Goal: Task Accomplishment & Management: Complete application form

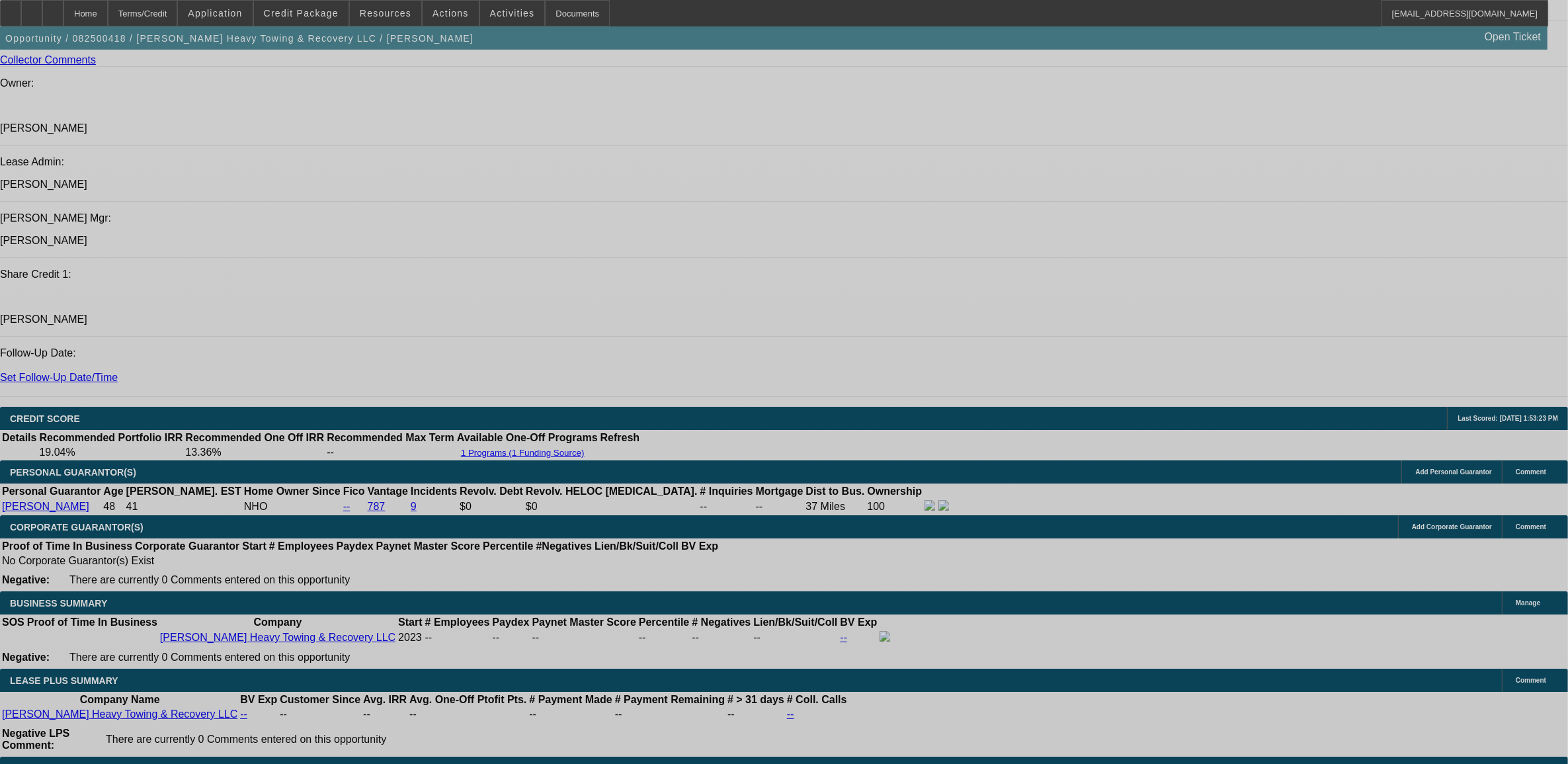
select select "0"
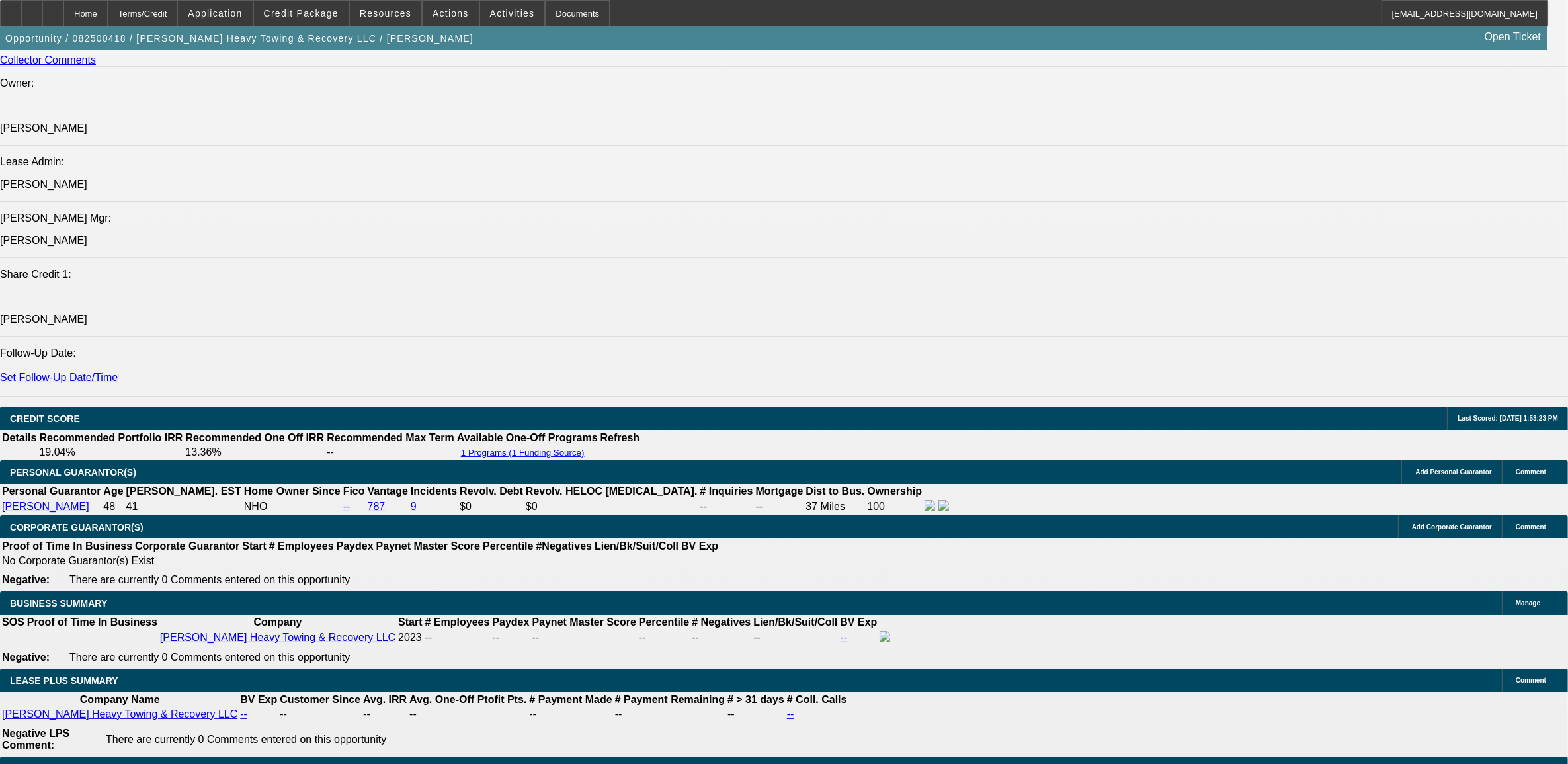
select select "0"
select select "0.1"
select select "0"
select select "0.1"
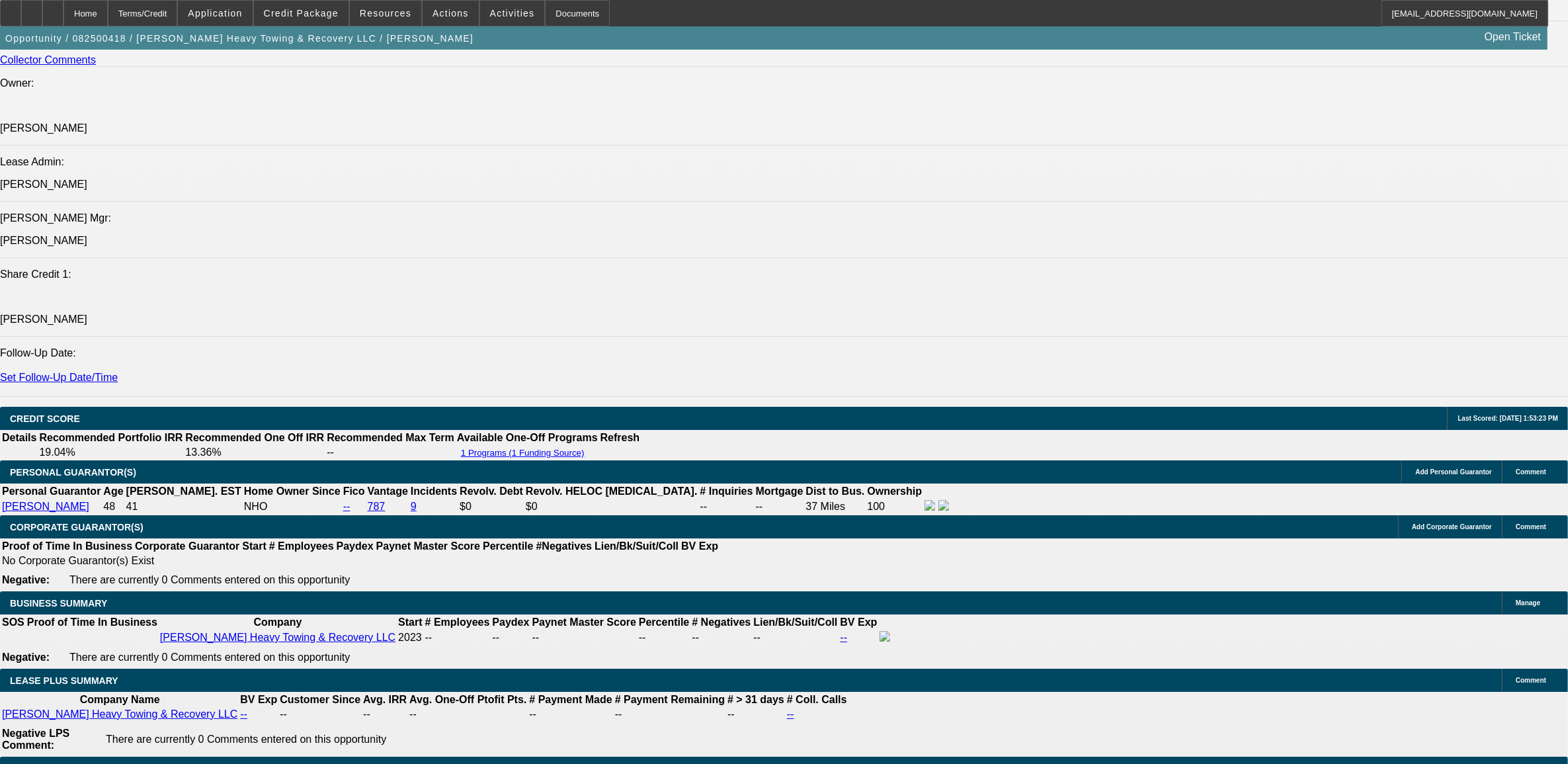
select select "0"
select select "0.1"
select select "0"
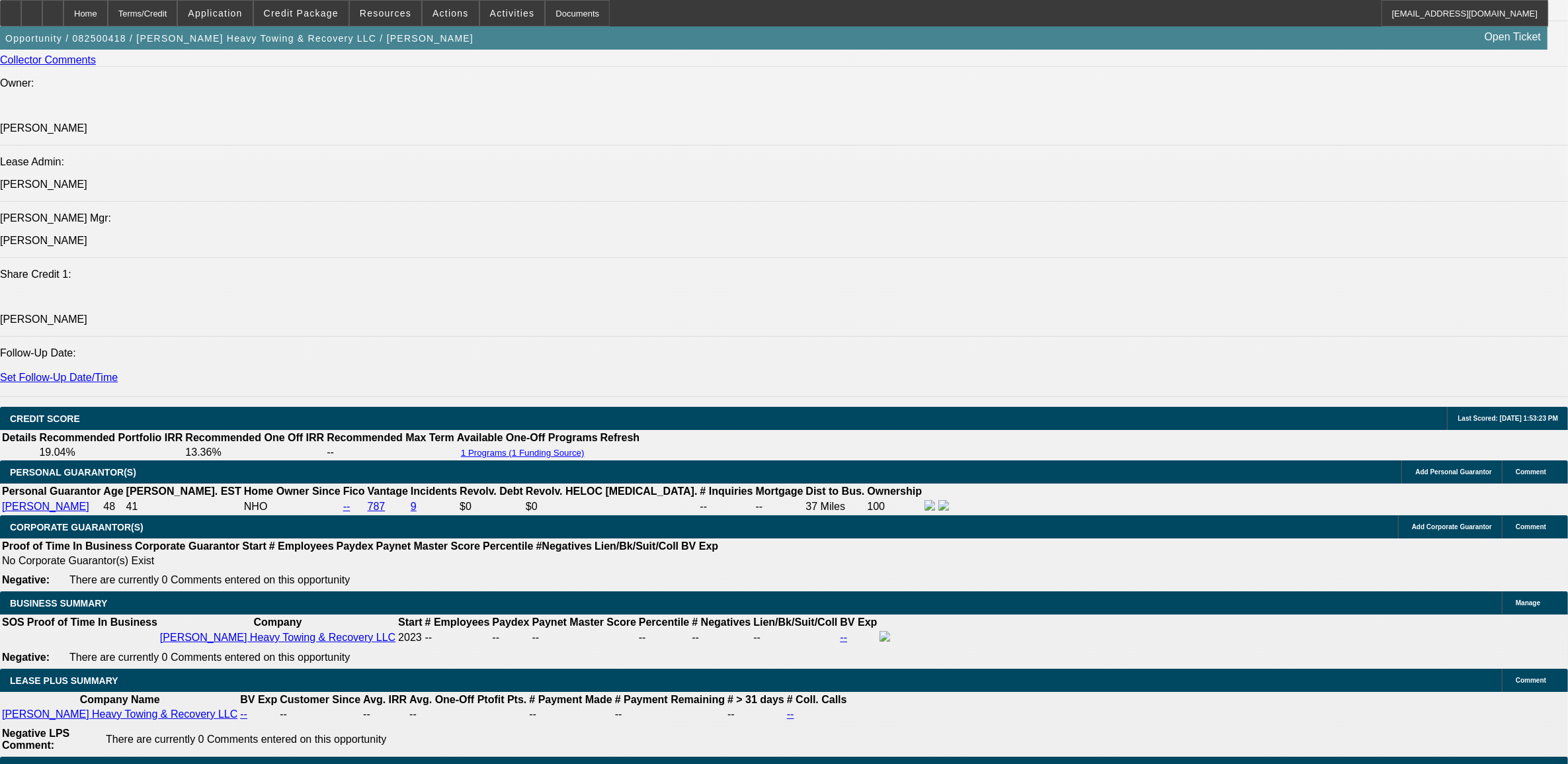
select select "0.1"
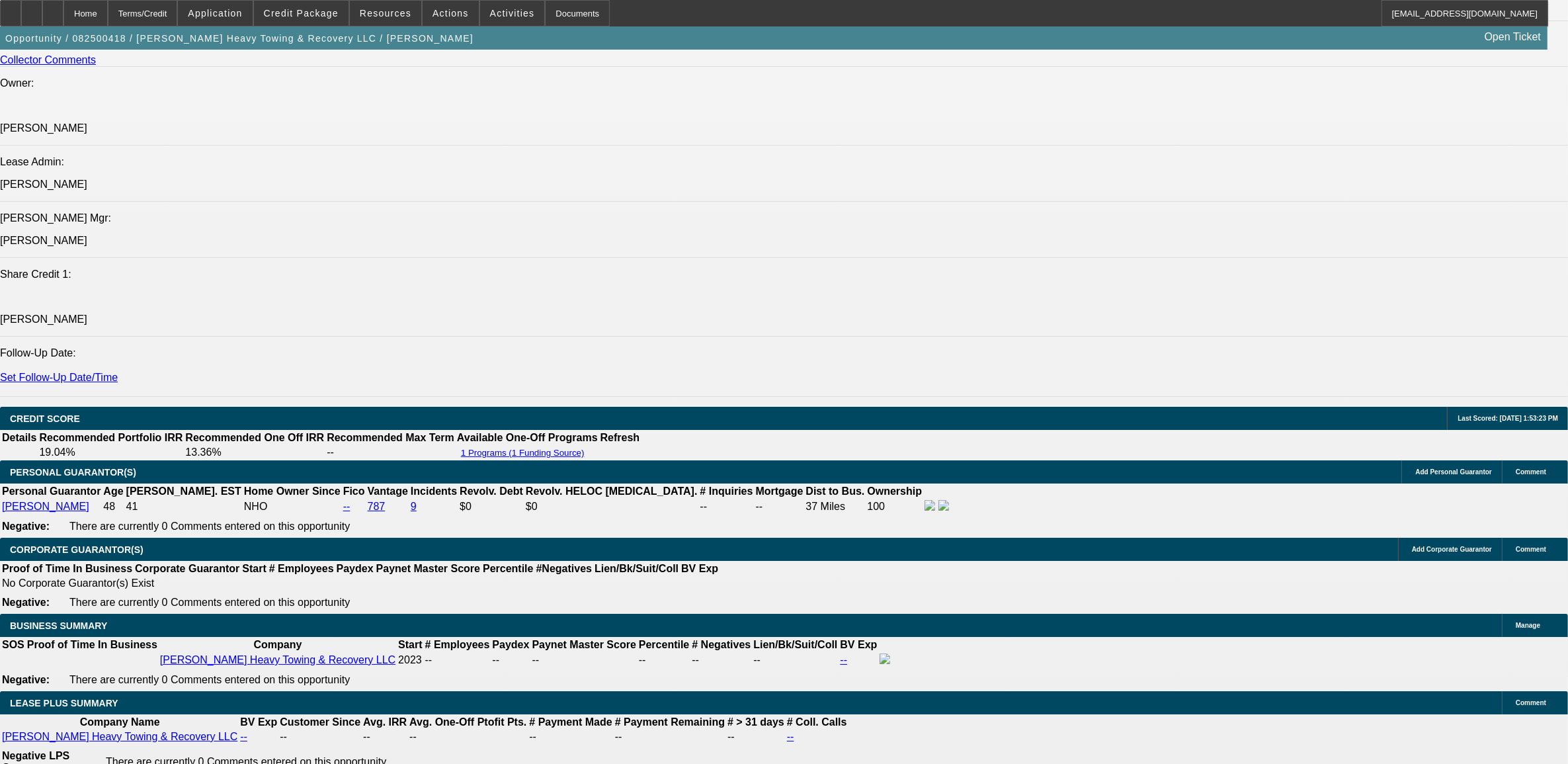
select select "1"
select select "2"
select select "4"
select select "1"
select select "2"
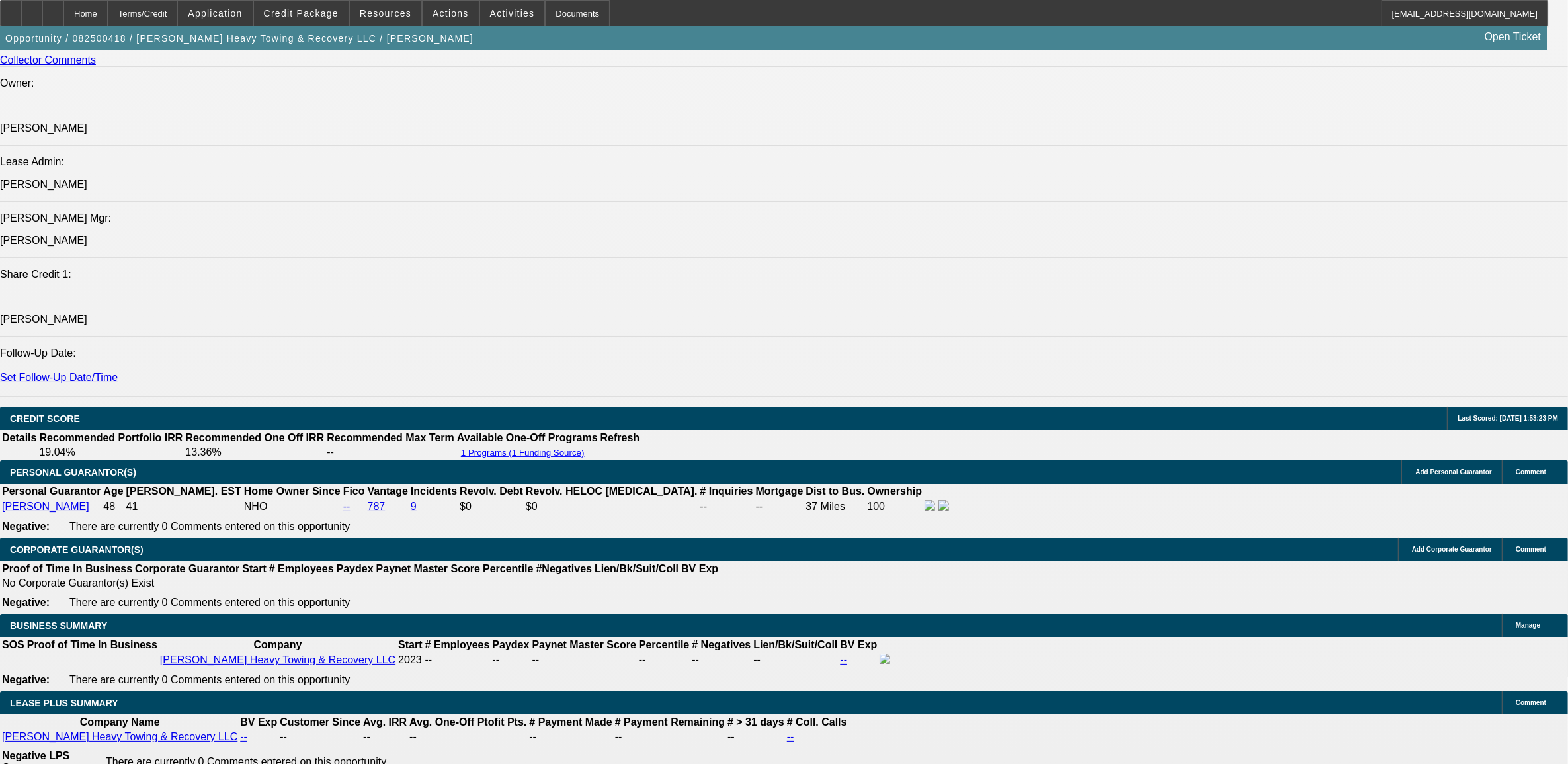
select select "4"
select select "1"
select select "2"
select select "4"
select select "1"
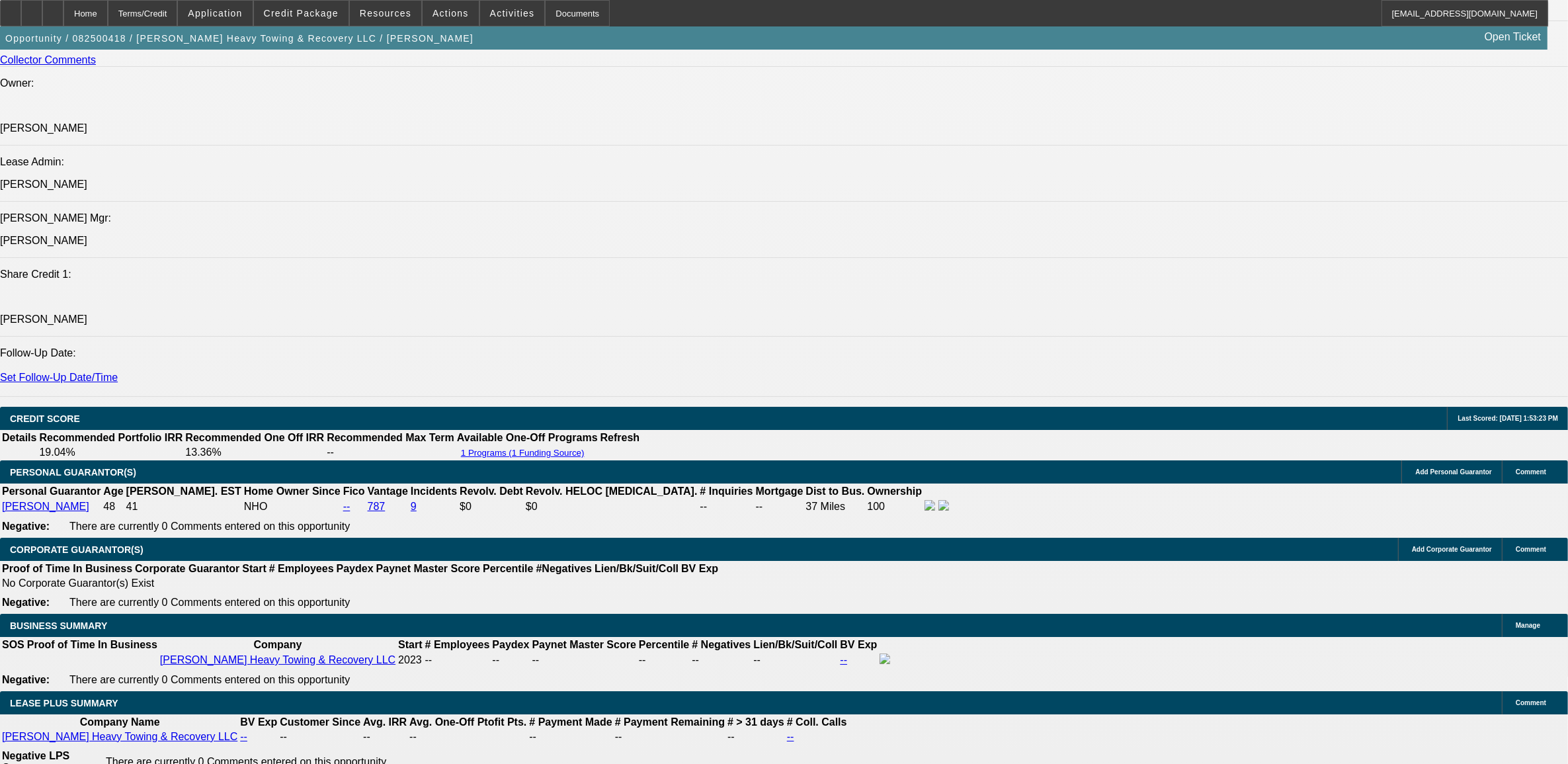
select select "2"
select select "4"
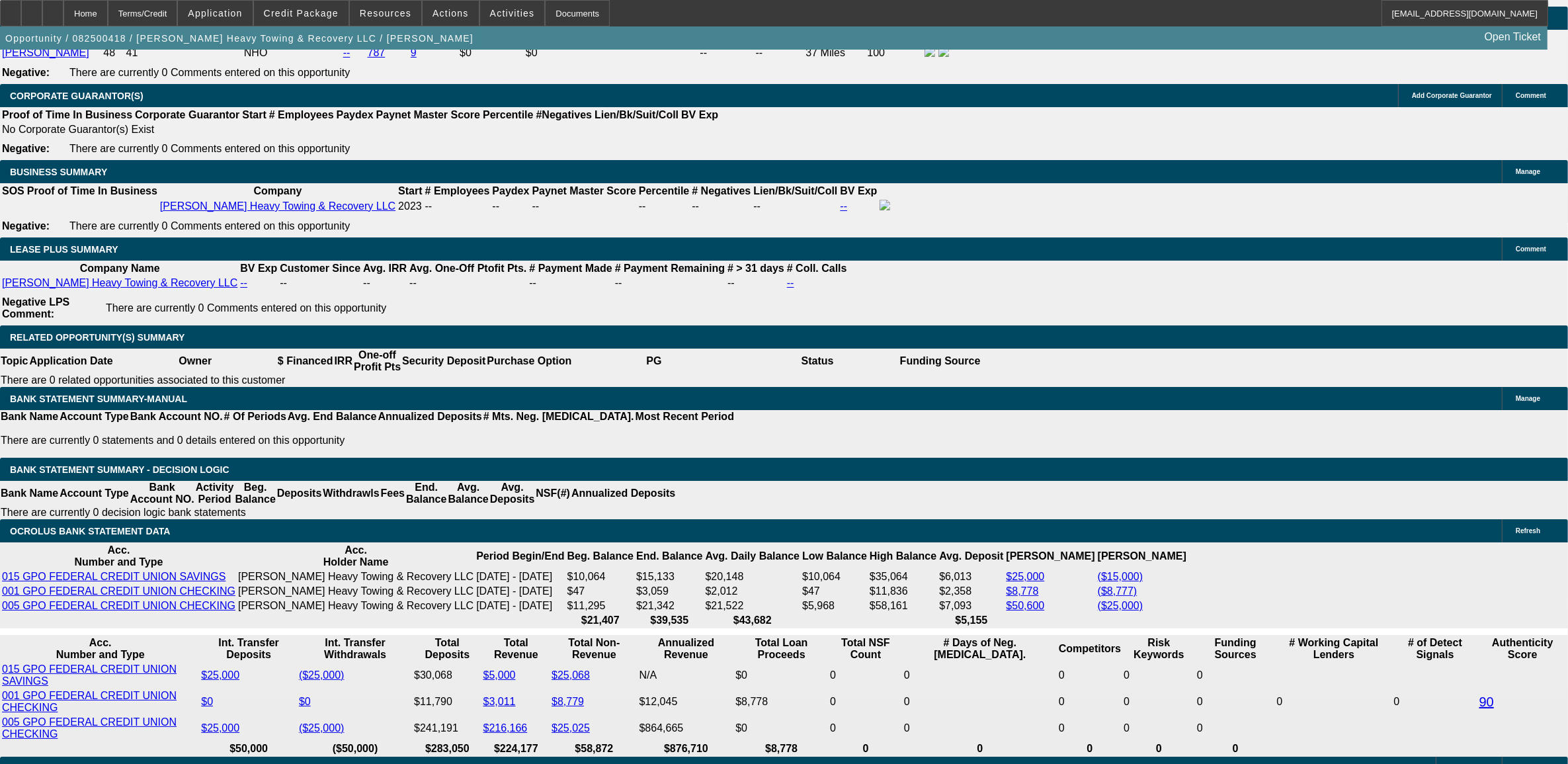
scroll to position [1987, 0]
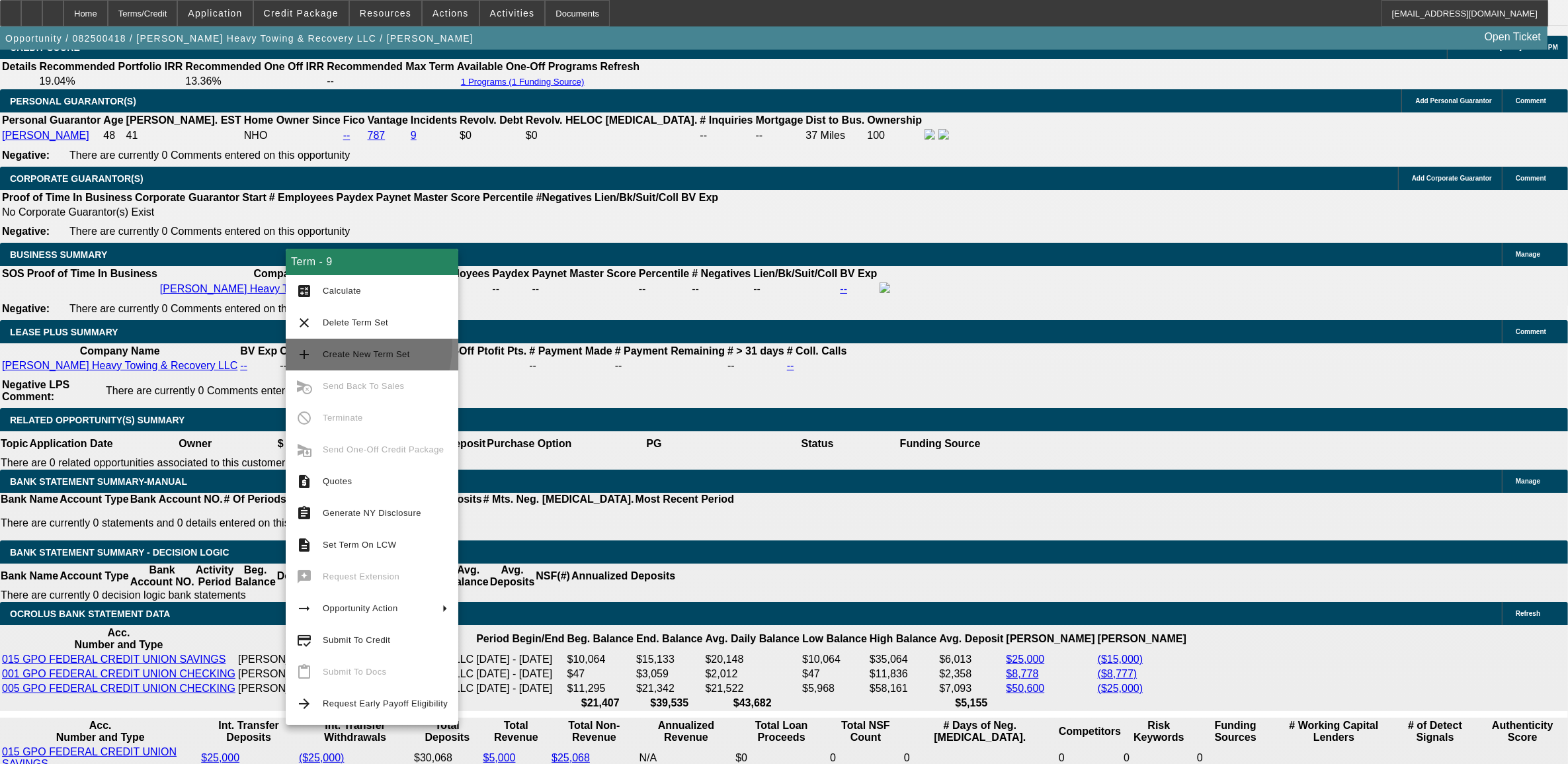
click at [335, 345] on button "add Create New Term Set" at bounding box center [372, 354] width 173 height 32
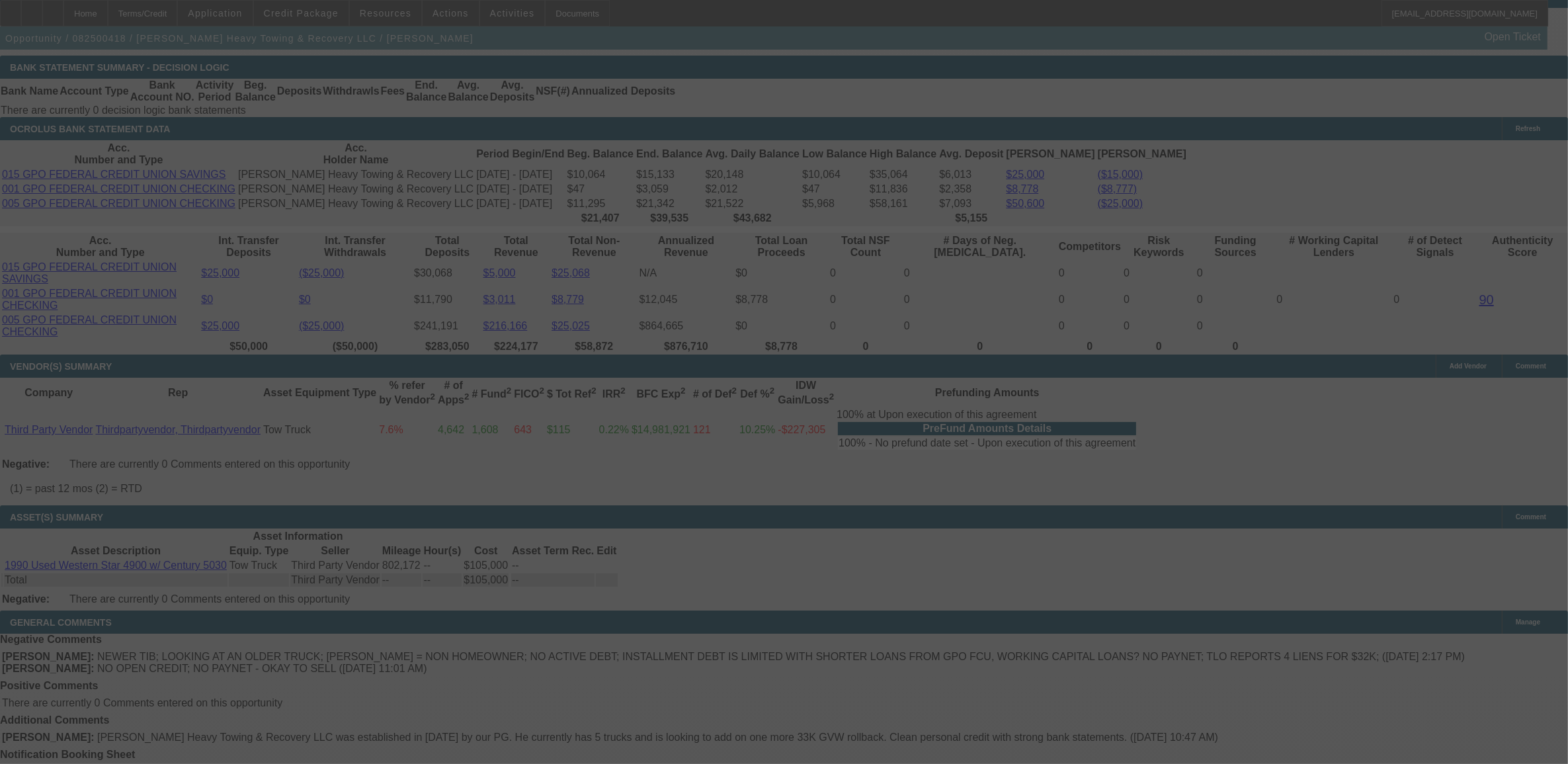
scroll to position [2458, 0]
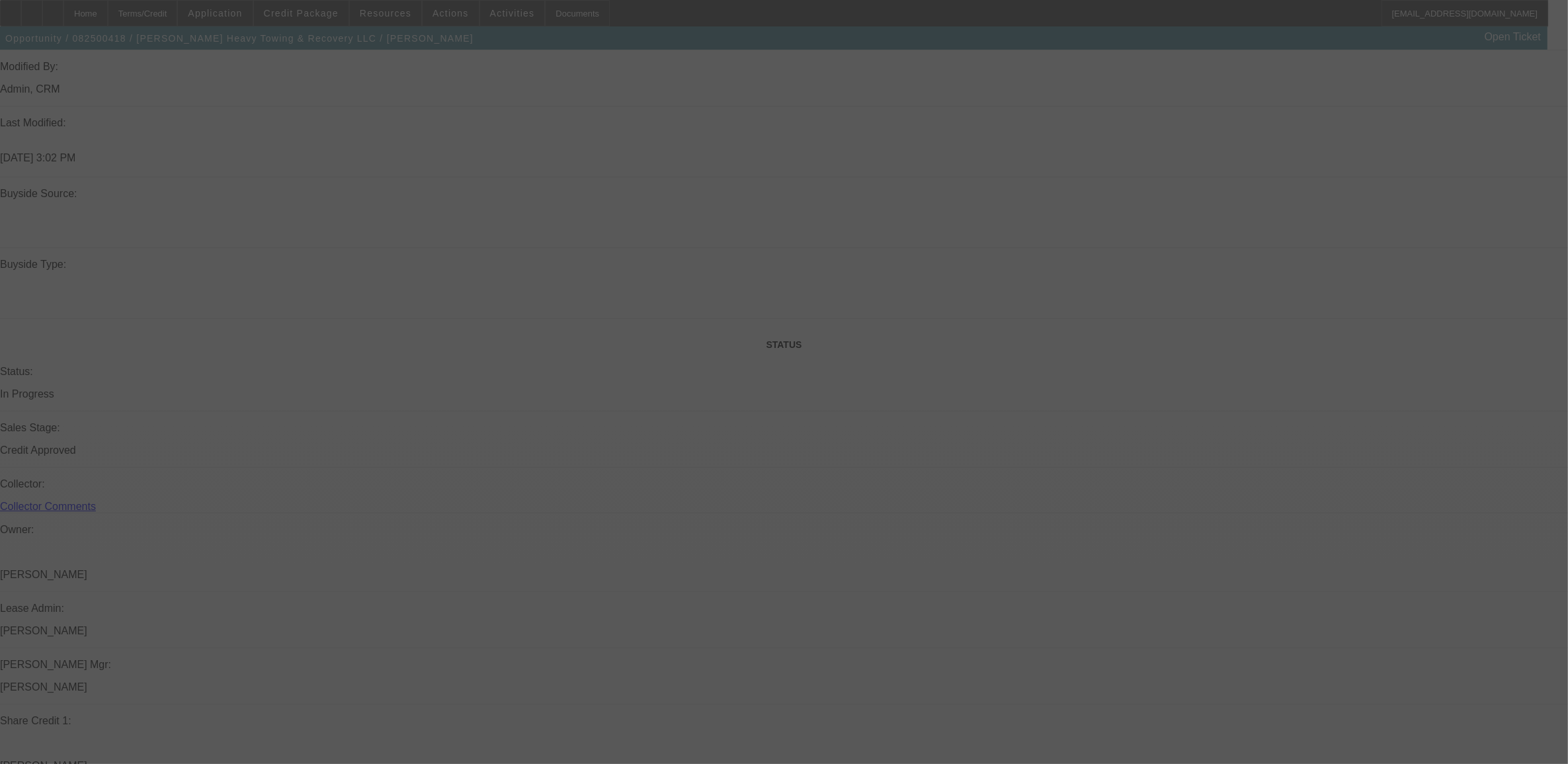
select select "0"
select select "0.1"
select select "0"
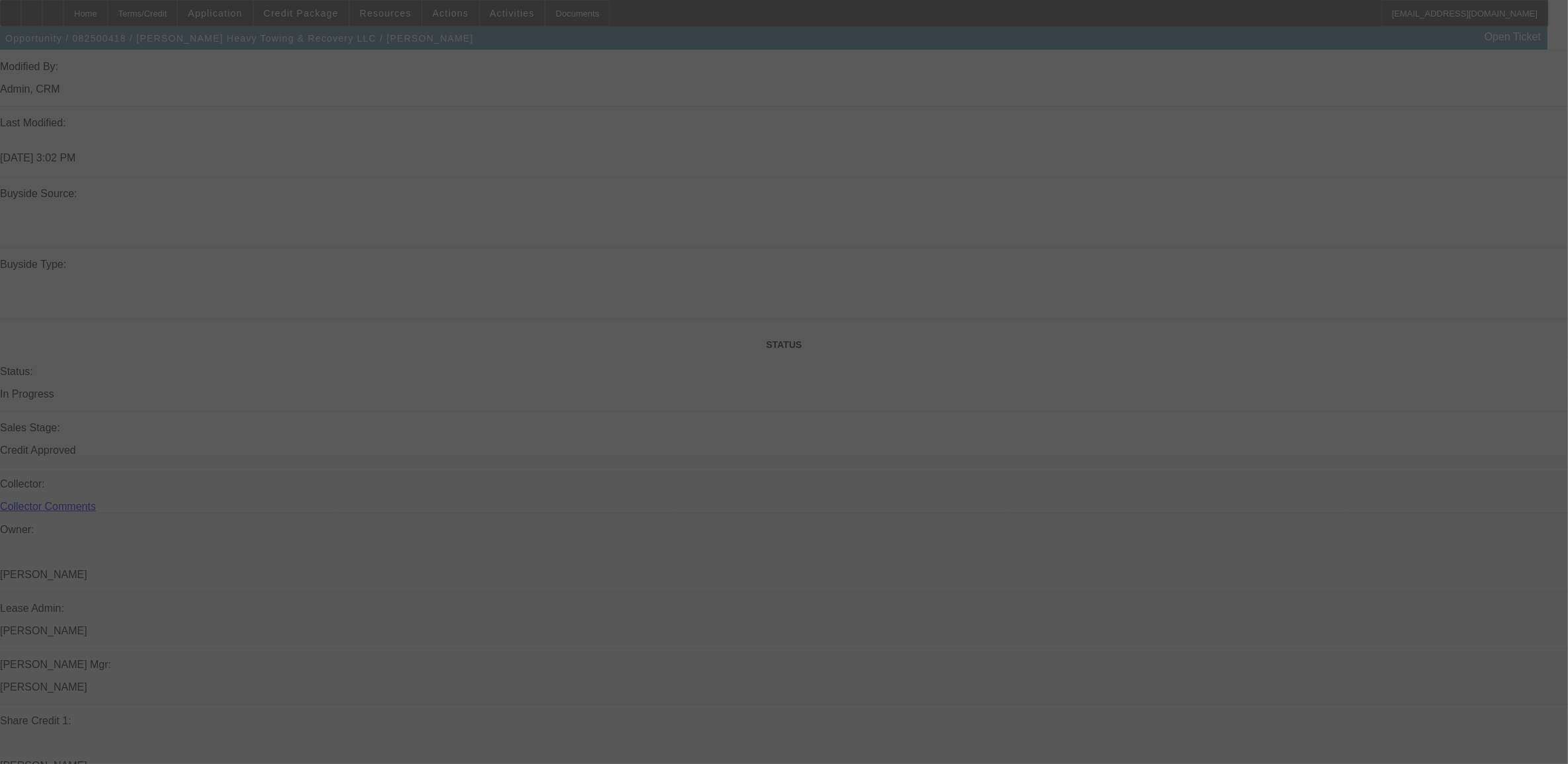
select select "0.1"
select select "0"
select select "0.1"
select select "0"
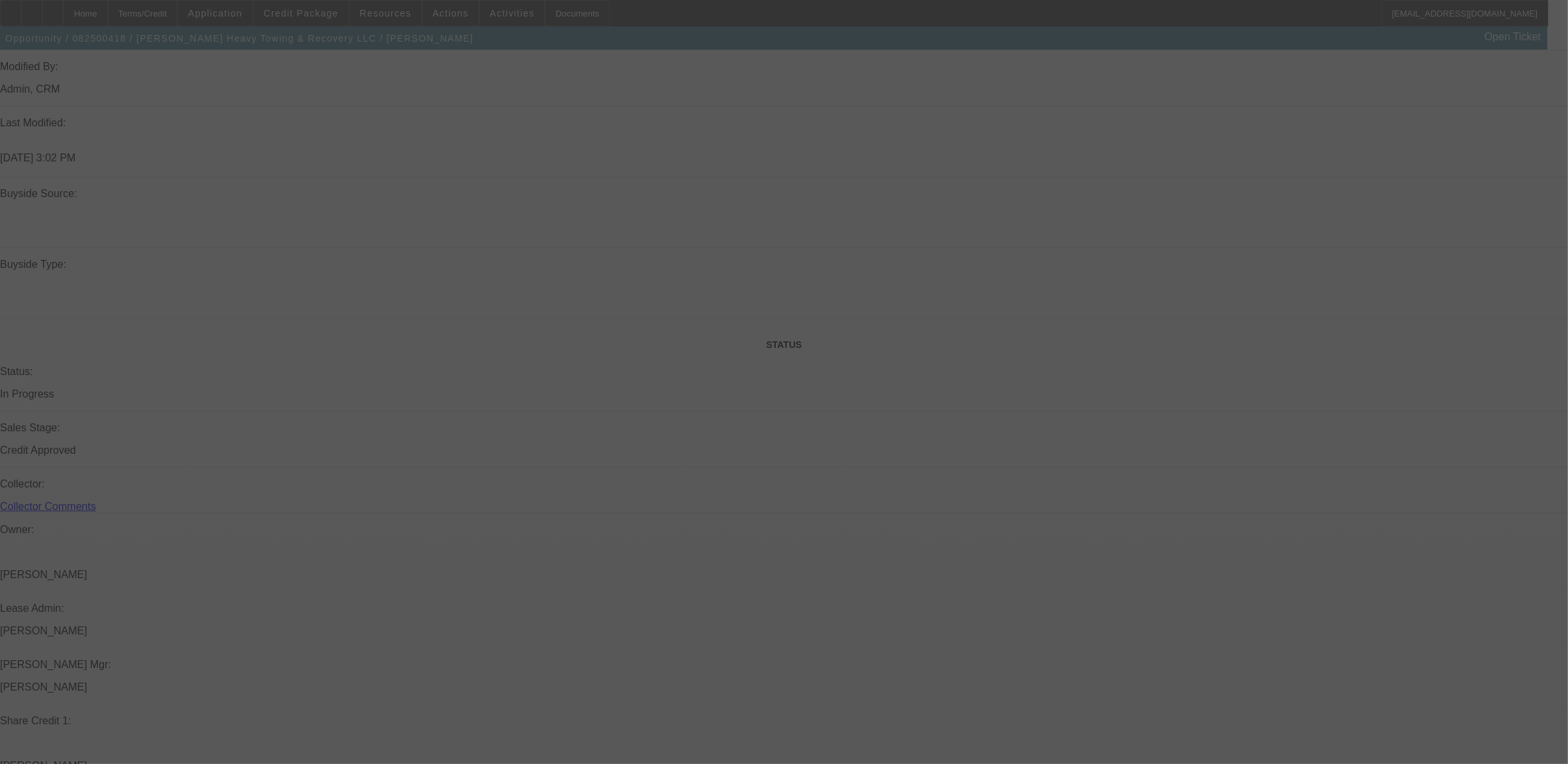
select select "0"
select select "0.1"
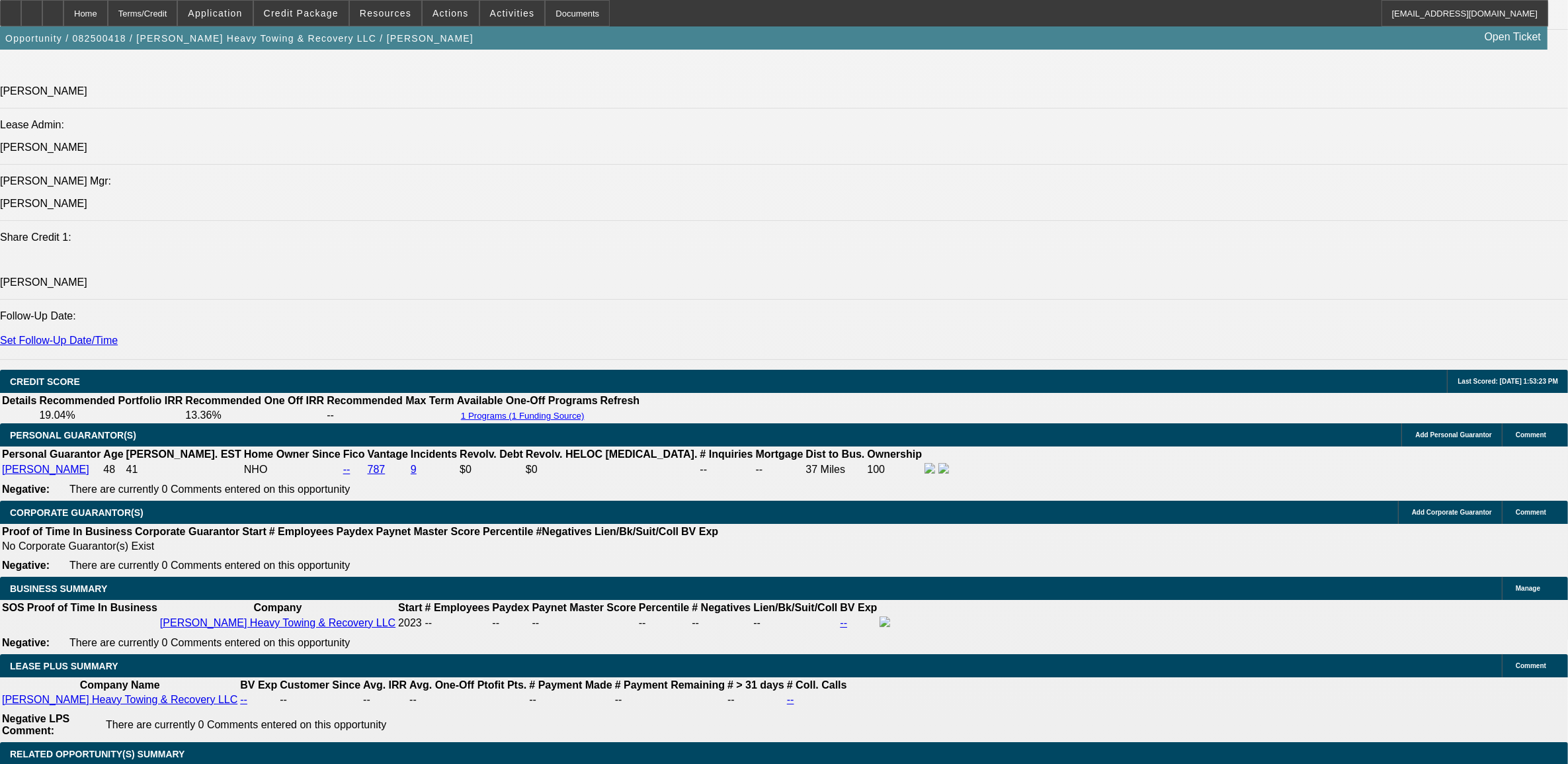
select select "1"
select select "2"
select select "4"
select select "1"
select select "2"
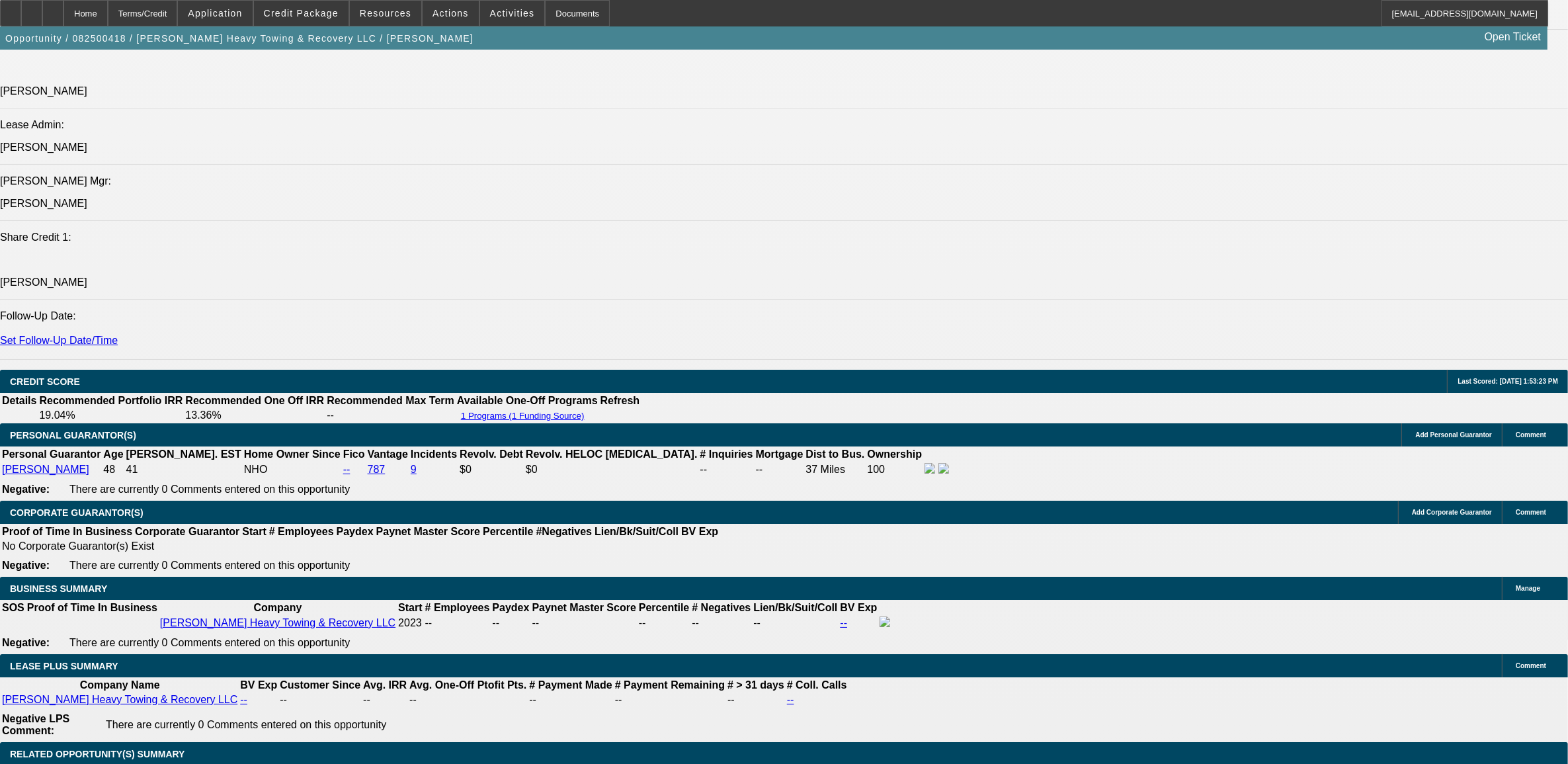
select select "4"
select select "1"
select select "2"
select select "4"
select select "1"
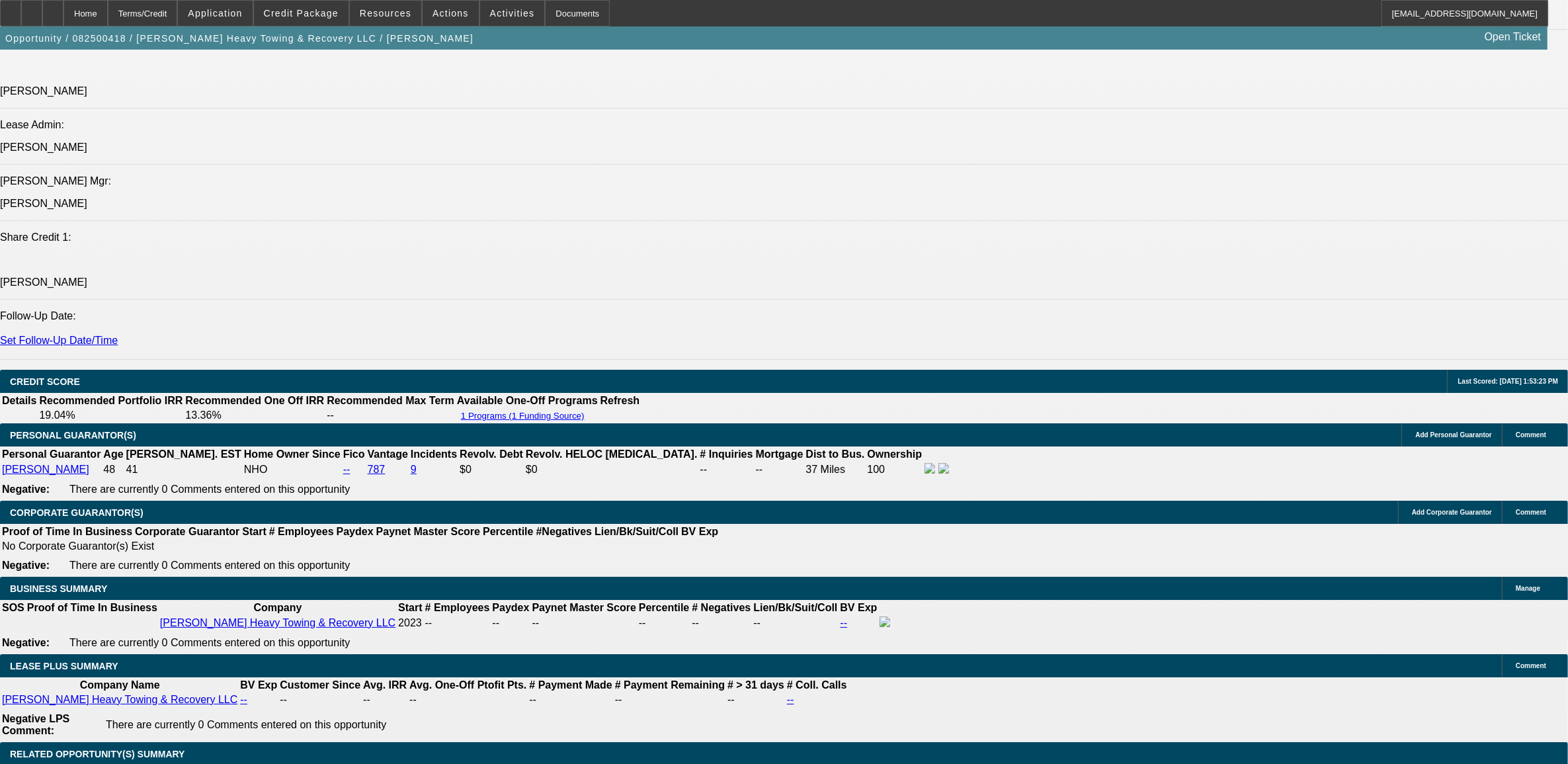
select select "2"
select select "4"
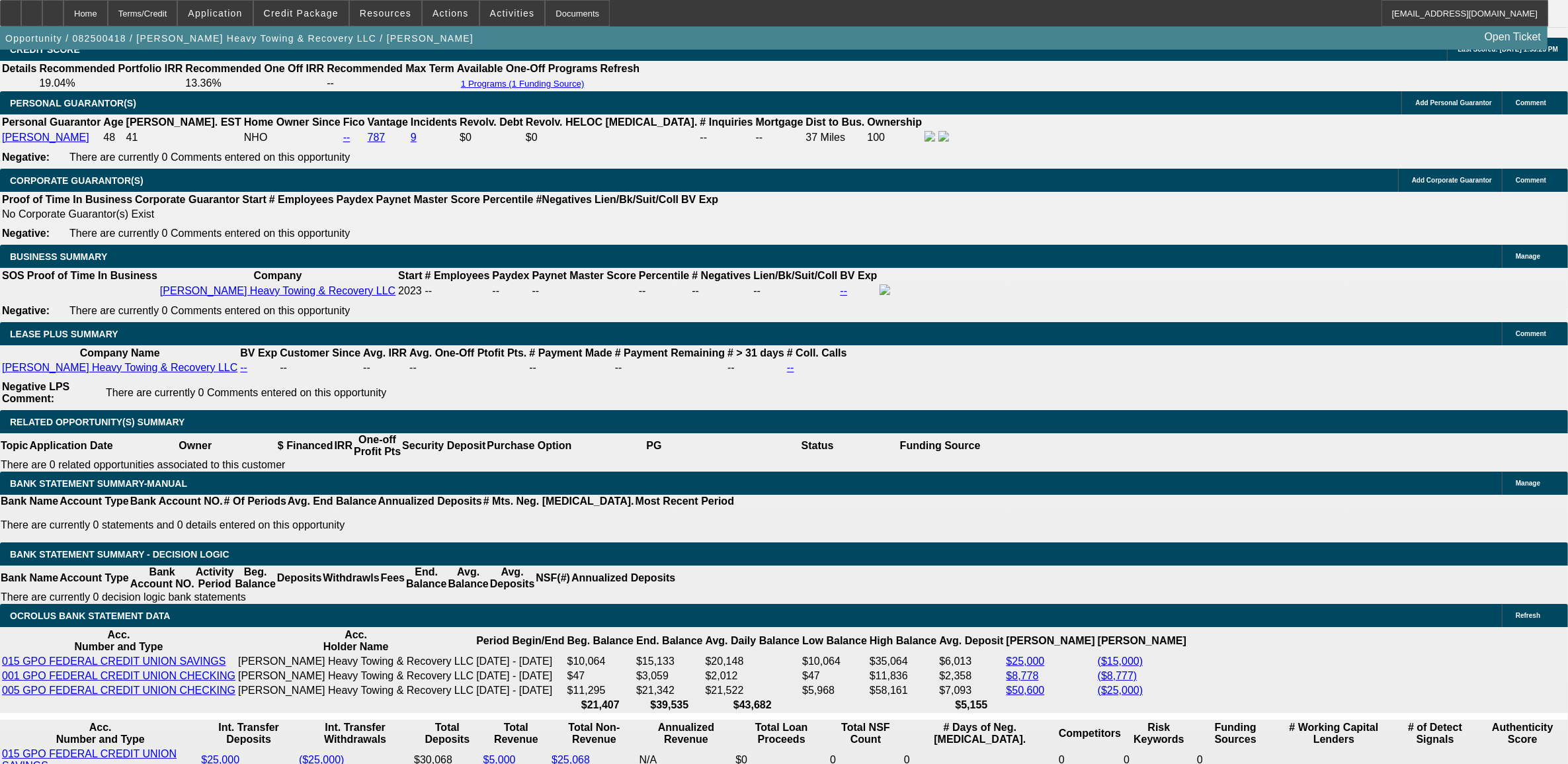
scroll to position [2004, 0]
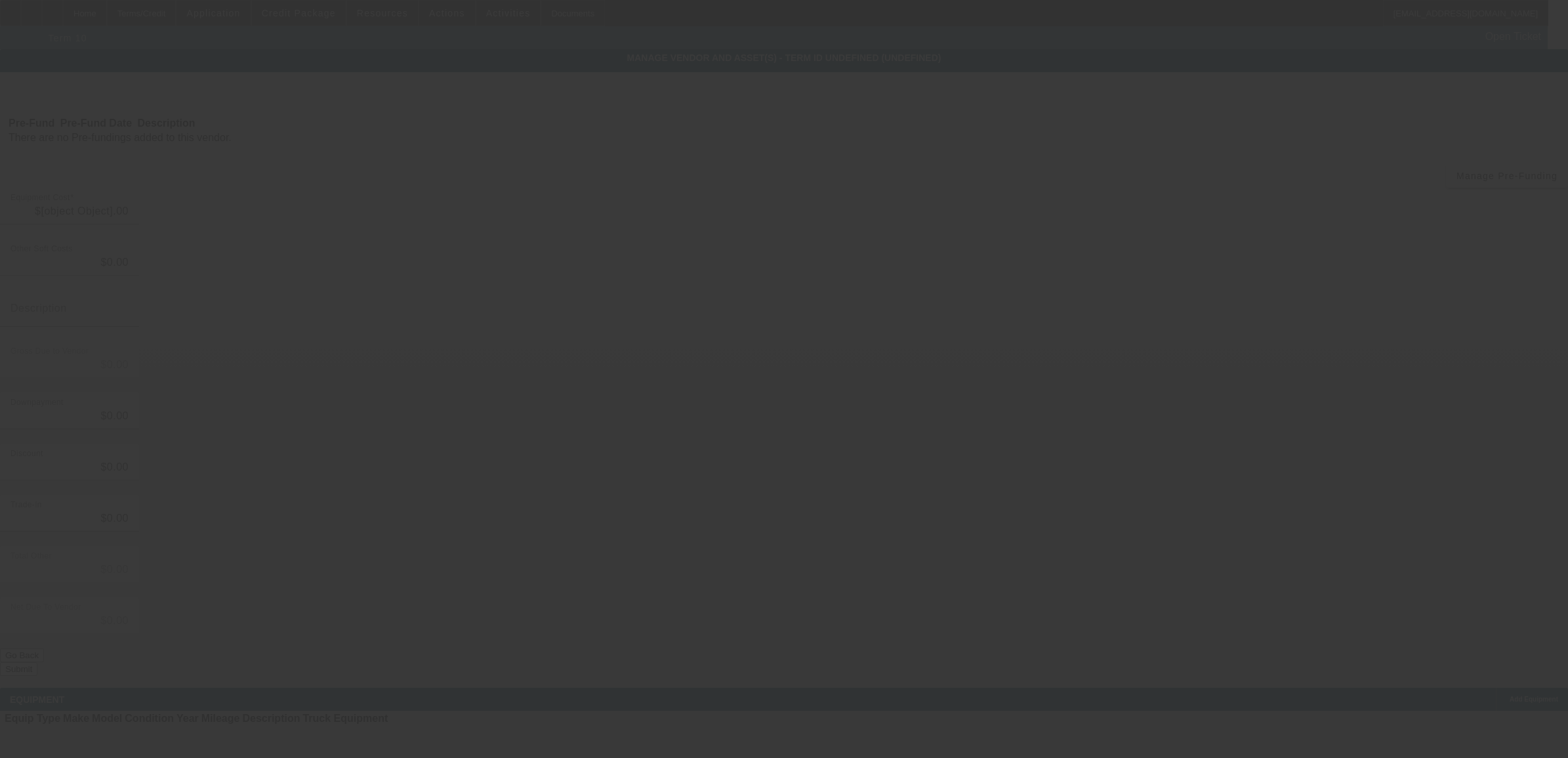
type input "$150,000.00"
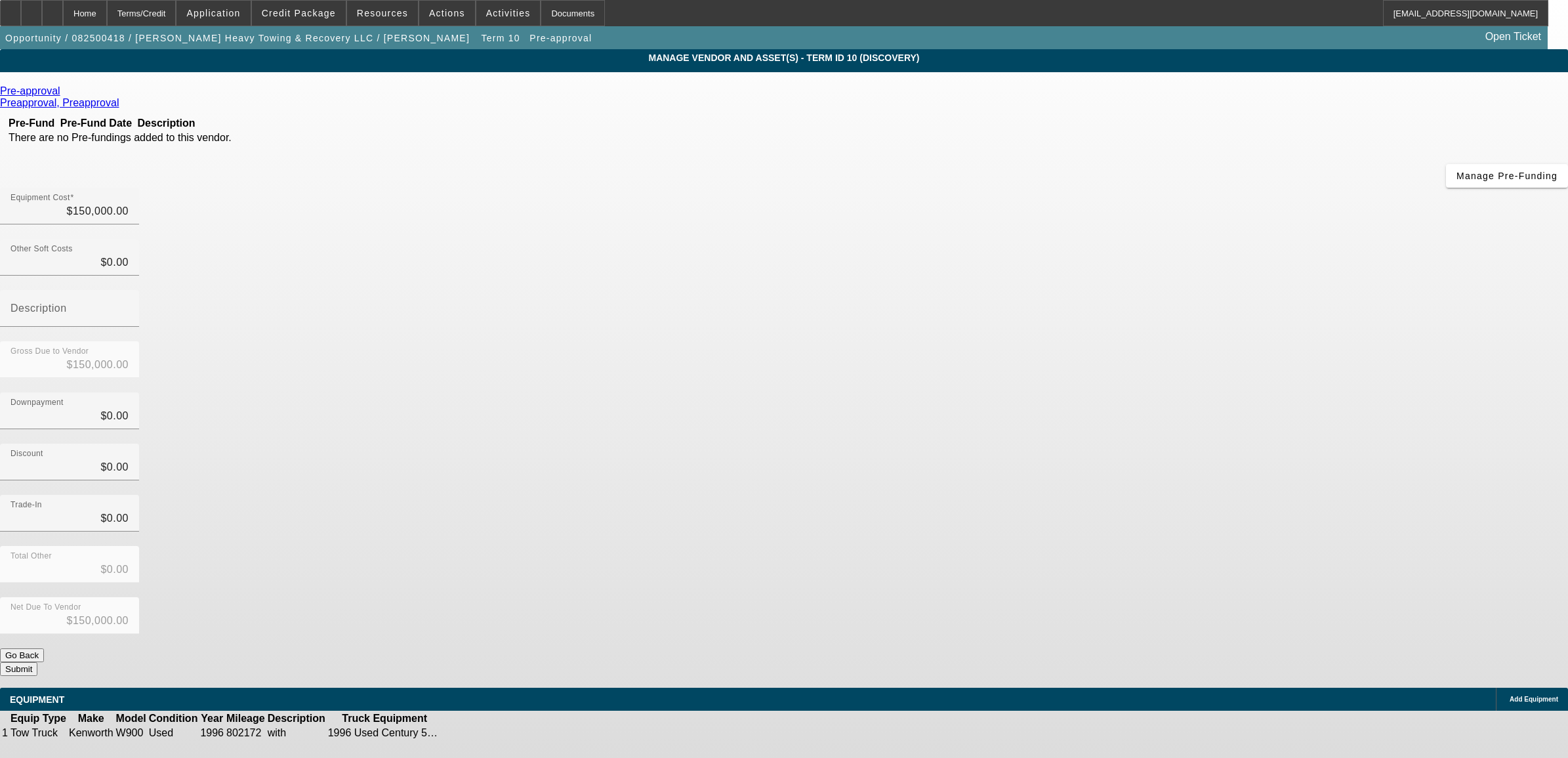
click at [64, 93] on icon at bounding box center [64, 91] width 0 height 11
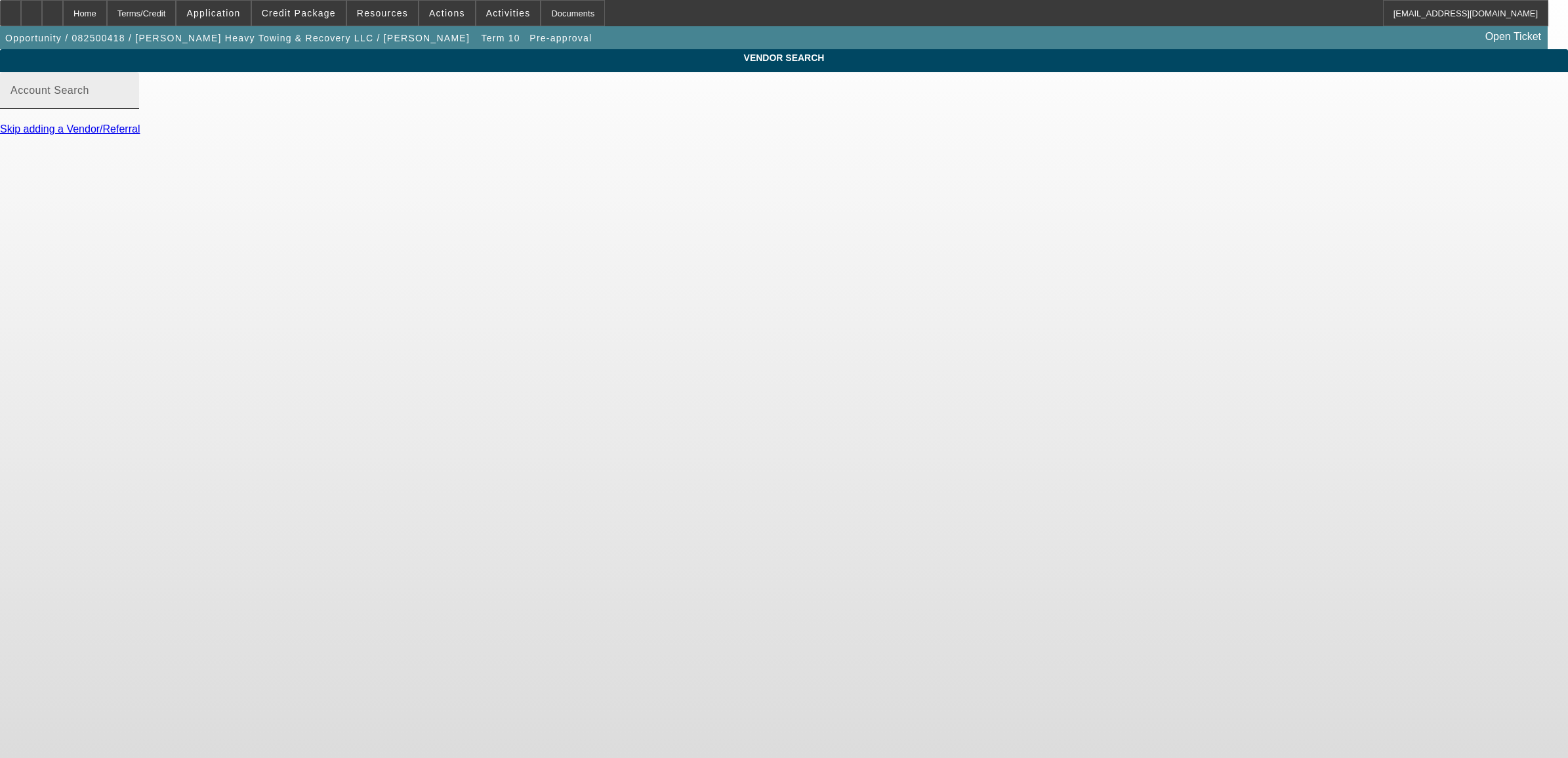
click at [90, 96] on mat-label "Account Search" at bounding box center [50, 90] width 79 height 11
click at [129, 104] on input "Account Search" at bounding box center [69, 96] width 118 height 16
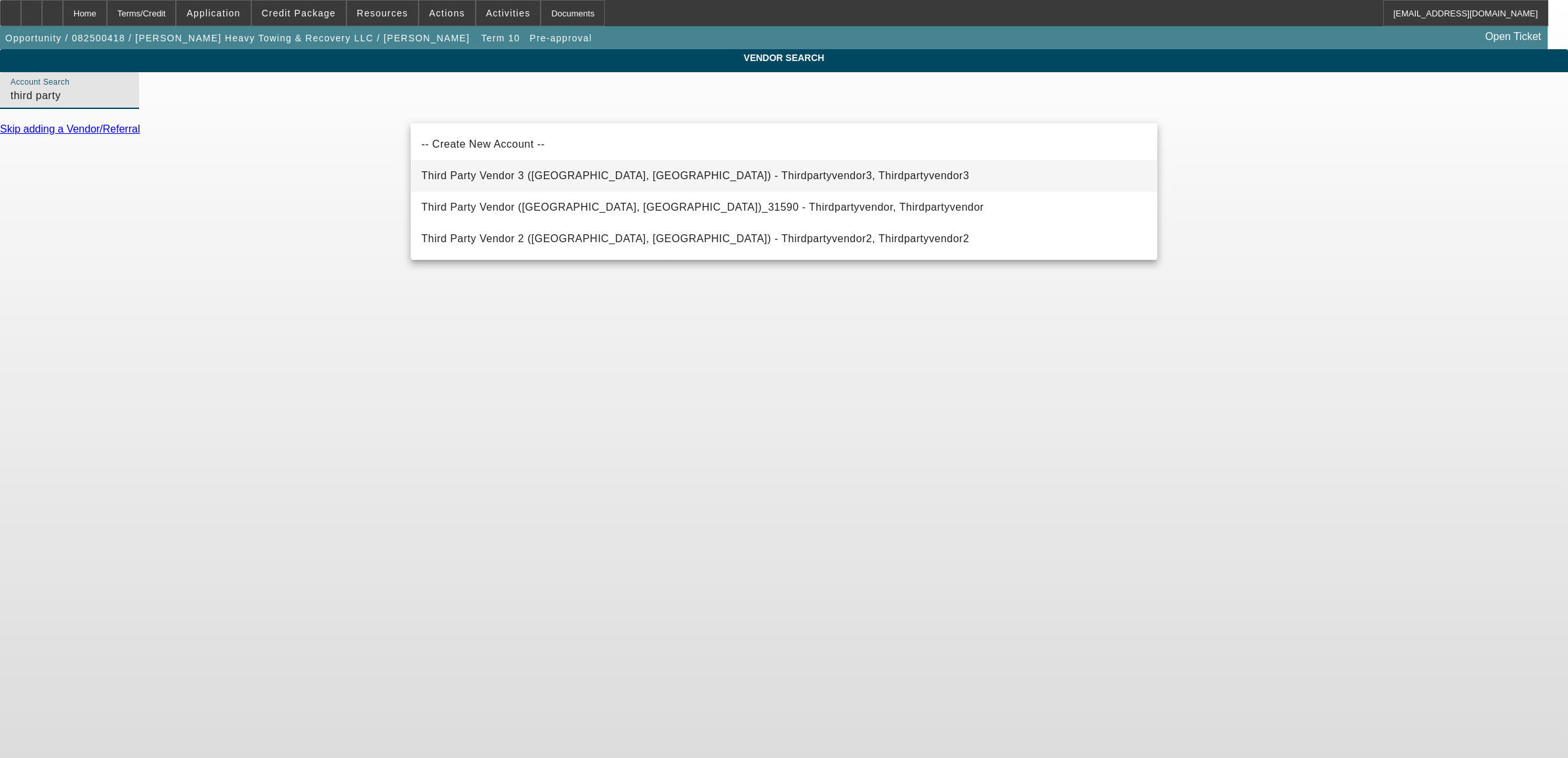
click at [483, 177] on span "Third Party Vendor 3 (Northbrook, IL) - Thirdpartyvendor3, Thirdpartyvendor3" at bounding box center [695, 175] width 548 height 11
type input "Third Party Vendor 3 (Northbrook, IL) - Thirdpartyvendor3, Thirdpartyvendor3"
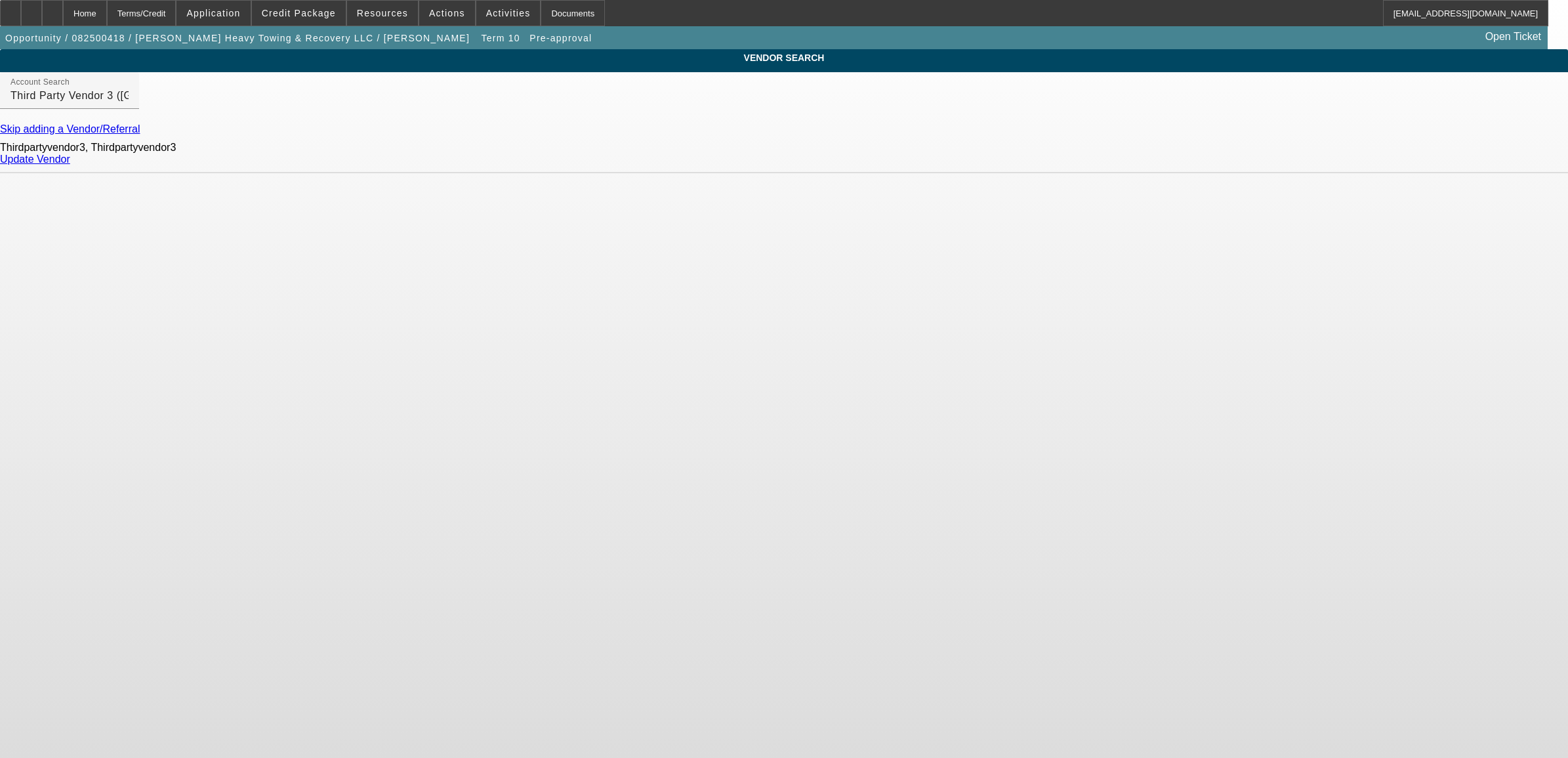
click at [70, 165] on link "Update Vendor" at bounding box center [35, 159] width 70 height 11
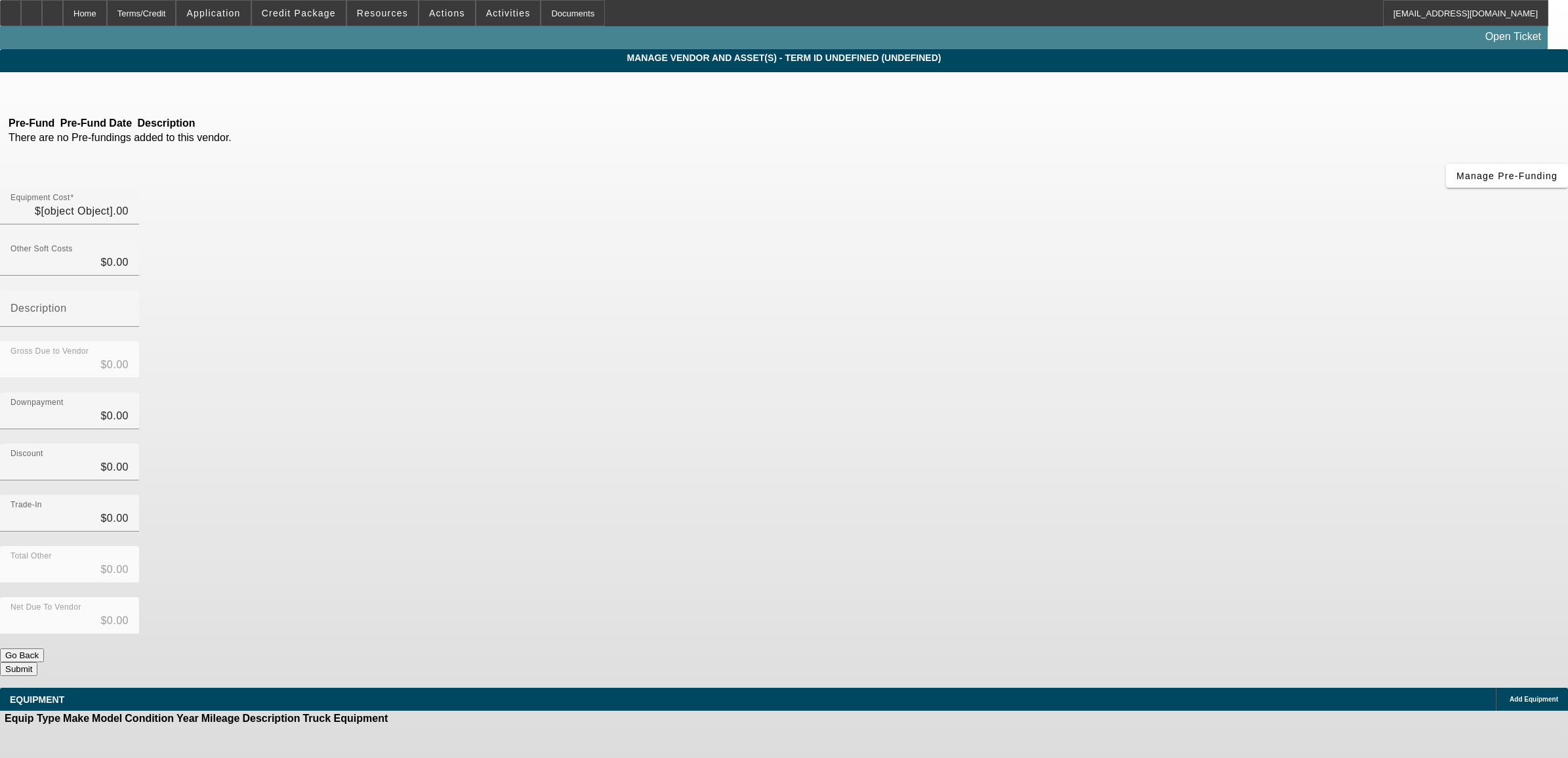
type input "$150,000.00"
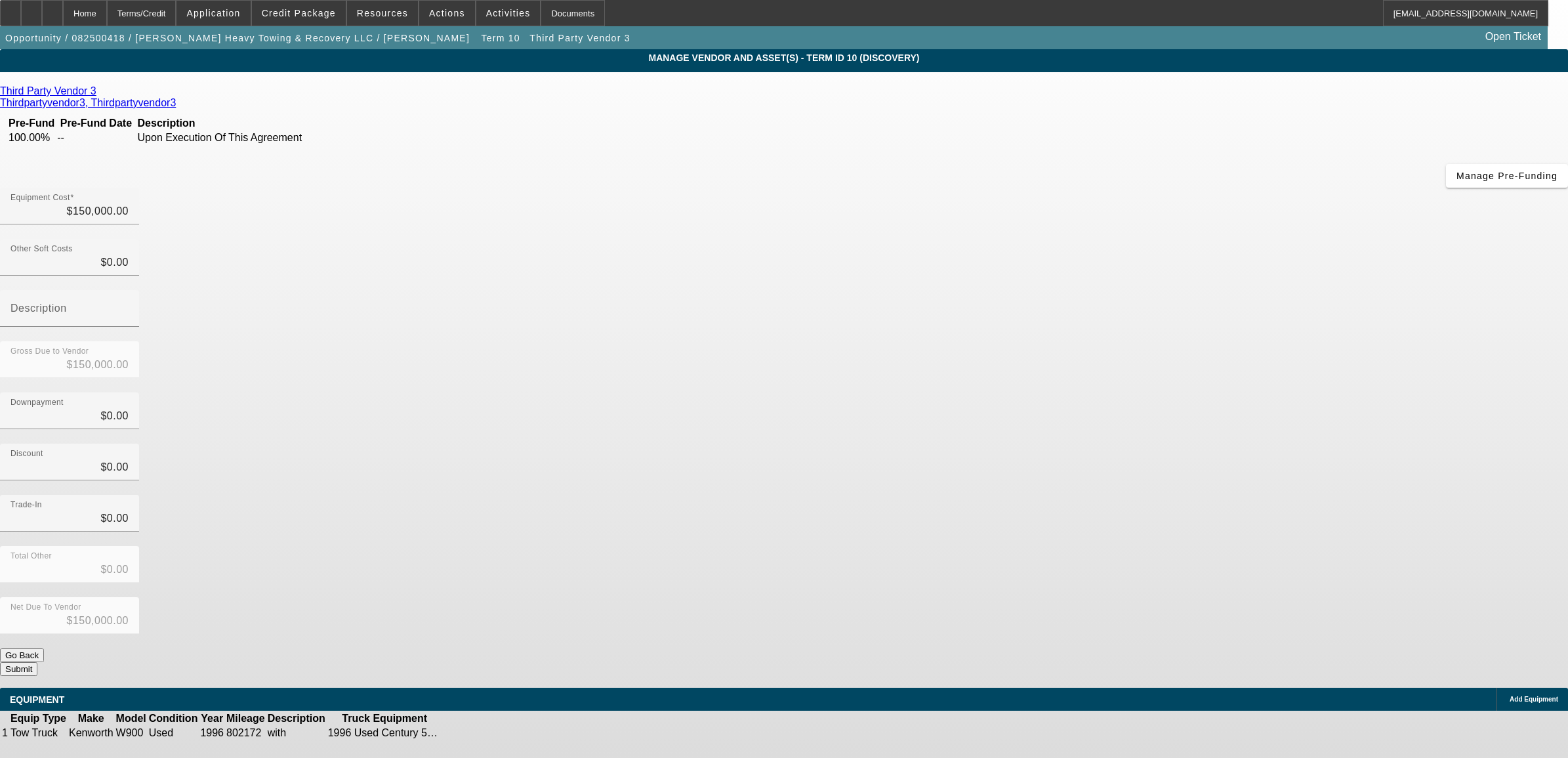
click at [483, 733] on icon at bounding box center [483, 733] width 0 height 0
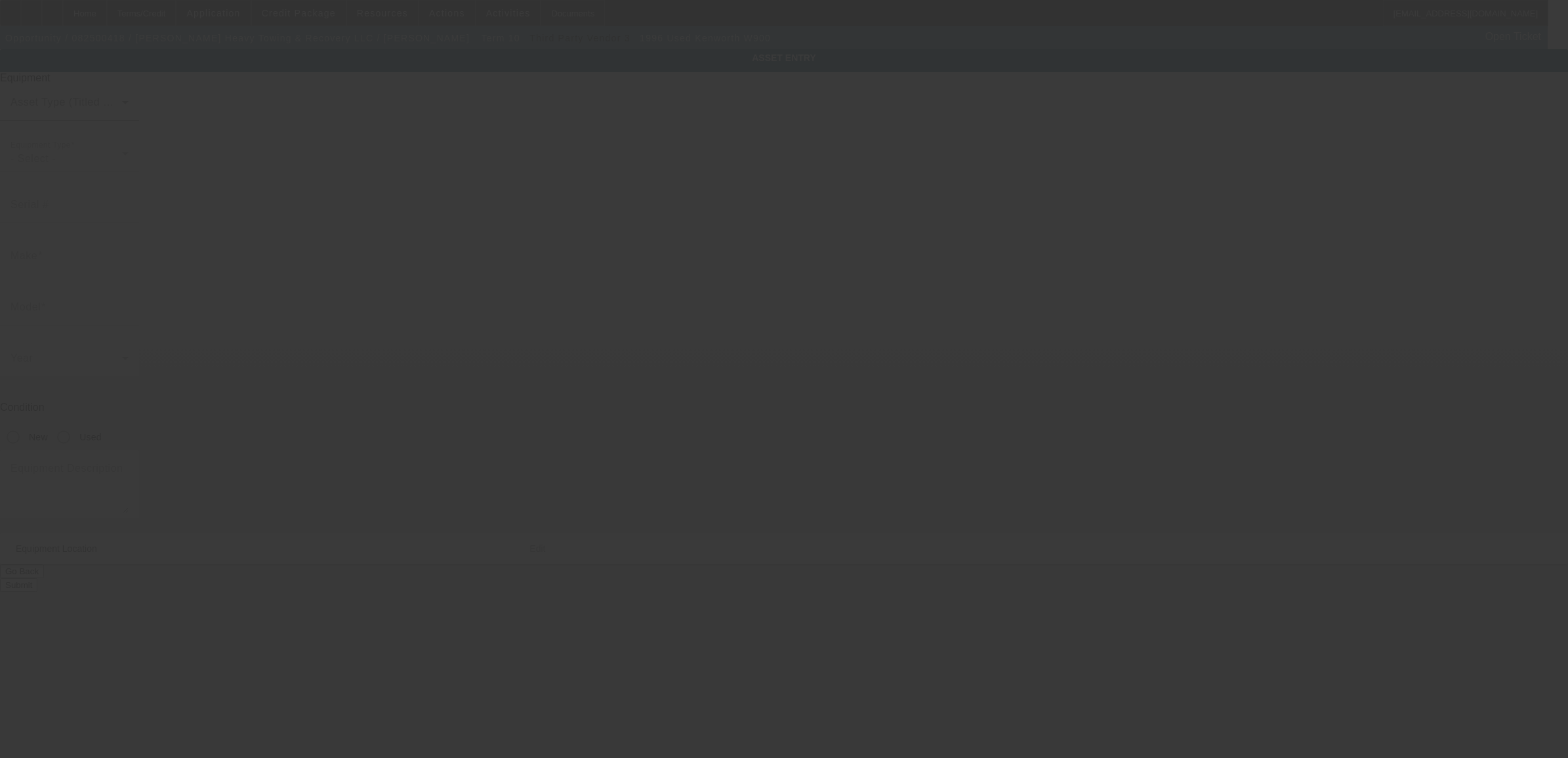
type input "12345678912345678"
type input "Kenworth"
type input "W900"
radio input "true"
type textarea "with"
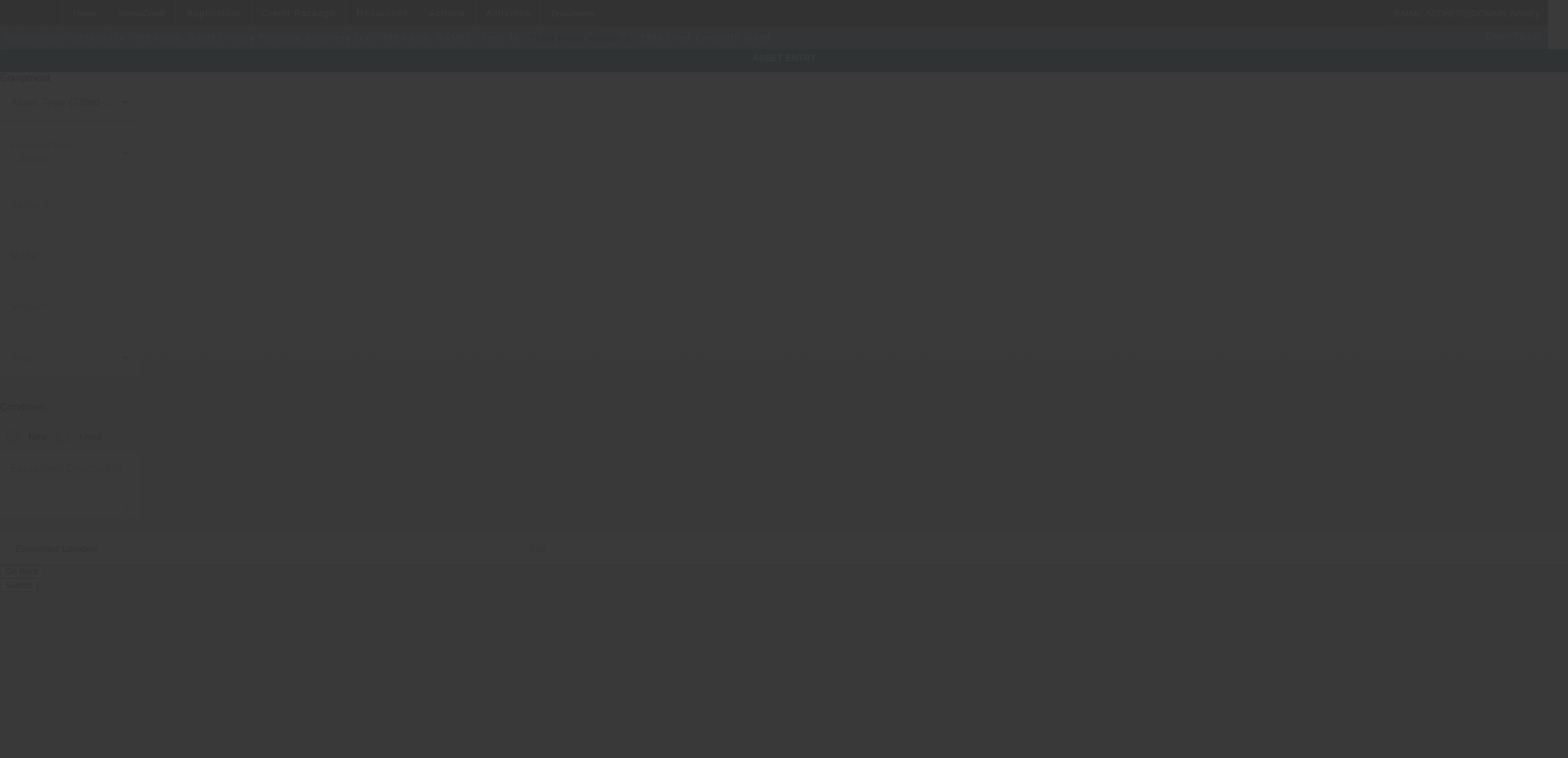
type input "2895 State Route 28"
type input "Old Forge"
type input "13420"
type input "Herkimer"
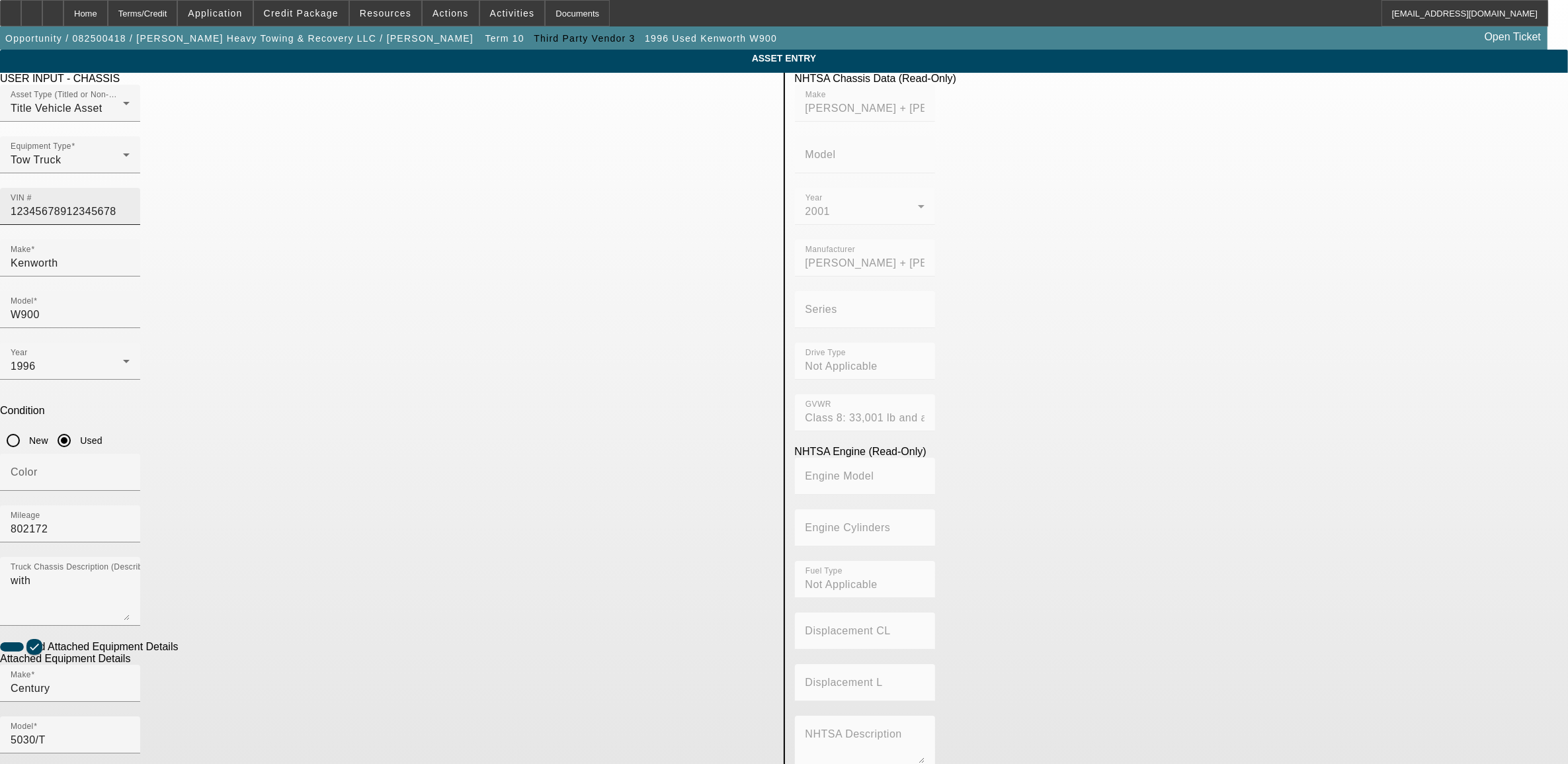
click at [130, 204] on input "12345678912345678" at bounding box center [70, 212] width 119 height 16
type input "1"
click at [130, 204] on input "1XKWDU9X8XR8929012" at bounding box center [70, 212] width 119 height 16
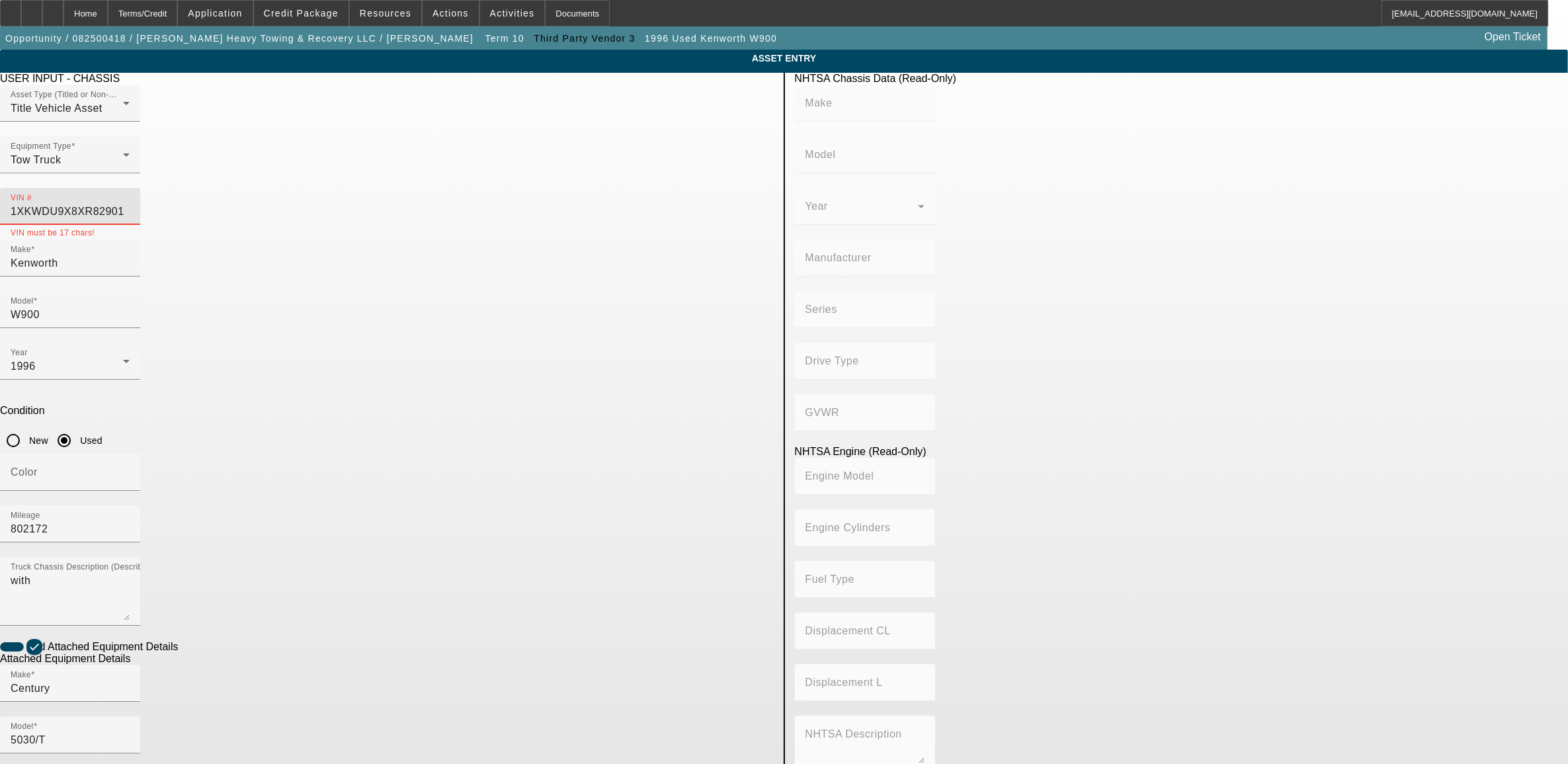
type input "1XKWDU9X8XR829012"
type input "KENWORTH"
type input "W900"
type input "KENWORTH TRUCK COMPANY"
type input "6x4"
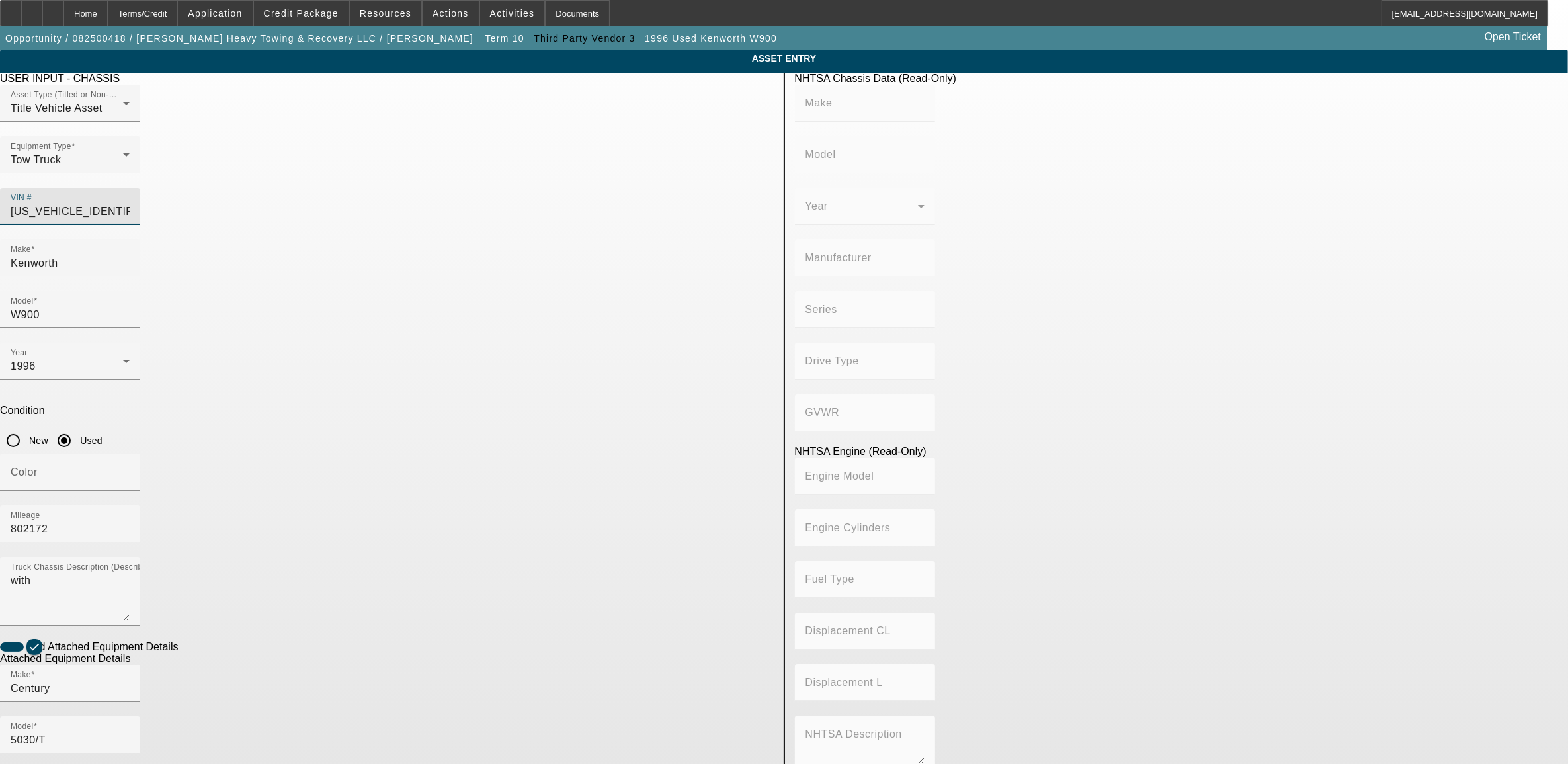
type input "Class 8: 33,001 lb and above (14,969 kg and above)"
type input "C12"
type input "6"
type input "Diesel"
type input "733"
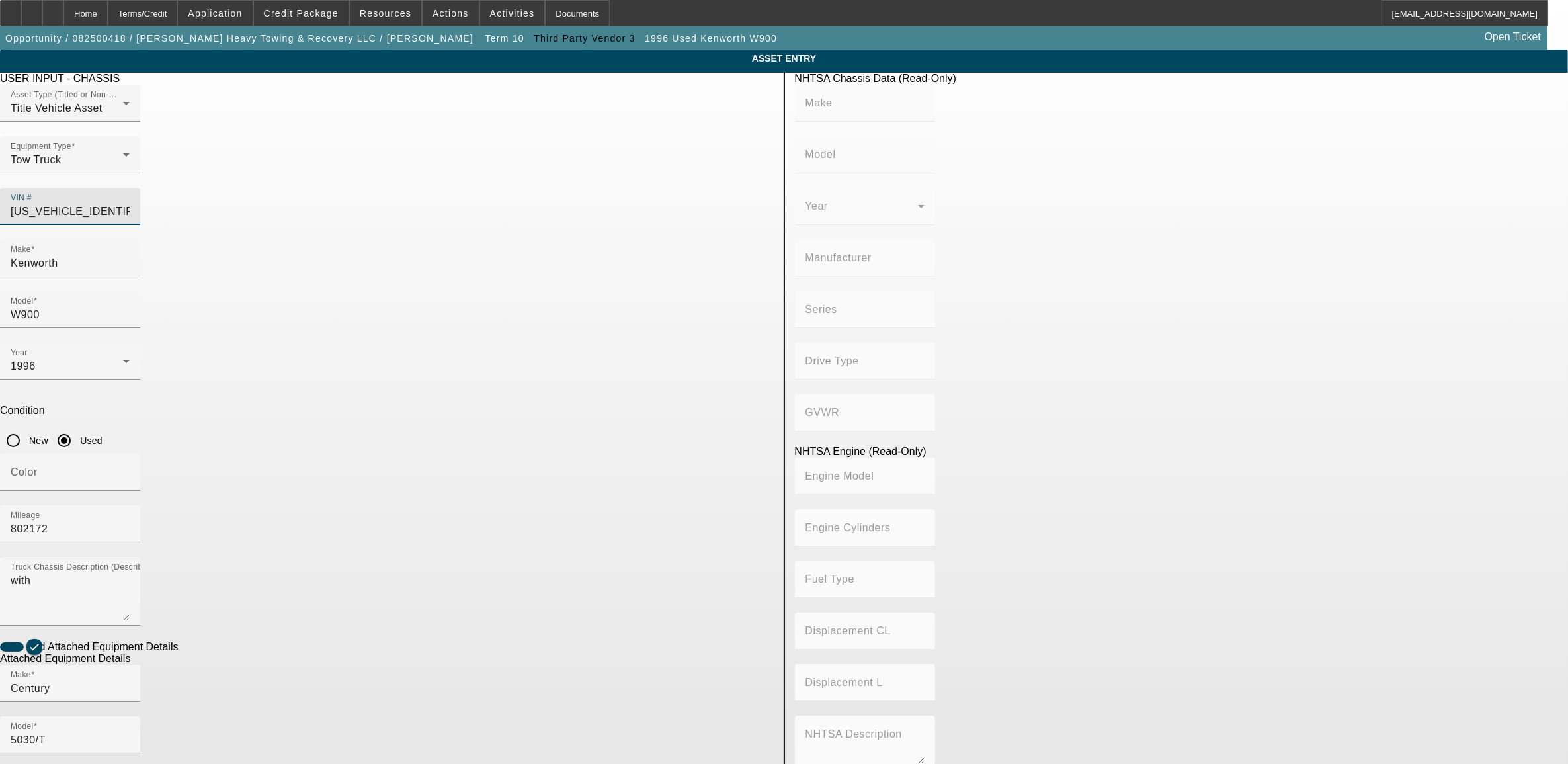
type input "12"
type input "1XKWDU9X8XR829012"
click at [123, 358] on div "1996" at bounding box center [67, 366] width 113 height 16
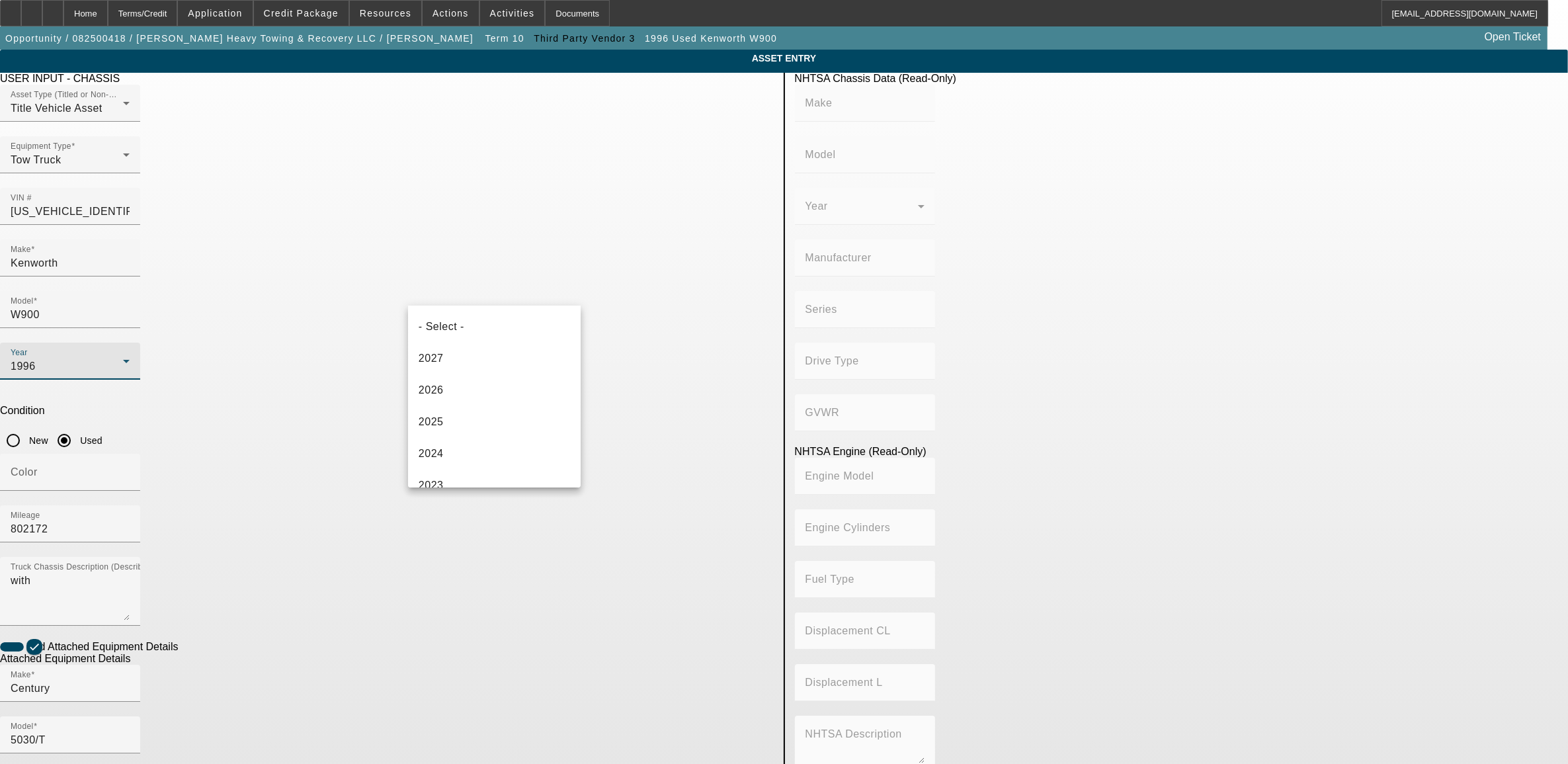
scroll to position [871, 0]
type input "KENWORTH"
type input "W900"
type input "KENWORTH TRUCK COMPANY"
type input "6x4"
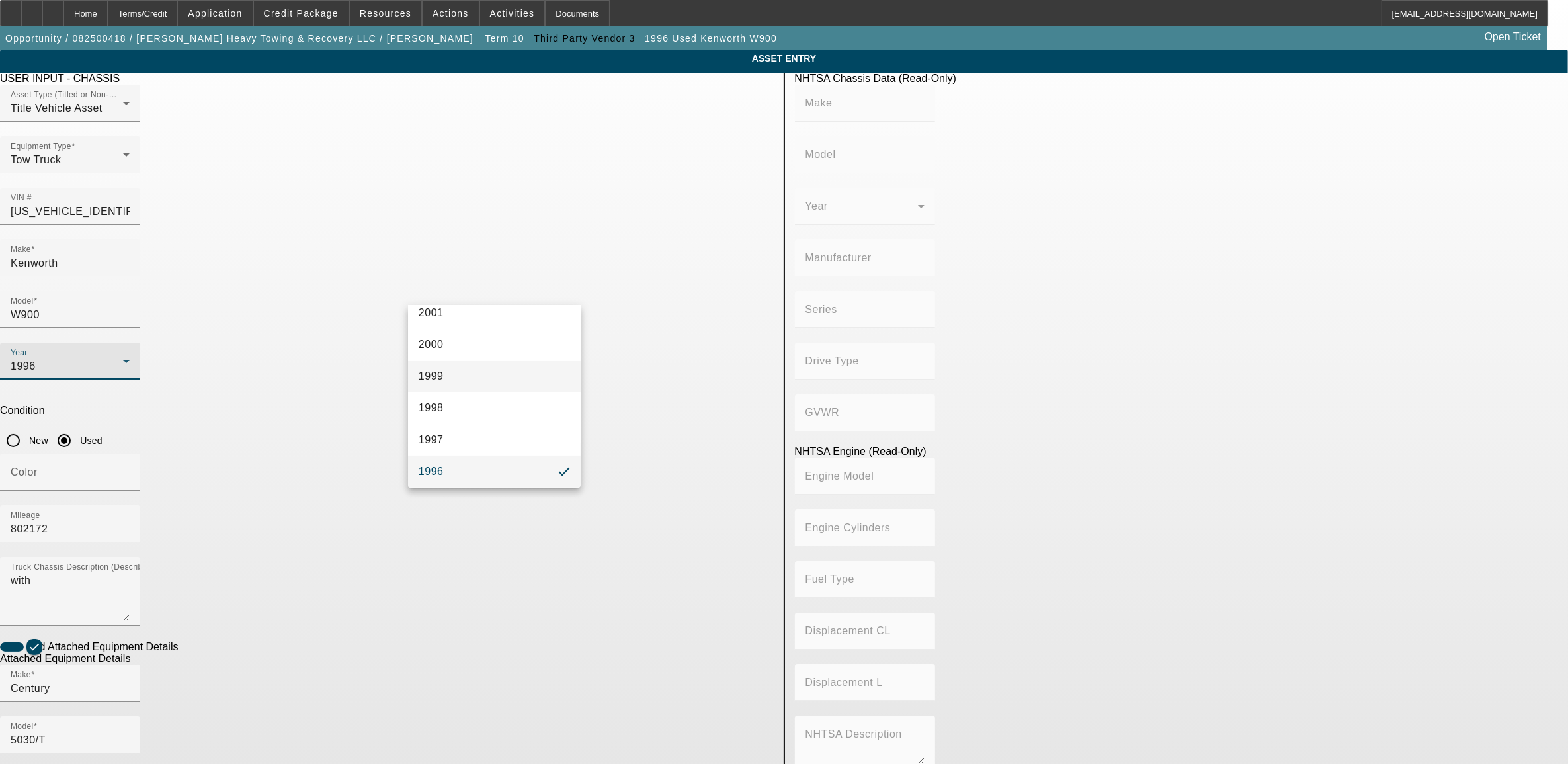
type input "Class 8: 33,001 lb and above (14,969 kg and above)"
type input "C12"
type input "6"
type input "Diesel"
type input "733"
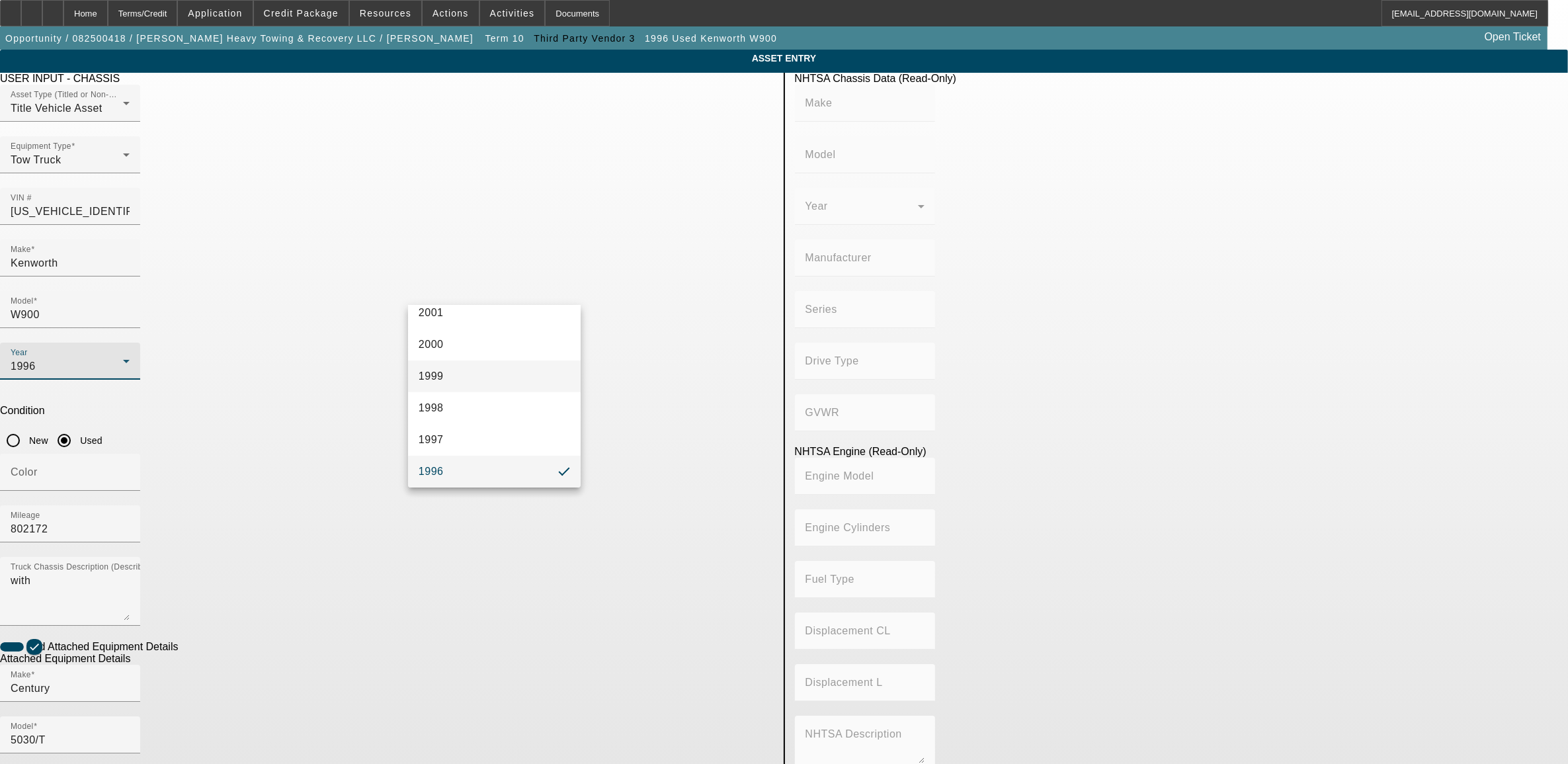
type input "12"
click at [463, 382] on mat-option "1999" at bounding box center [494, 376] width 173 height 32
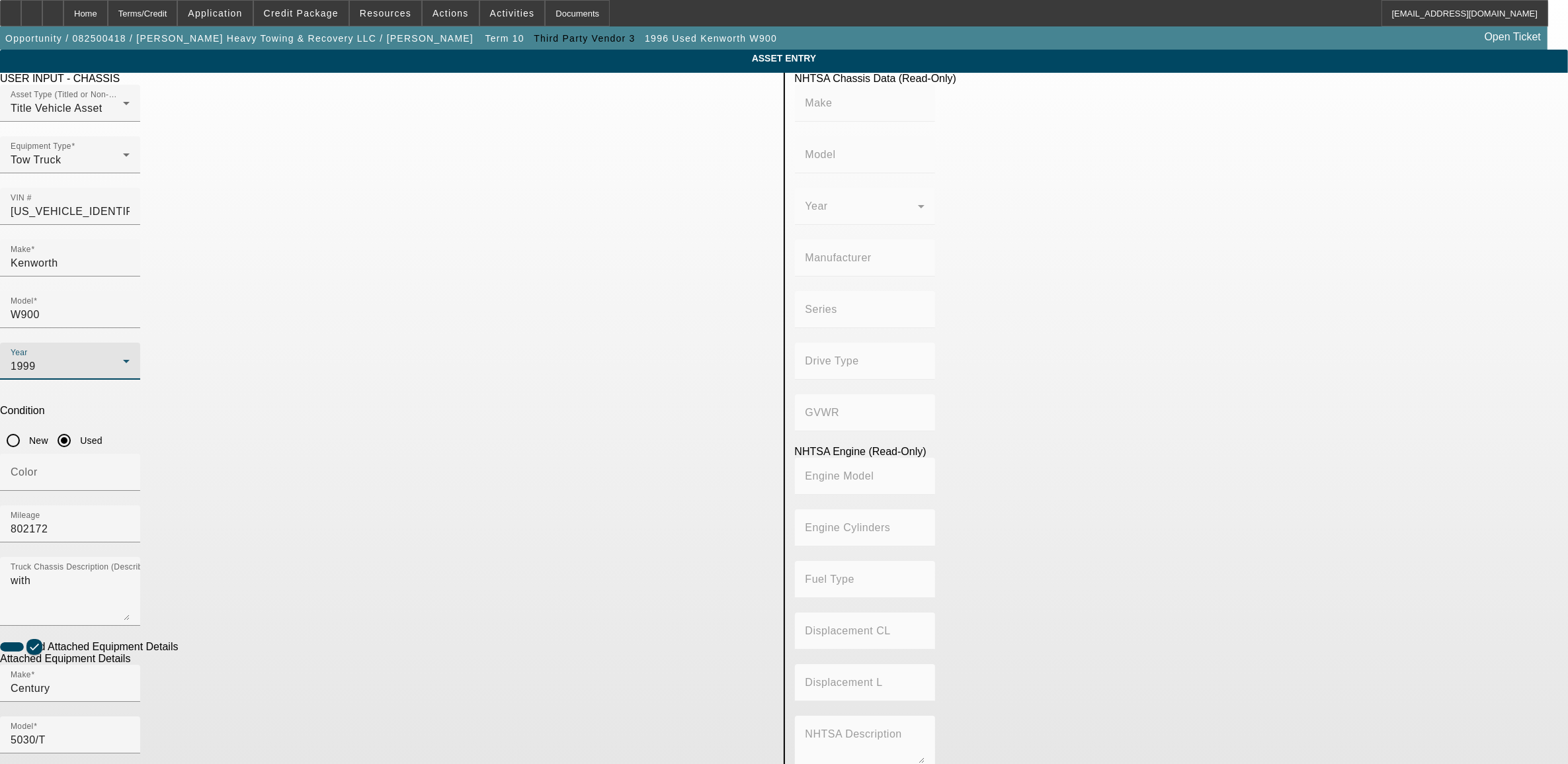
type input "KENWORTH"
type input "W900"
type input "KENWORTH TRUCK COMPANY"
type input "6x4"
type input "Class 8: 33,001 lb and above (14,969 kg and above)"
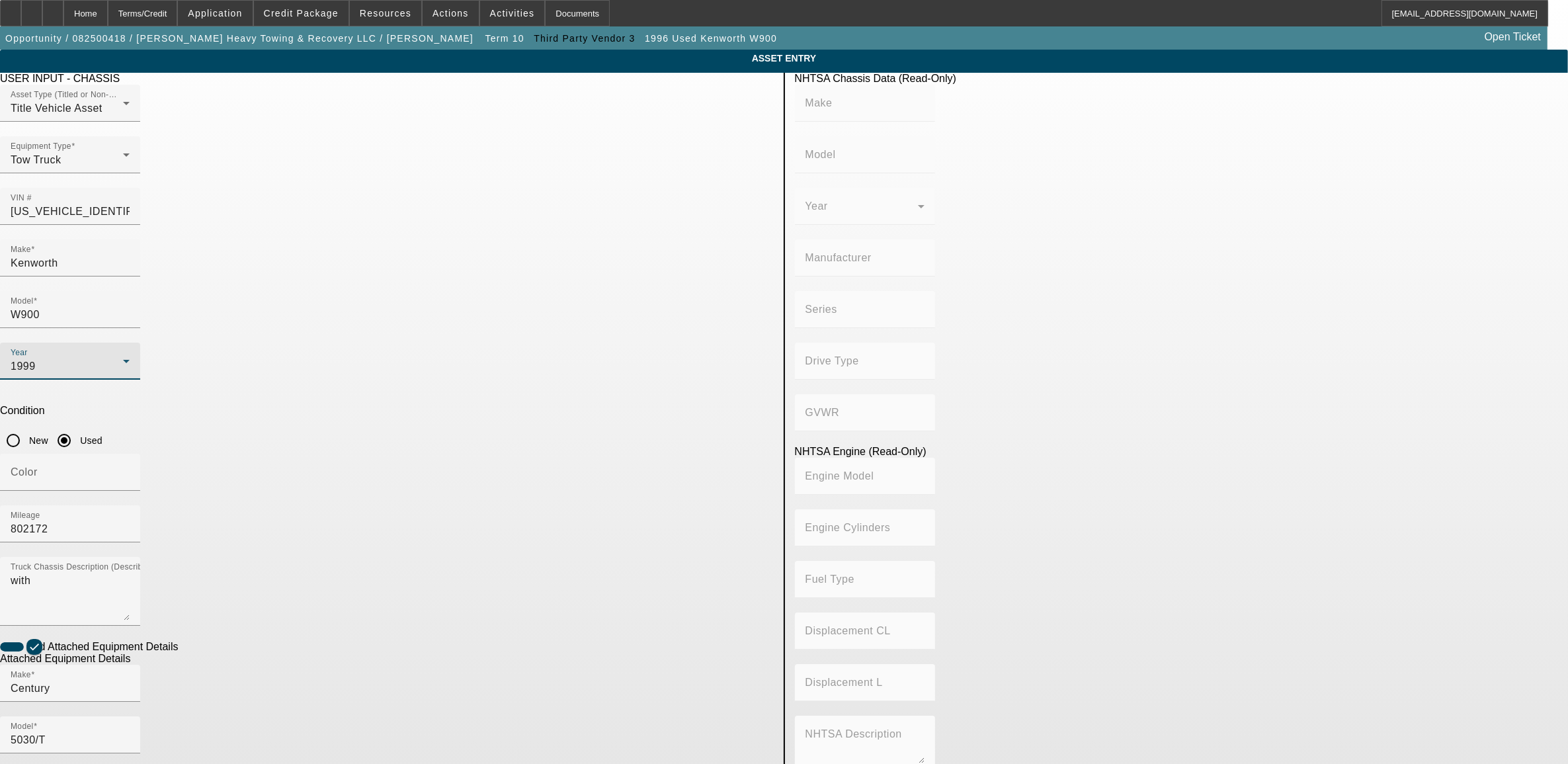
type input "C12"
type input "6"
type input "Diesel"
type input "733"
type input "12"
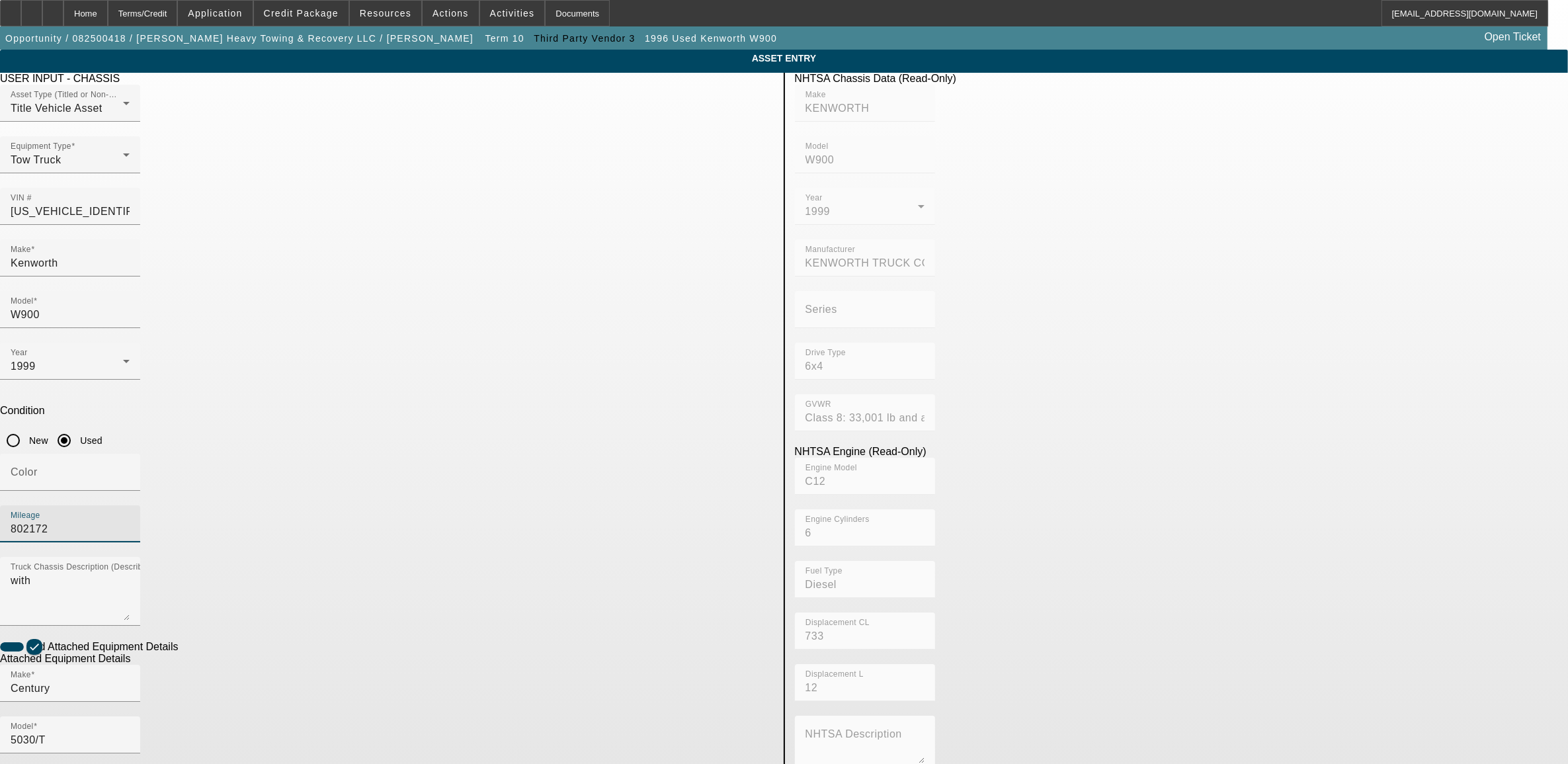
drag, startPoint x: 683, startPoint y: 342, endPoint x: 557, endPoint y: 365, distance: 128.1
click at [557, 454] on div "Color Mileage 802172" at bounding box center [387, 506] width 774 height 103
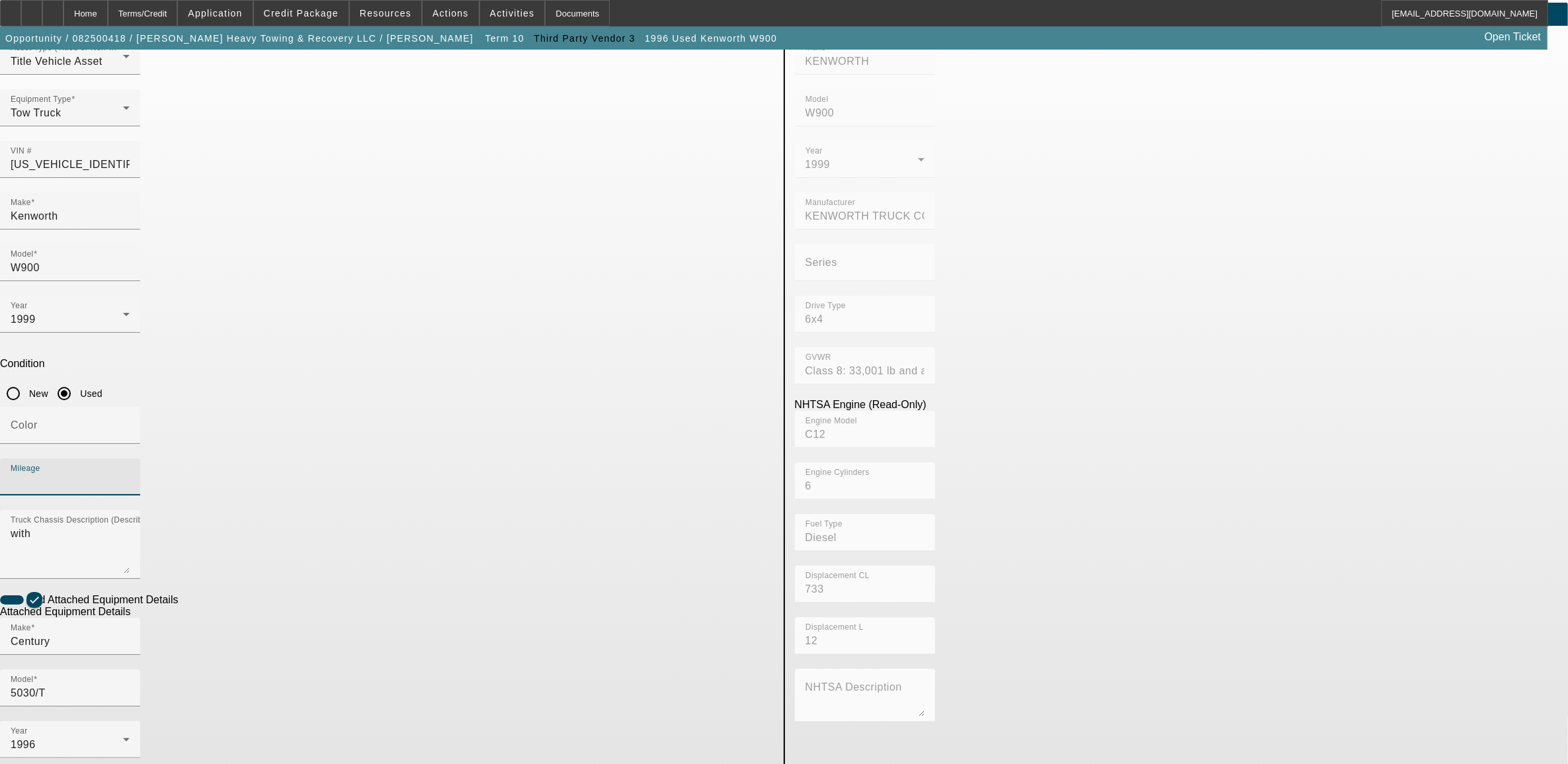
scroll to position [90, 0]
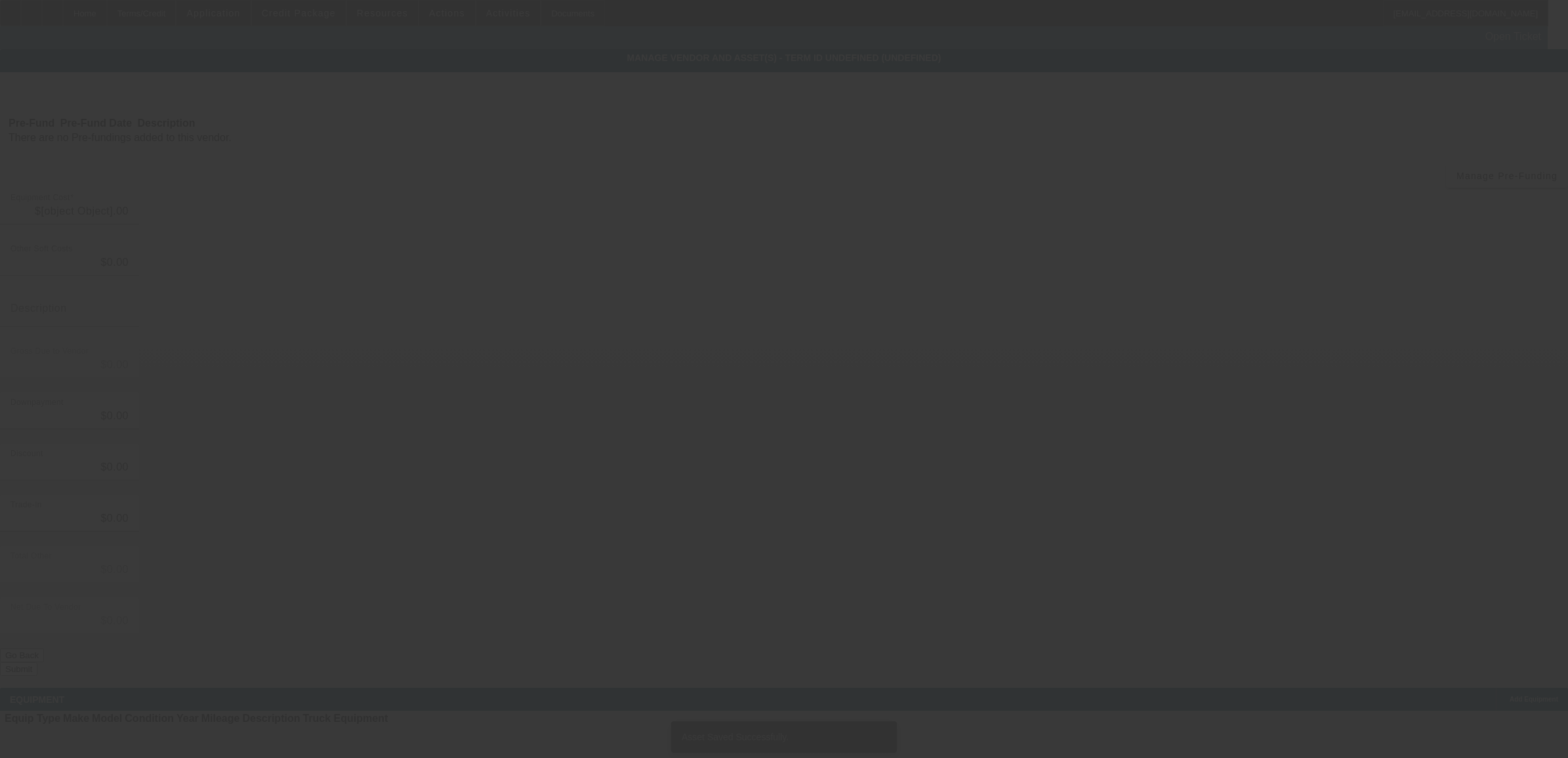
type input "$150,000.00"
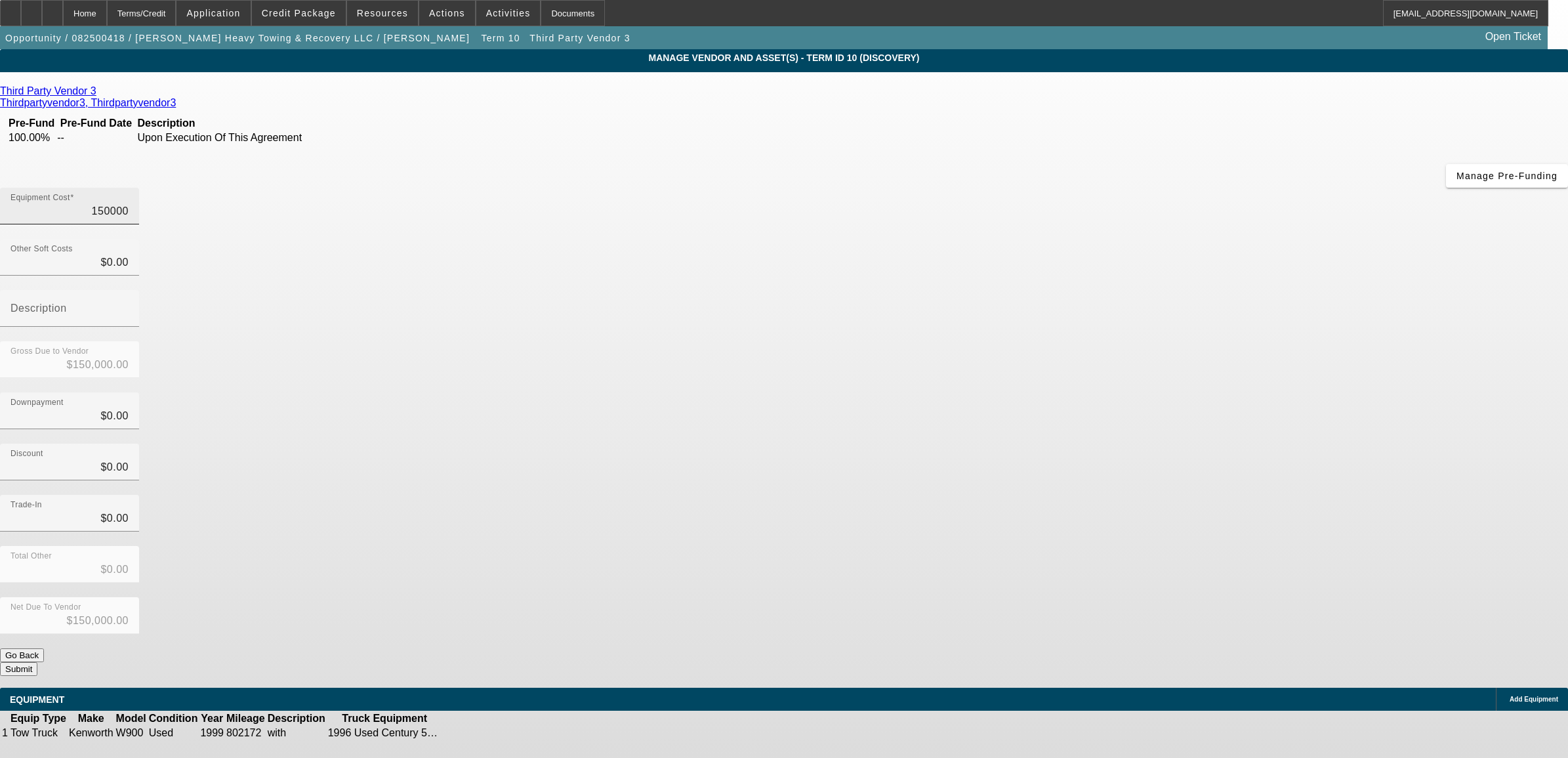
click at [129, 204] on input "150000" at bounding box center [69, 212] width 118 height 16
type input "1"
type input "$1.00"
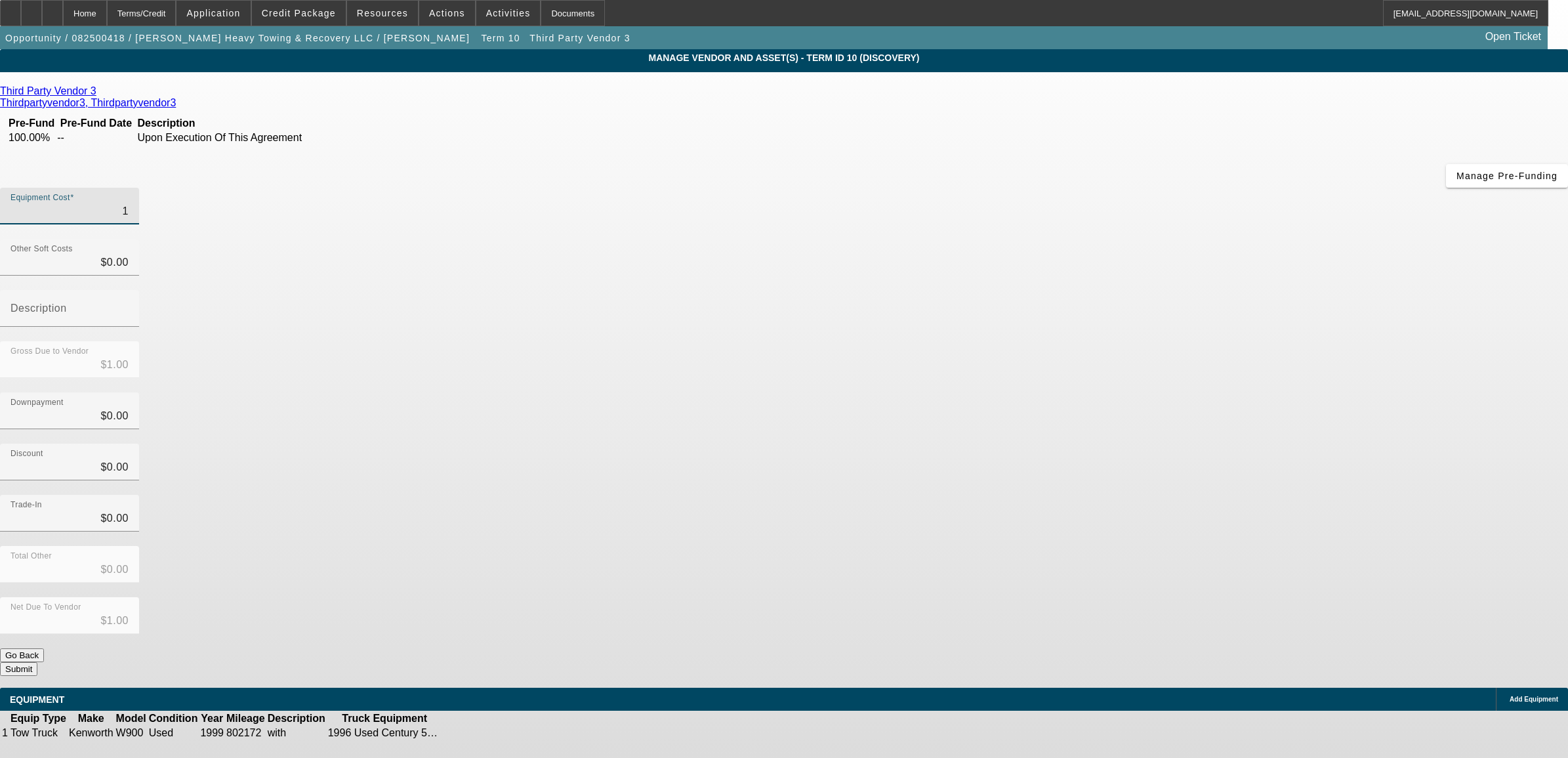
type input "12"
type input "$12.00"
type input "120"
type input "$120.00"
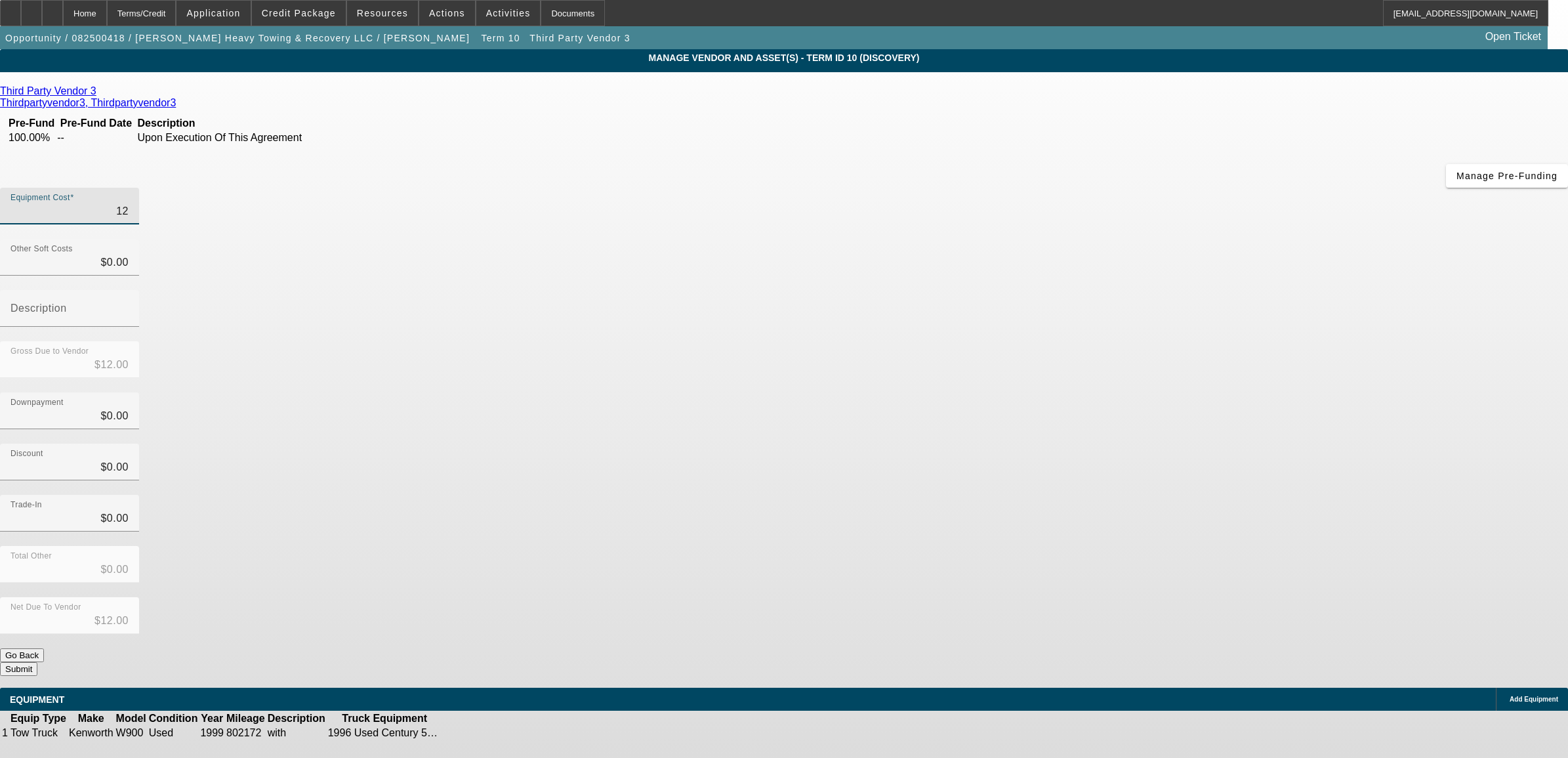
type input "$120.00"
type input "1200"
type input "$1,200.00"
type input "12000"
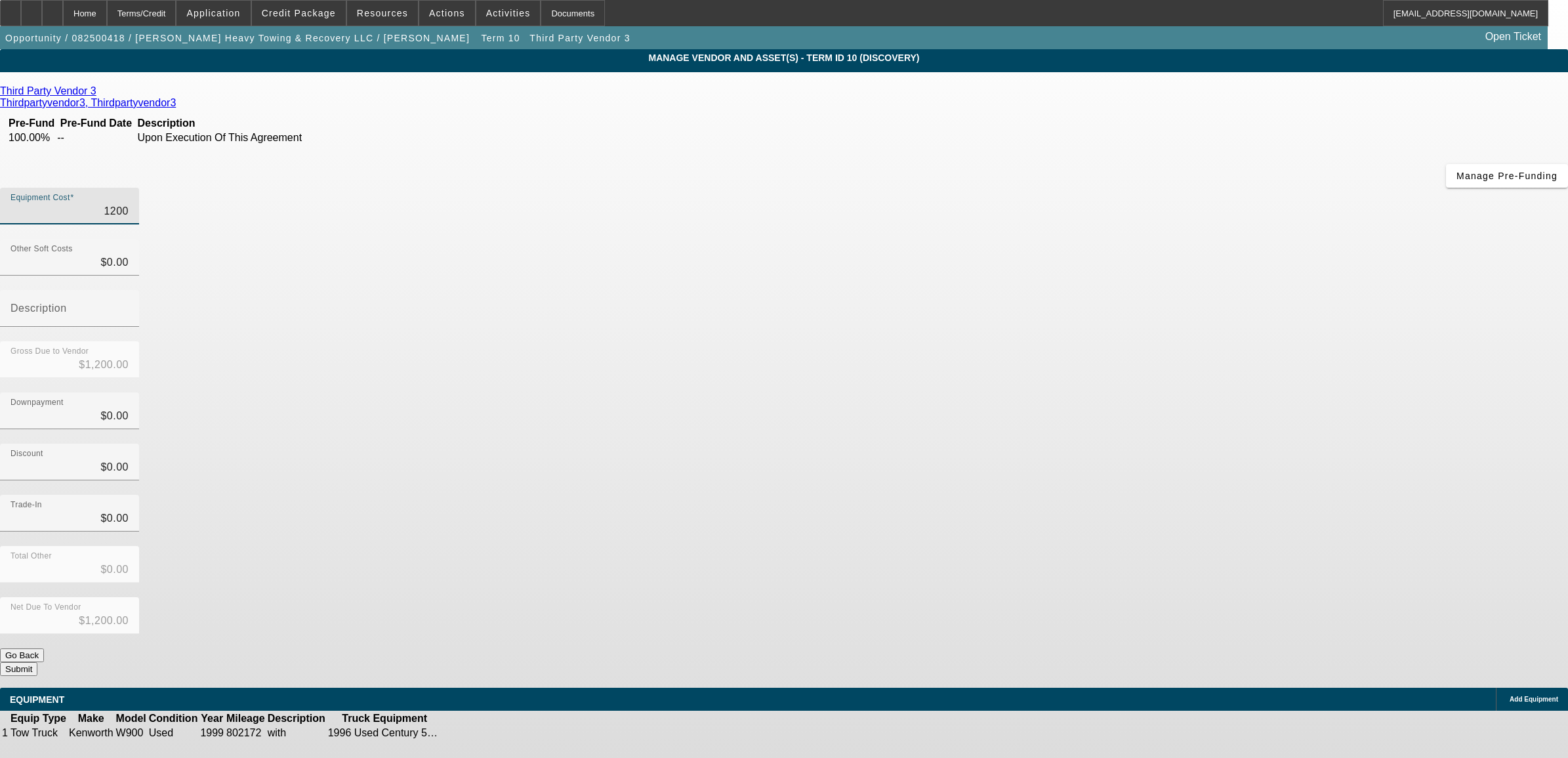
type input "$12,000.00"
type input "120000"
type input "$120,000.00"
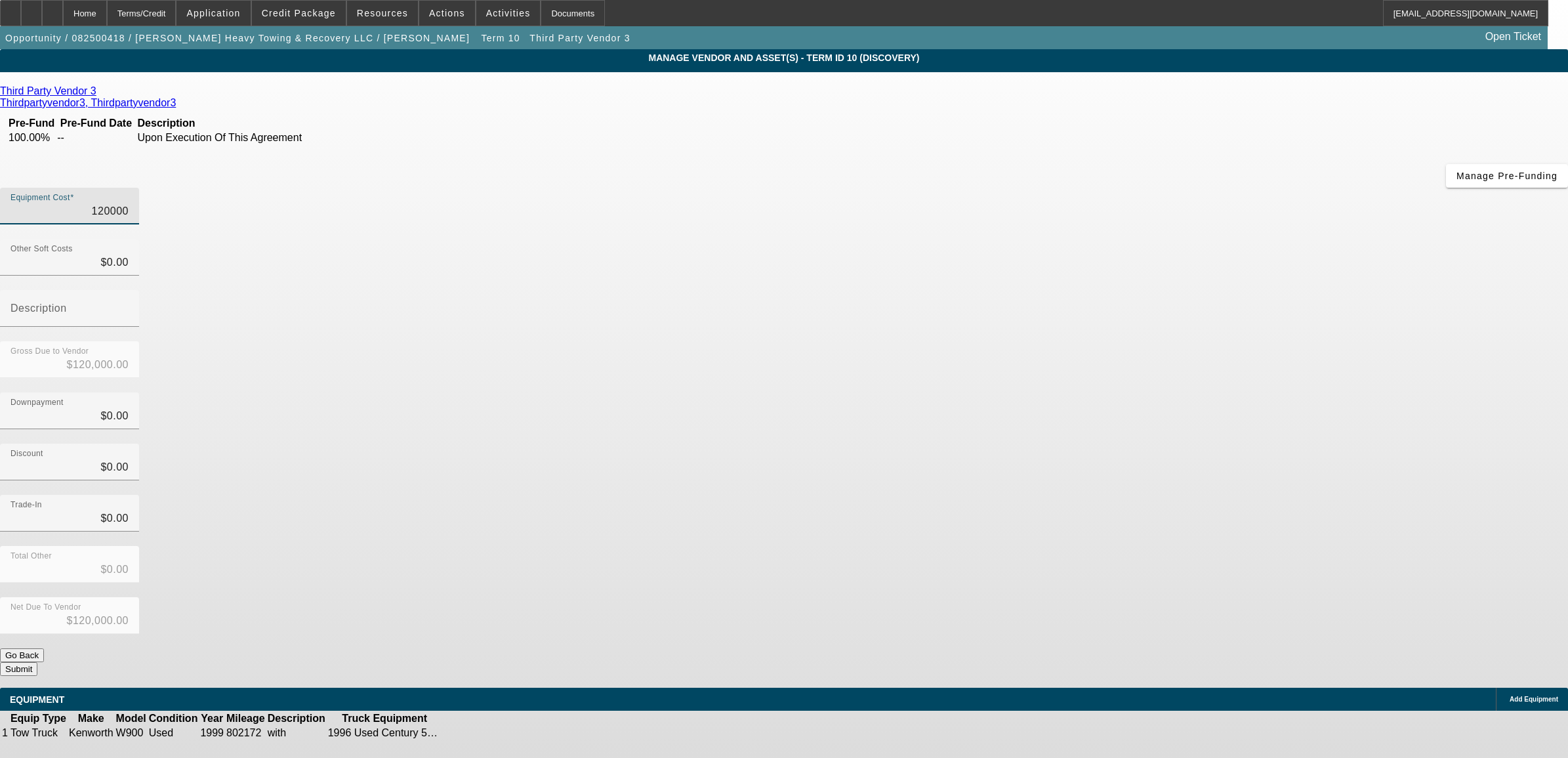
type input "$120,000.00"
type input "$0.00"
click at [38, 662] on button "Submit" at bounding box center [19, 669] width 38 height 14
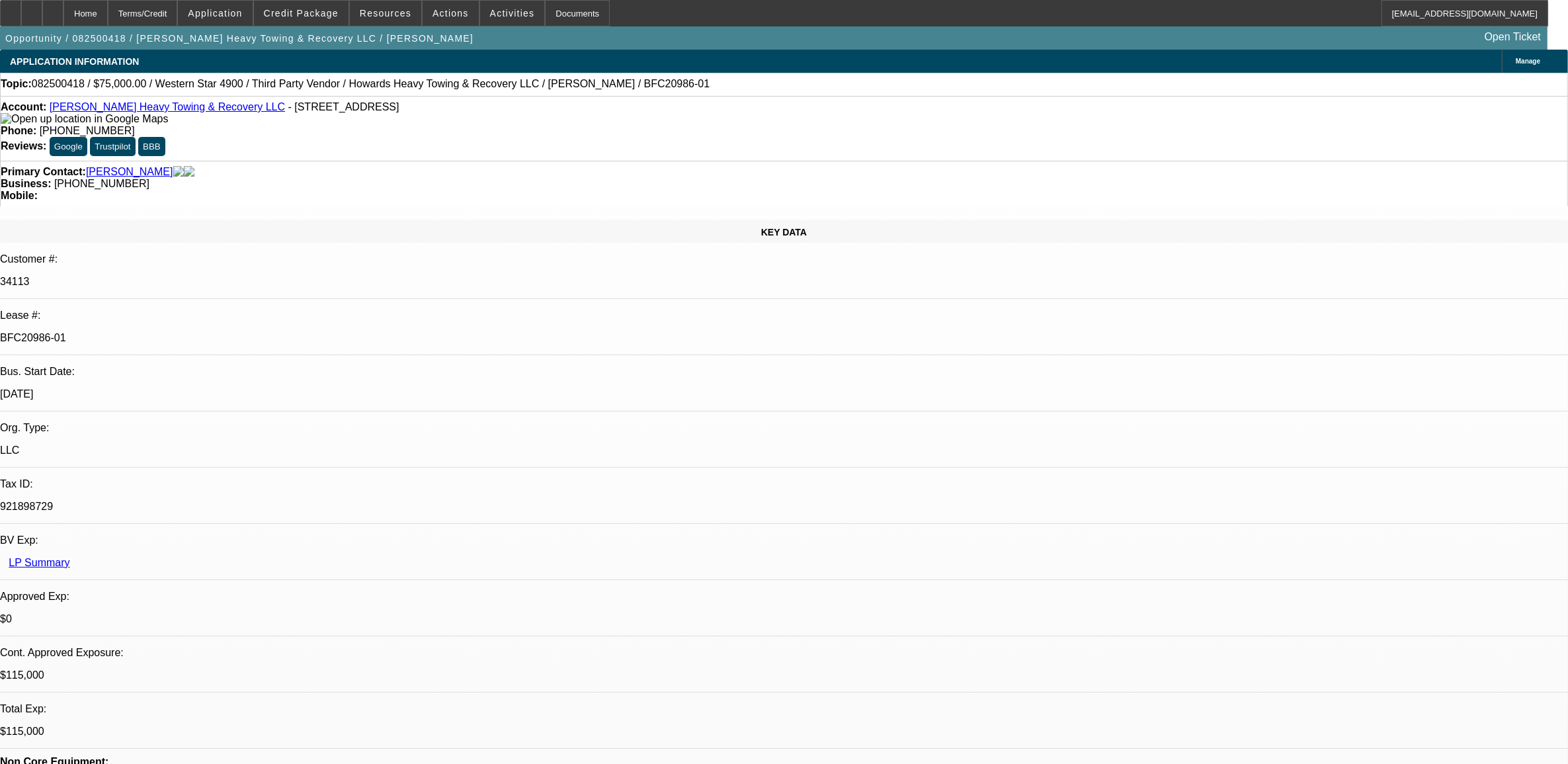
select select "0"
select select "2"
select select "0.1"
select select "4"
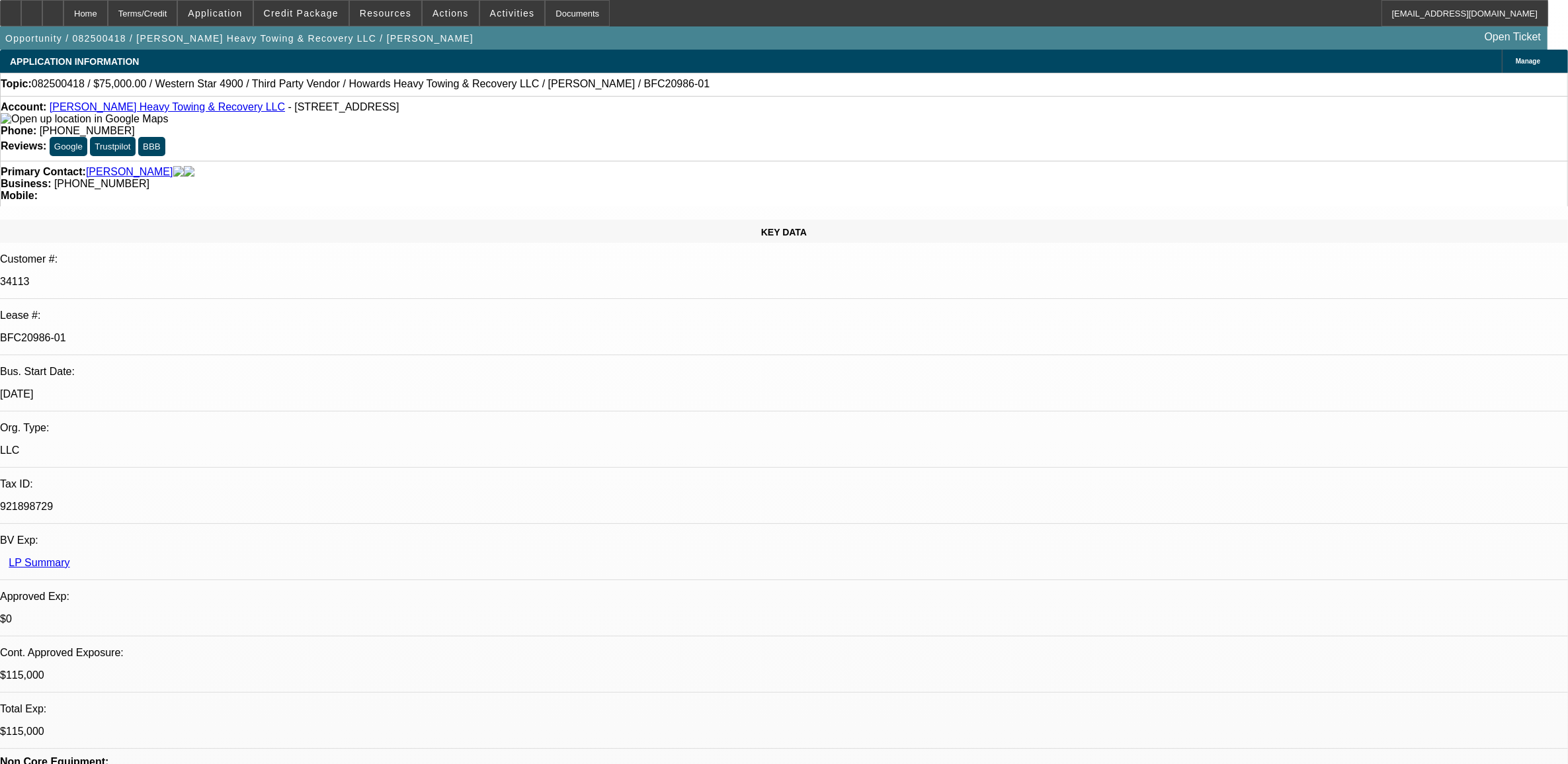
select select "0"
select select "2"
select select "0.1"
select select "4"
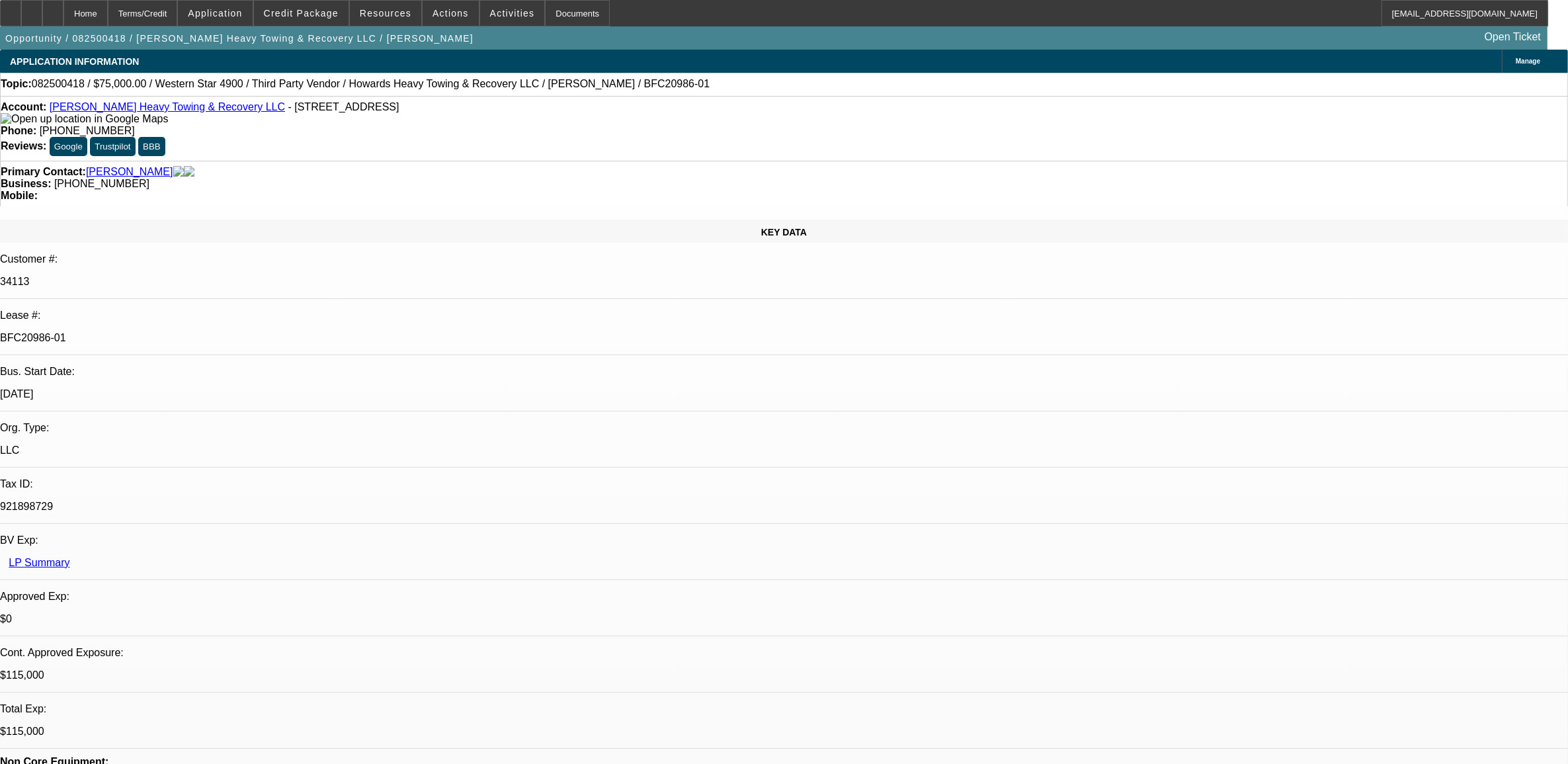
select select "0"
select select "2"
select select "0.1"
select select "4"
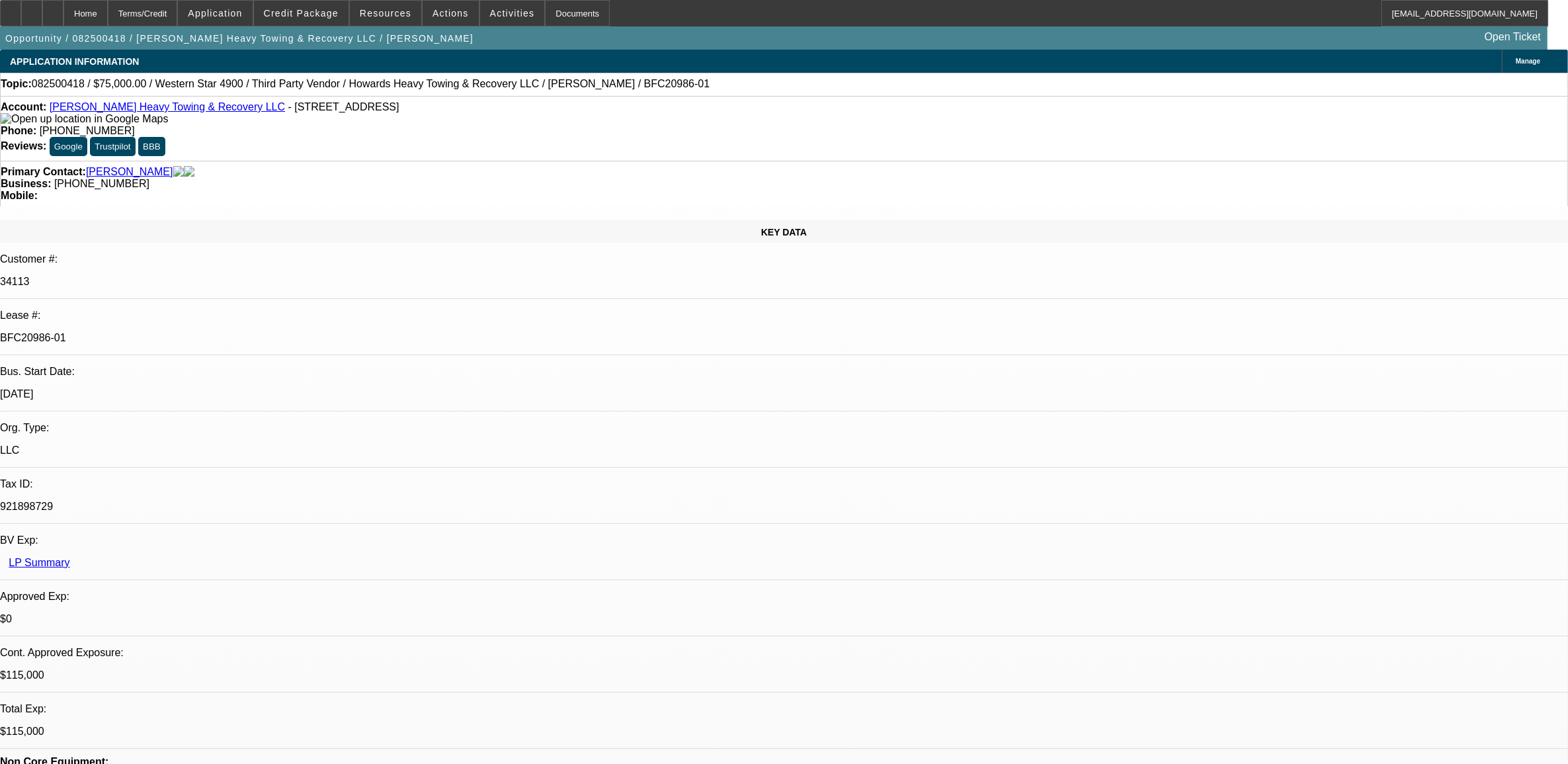
select select "0"
select select "2"
select select "0.1"
select select "4"
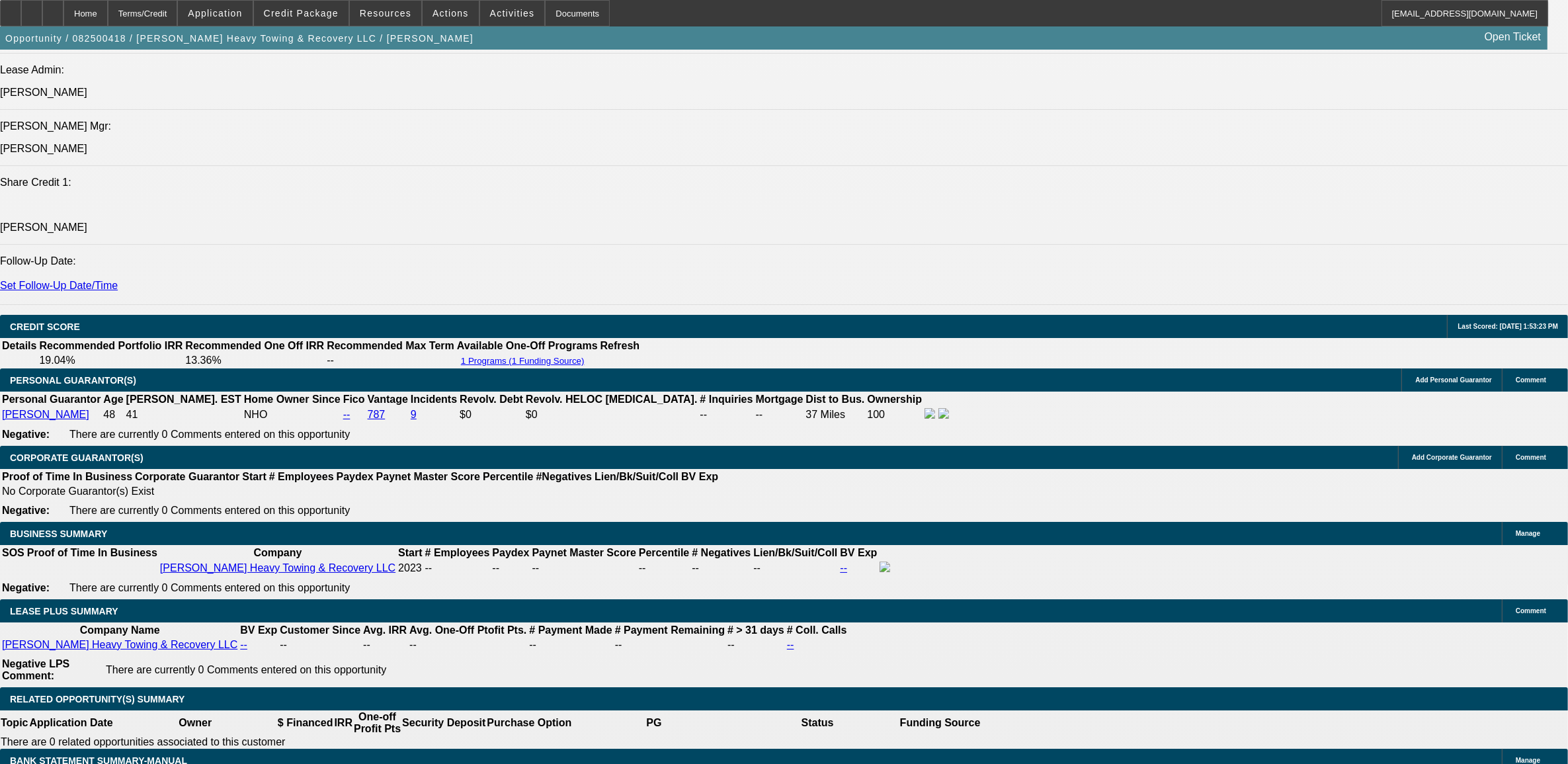
scroll to position [1984, 0]
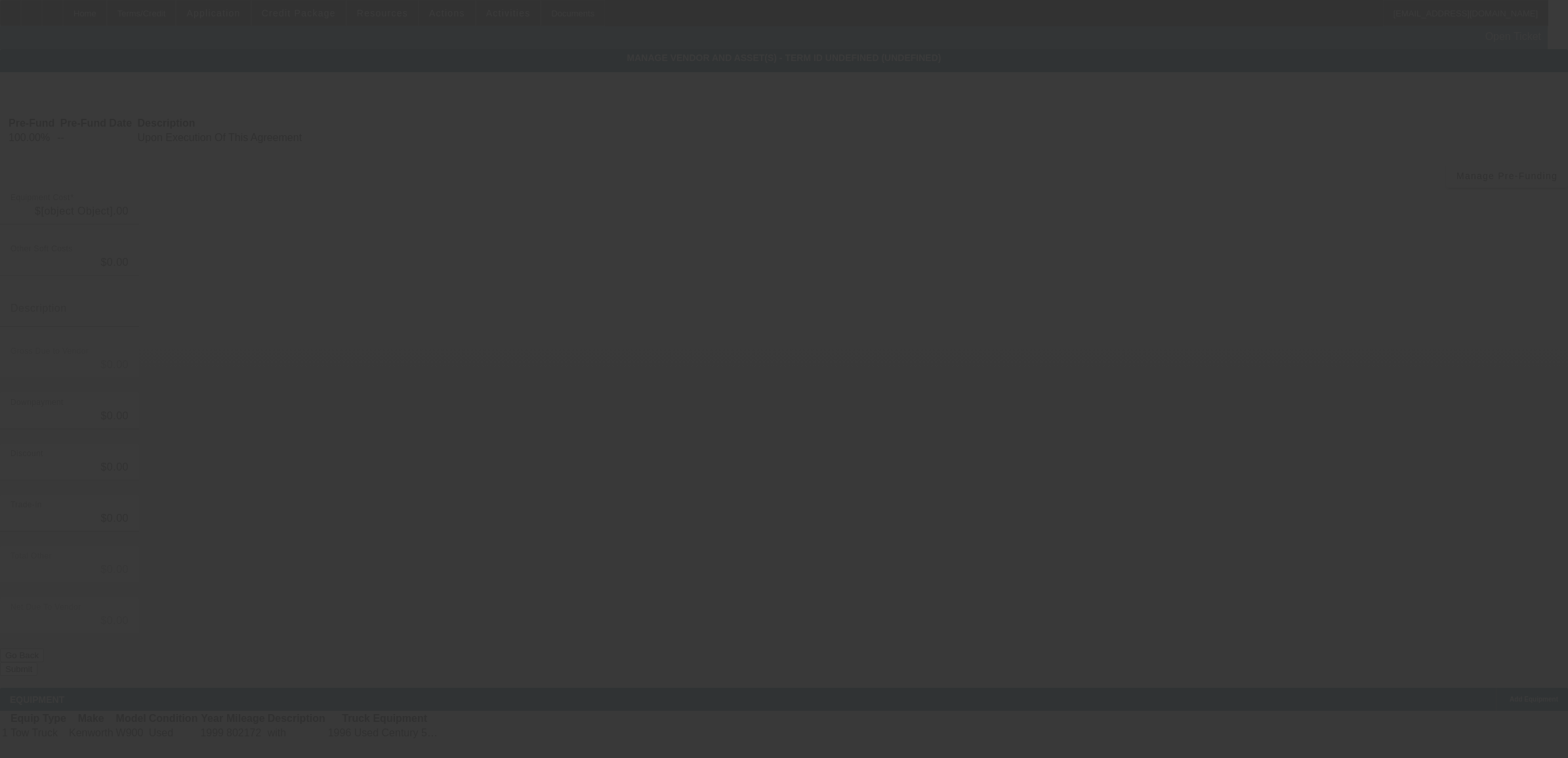
type input "$120,000.00"
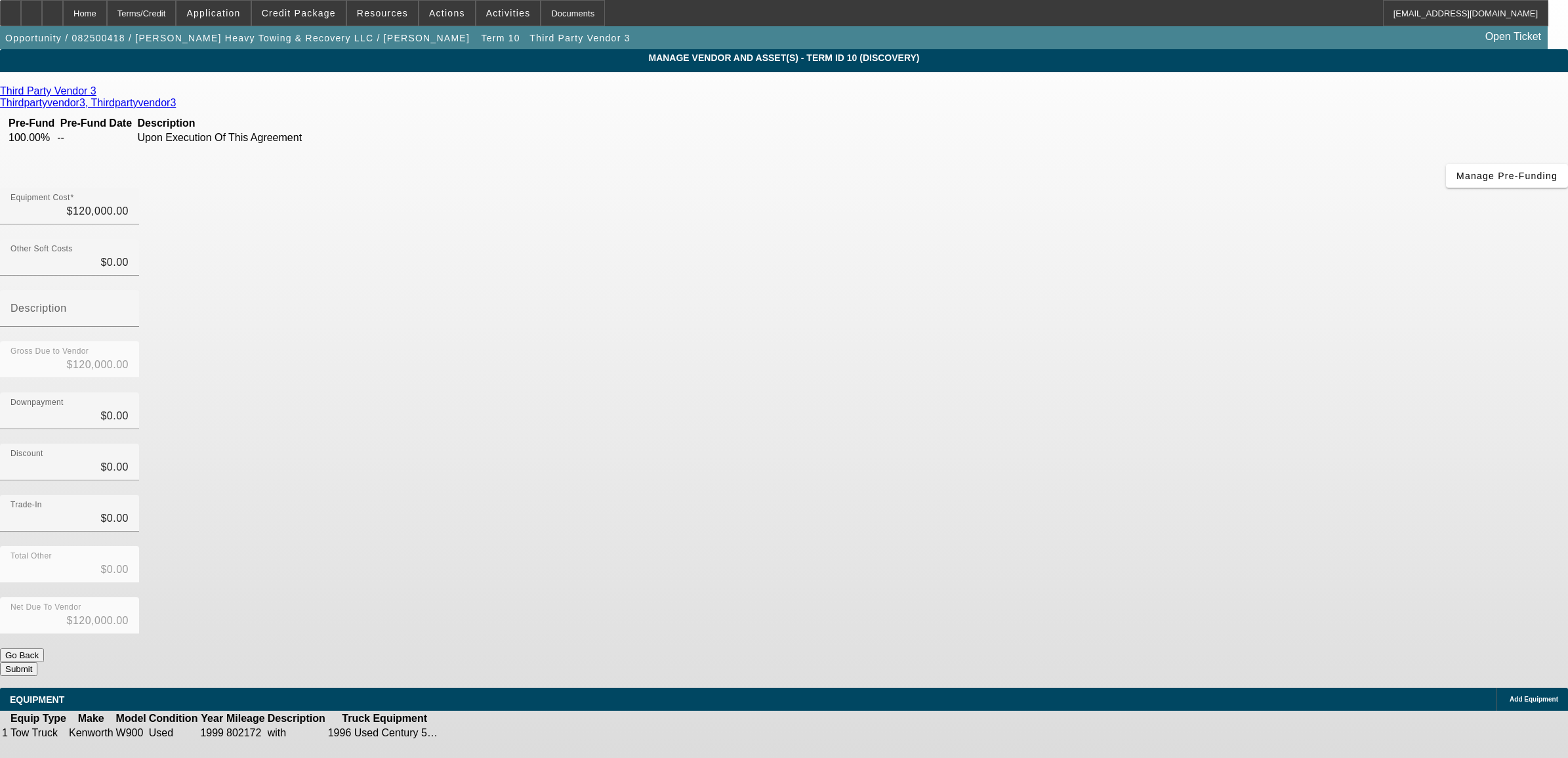
click at [483, 733] on icon at bounding box center [483, 733] width 0 height 0
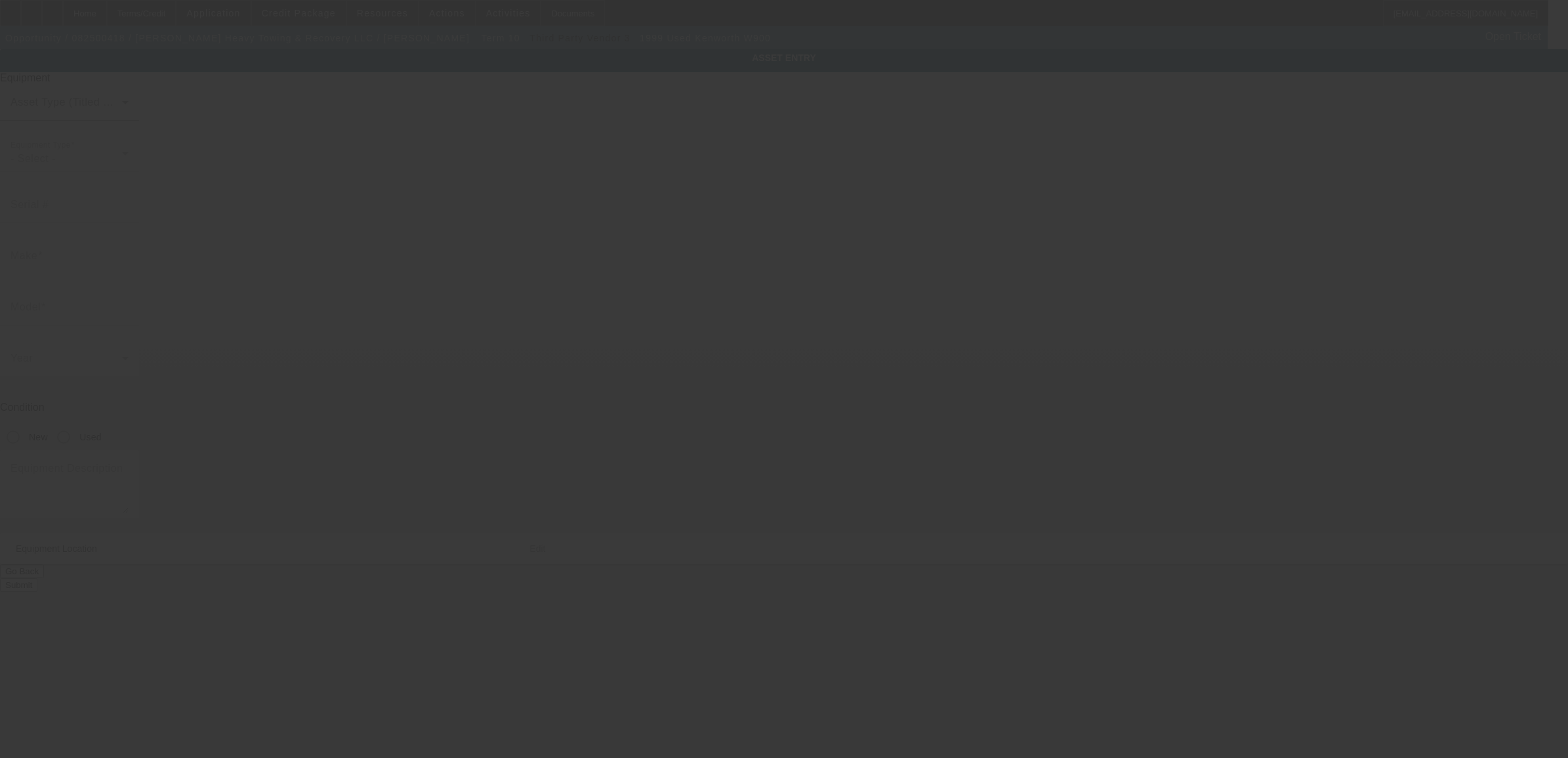
type input "1XKWDU9X8XR829012"
type input "Kenworth"
type input "W900"
radio input "true"
type textarea "with"
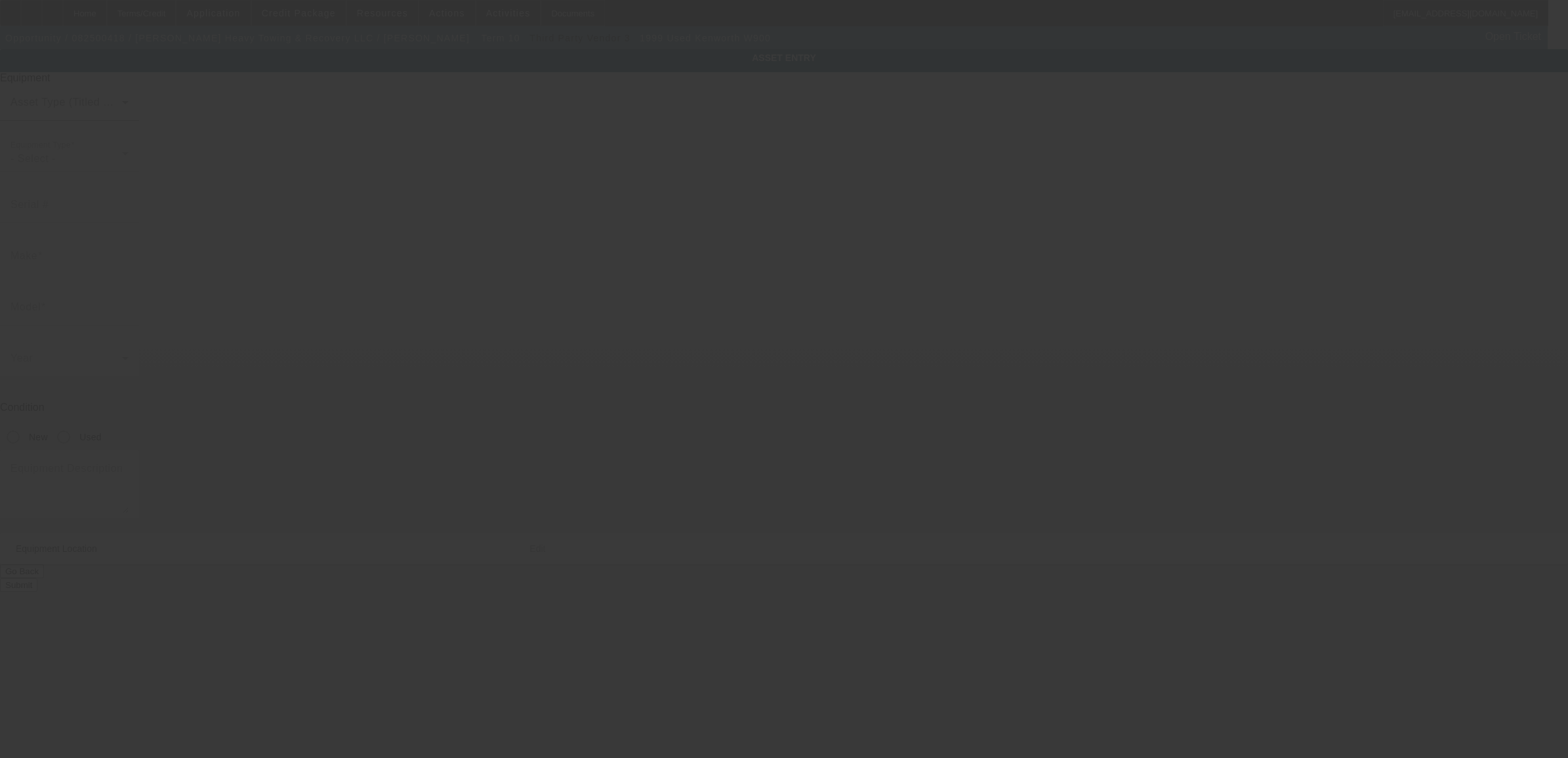
type input "2895 State Route 28"
type input "Old Forge"
type input "13420"
type input "Herkimer"
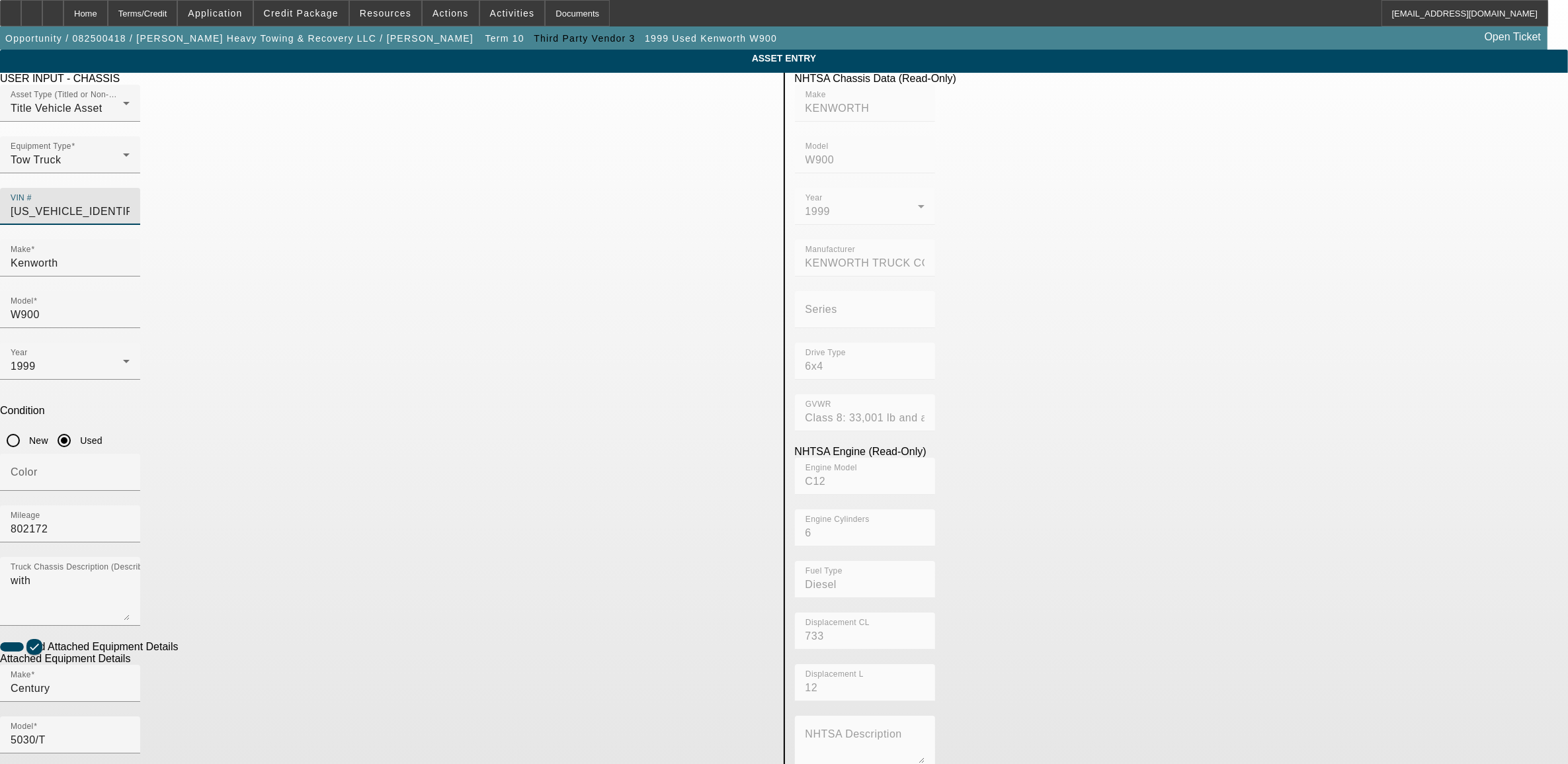
click at [130, 204] on input "1XKWDU9X8XR829012" at bounding box center [70, 212] width 119 height 16
click at [319, 484] on app-asset-collateral-manage "ASSET ENTRY Delete asset USER INPUT - CHASSIS Asset Type (Titled or Non-Titled)…" at bounding box center [784, 564] width 1568 height 1029
click at [130, 573] on textarea "with" at bounding box center [70, 597] width 119 height 48
click at [306, 6] on span at bounding box center [301, 13] width 94 height 32
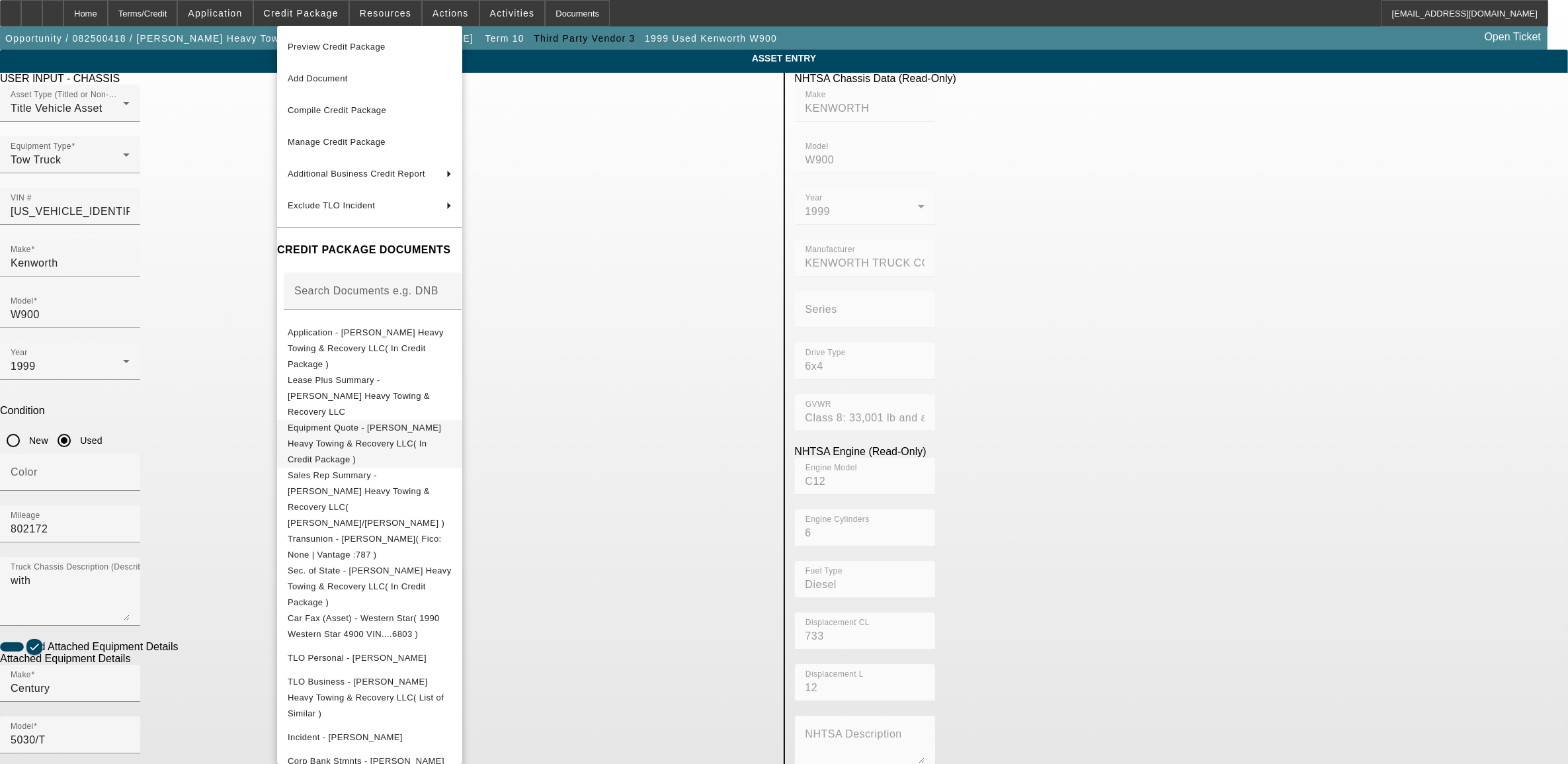
click at [346, 422] on span "Equipment Quote - Howard's Heavy Towing & Recovery LLC( In Credit Package )" at bounding box center [364, 443] width 154 height 42
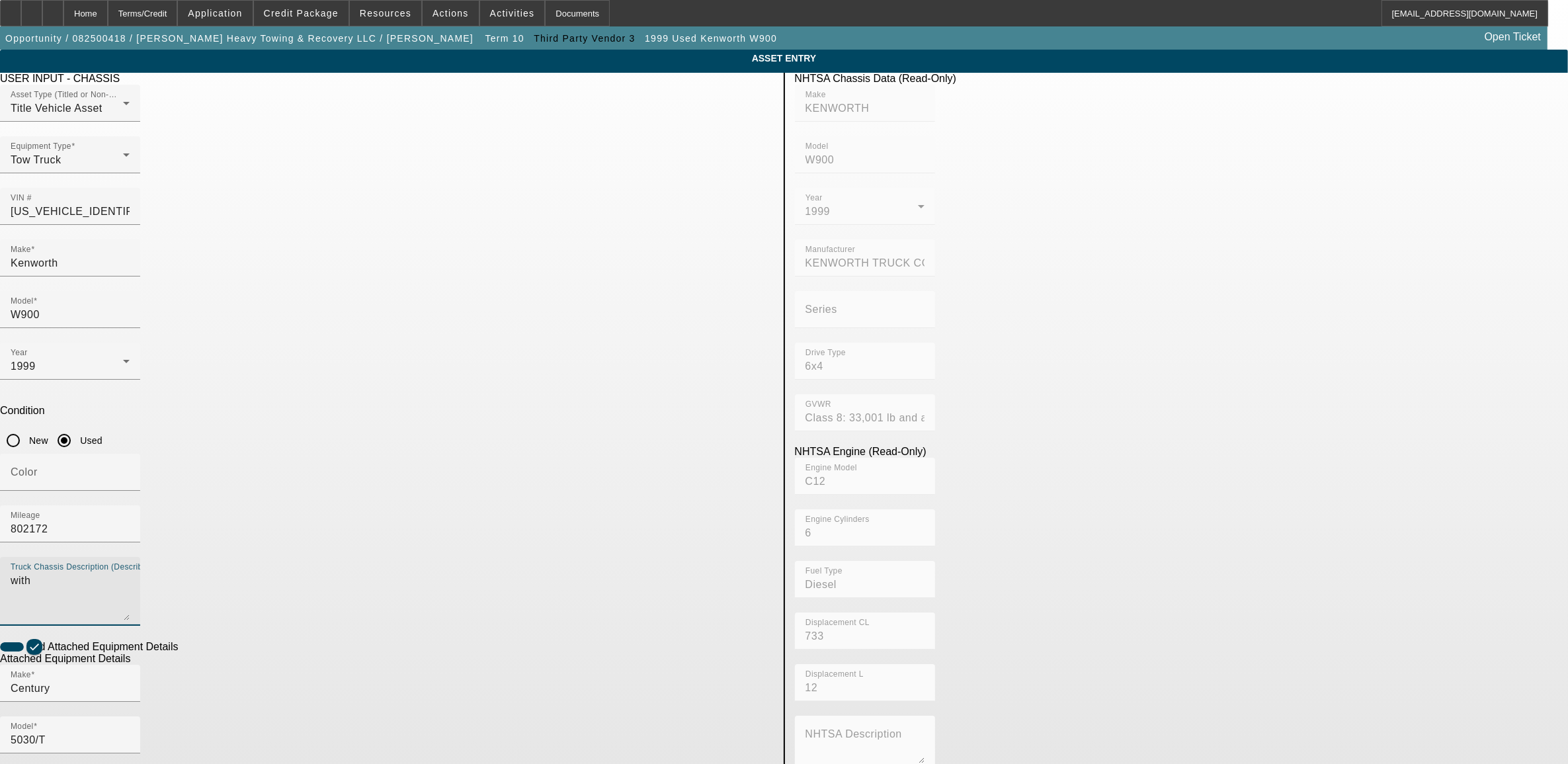
click at [130, 573] on textarea "with" at bounding box center [70, 597] width 119 height 48
drag, startPoint x: 266, startPoint y: 461, endPoint x: 226, endPoint y: 468, distance: 40.6
click at [226, 468] on app-asset-collateral-manage "ASSET ENTRY Delete asset USER INPUT - CHASSIS Asset Type (Titled or Non-Titled)…" at bounding box center [784, 564] width 1568 height 1029
drag, startPoint x: 226, startPoint y: 468, endPoint x: 482, endPoint y: 406, distance: 263.4
click at [130, 573] on textarea "with" at bounding box center [70, 597] width 119 height 48
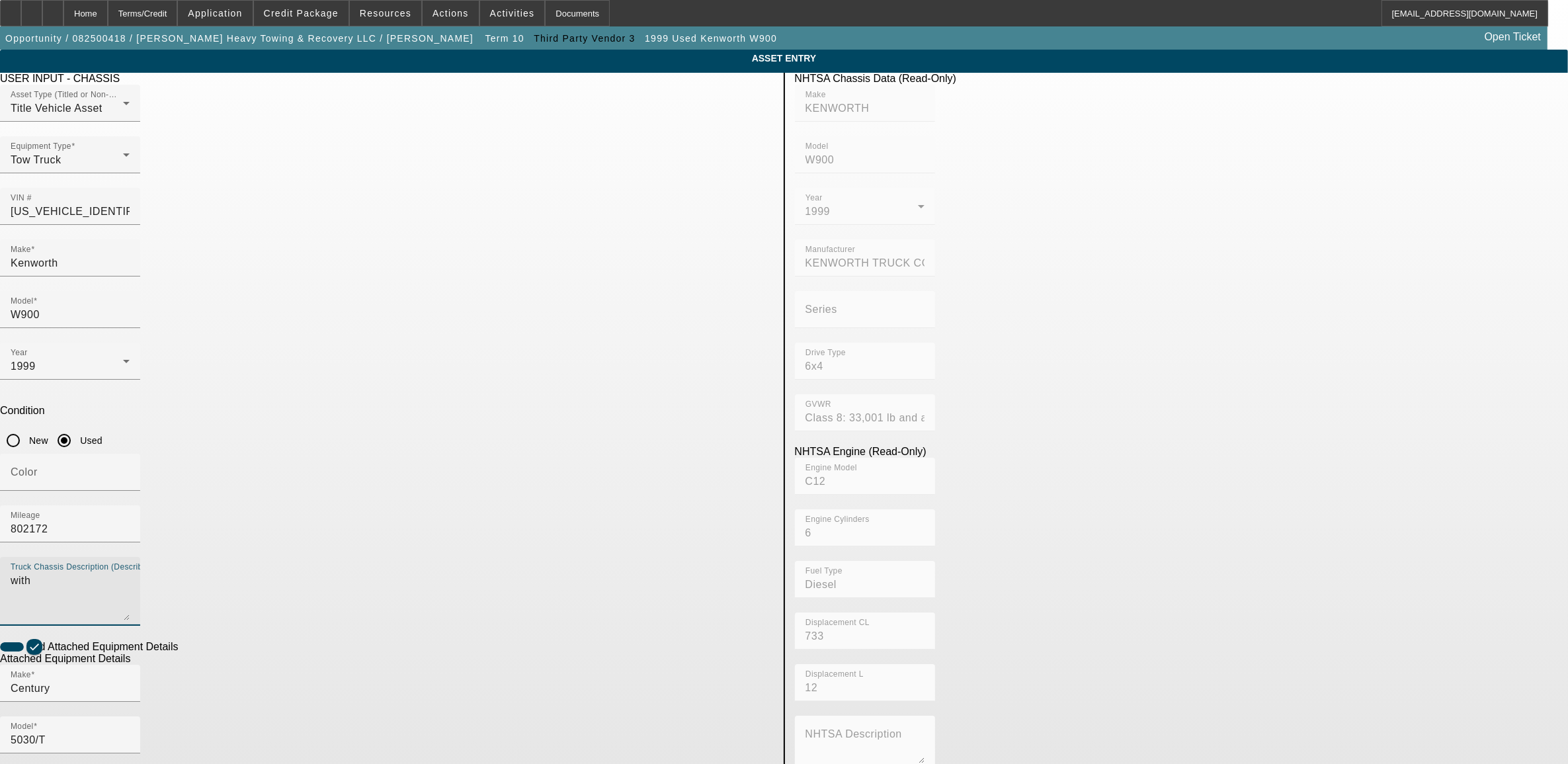
drag, startPoint x: 368, startPoint y: 418, endPoint x: 311, endPoint y: 432, distance: 58.7
click at [311, 432] on app-asset-collateral-manage "ASSET ENTRY Delete asset USER INPUT - CHASSIS Asset Type (Titled or Non-Titled)…" at bounding box center [784, 564] width 1568 height 1029
type textarea "O"
type textarea "Odometer changed out at 459,059 - truck has 510,764 miles on it"
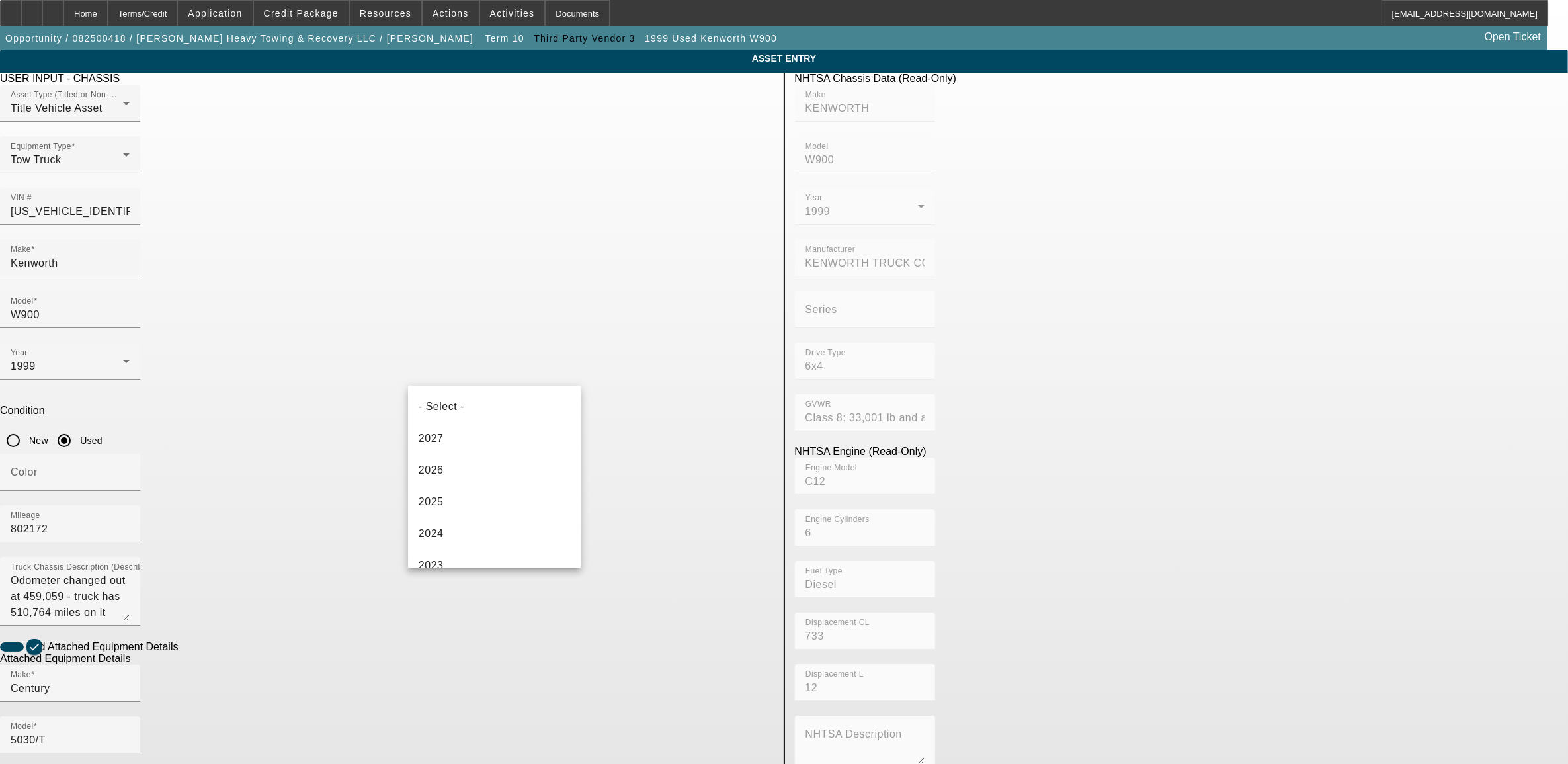
scroll to position [871, 0]
click at [506, 491] on mat-option "1998" at bounding box center [494, 488] width 173 height 32
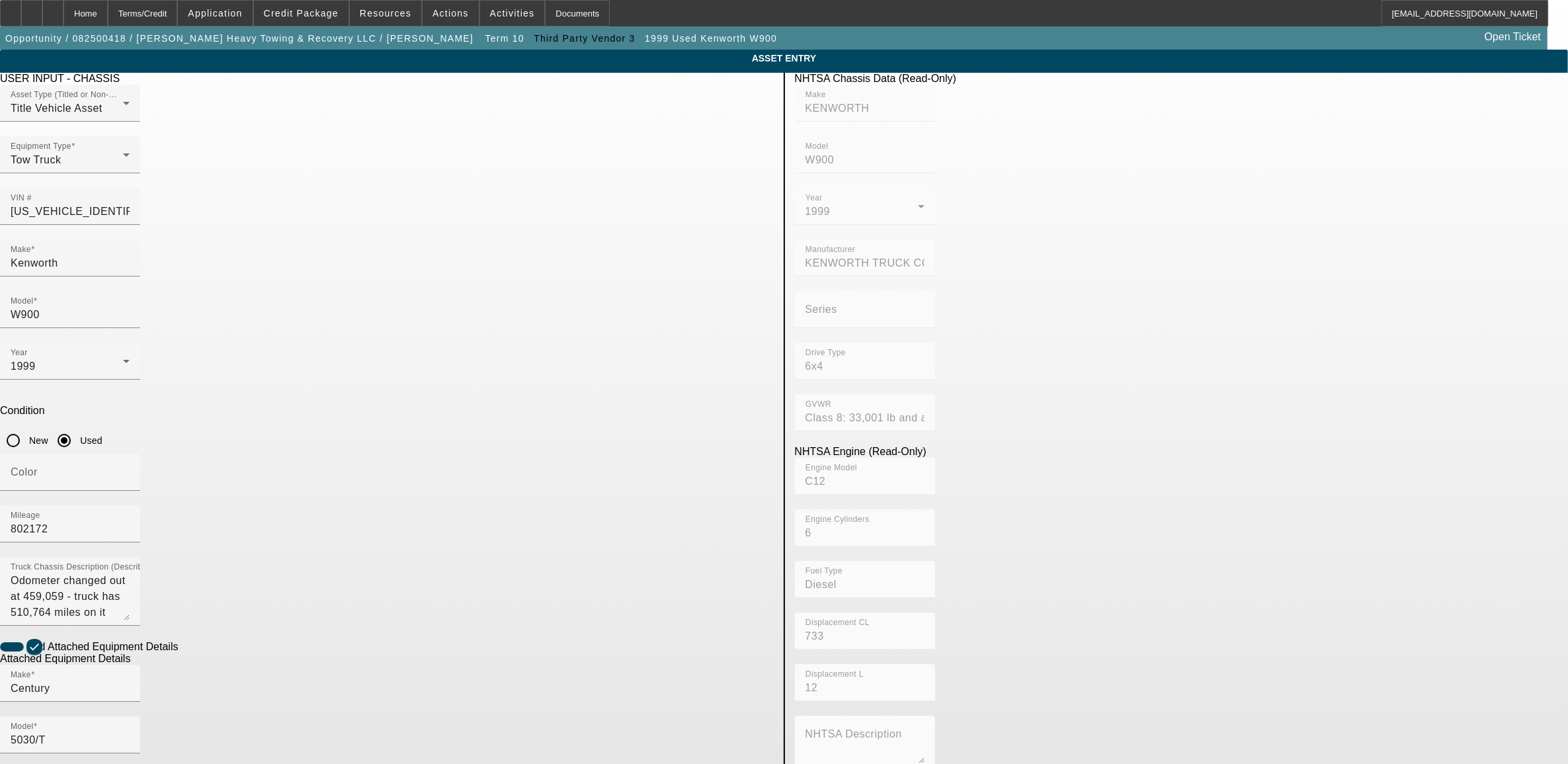
scroll to position [82, 0]
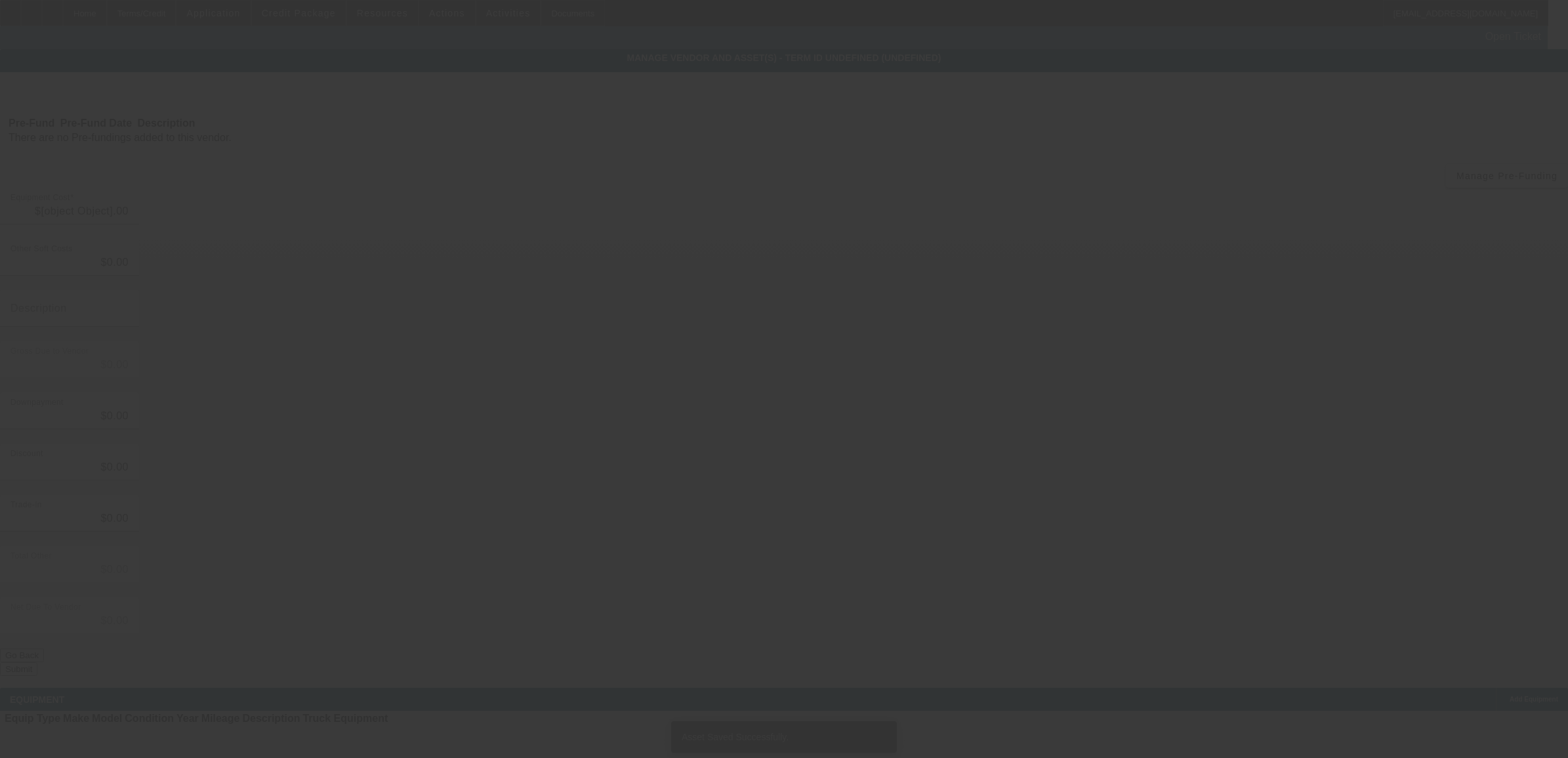
type input "$120,000.00"
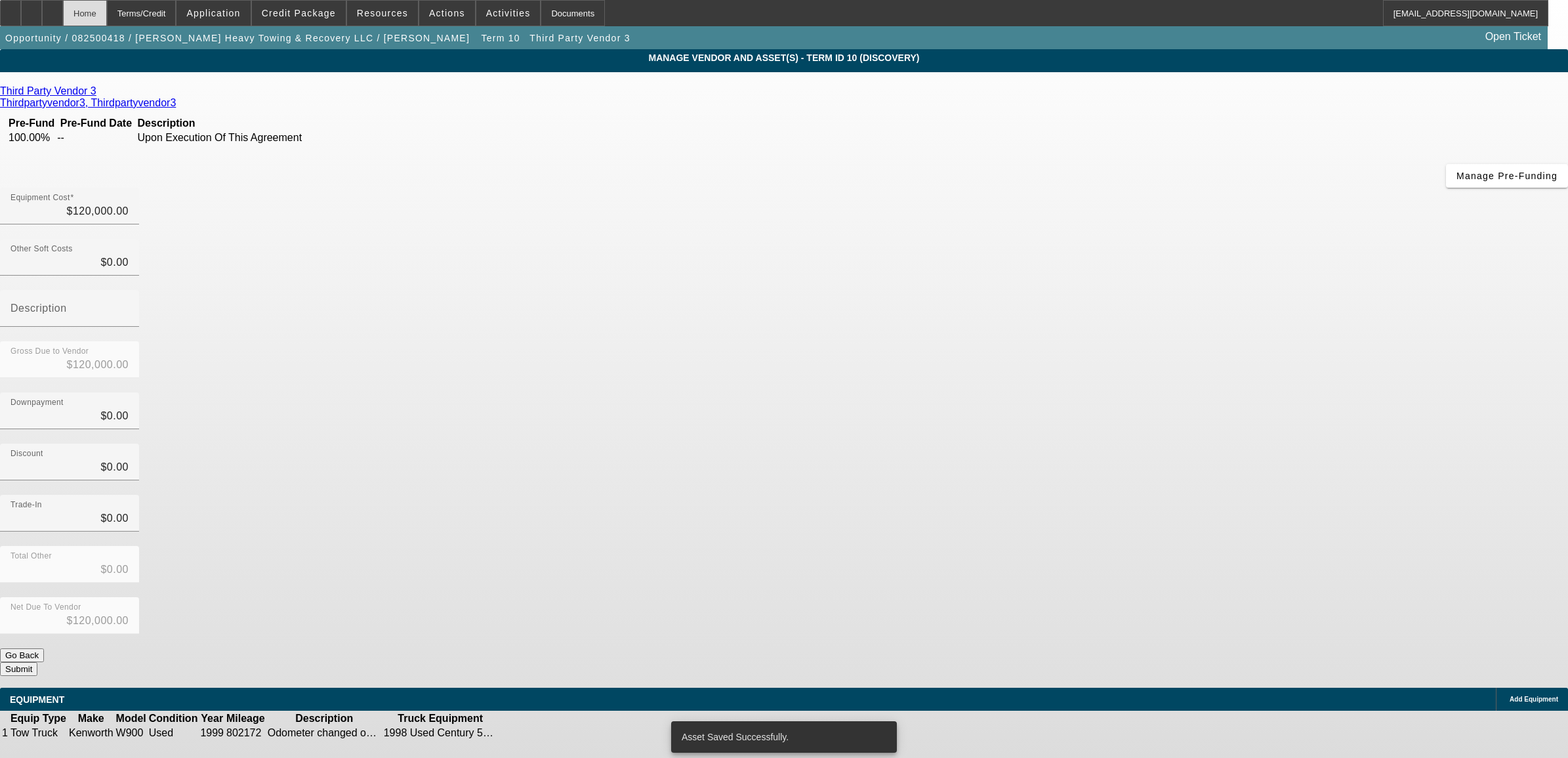
click at [107, 23] on div "Home" at bounding box center [85, 13] width 44 height 26
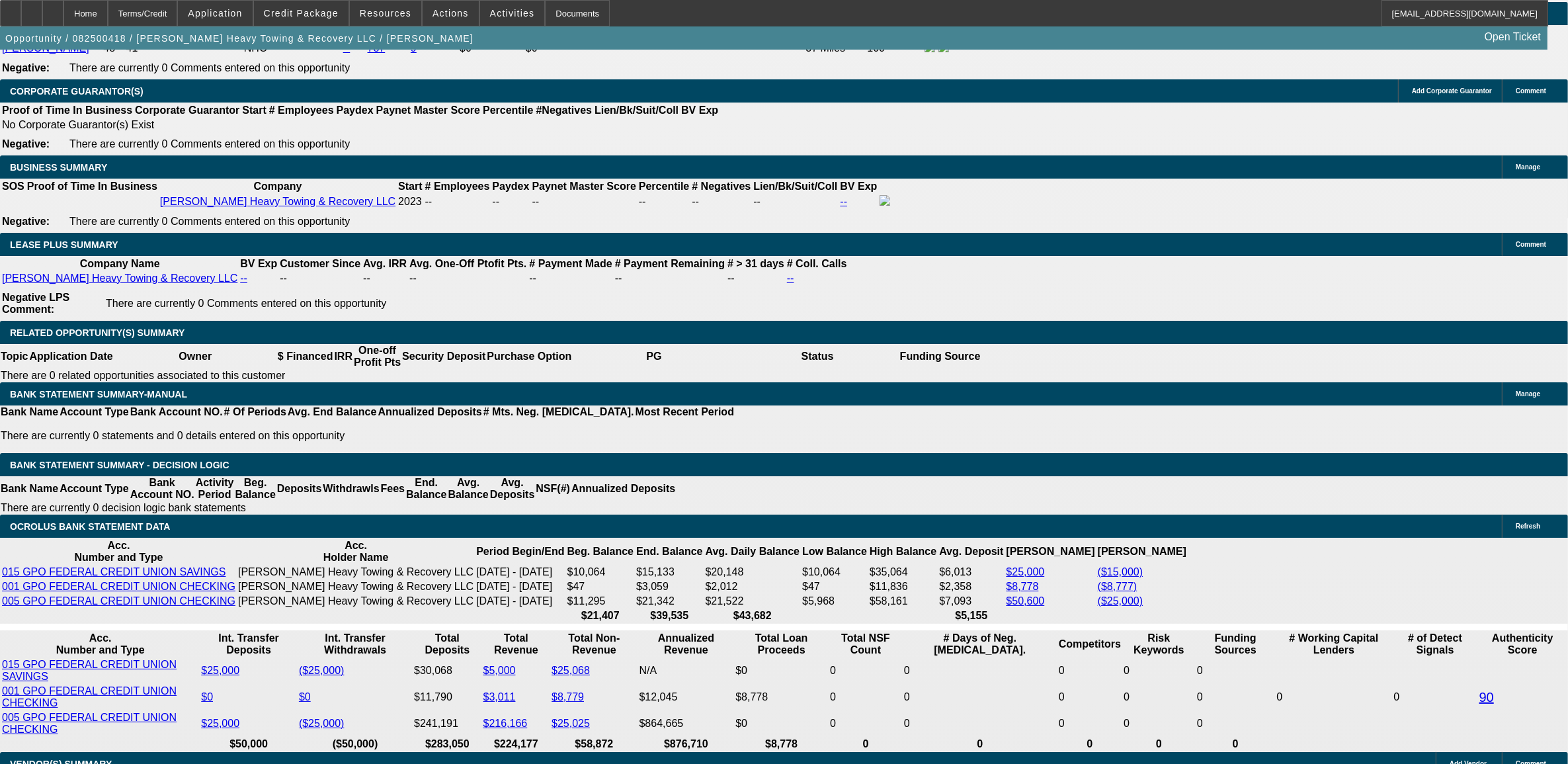
scroll to position [2069, 0]
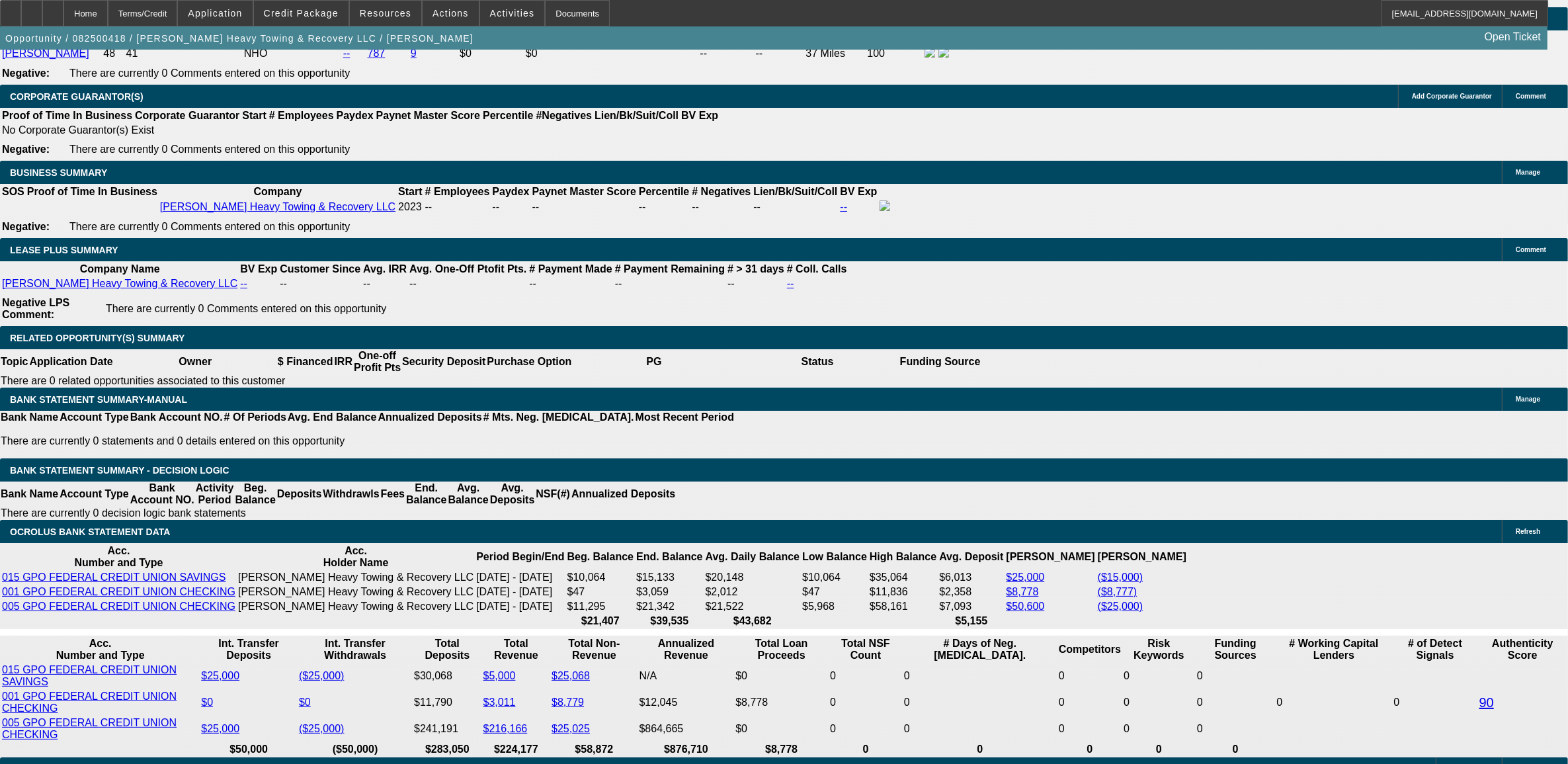
select select "0"
select select "2"
select select "0.1"
select select "4"
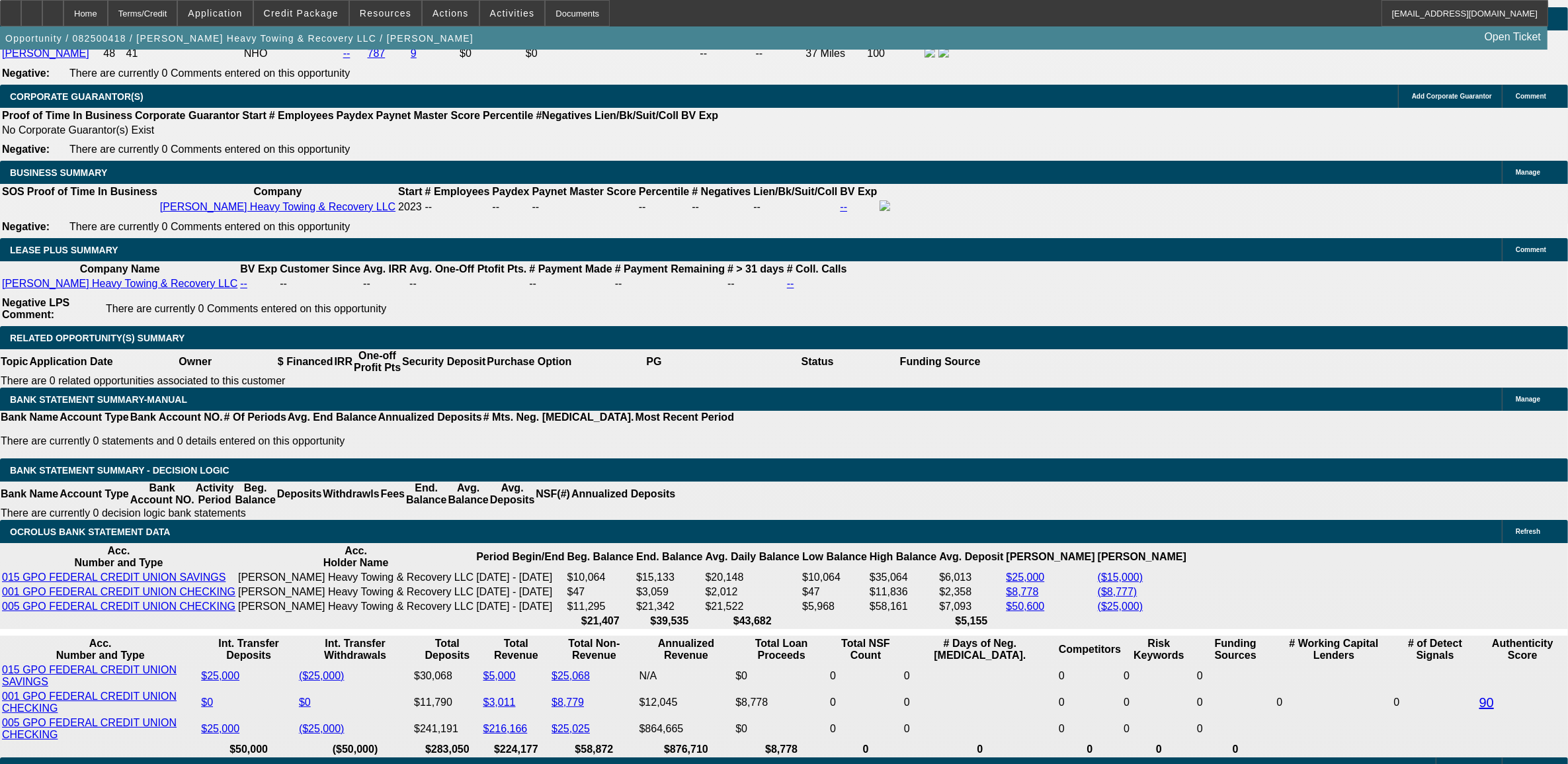
select select "0"
select select "2"
select select "0.1"
select select "4"
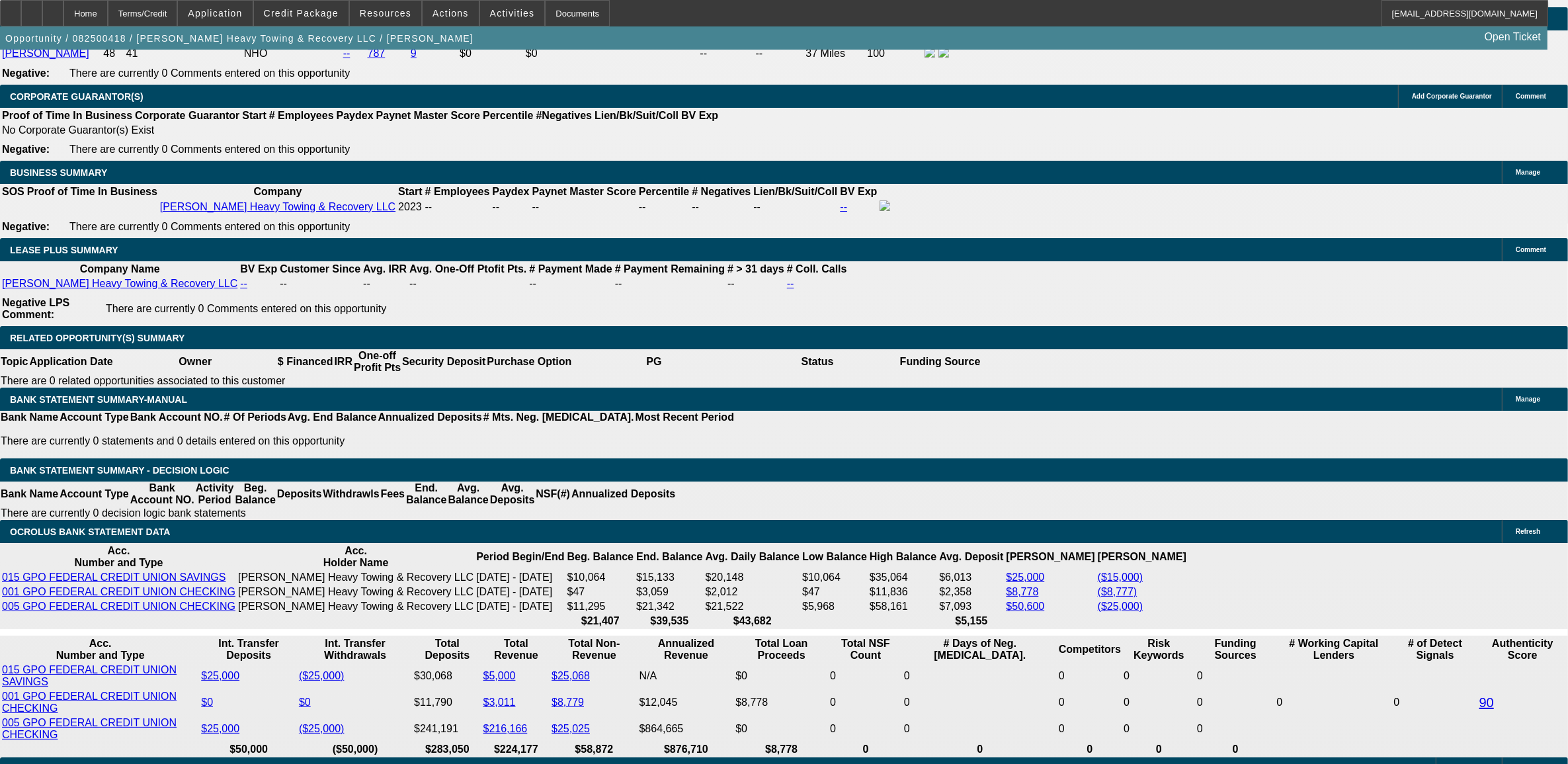
select select "0"
select select "2"
select select "0.1"
select select "4"
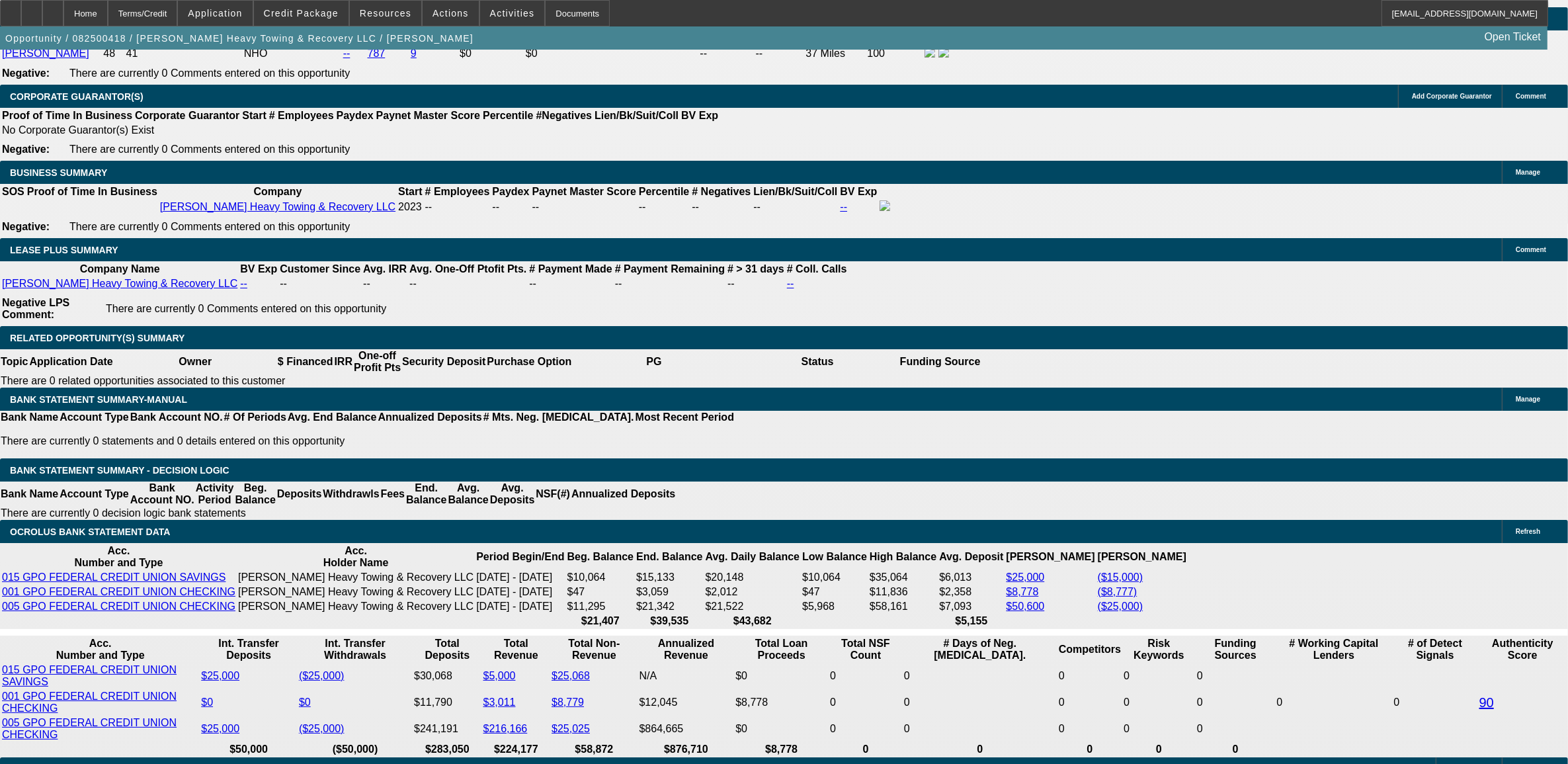
select select "0"
select select "2"
select select "0.1"
select select "4"
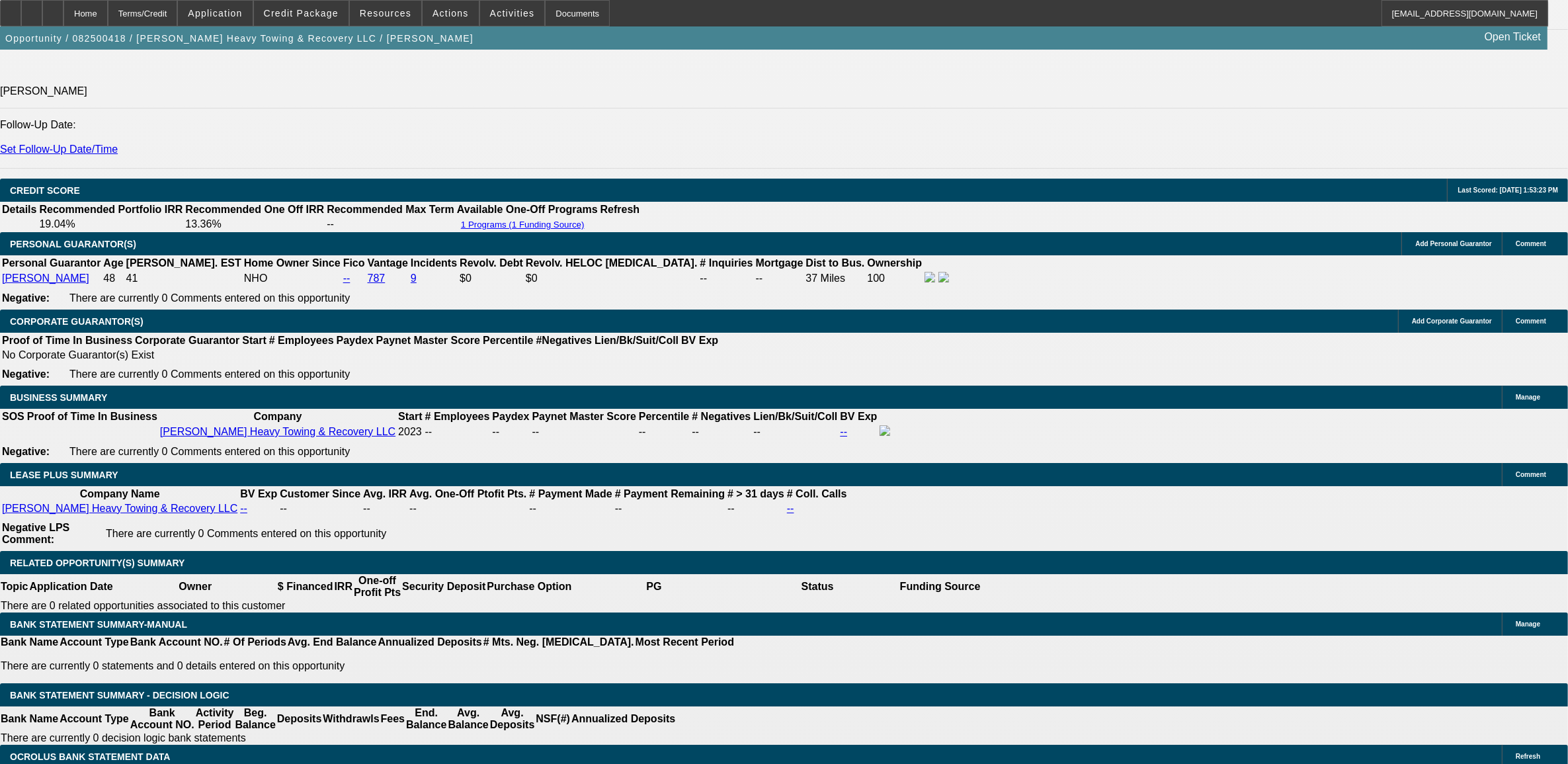
scroll to position [1820, 0]
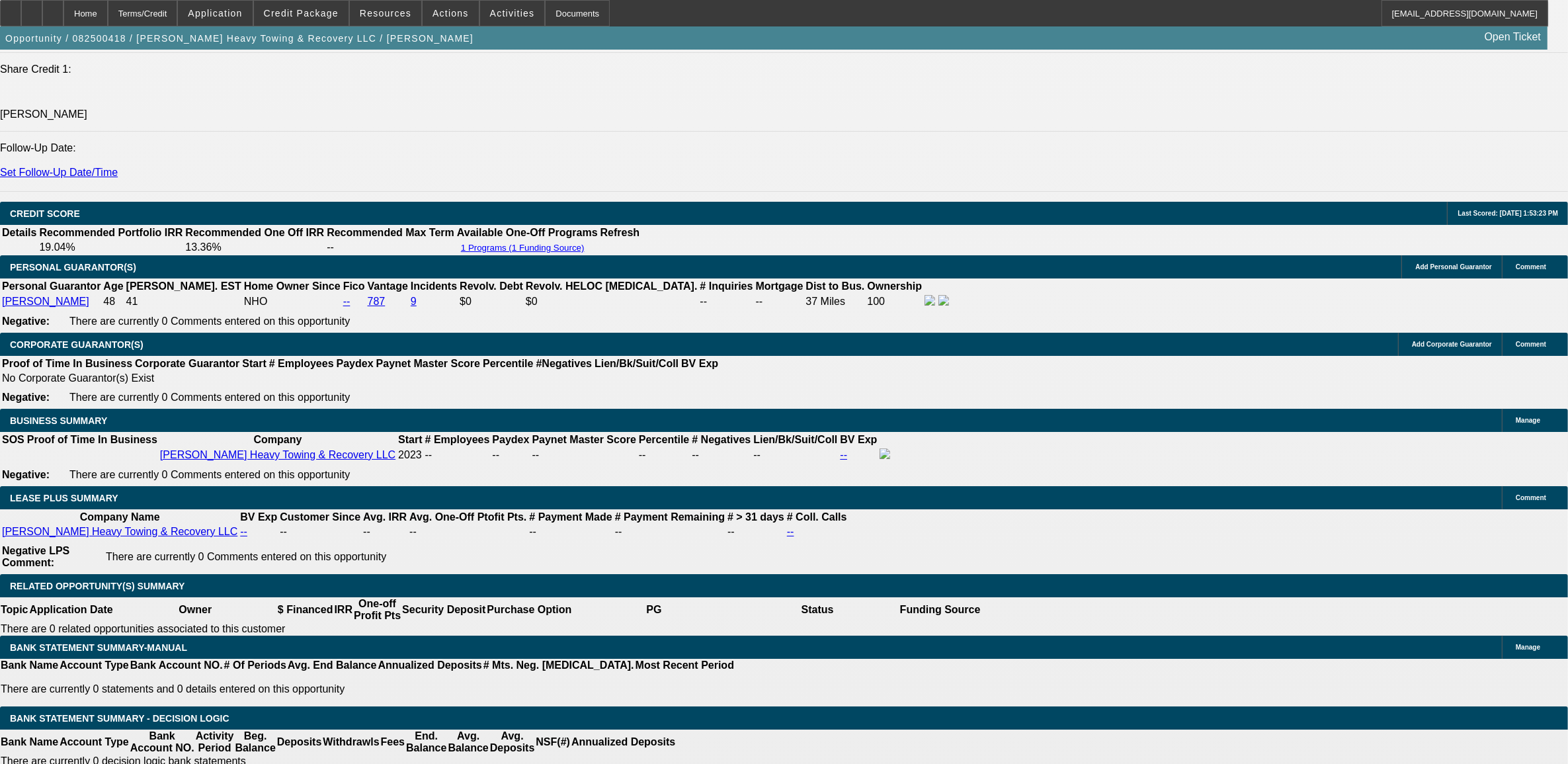
select select "0"
select select "2"
select select "0.1"
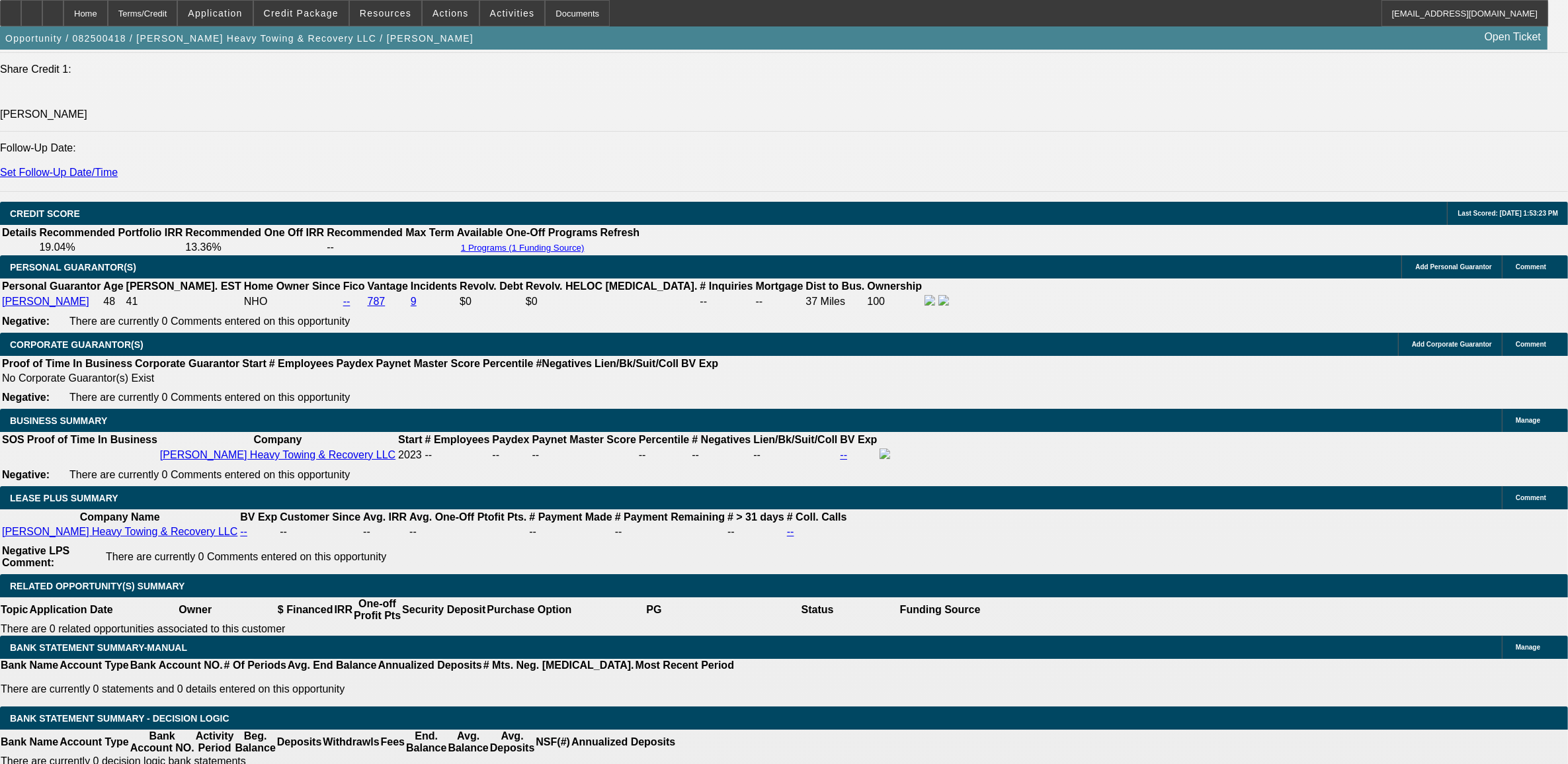
select select "4"
select select "0"
select select "2"
select select "0.1"
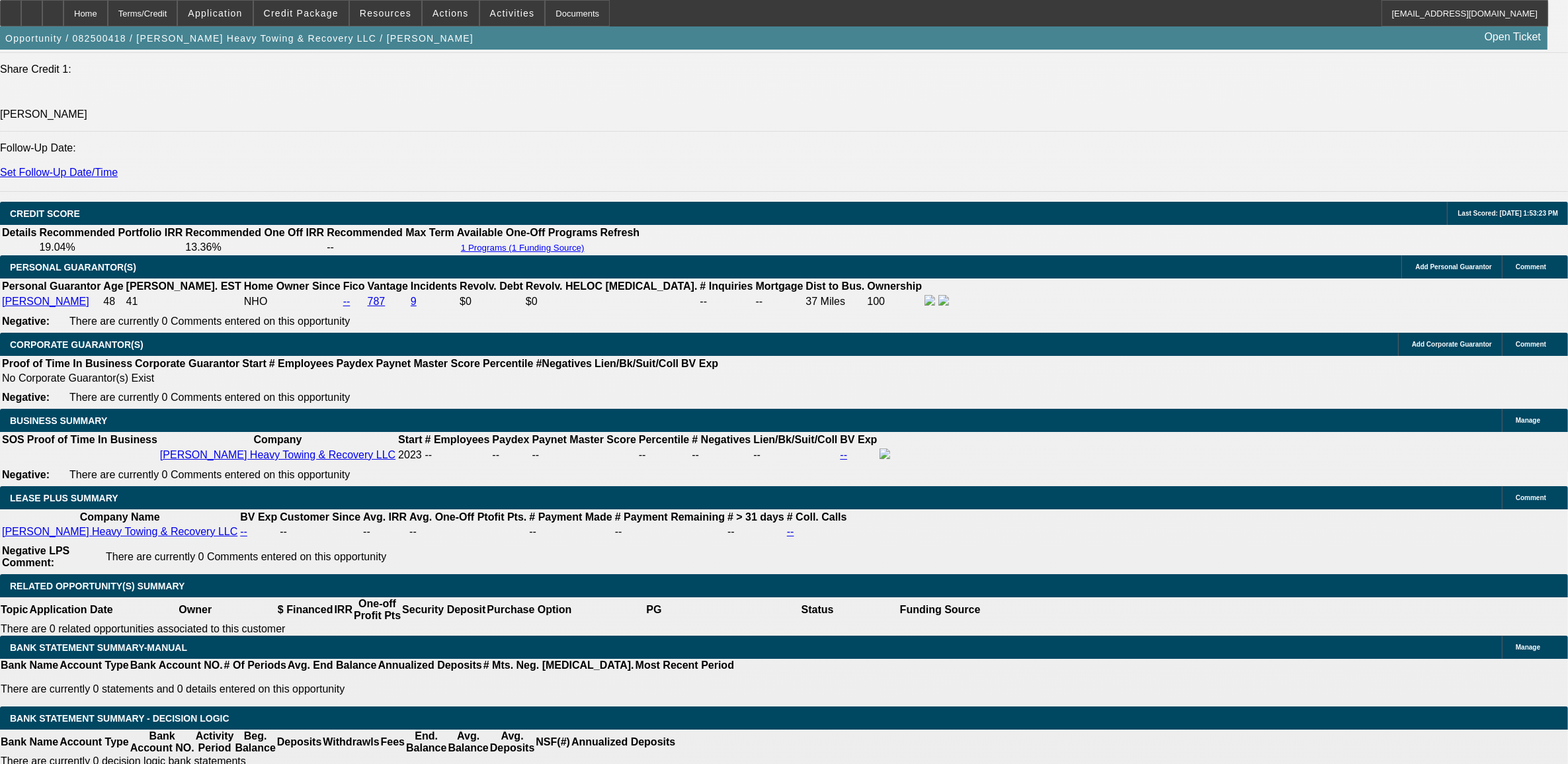
select select "4"
select select "0"
select select "2"
select select "0.1"
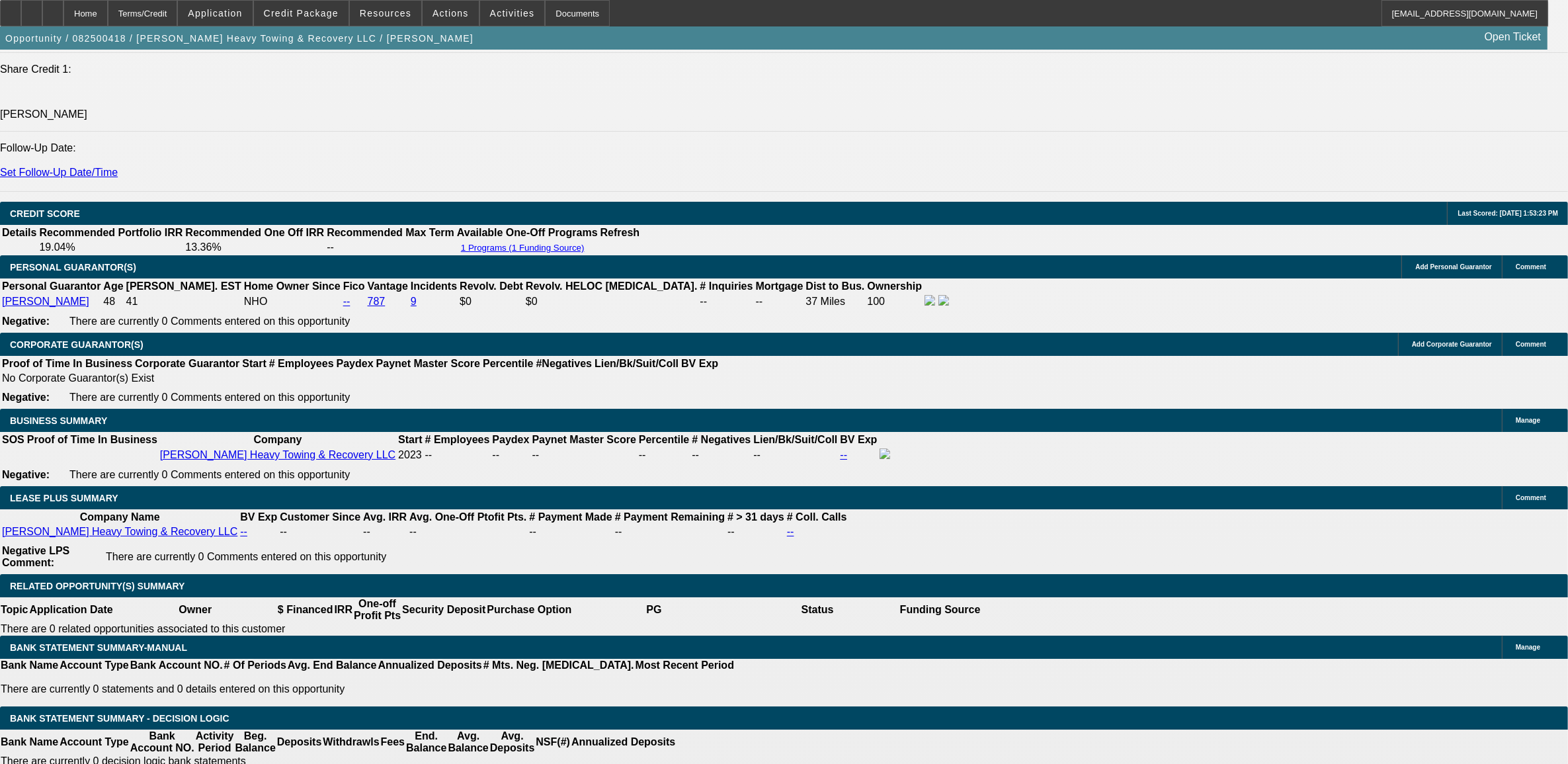
select select "4"
select select "0"
select select "2"
select select "0.1"
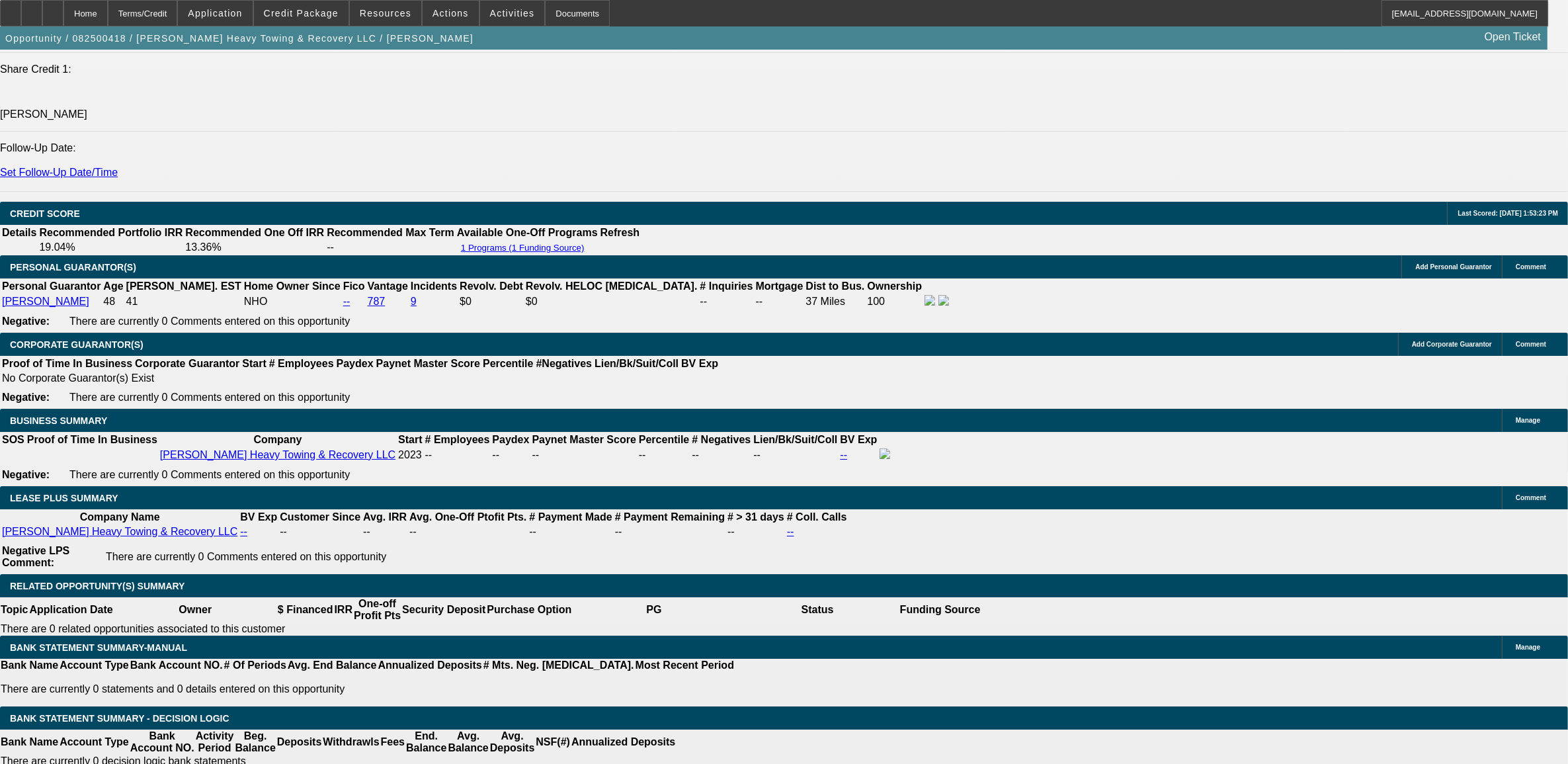
select select "4"
select select "0"
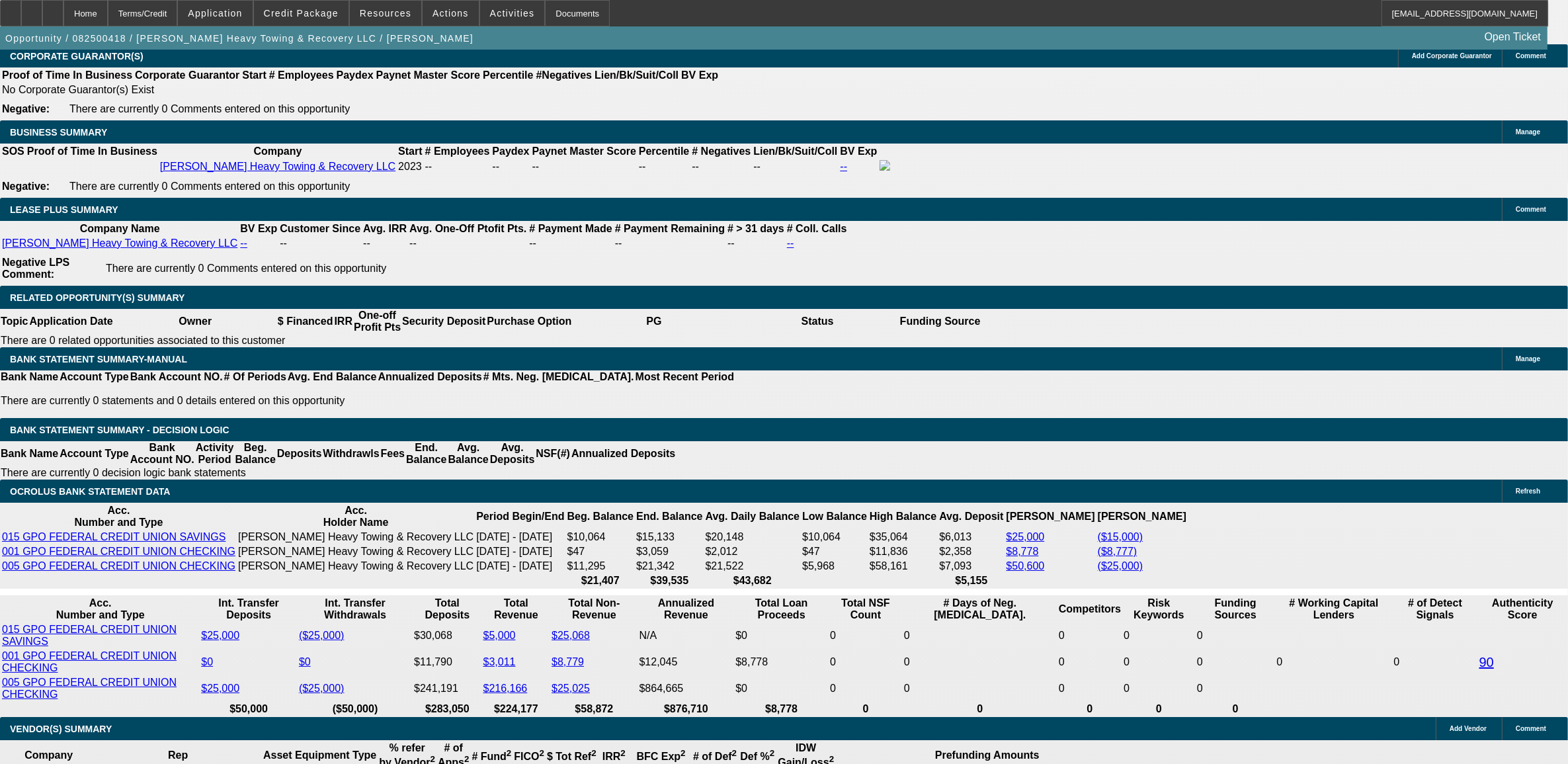
scroll to position [2069, 0]
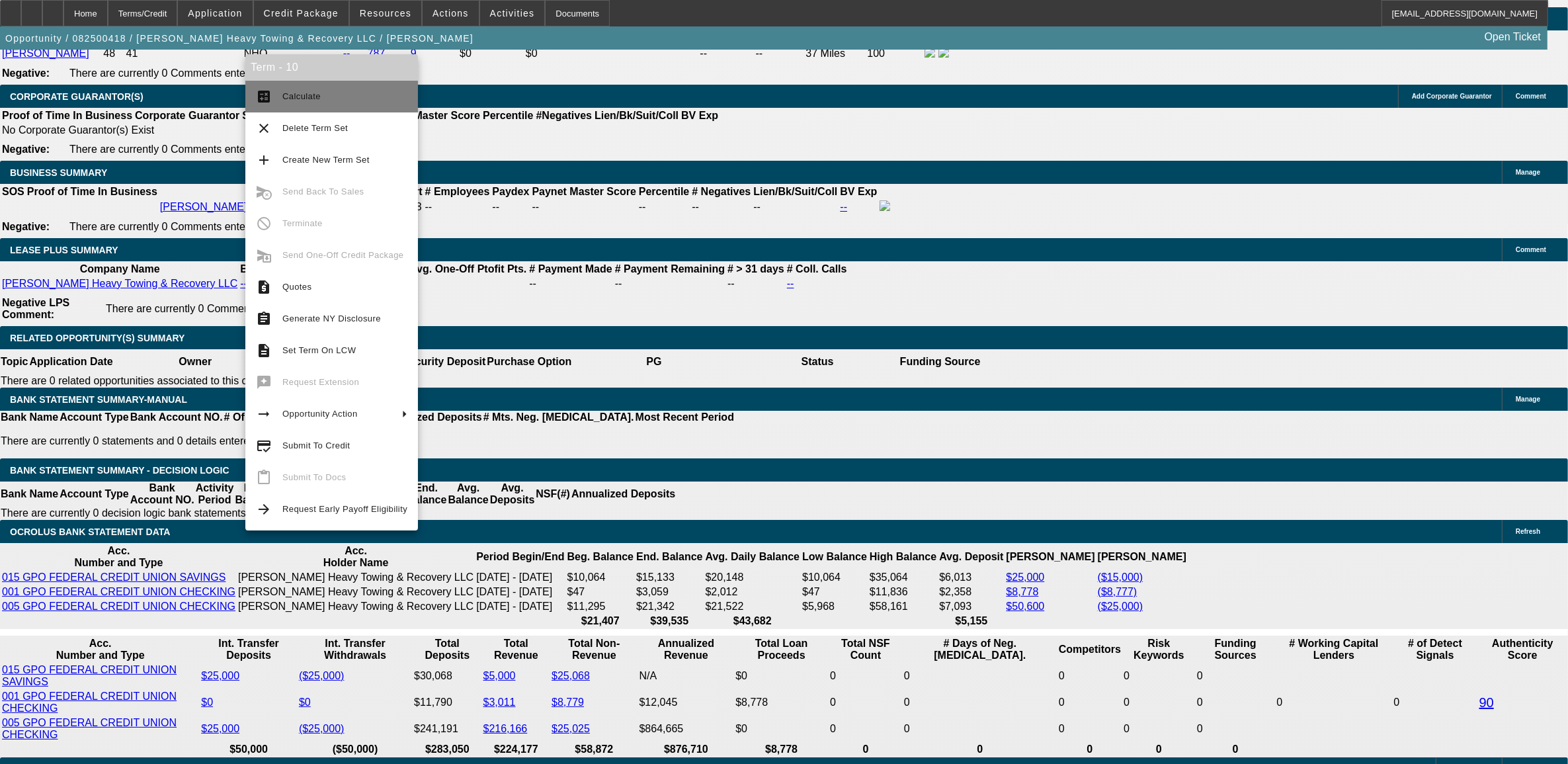
click at [327, 94] on span "Calculate" at bounding box center [345, 97] width 125 height 16
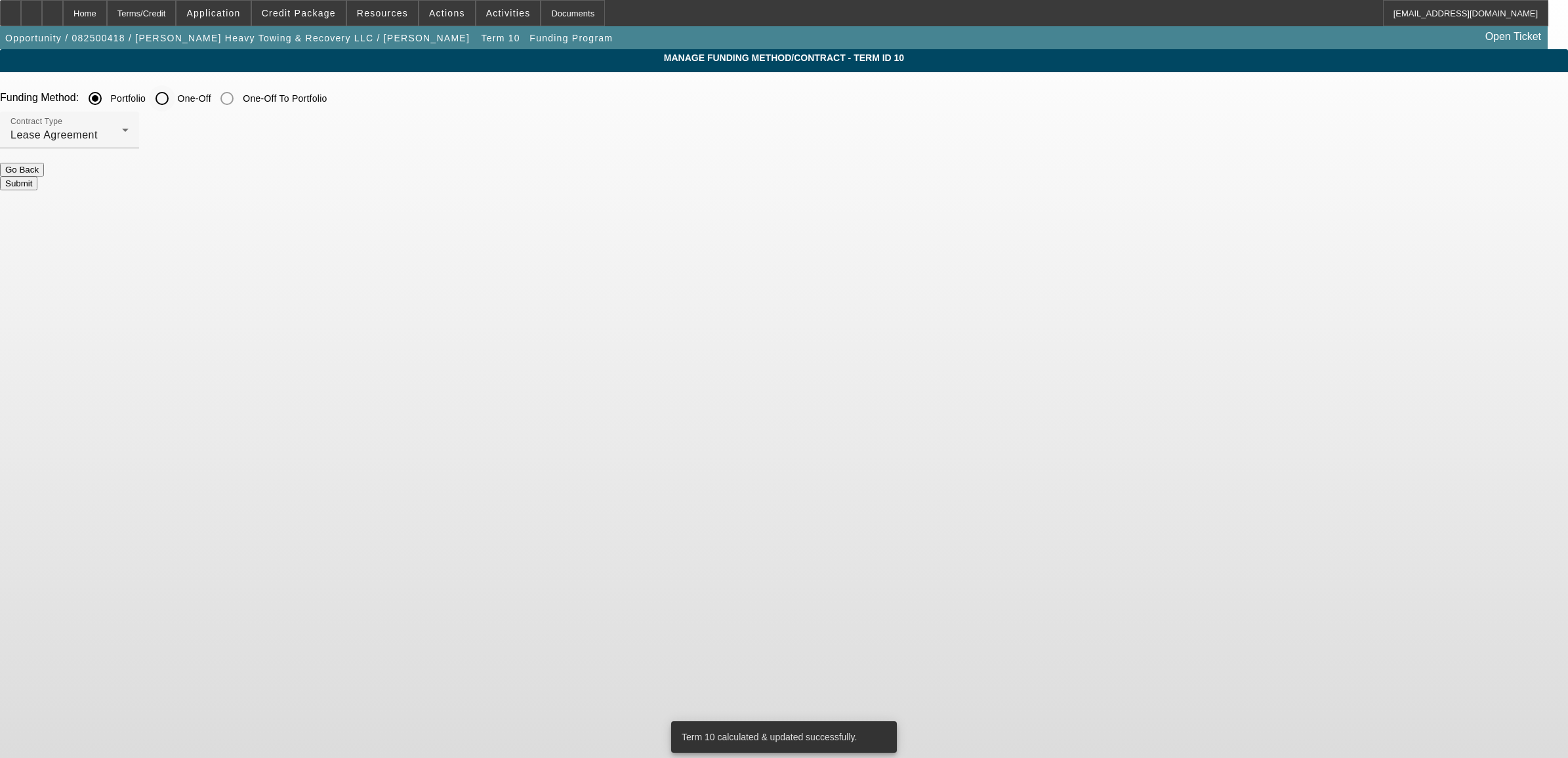
click at [175, 101] on input "One-Off" at bounding box center [161, 98] width 26 height 26
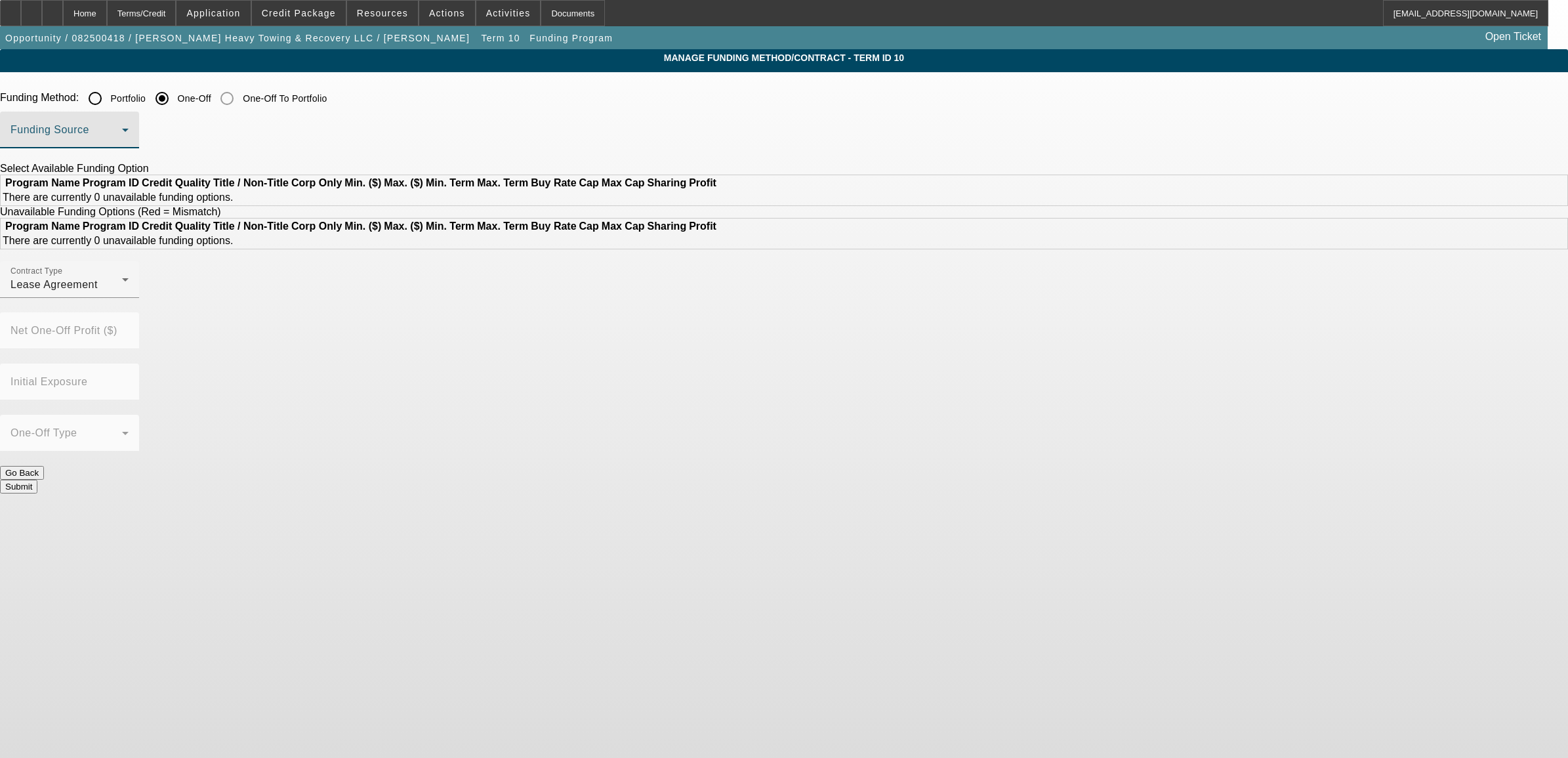
click at [122, 142] on span at bounding box center [66, 135] width 112 height 16
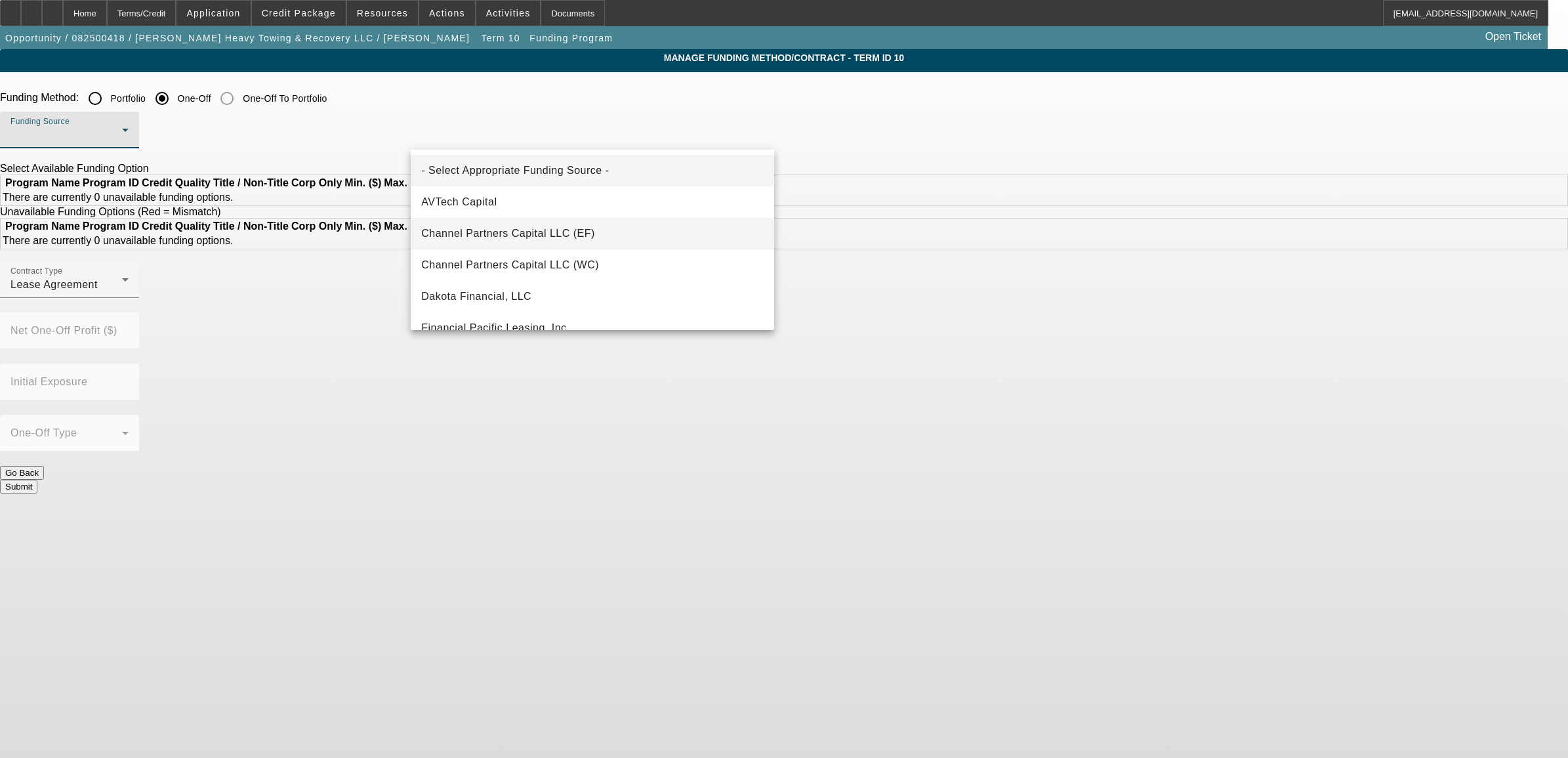
click at [500, 232] on span "Channel Partners Capital LLC (EF)" at bounding box center [508, 234] width 174 height 16
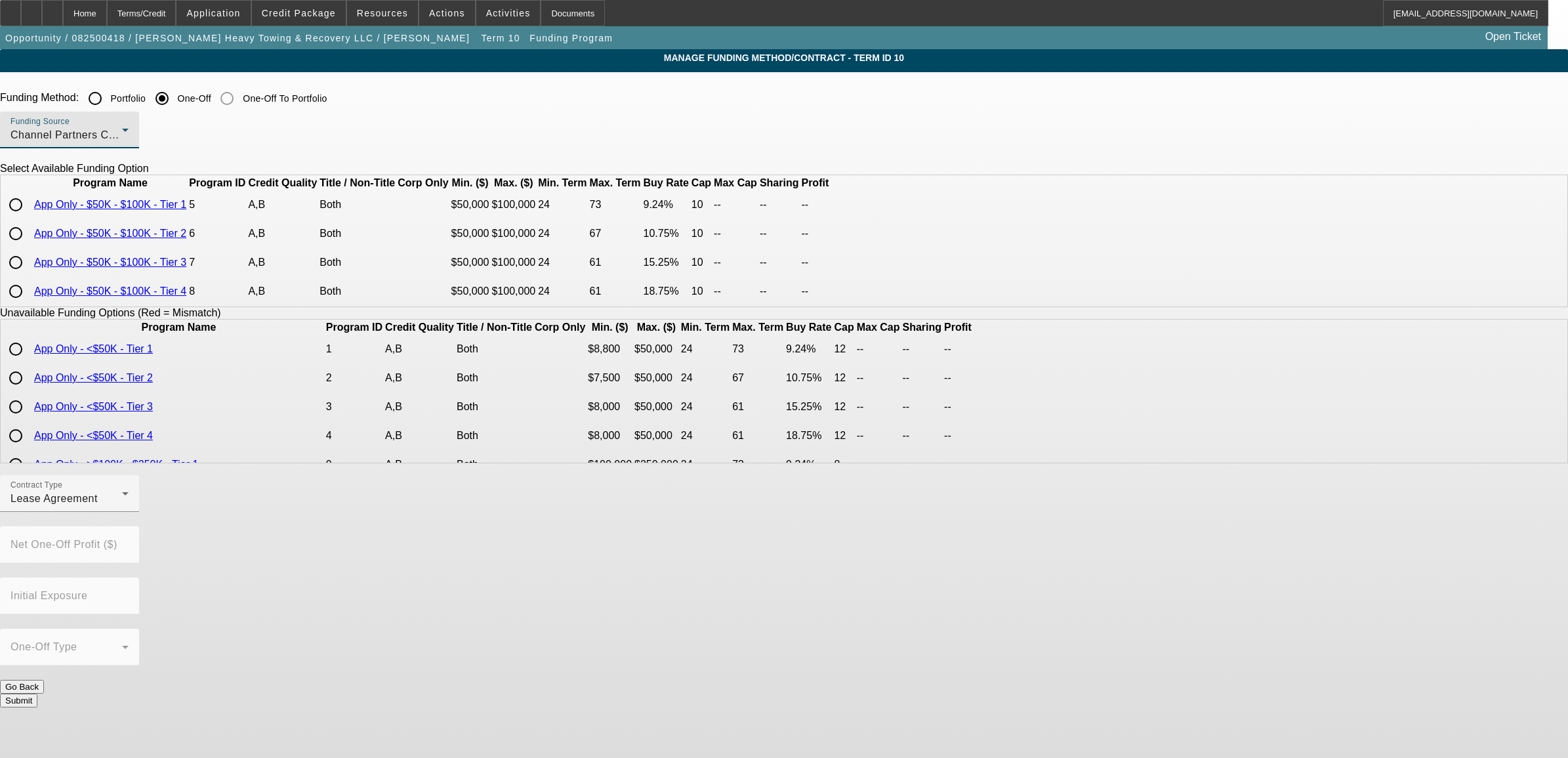
click at [29, 247] on input "radio" at bounding box center [15, 233] width 26 height 26
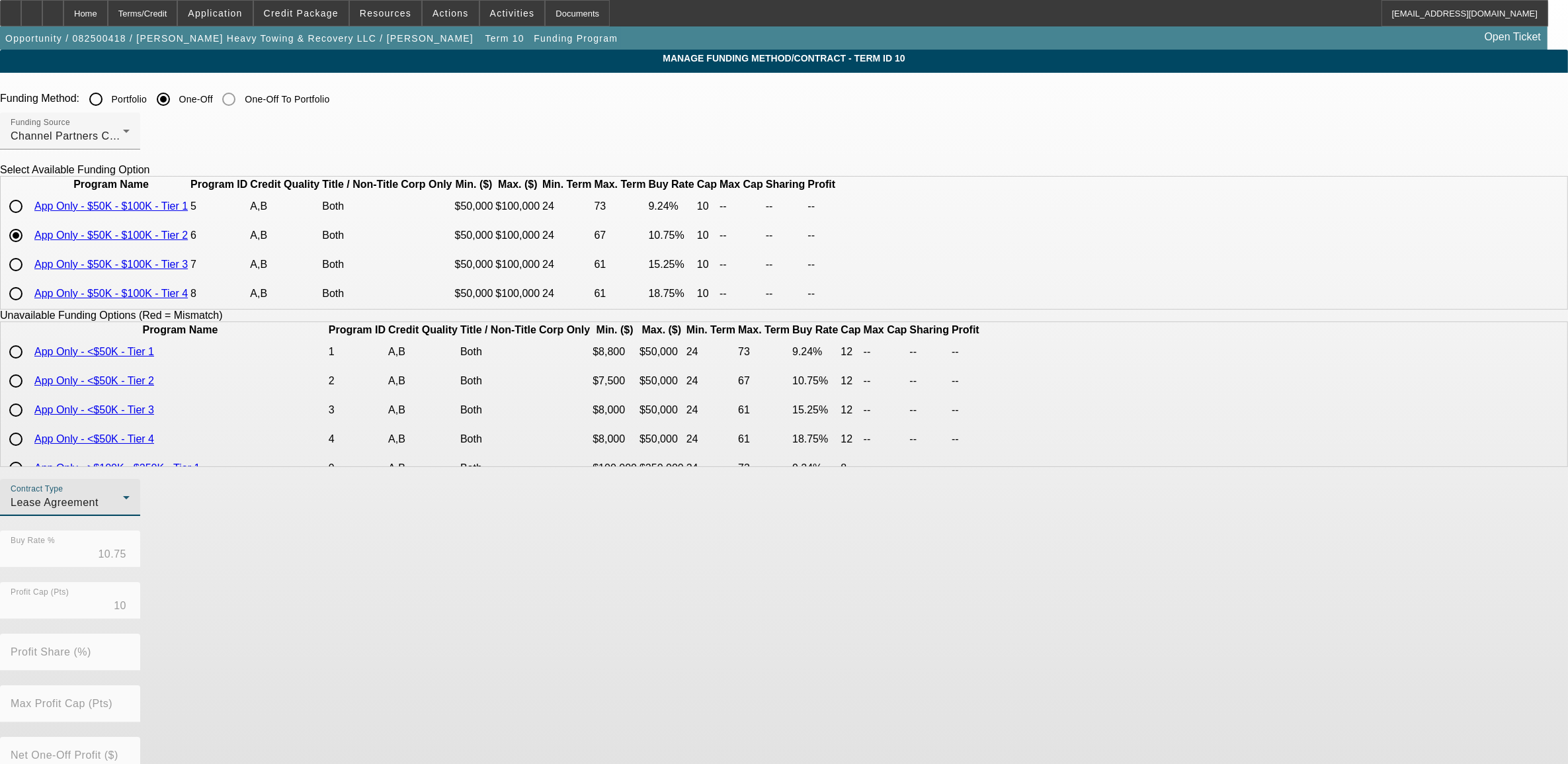
click at [123, 510] on div "Lease Agreement" at bounding box center [67, 502] width 113 height 16
drag, startPoint x: 494, startPoint y: 587, endPoint x: 509, endPoint y: 590, distance: 15.3
click at [497, 587] on span "Equipment Finance Agreement" at bounding box center [494, 591] width 152 height 32
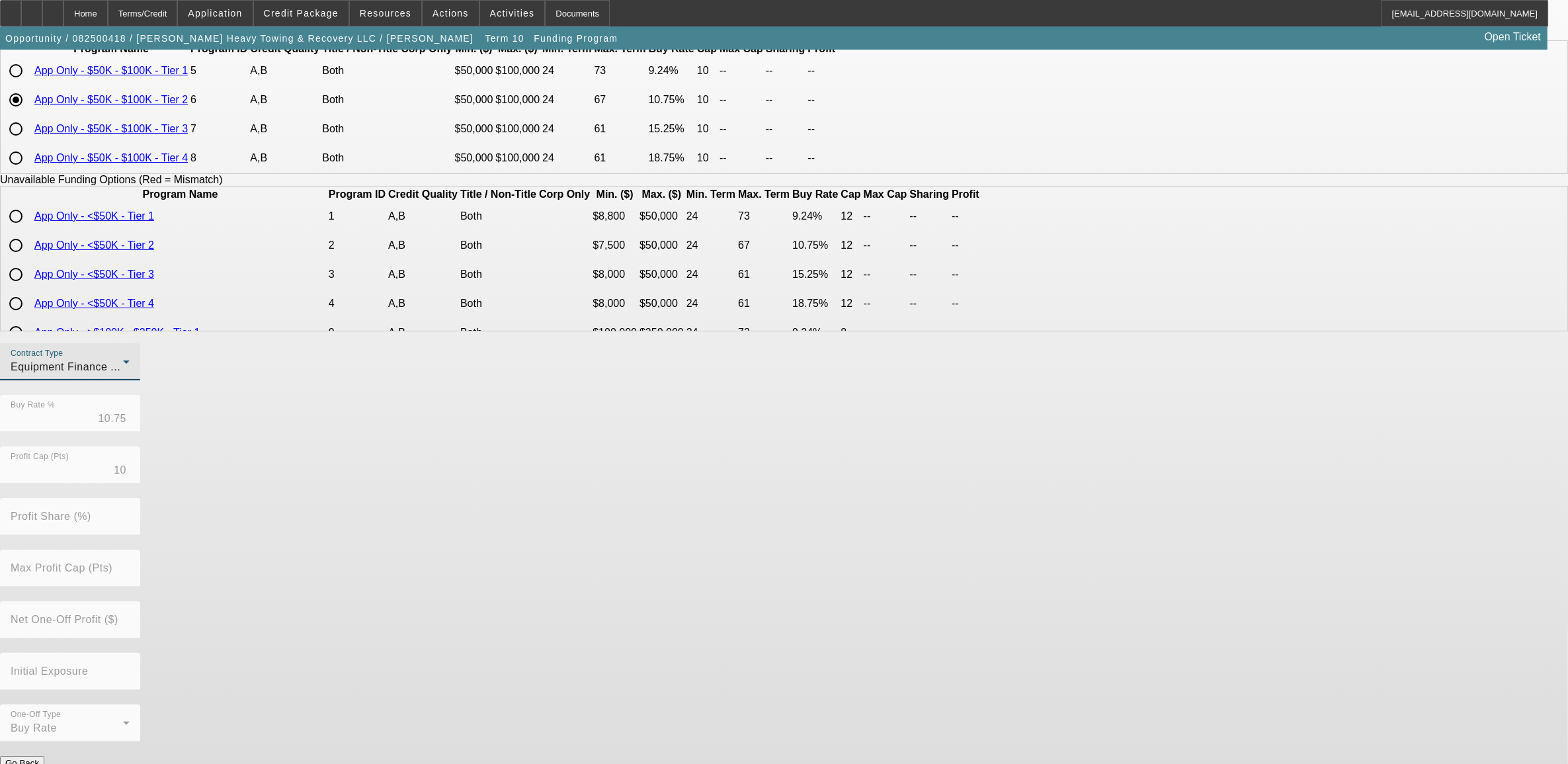
scroll to position [141, 0]
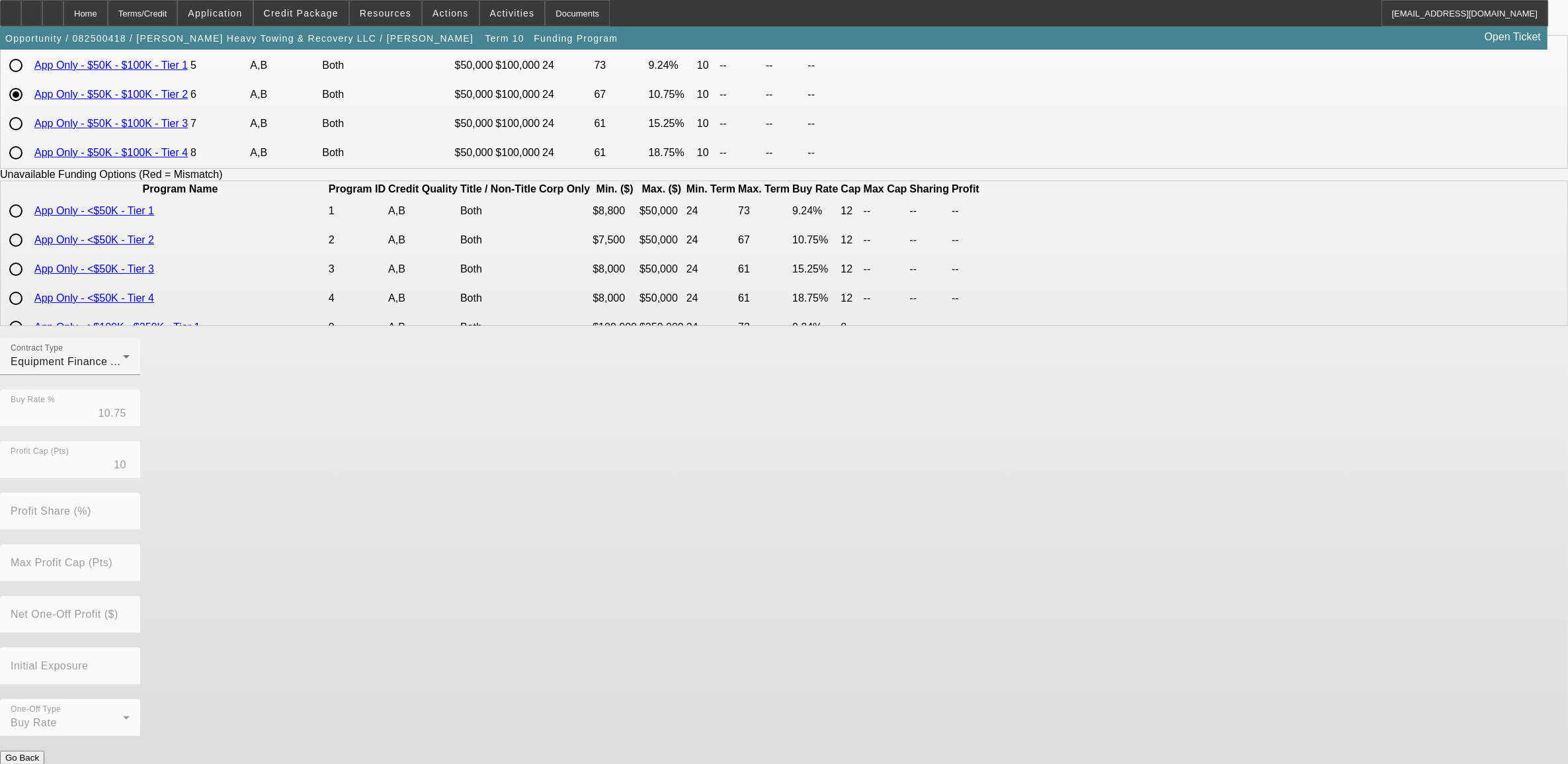
click at [38, 763] on button "Submit" at bounding box center [19, 772] width 38 height 14
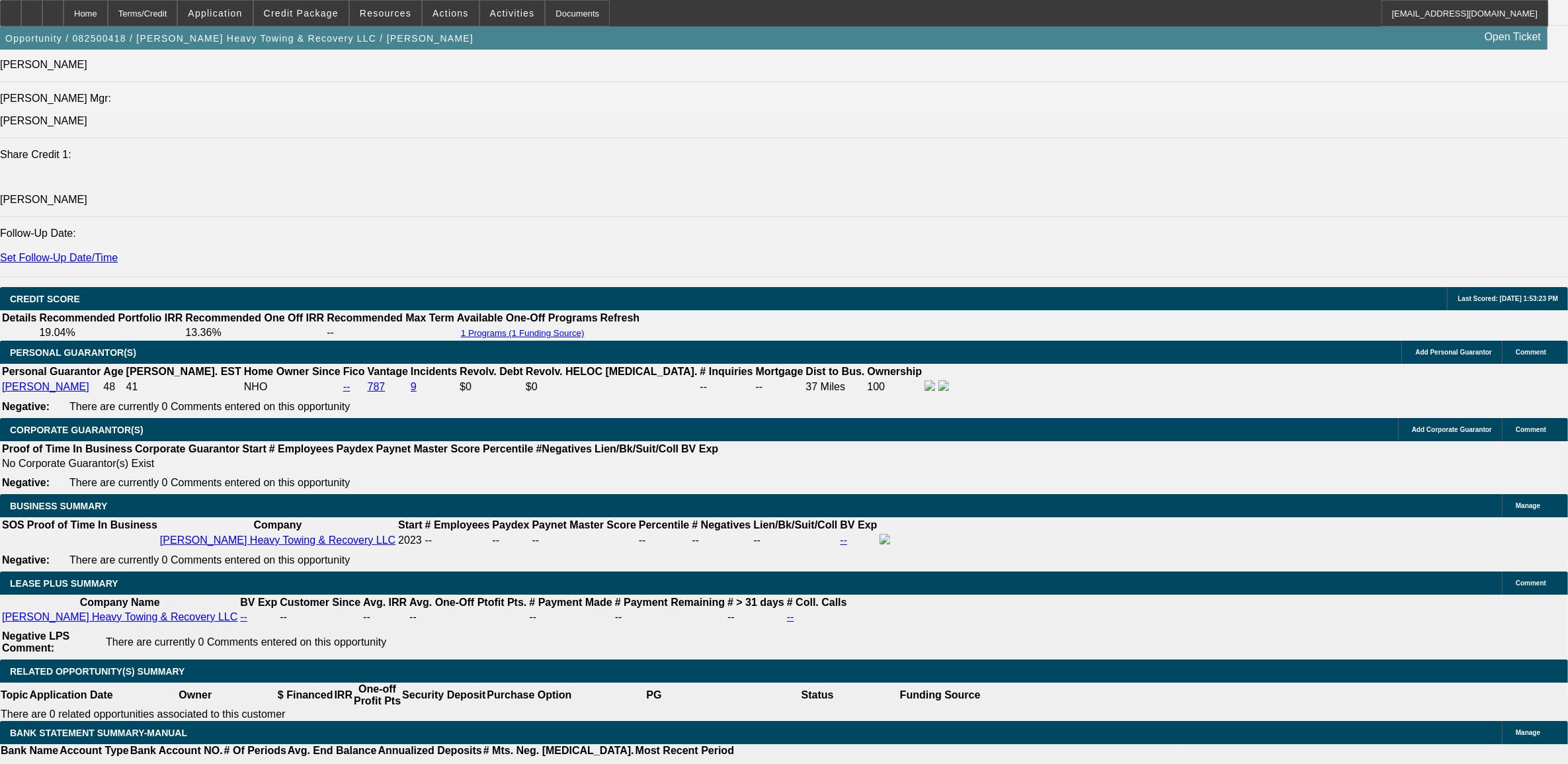
scroll to position [1736, 0]
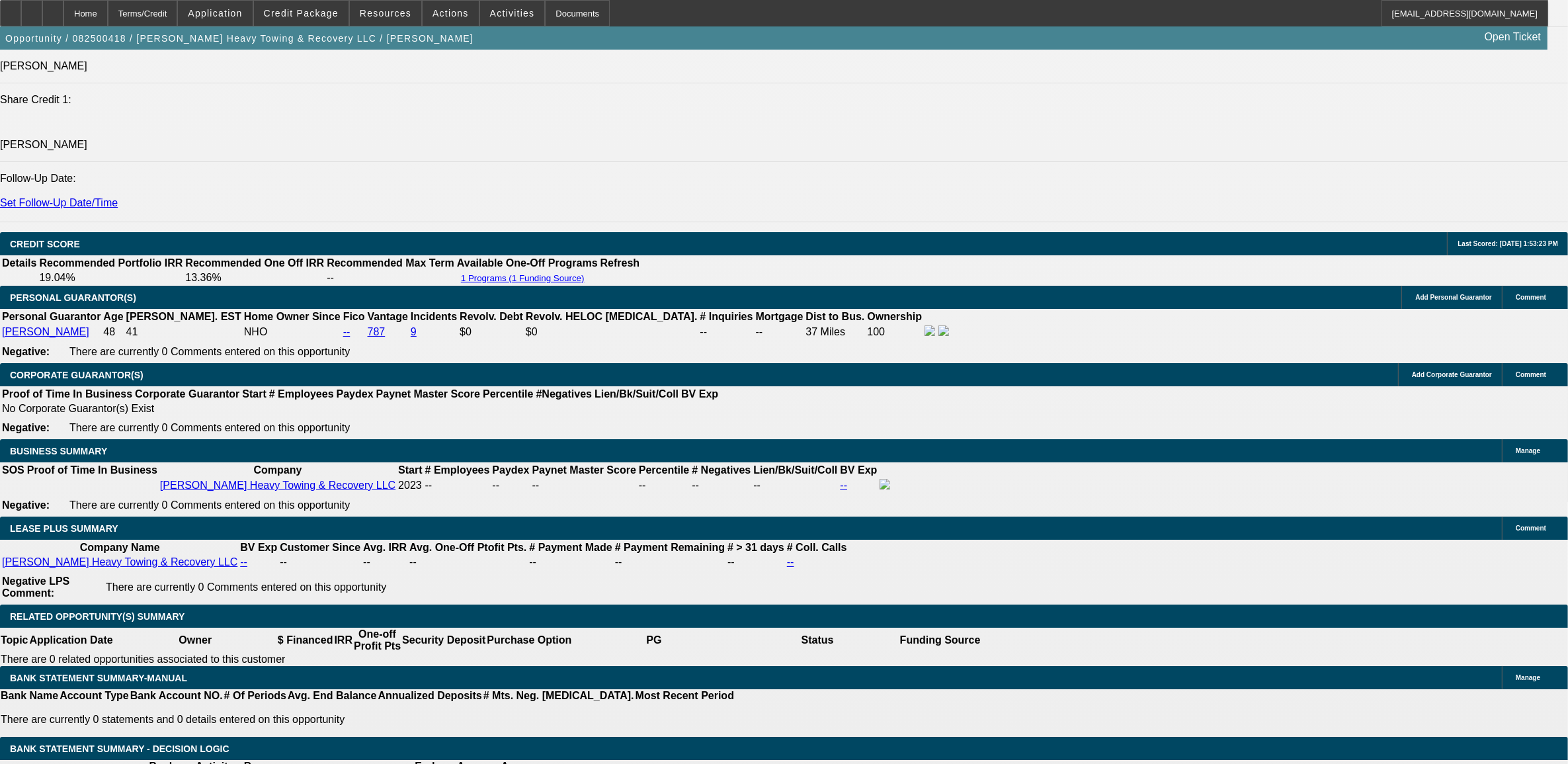
scroll to position [1820, 0]
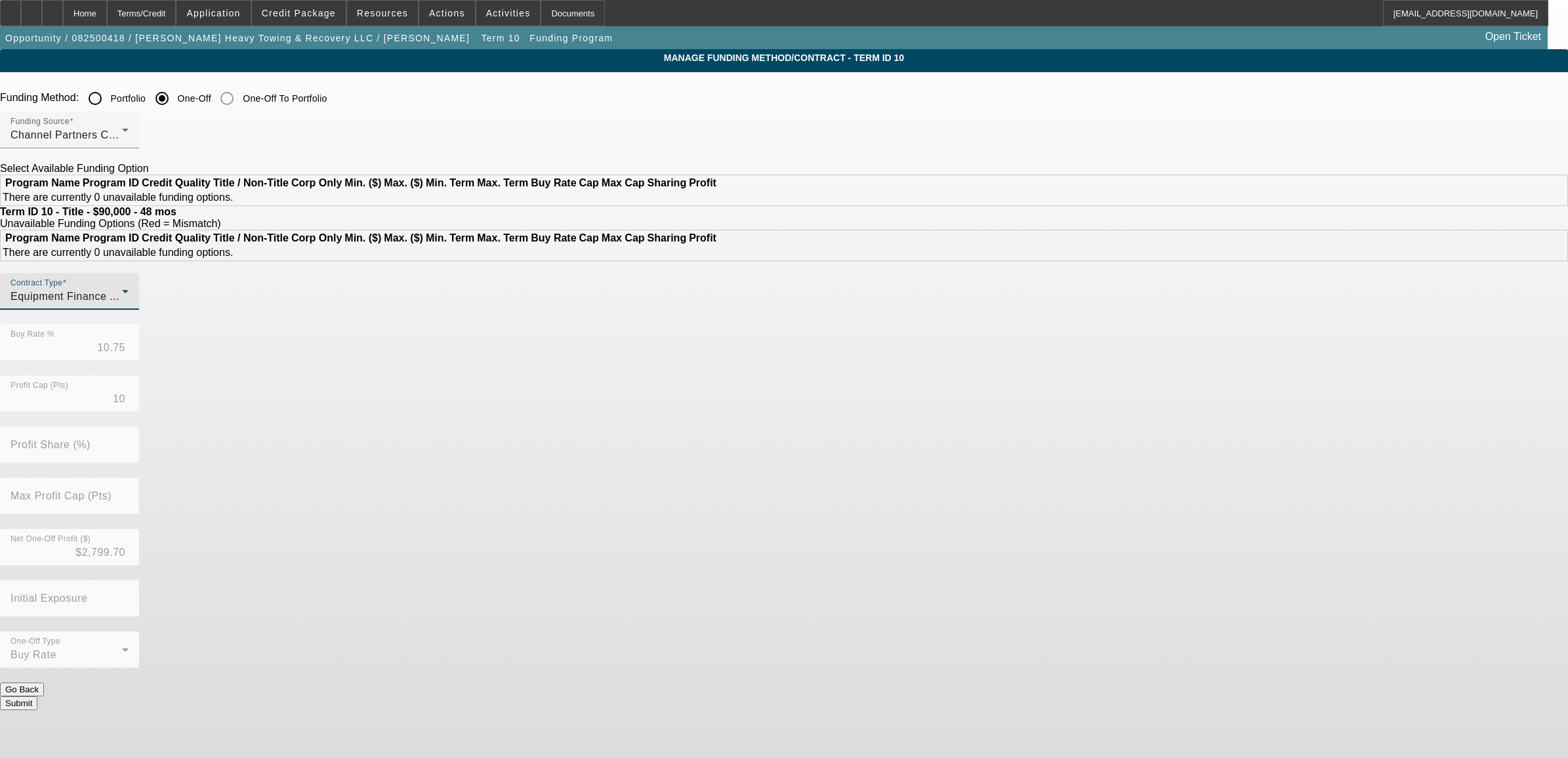
click at [163, 302] on span "Equipment Finance Agreement" at bounding box center [86, 296] width 152 height 11
click at [457, 371] on span "Lease Agreement" at bounding box center [465, 369] width 87 height 16
click at [38, 697] on button "Submit" at bounding box center [19, 704] width 38 height 14
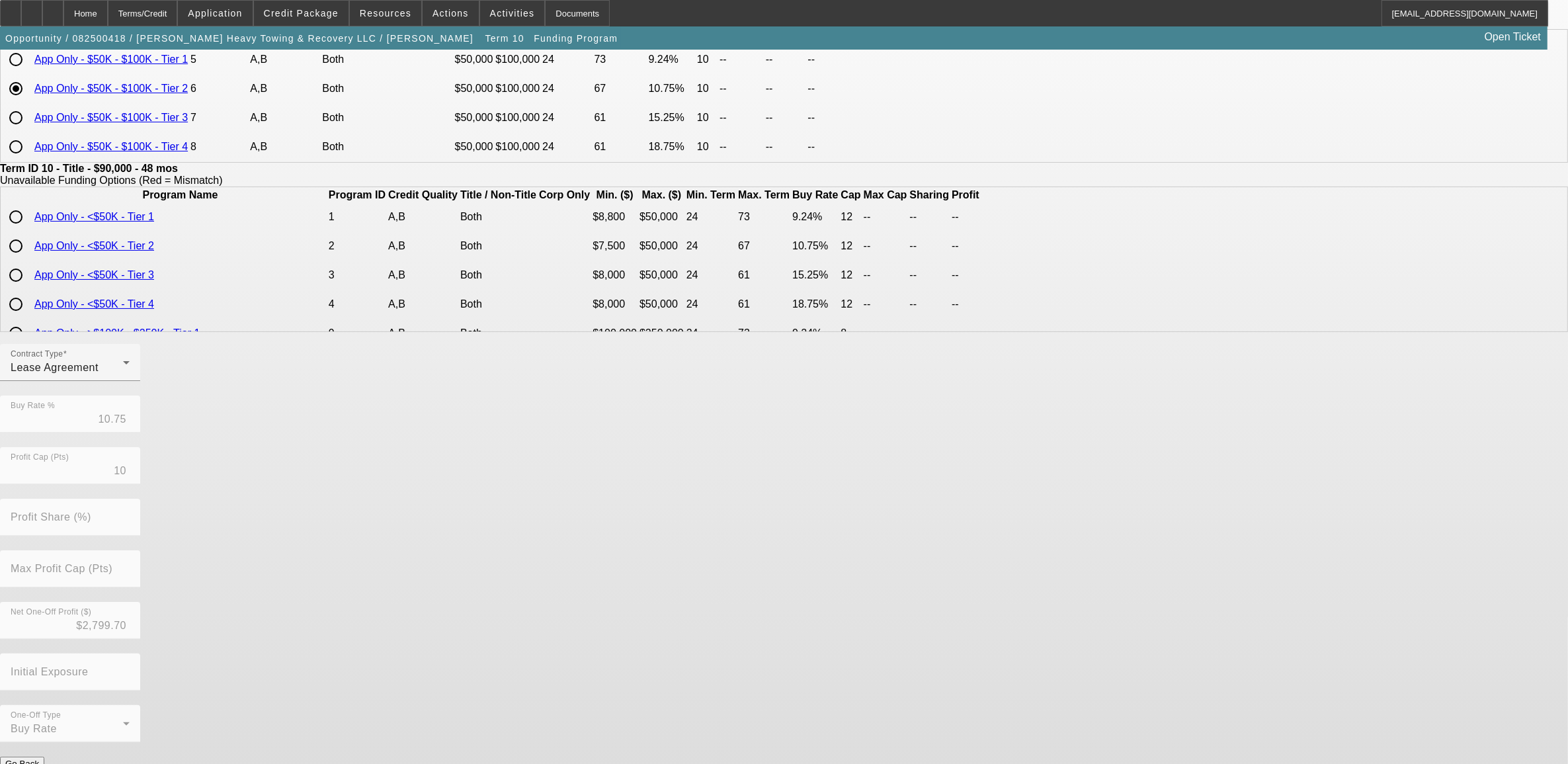
scroll to position [154, 0]
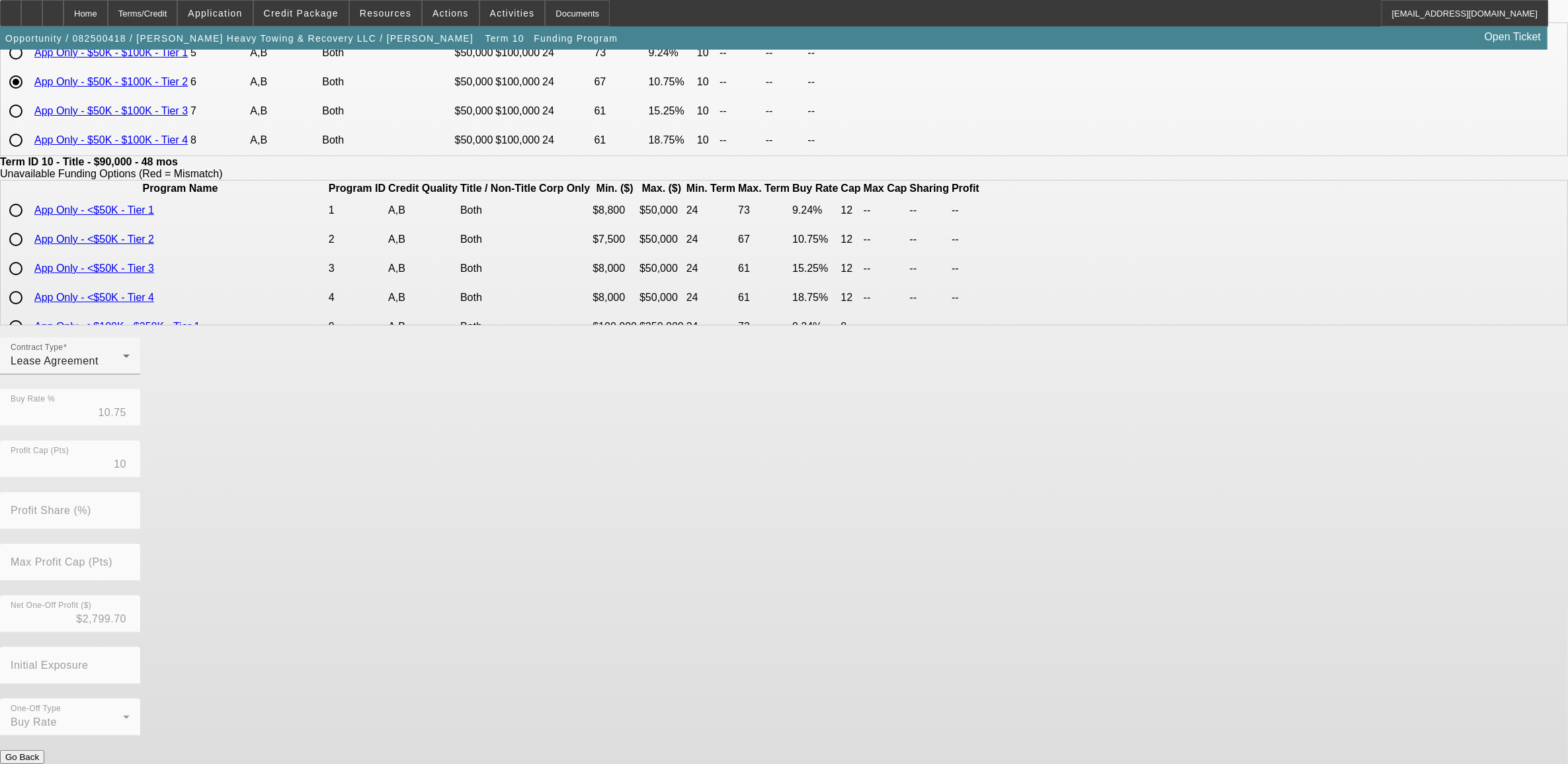
click at [38, 763] on button "Submit" at bounding box center [19, 771] width 38 height 14
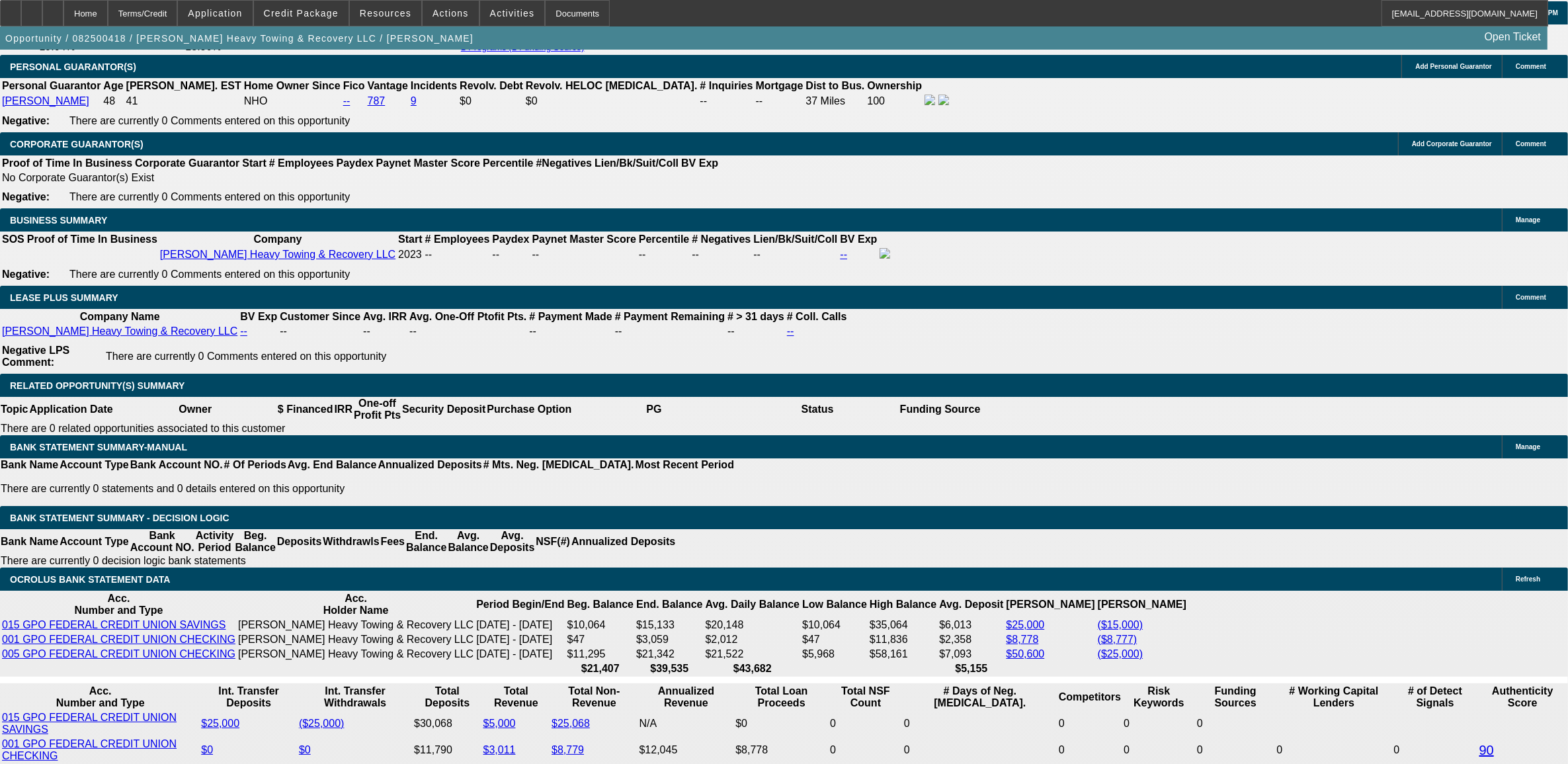
scroll to position [1984, 0]
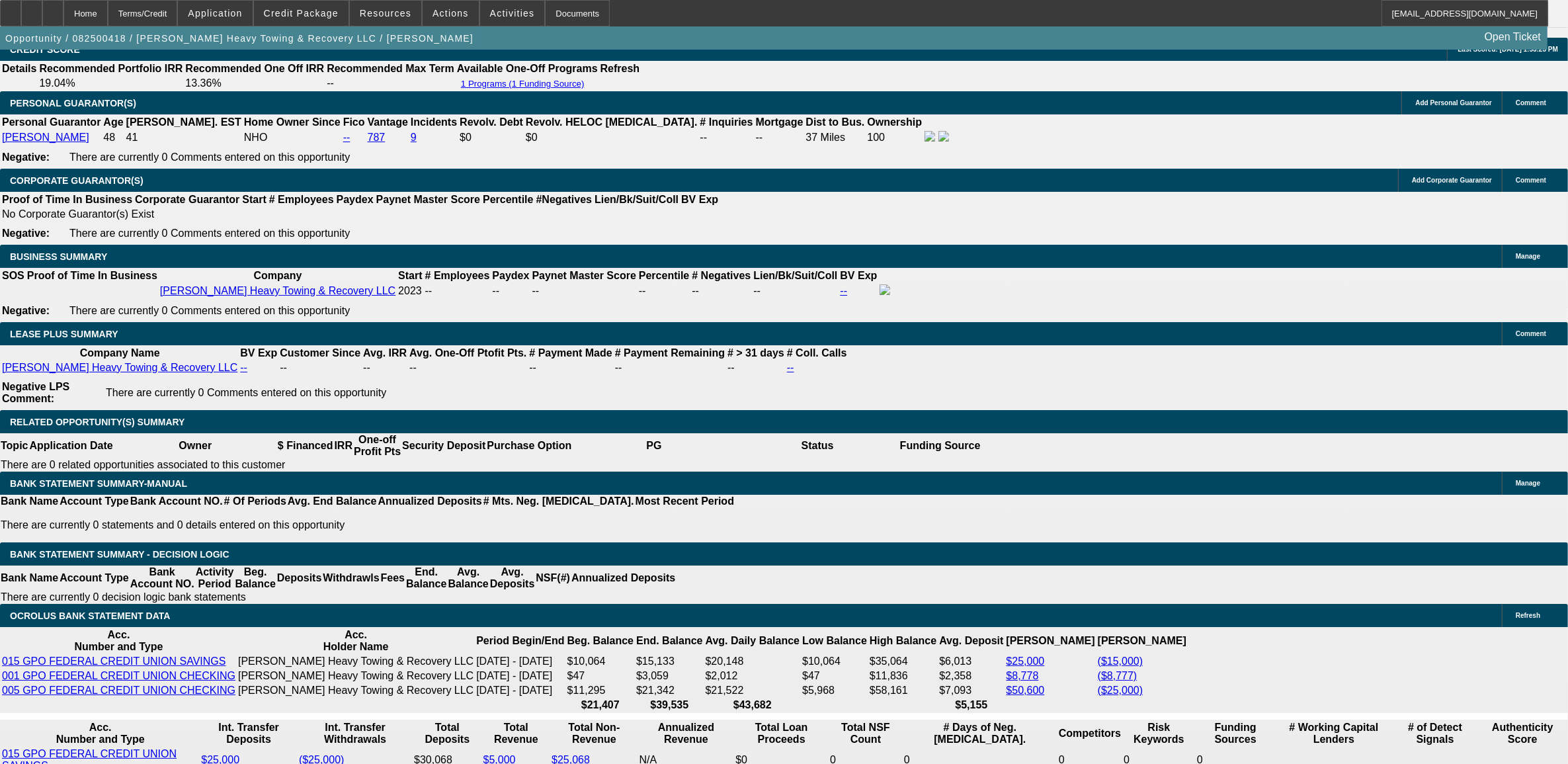
drag, startPoint x: 330, startPoint y: 563, endPoint x: 330, endPoint y: 552, distance: 11.0
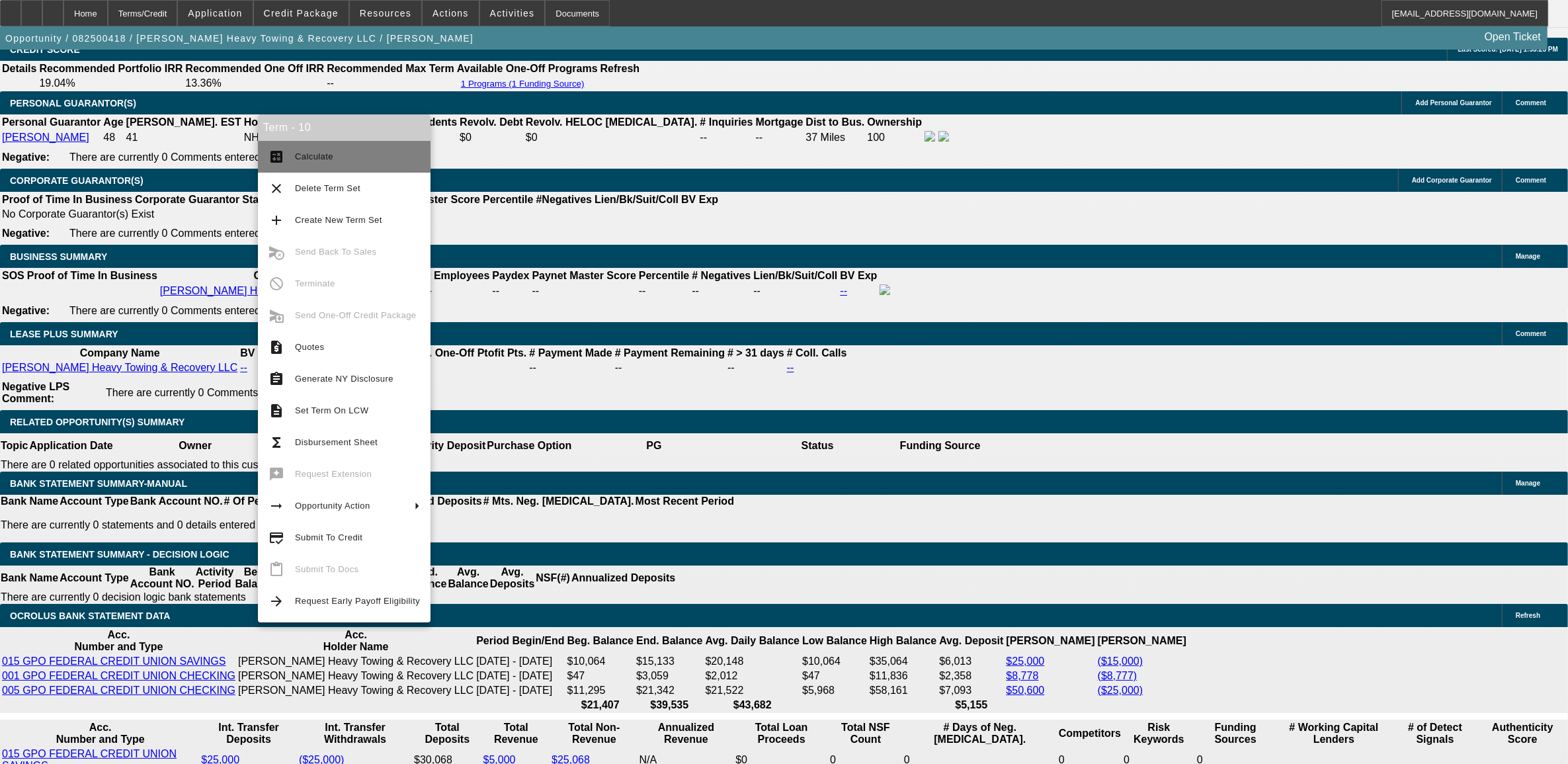
click at [319, 156] on span "Calculate" at bounding box center [314, 156] width 38 height 10
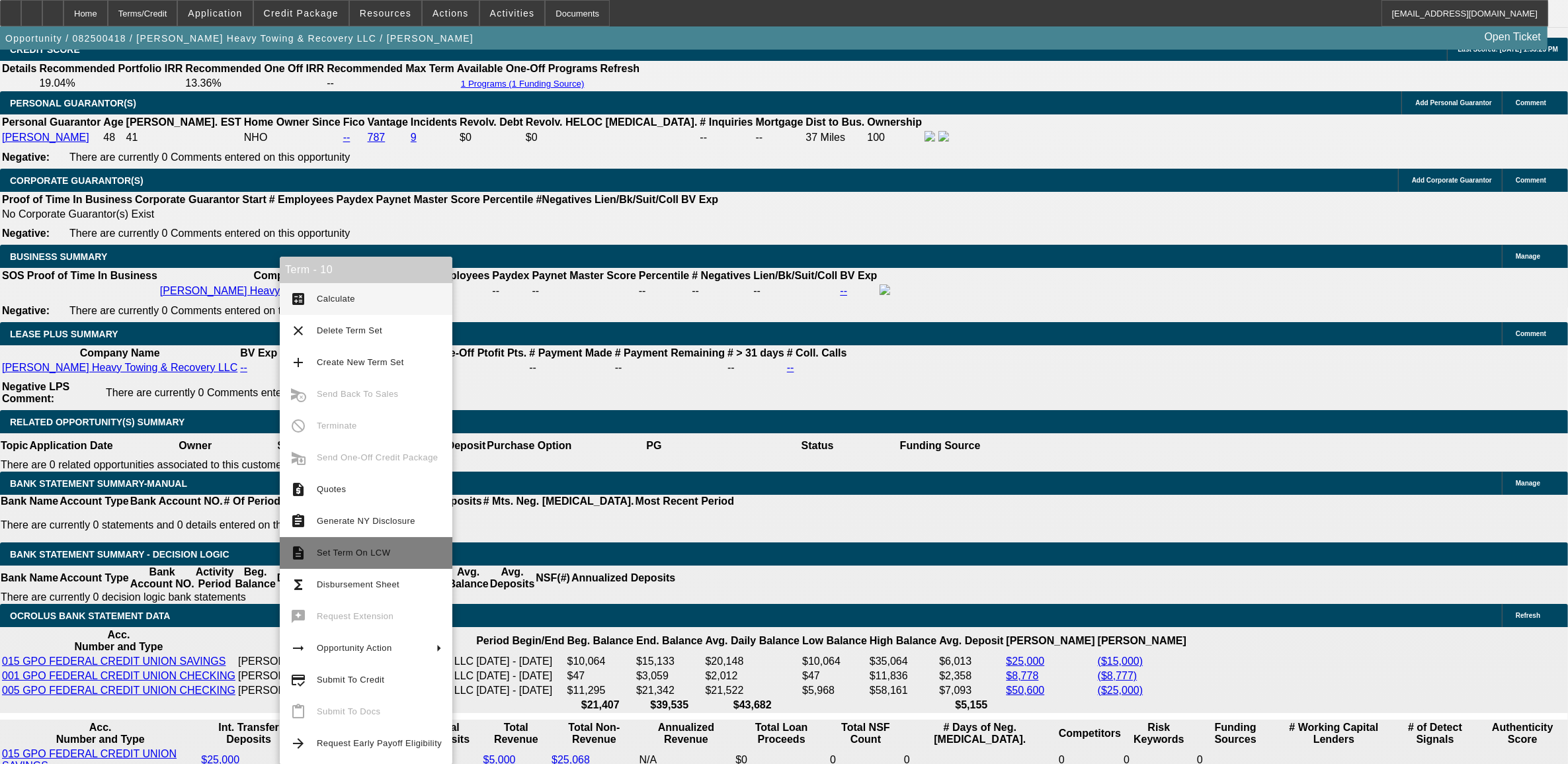
click at [315, 543] on button "description Set Term On LCW" at bounding box center [366, 553] width 173 height 32
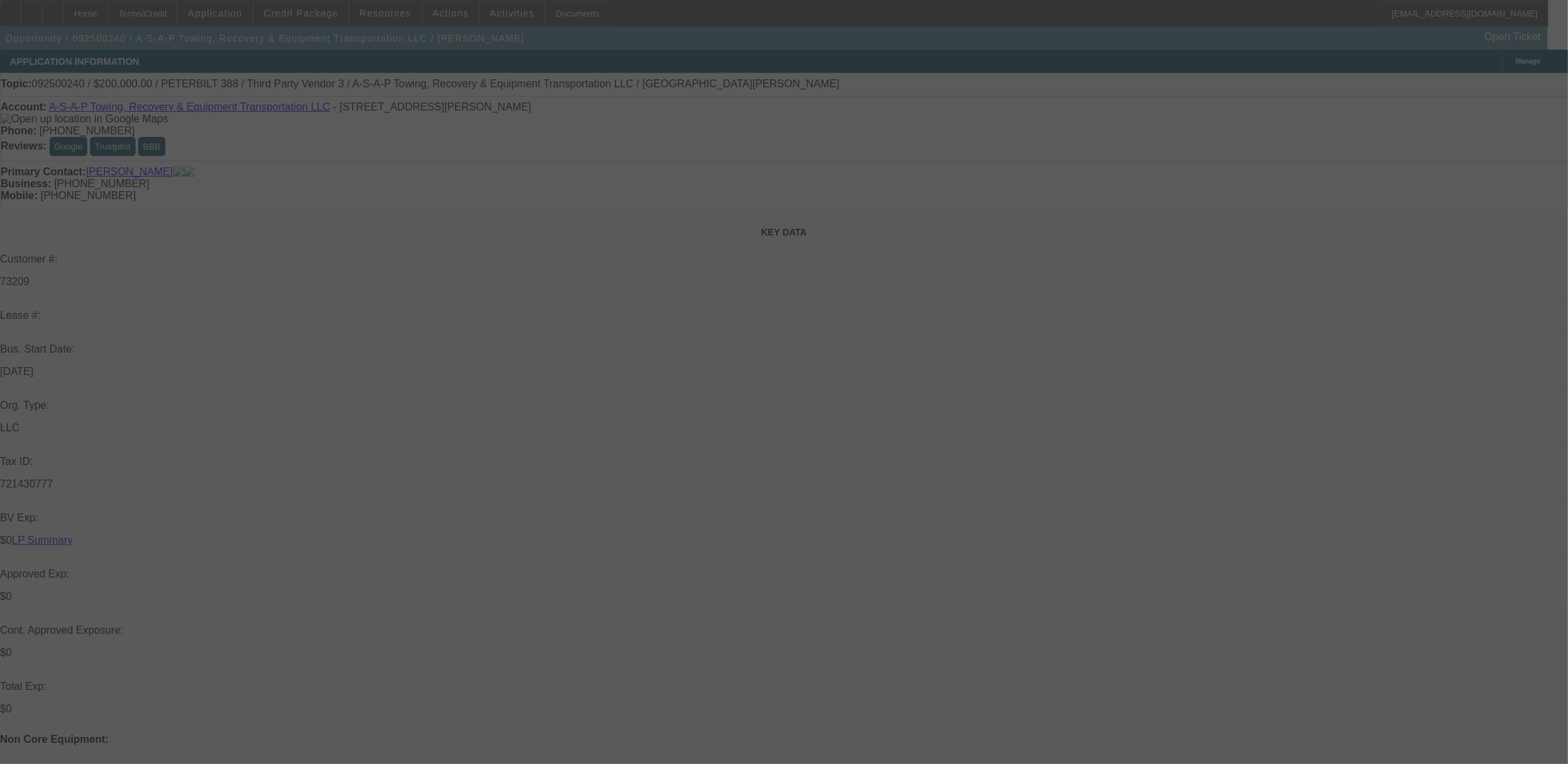
select select "0"
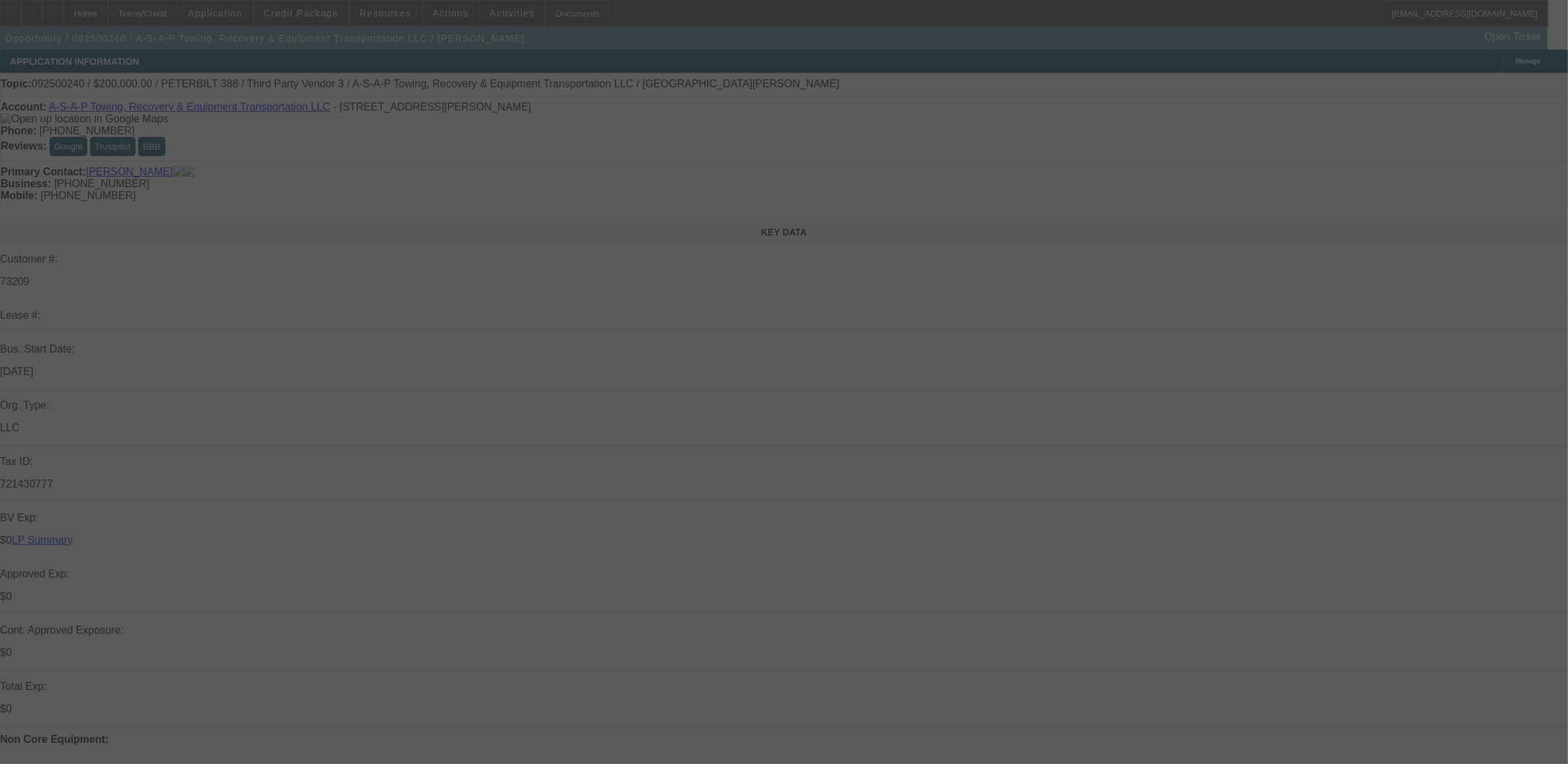
select select "0"
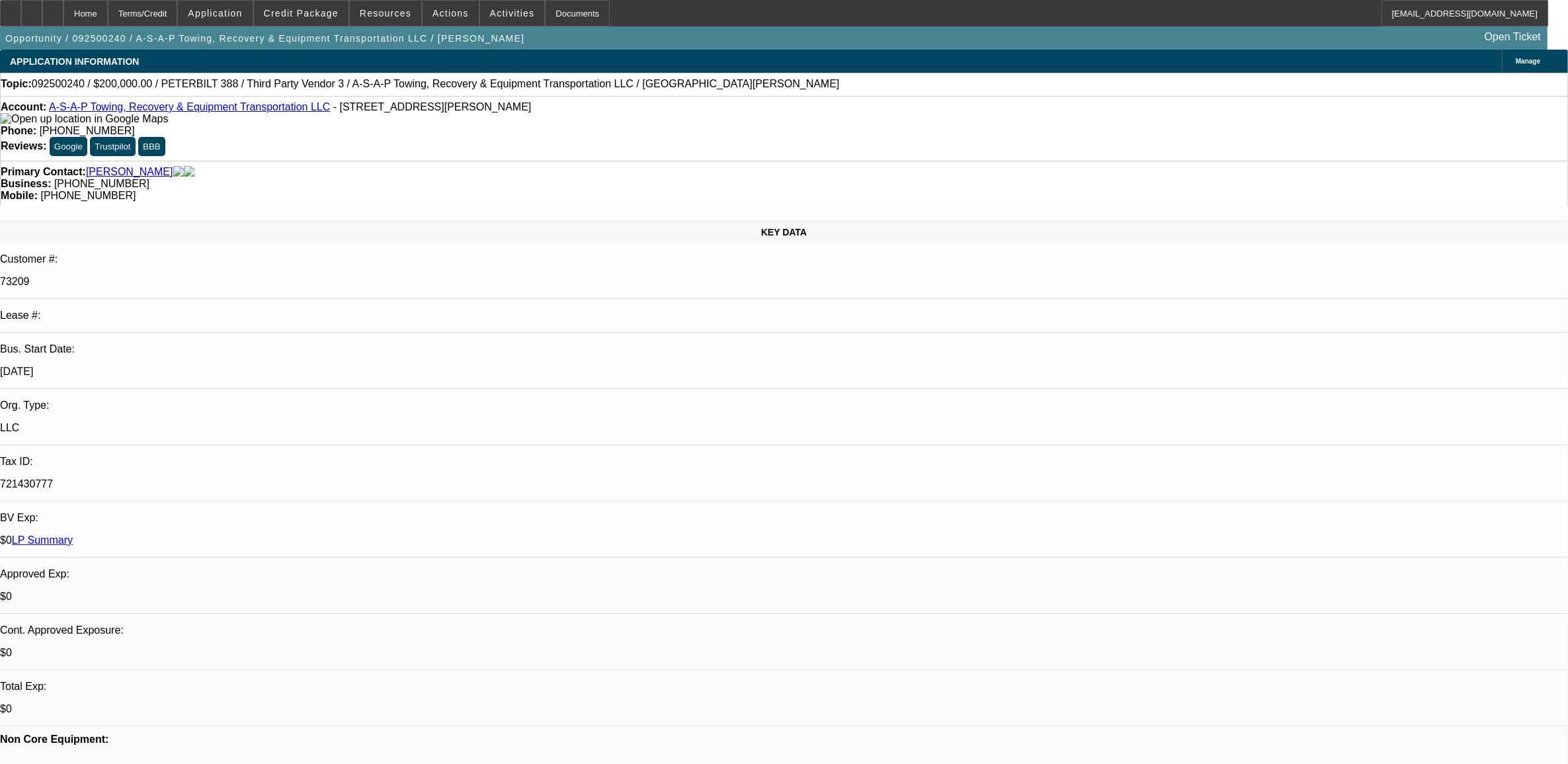
select select "1"
select select "3"
select select "6"
select select "1"
select select "3"
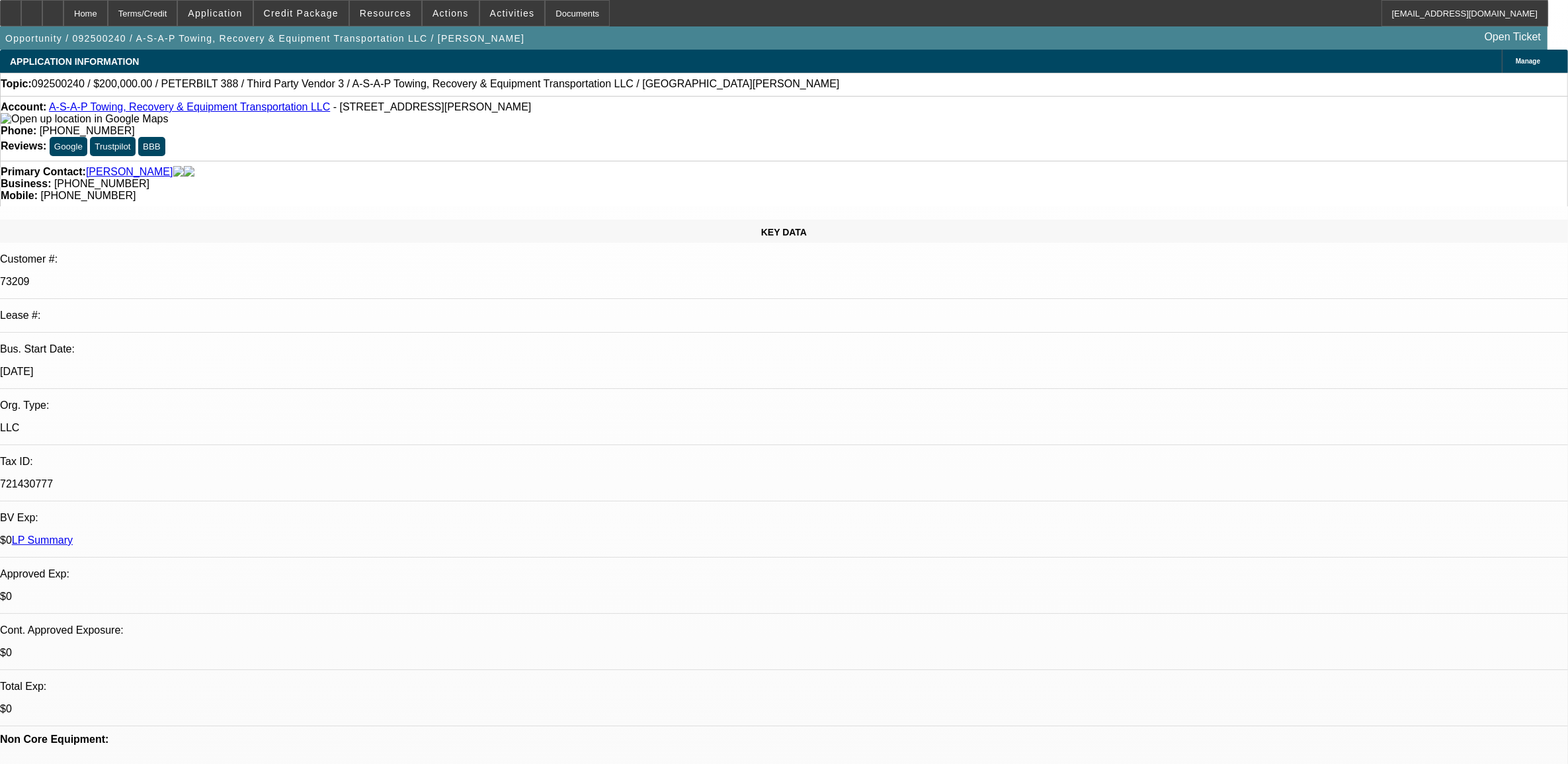
select select "6"
select select "1"
select select "2"
select select "6"
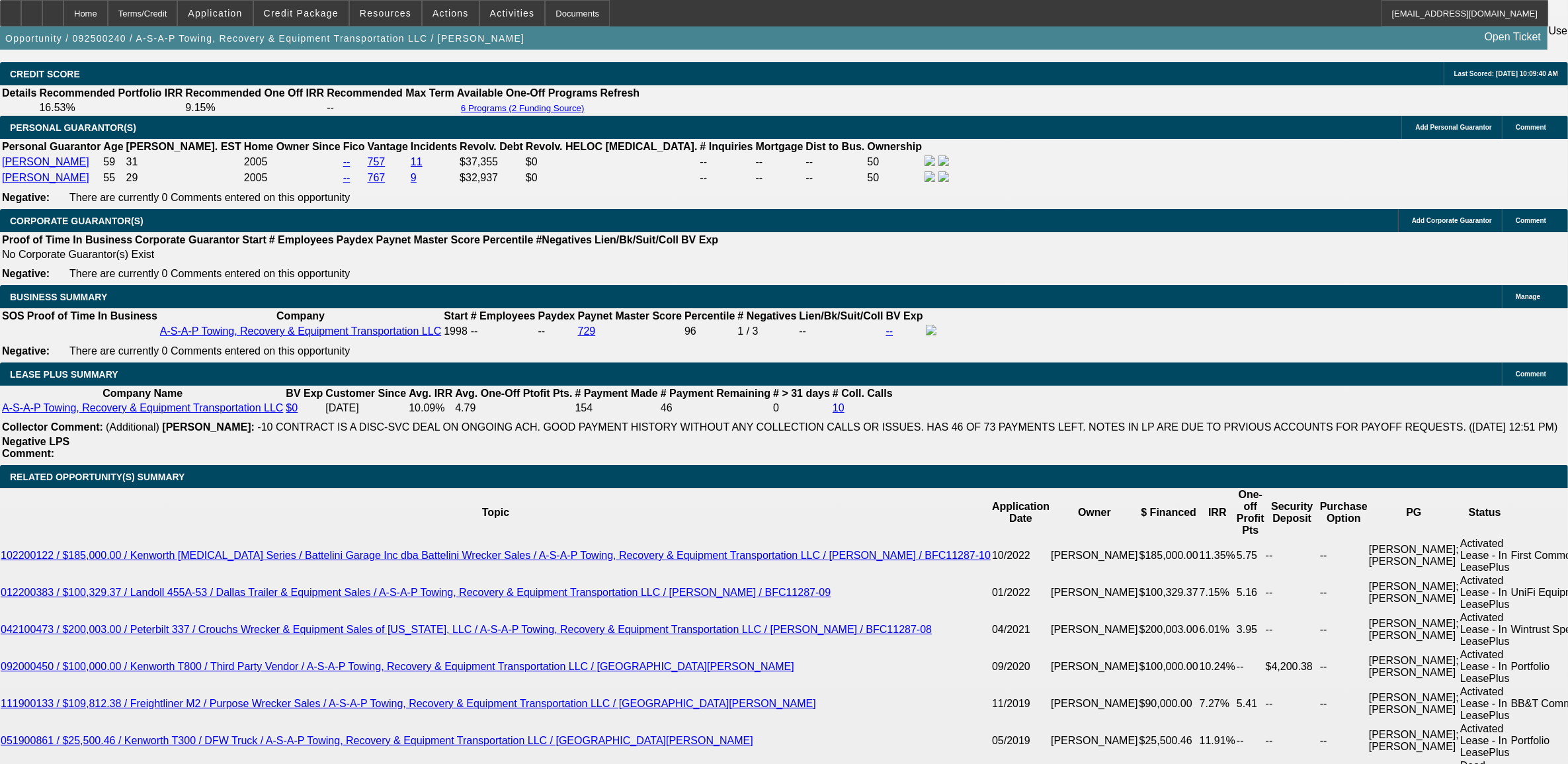
scroll to position [2150, 0]
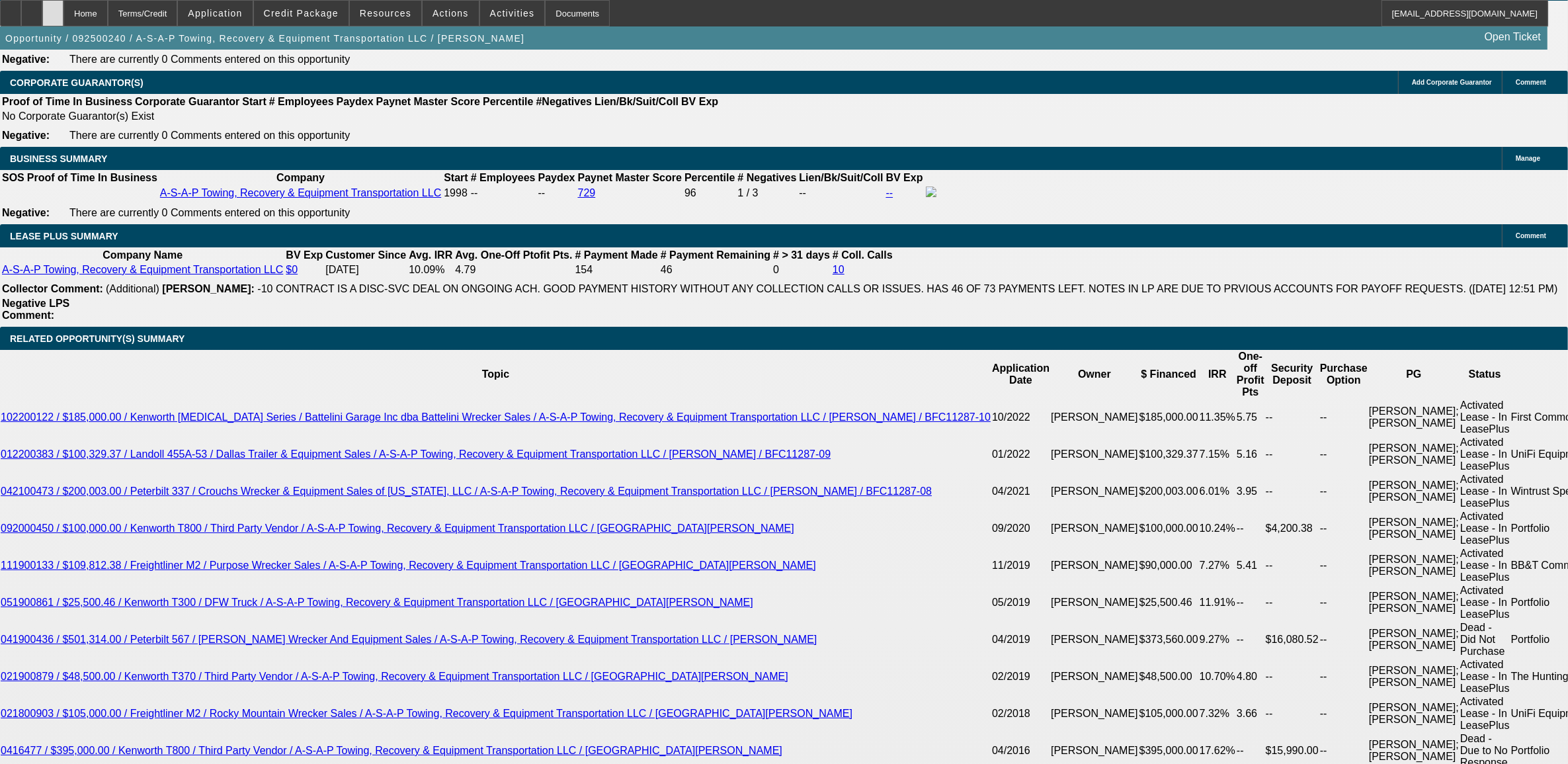
click at [63, 20] on div at bounding box center [52, 13] width 21 height 26
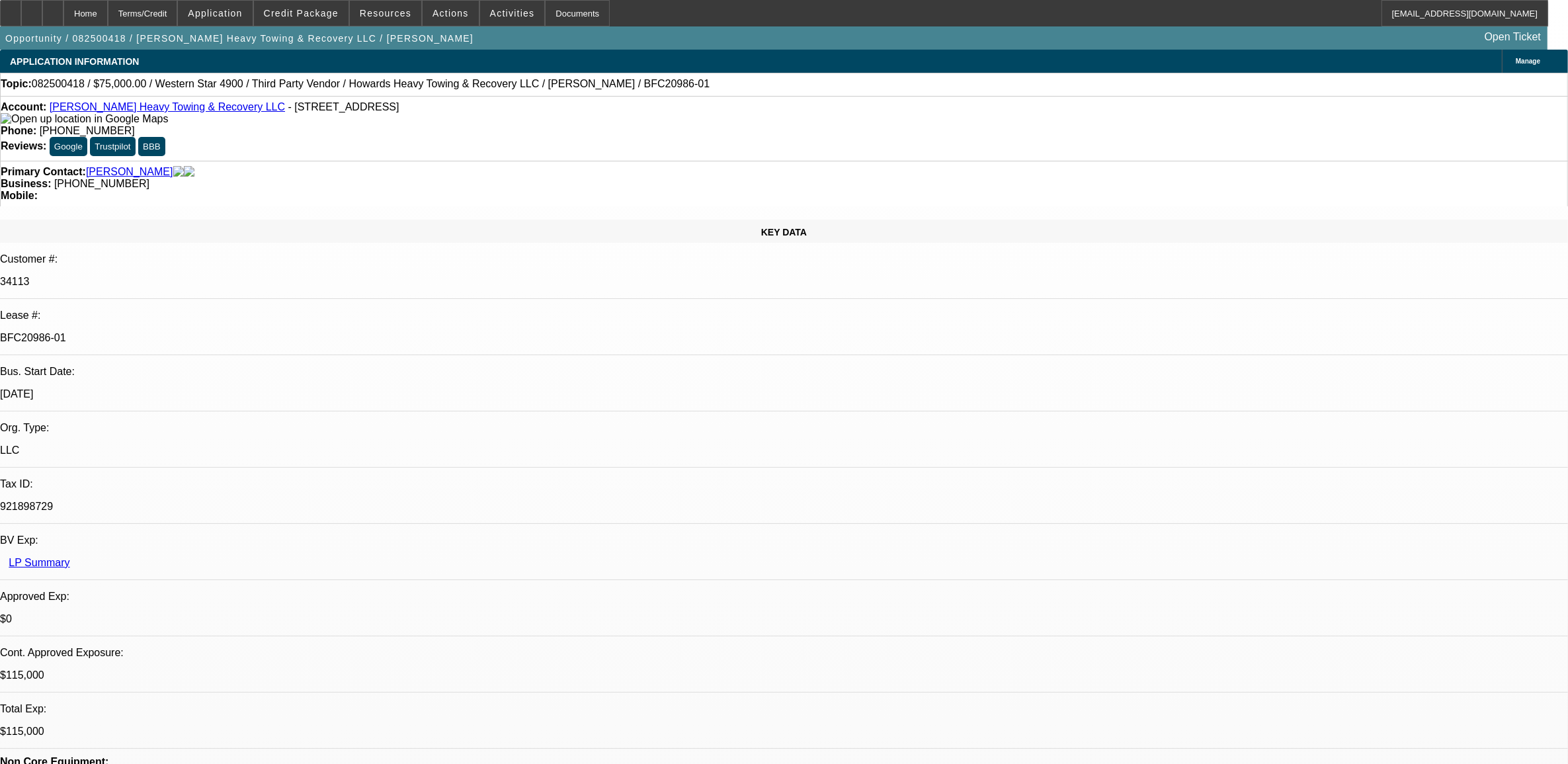
select select "0"
select select "0.1"
select select "0"
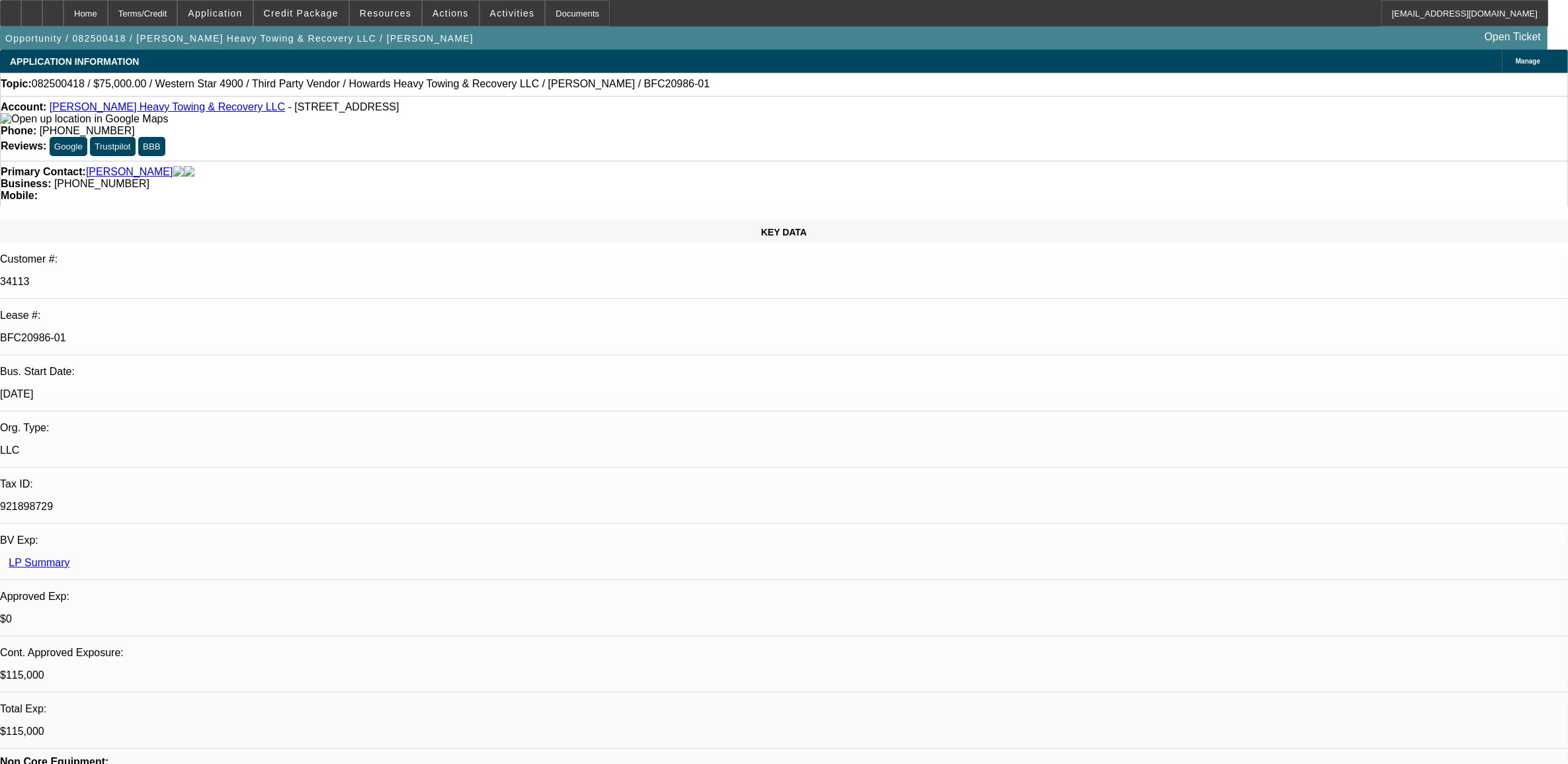
select select "0.1"
select select "0"
select select "0.1"
select select "0"
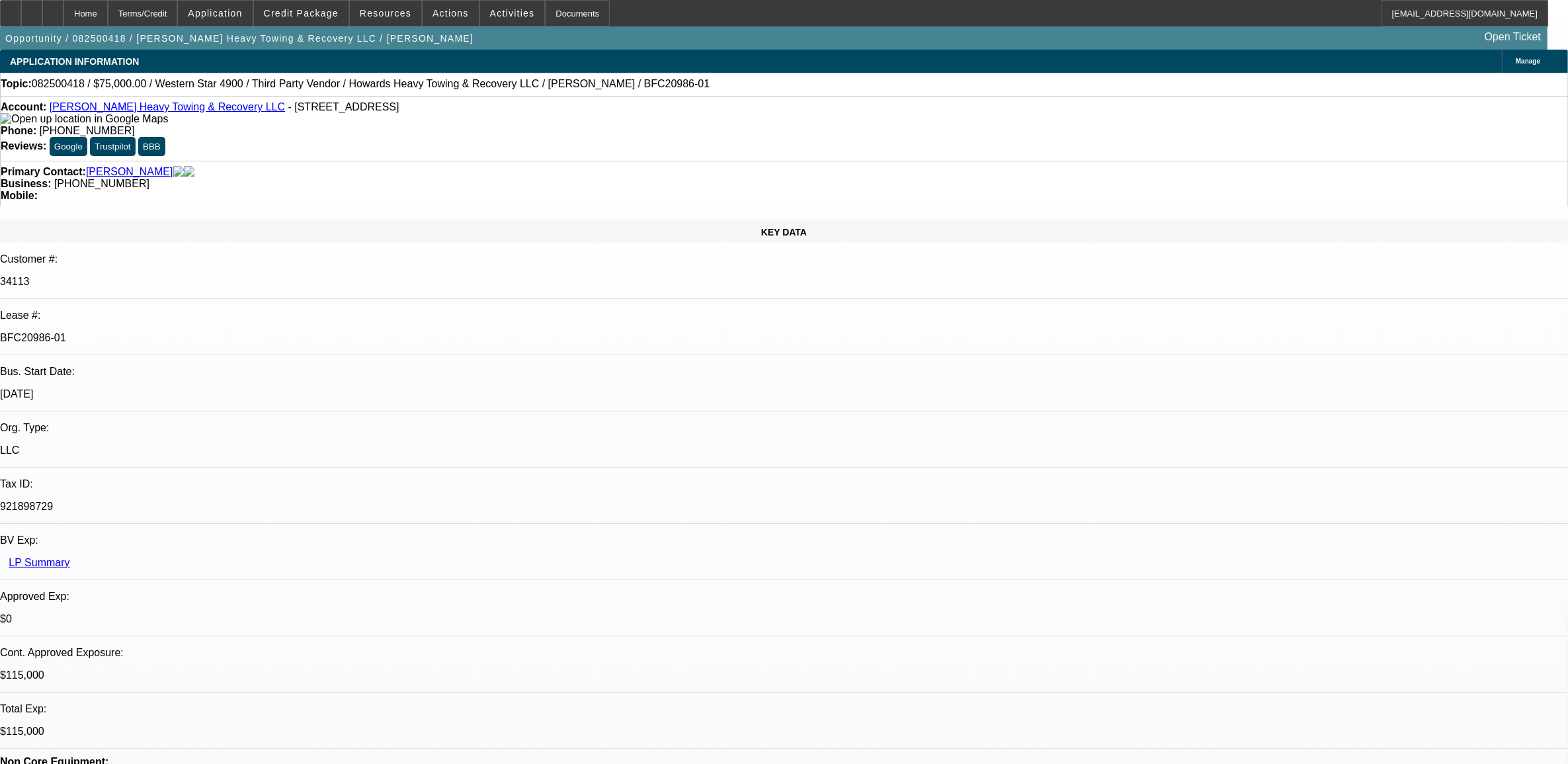
select select "0"
select select "0.1"
select select "1"
select select "2"
select select "4"
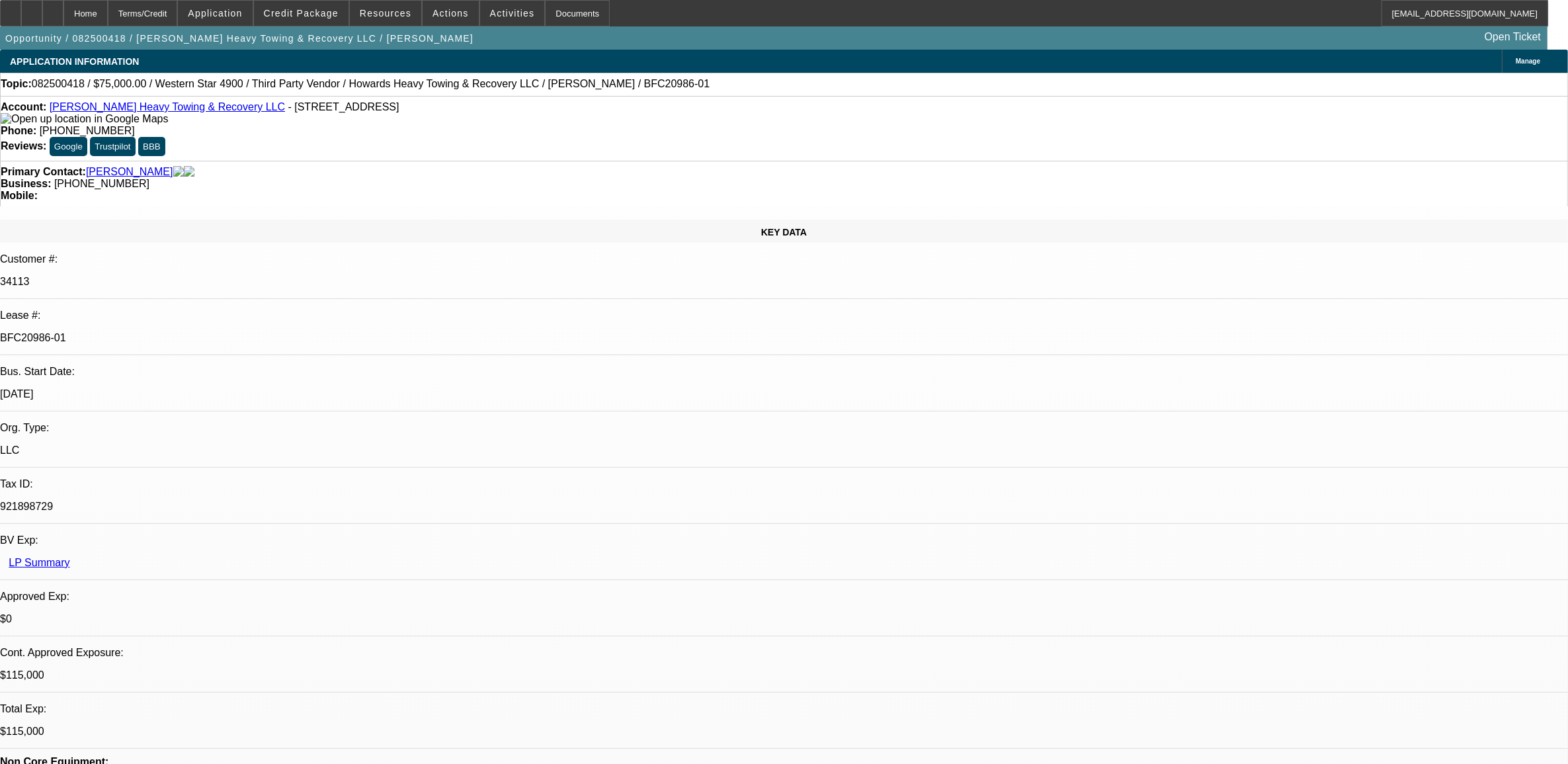
select select "1"
select select "2"
select select "4"
select select "1"
select select "2"
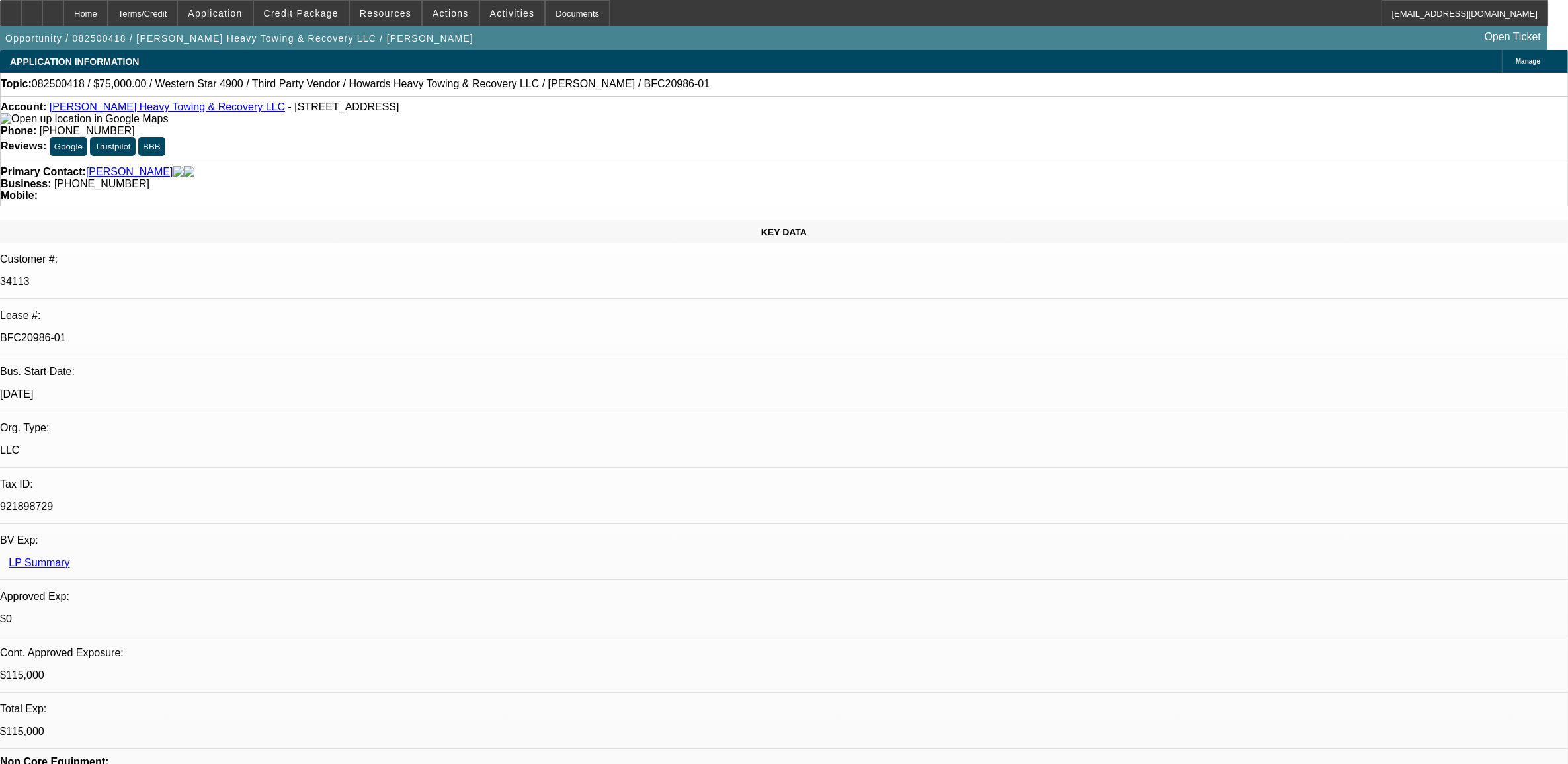
select select "4"
select select "1"
select select "2"
select select "4"
click at [330, 14] on span "Credit Package" at bounding box center [301, 13] width 74 height 10
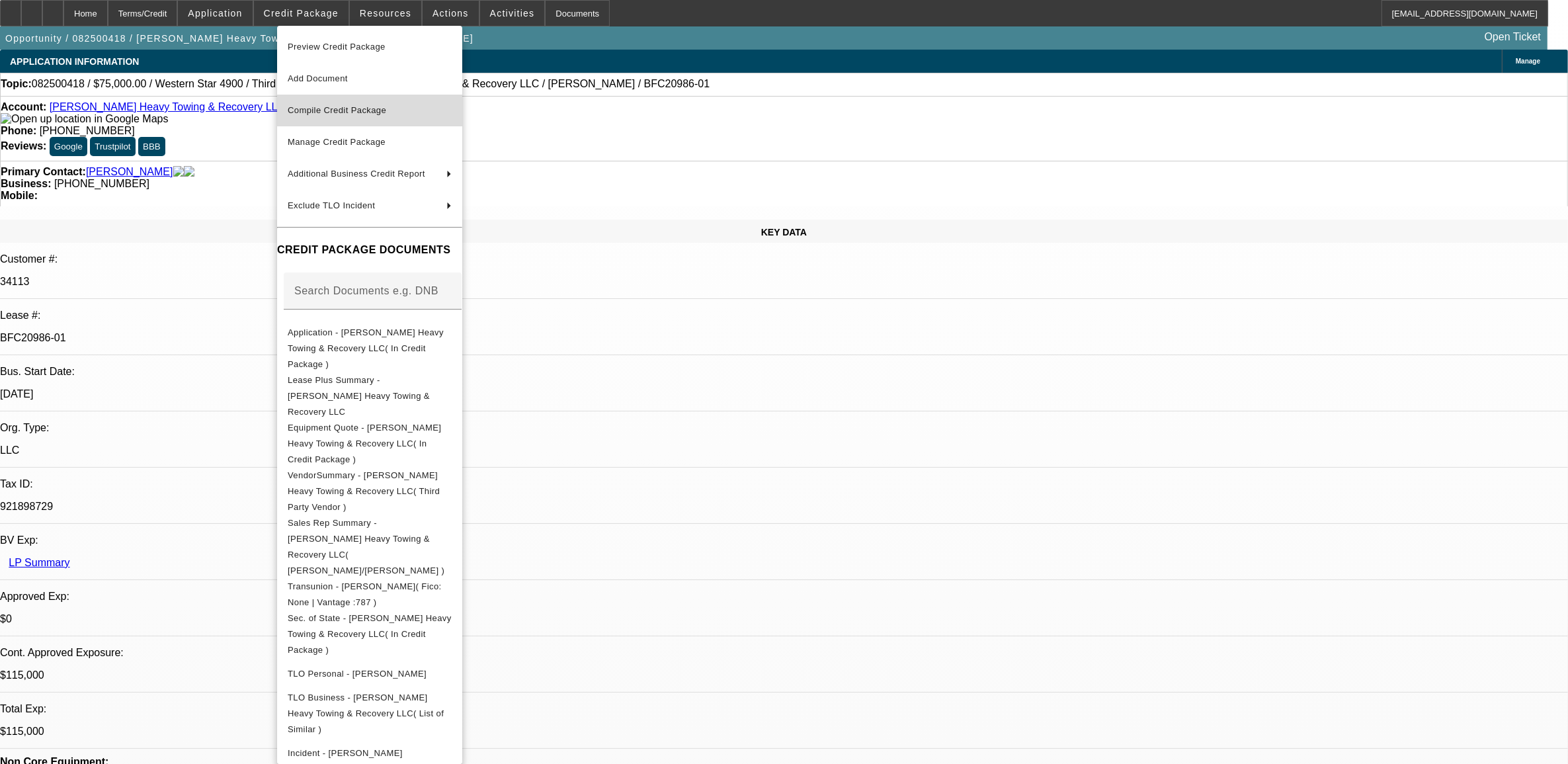
click at [346, 109] on span "Compile Credit Package" at bounding box center [337, 110] width 98 height 10
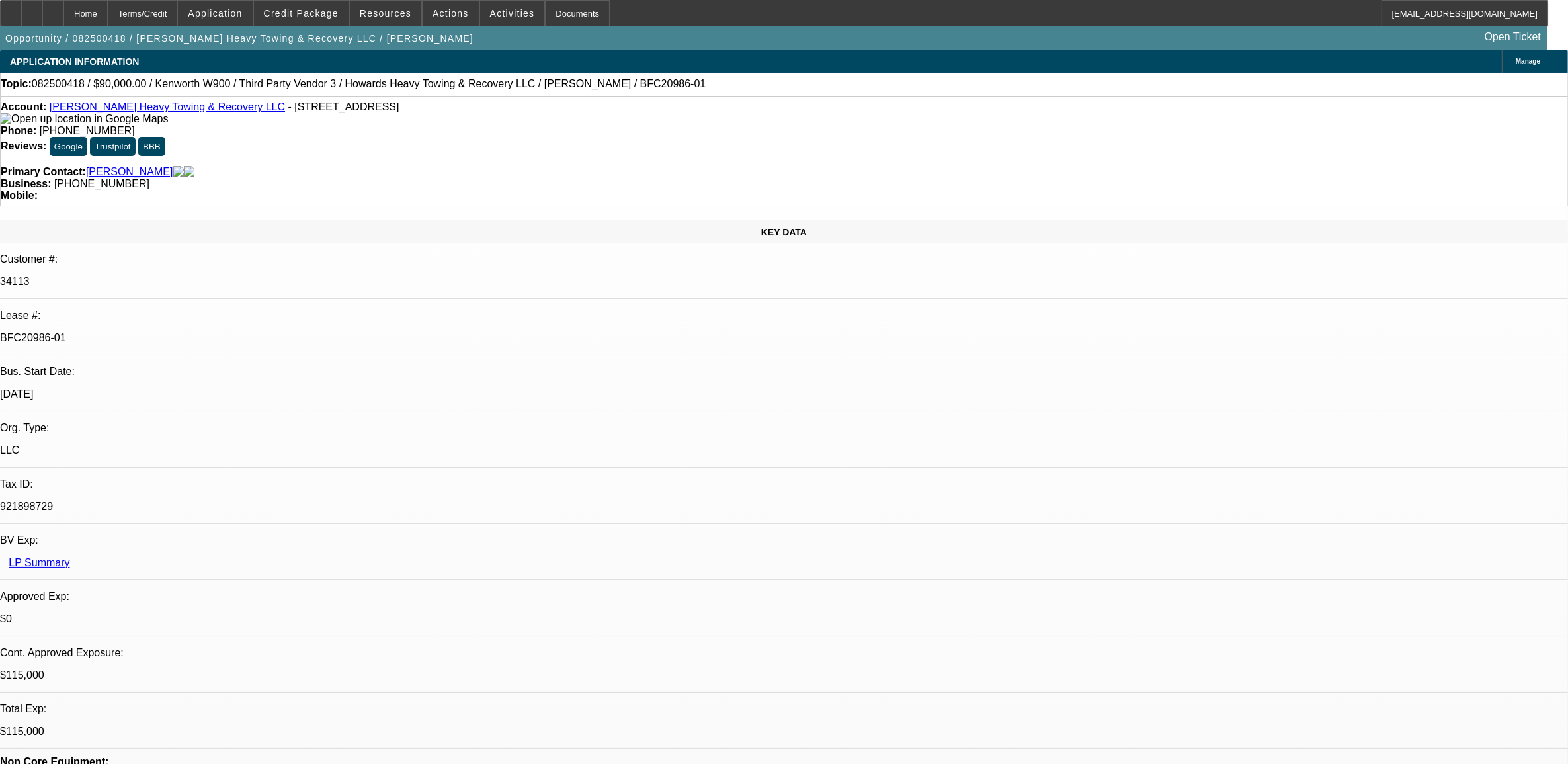
select select "0"
select select "2"
select select "0.1"
select select "4"
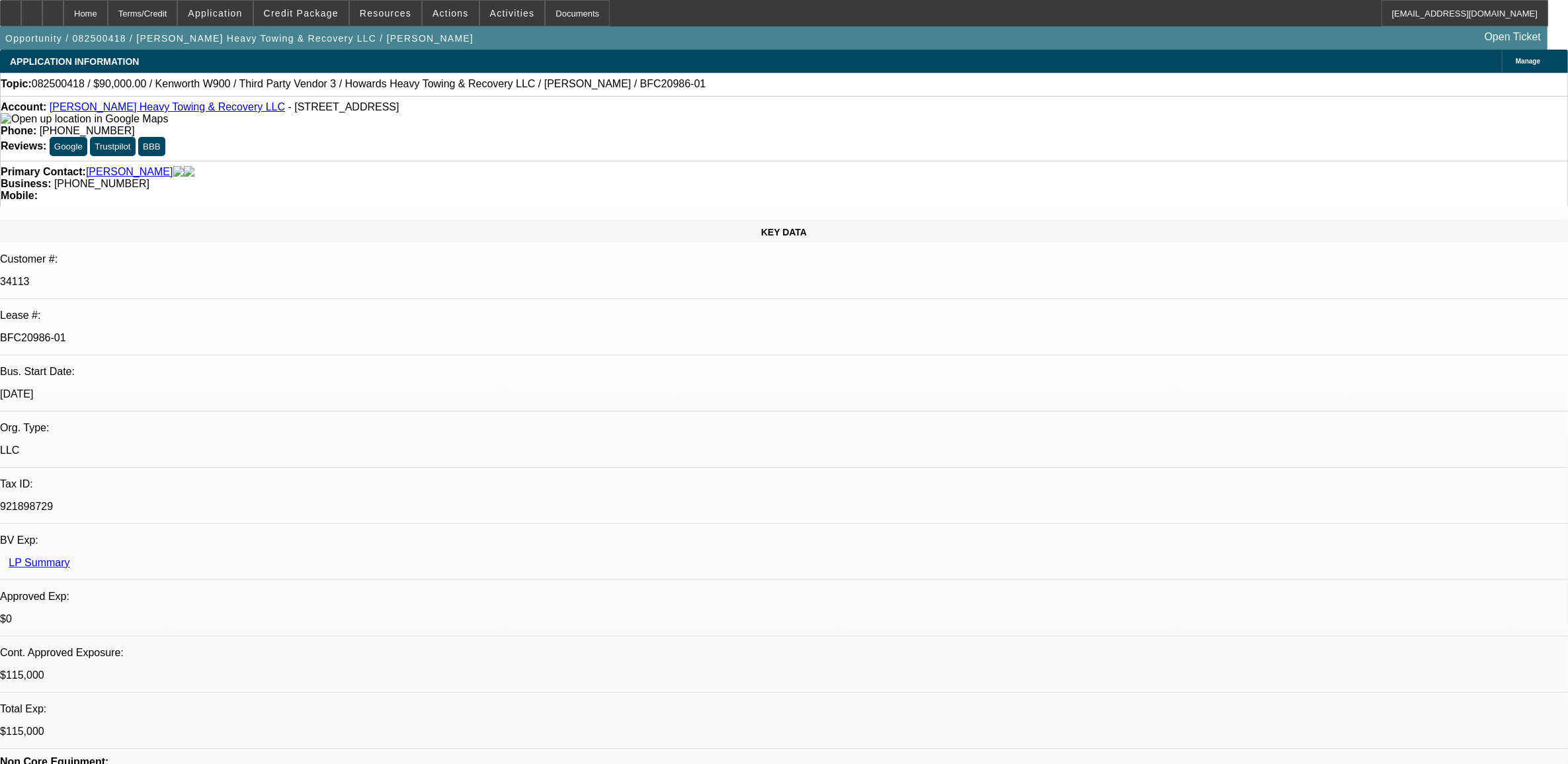
select select "0"
select select "2"
select select "0.1"
select select "4"
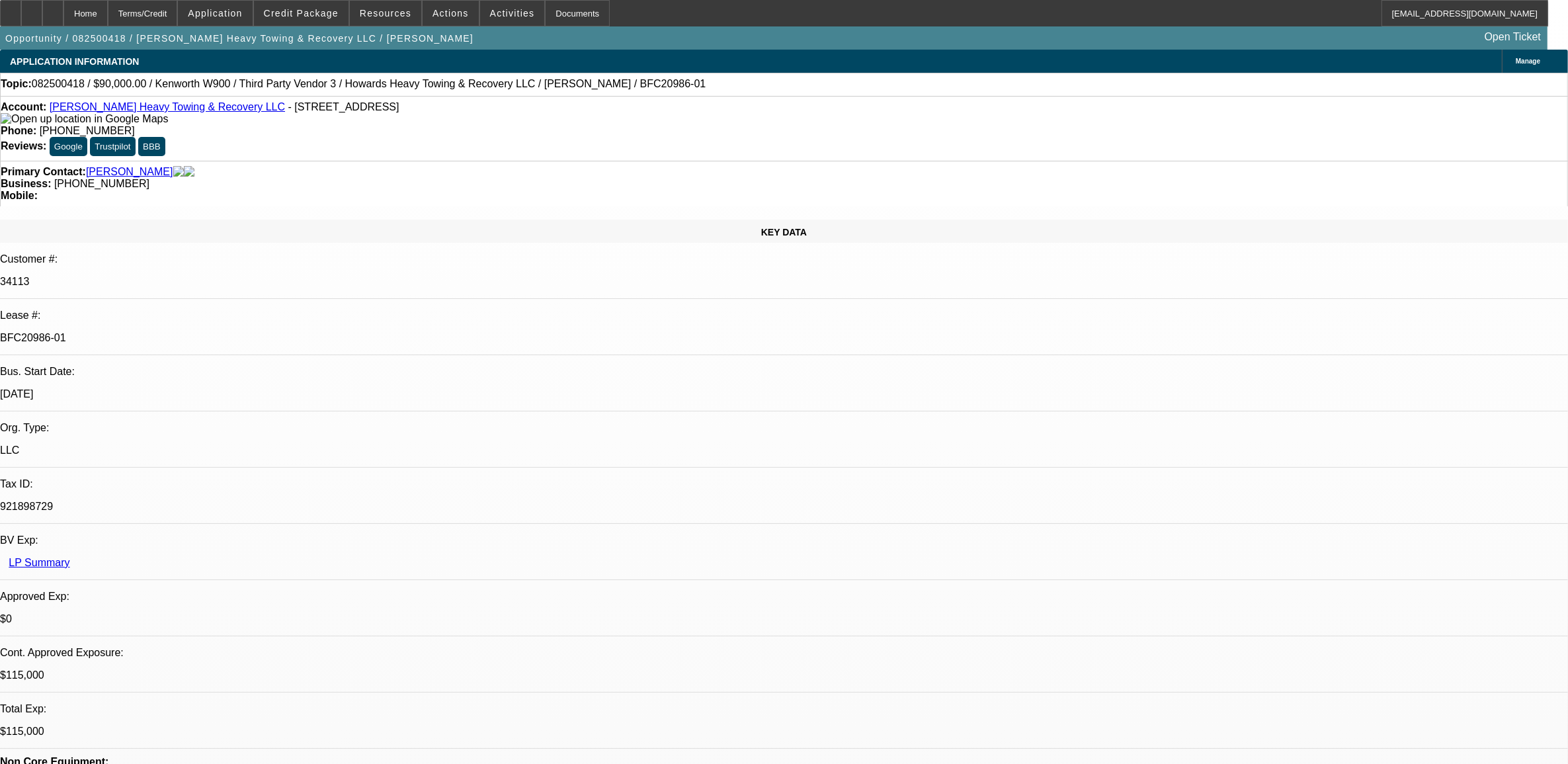
select select "0"
select select "2"
select select "0.1"
select select "4"
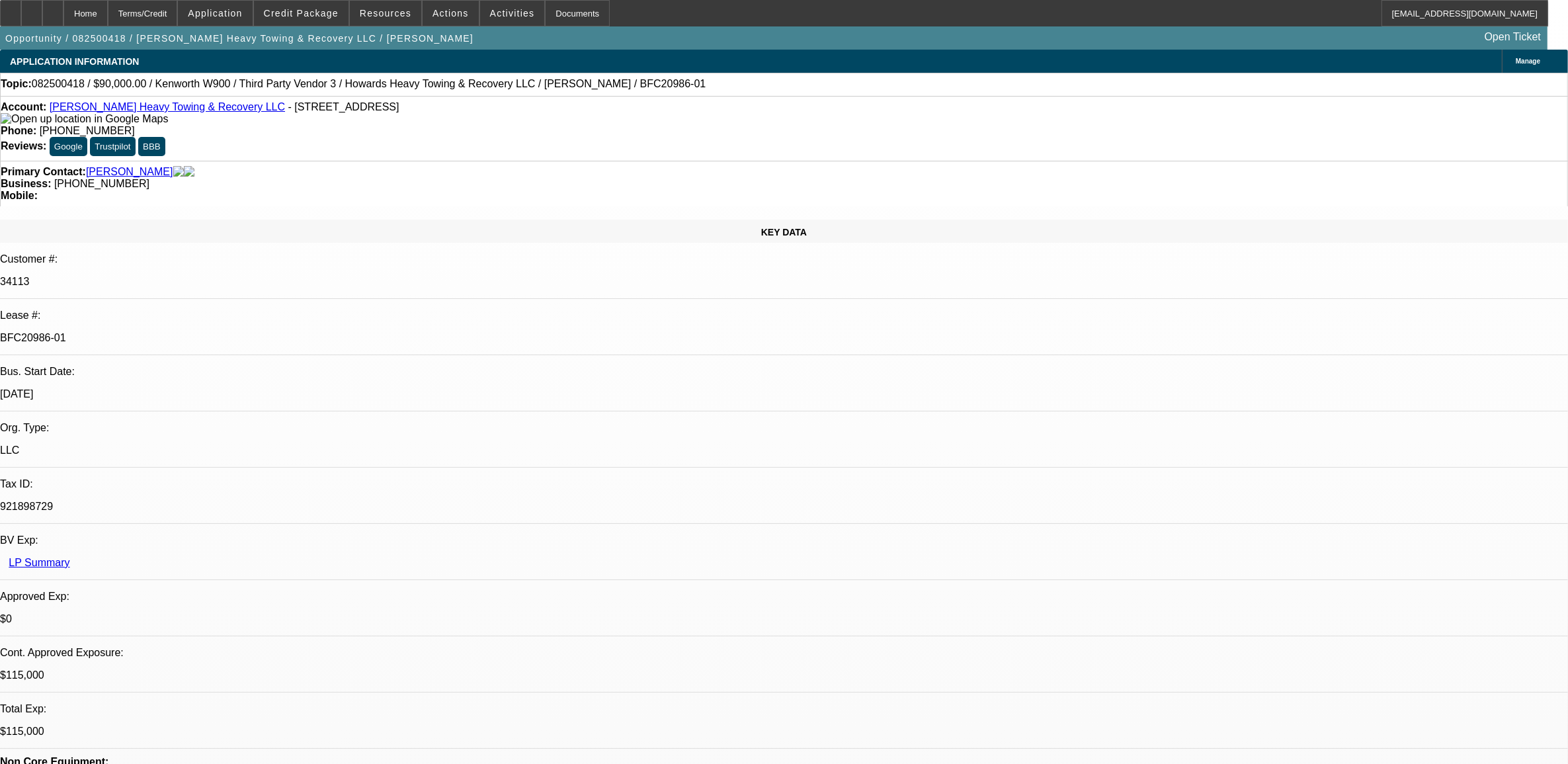
select select "0"
select select "2"
select select "0.1"
select select "4"
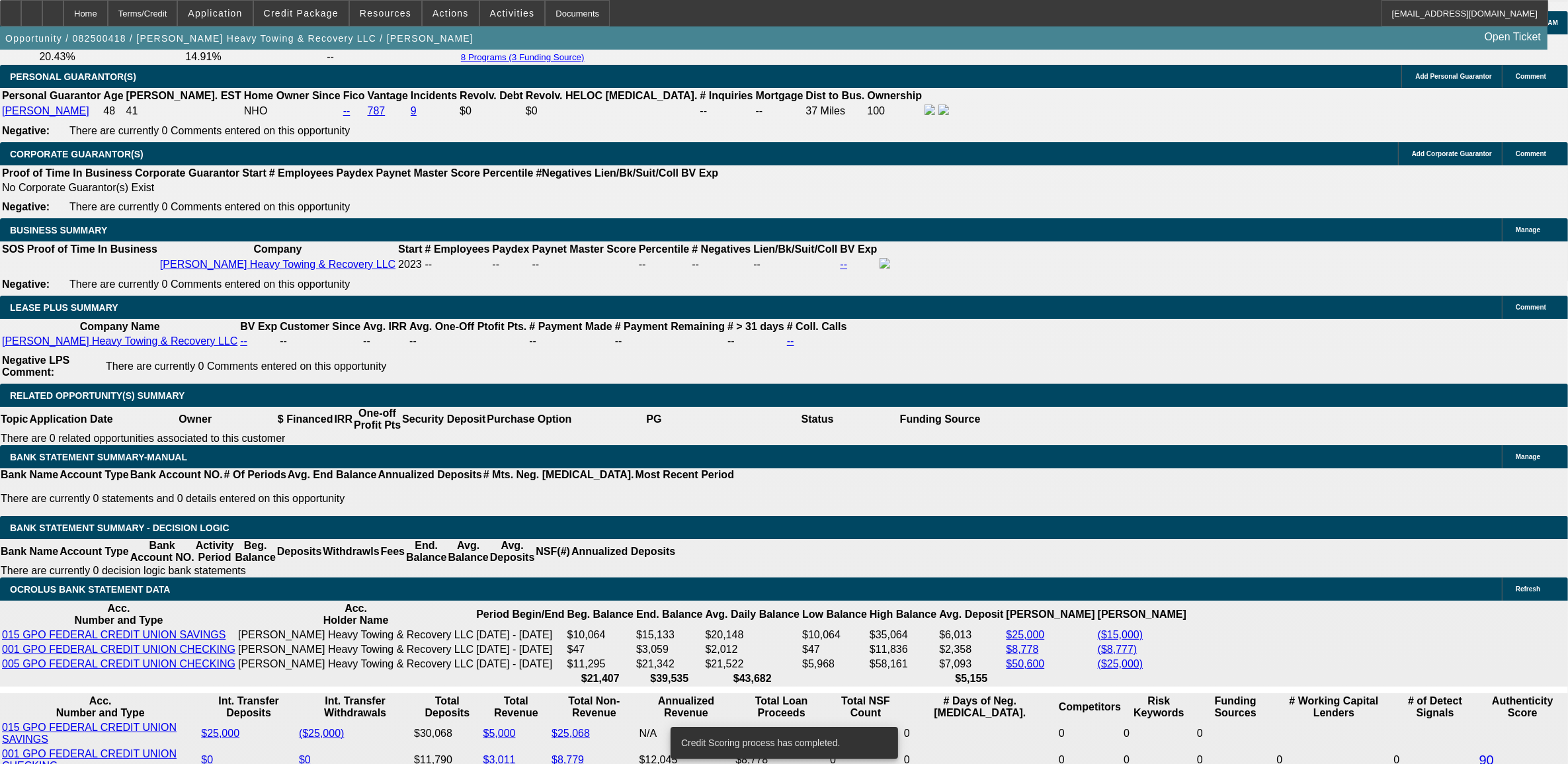
scroll to position [2006, 0]
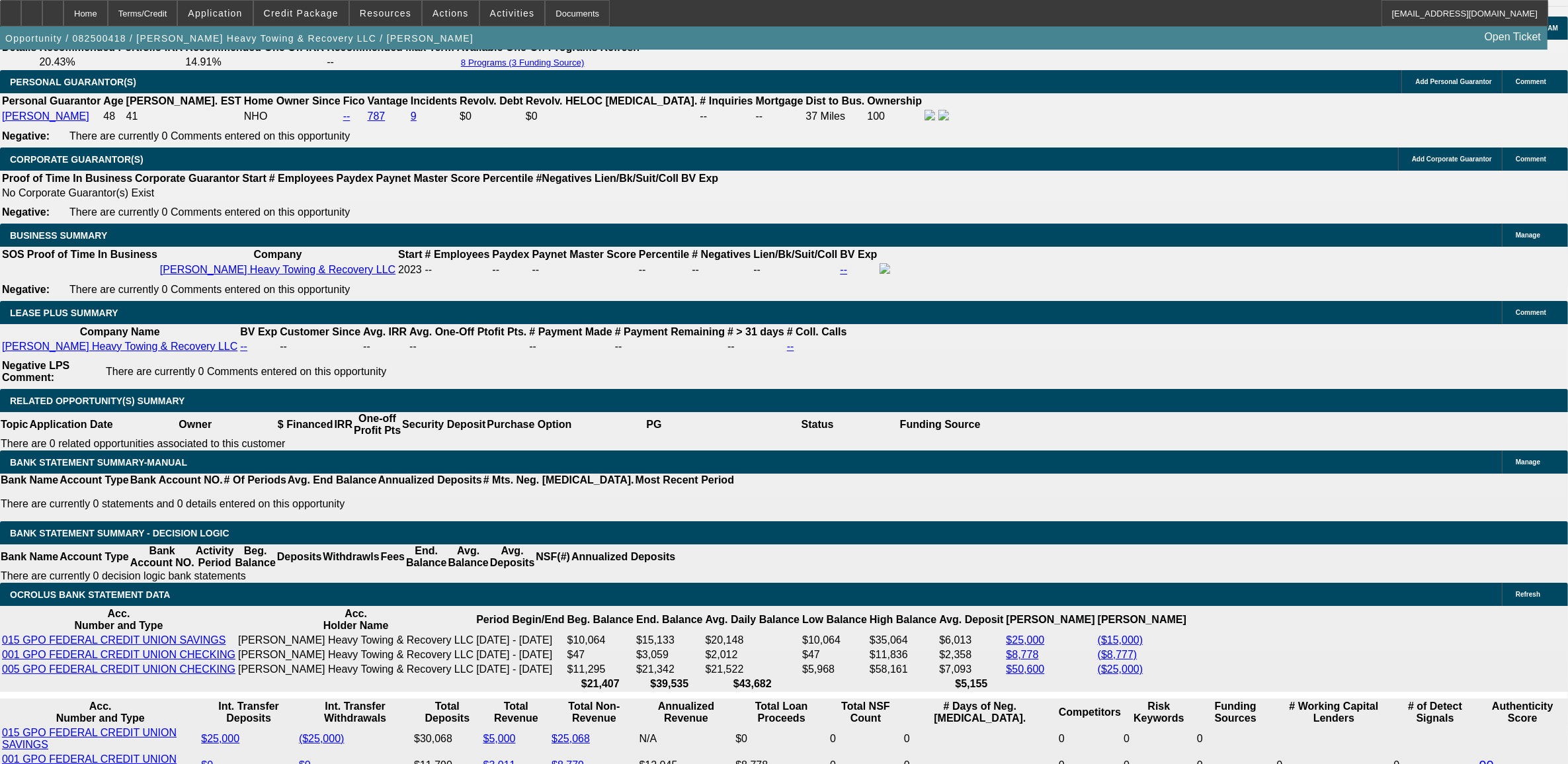
select select "0"
select select "2"
select select "0.1"
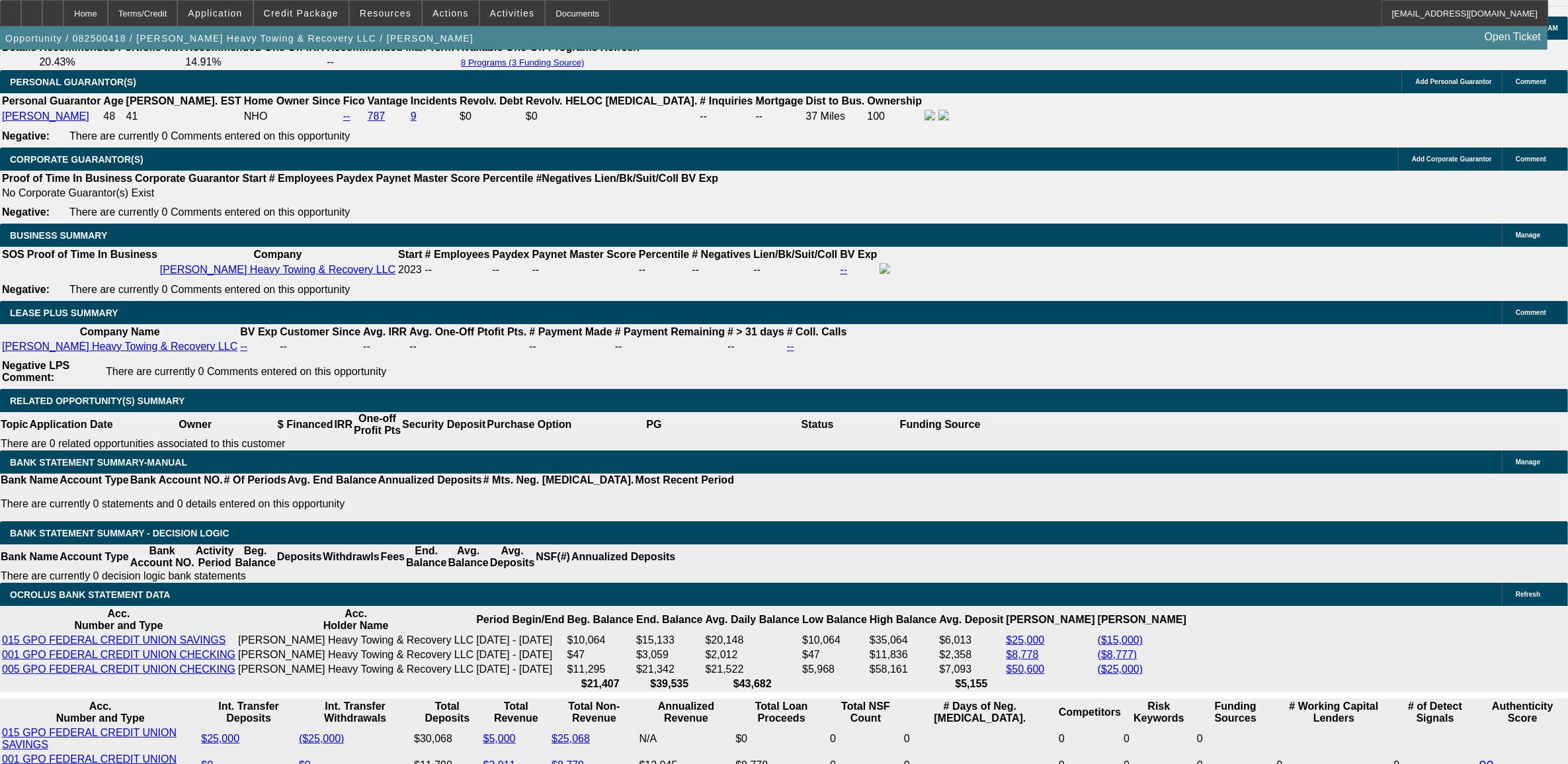
select select "4"
select select "0"
select select "2"
select select "0.1"
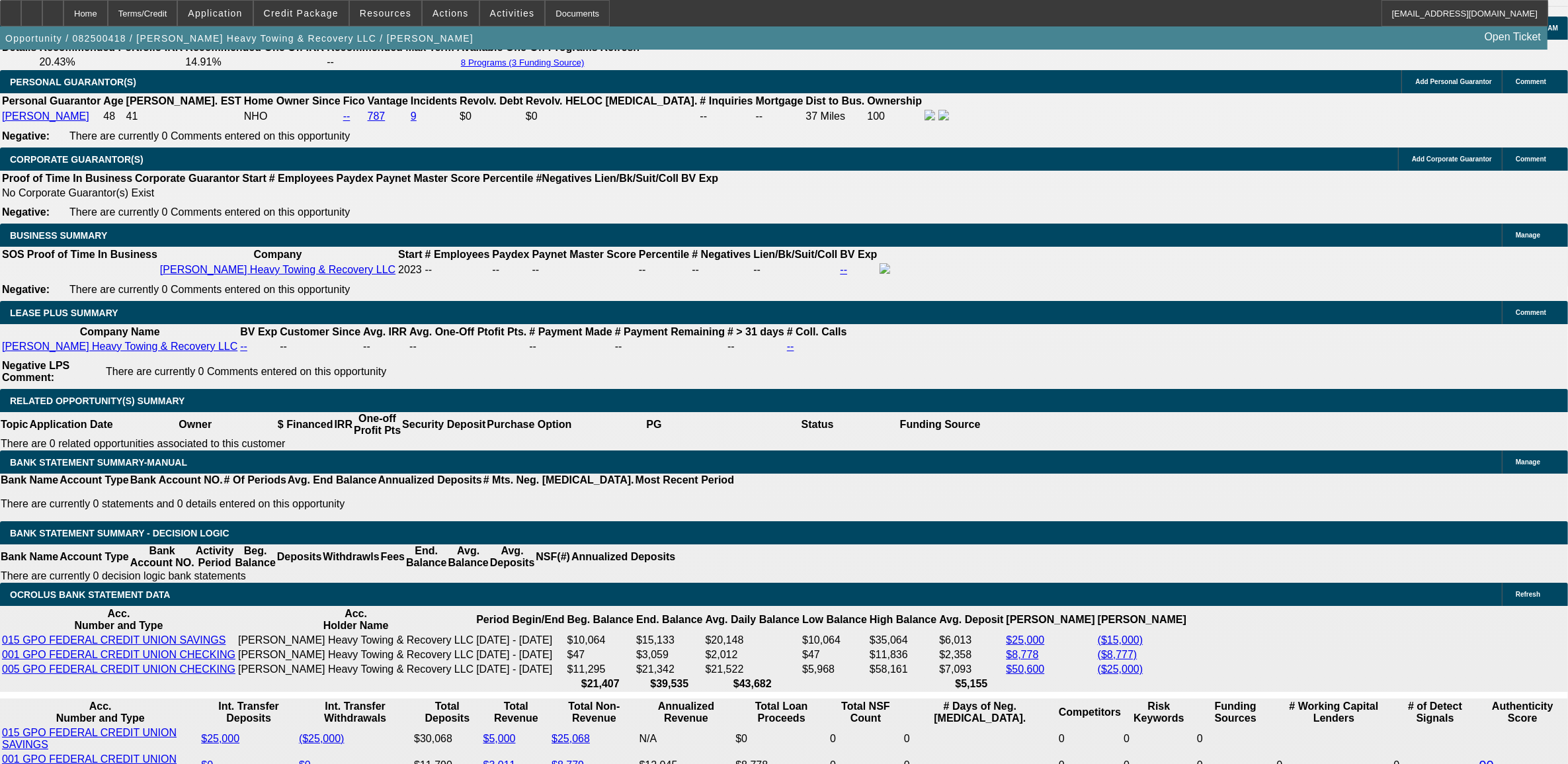
select select "4"
select select "0"
select select "2"
select select "0.1"
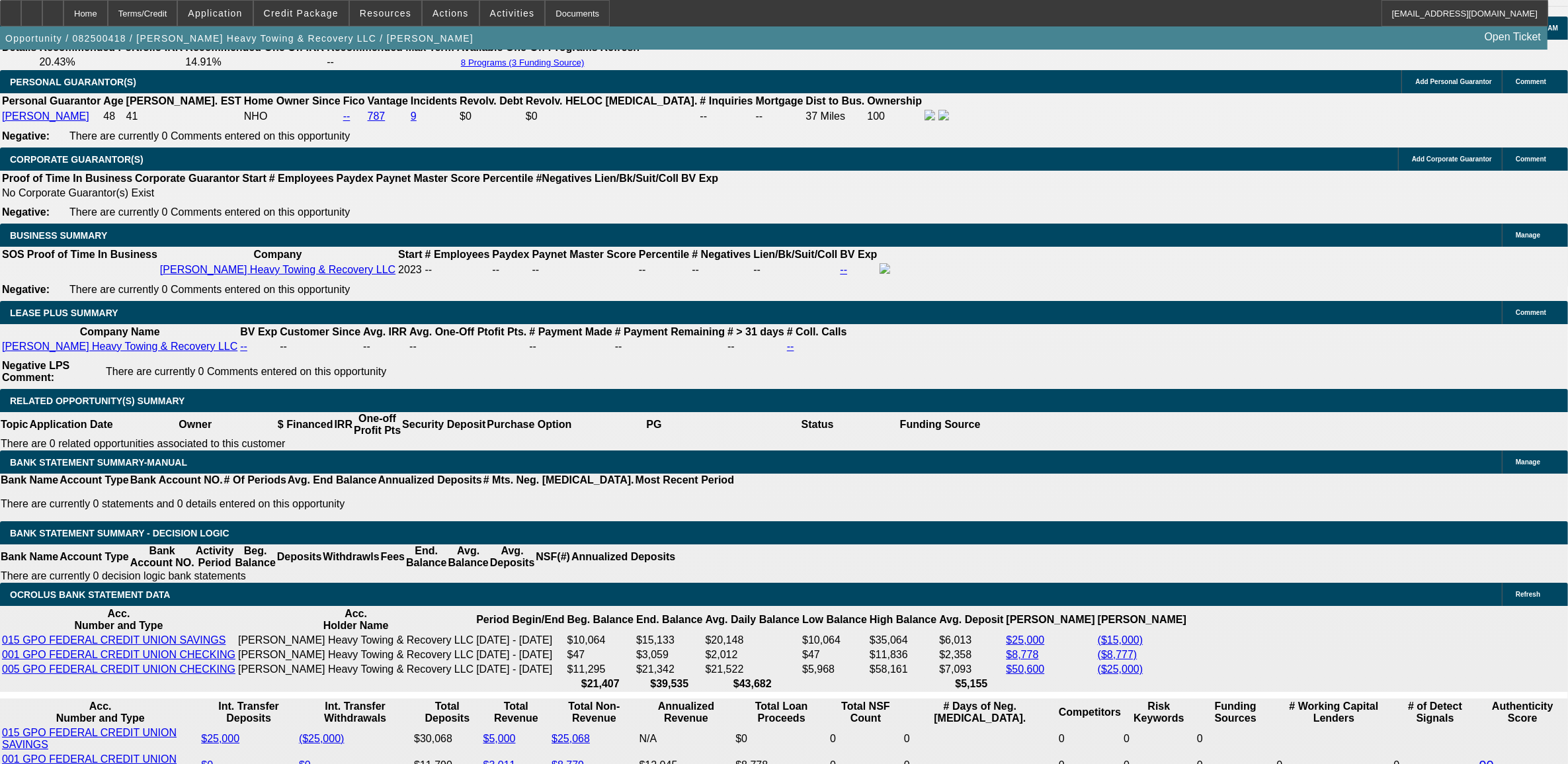
select select "4"
select select "0"
select select "2"
select select "0.1"
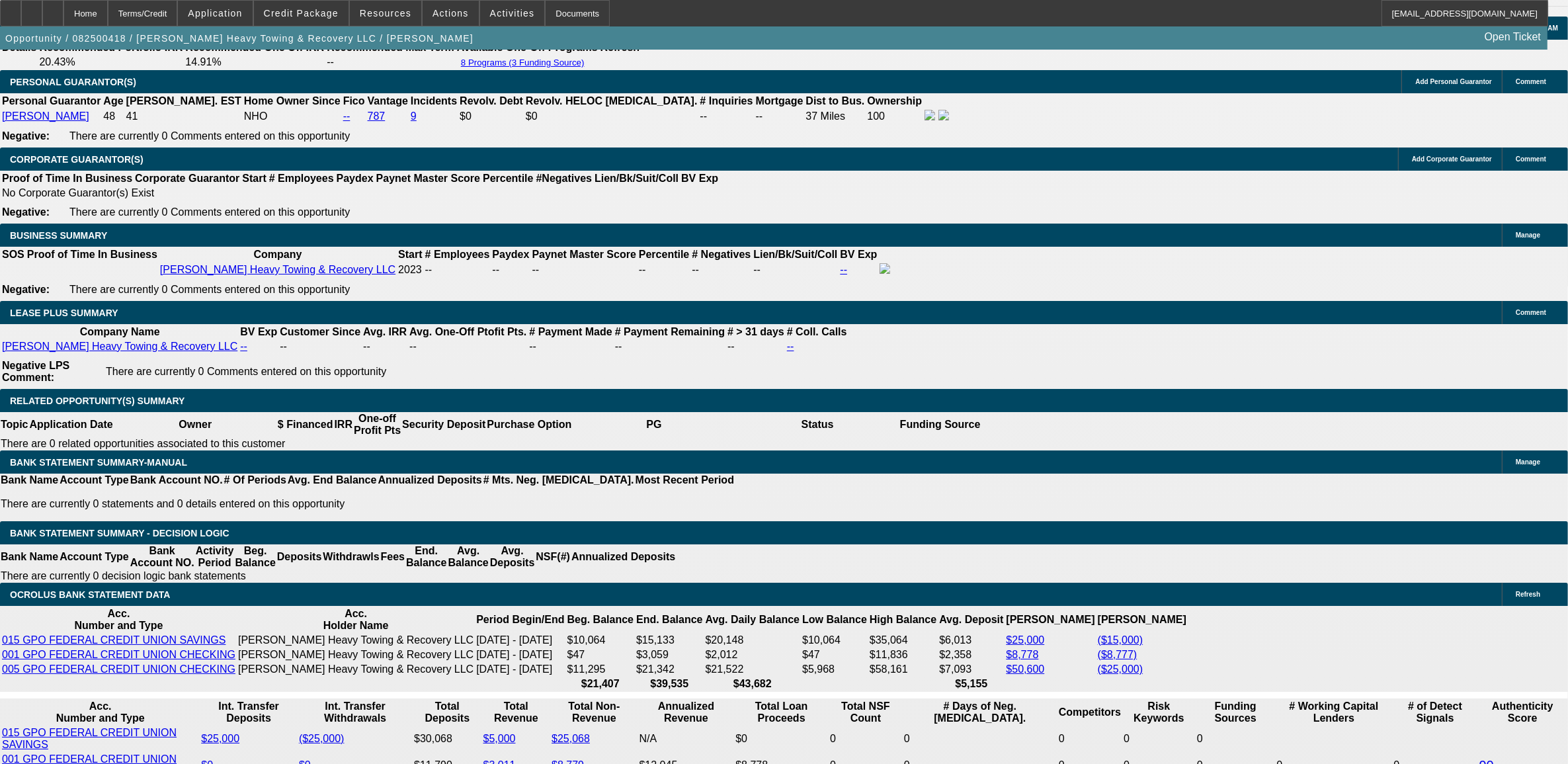
select select "4"
select select "0"
select select "2"
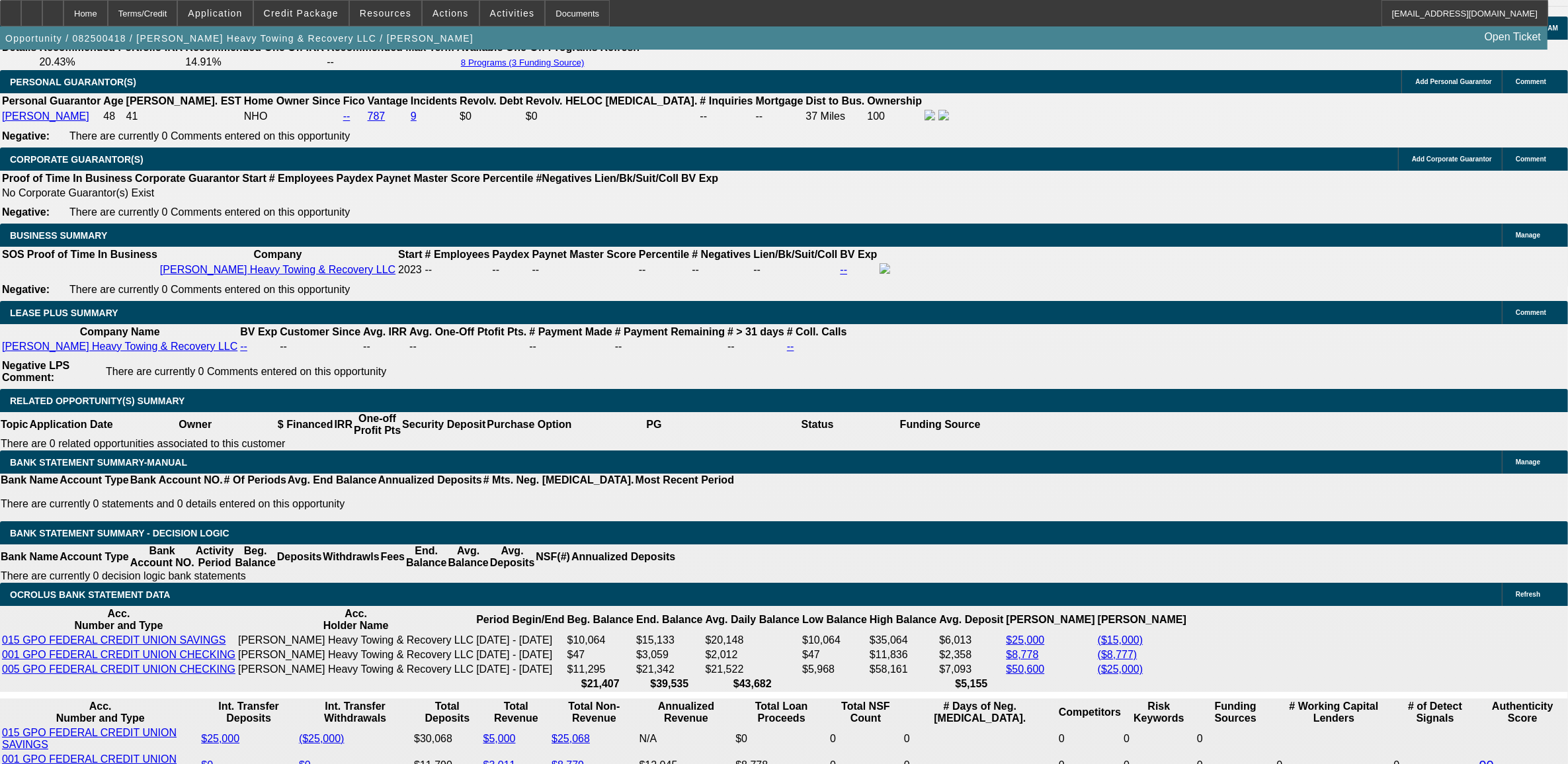
select select "0.1"
select select "4"
select select "0"
select select "2"
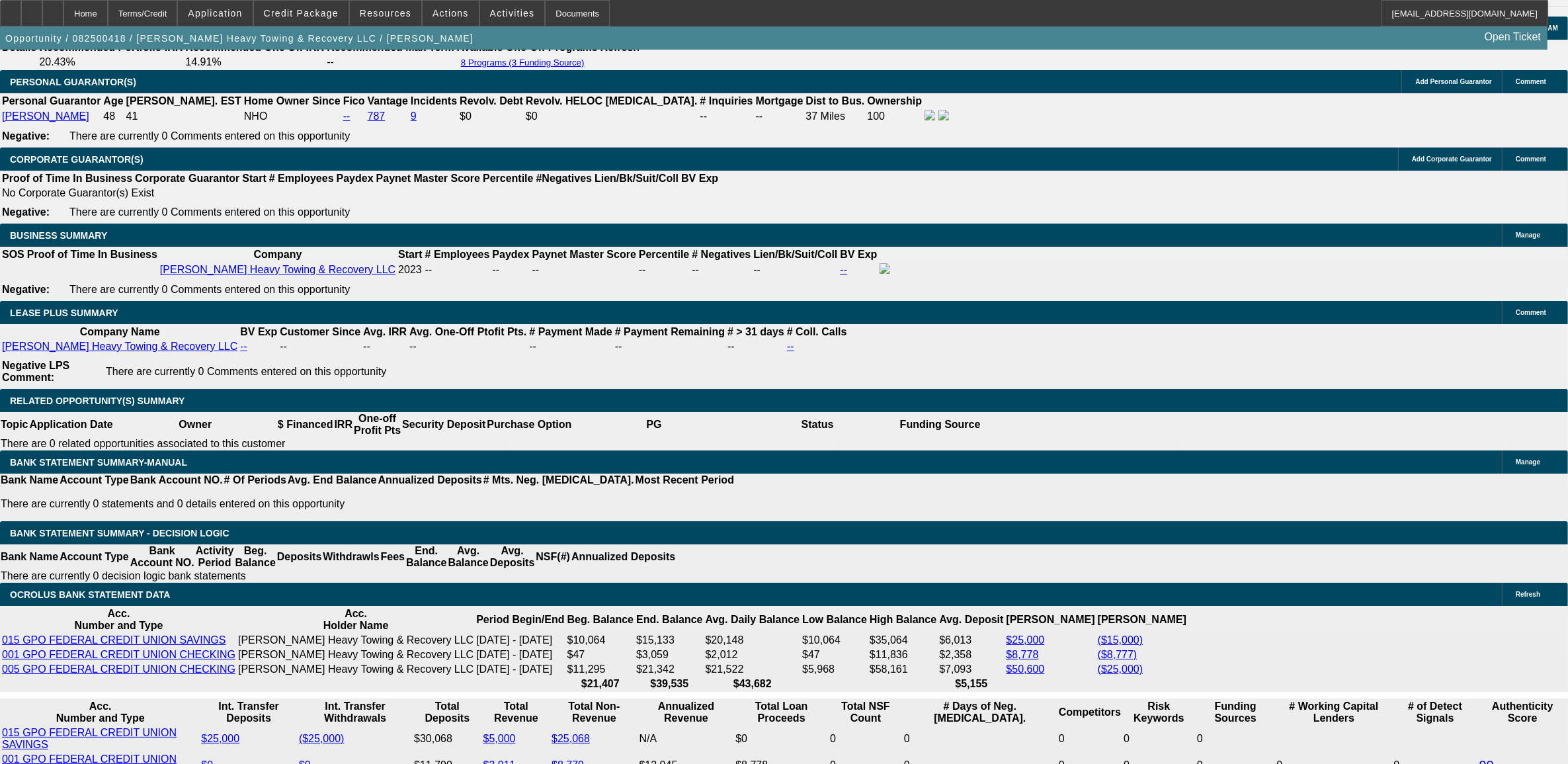
select select "0.1"
select select "4"
select select "0"
select select "2"
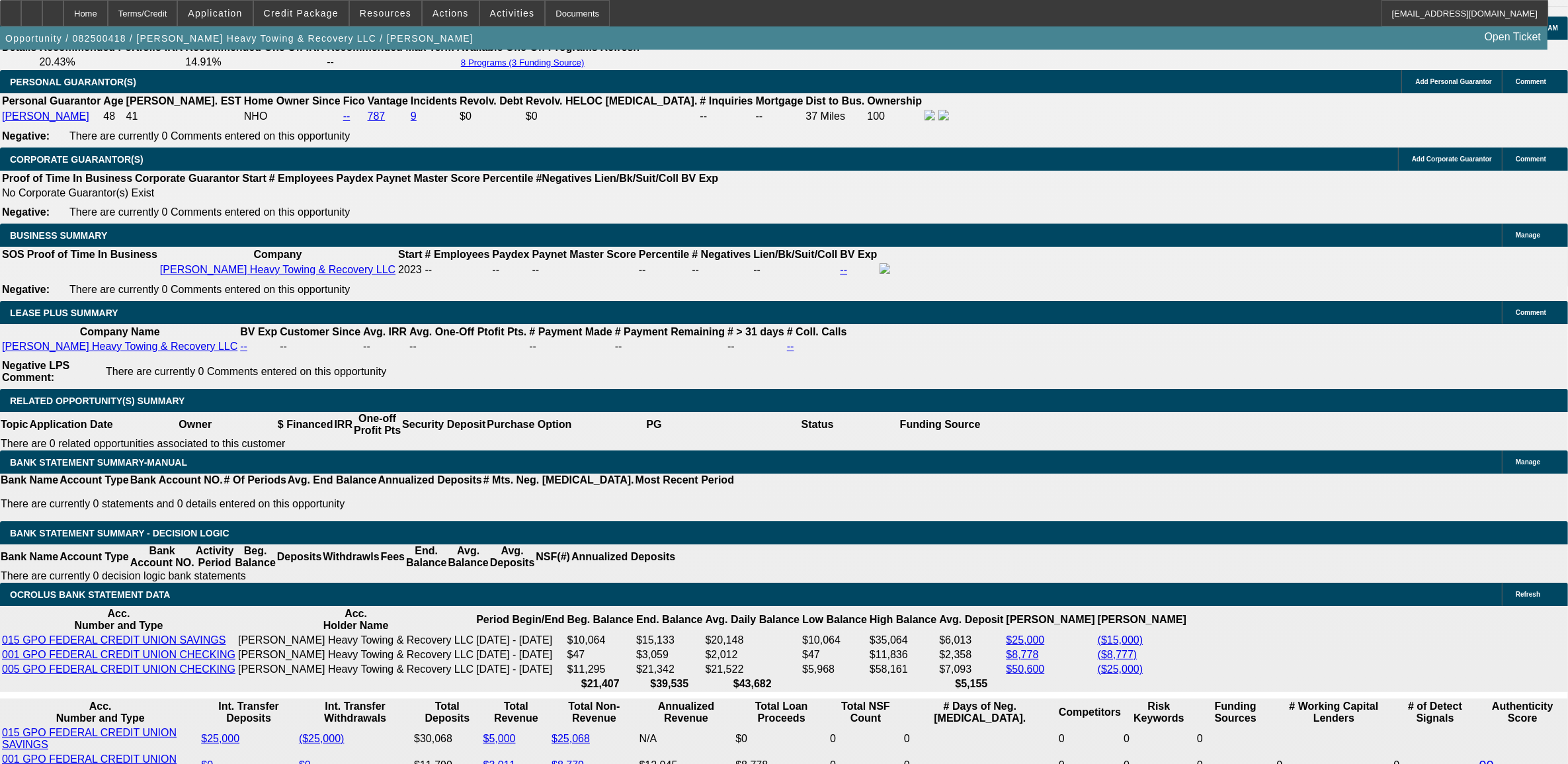
select select "0.1"
select select "4"
select select "0"
select select "2"
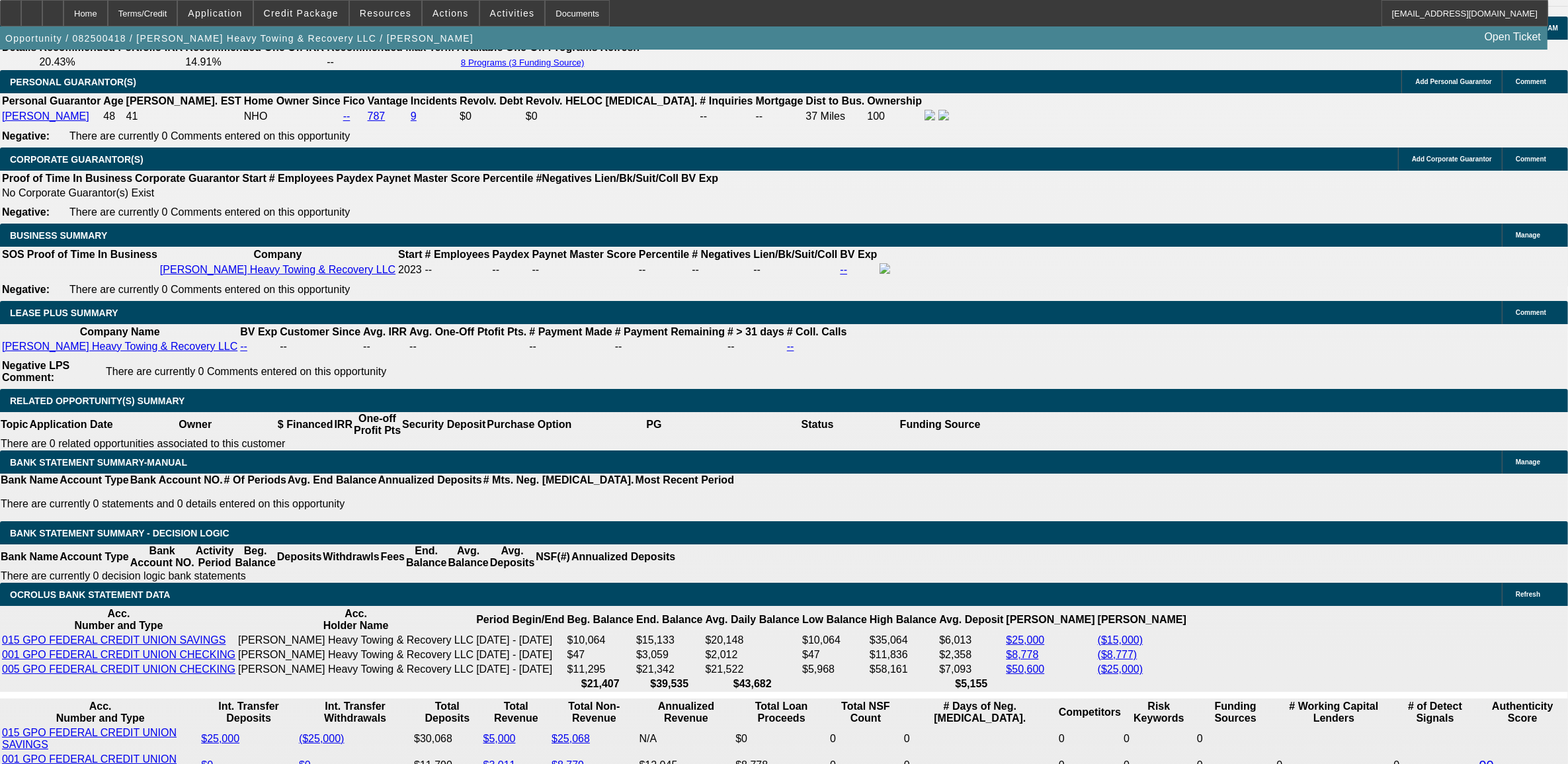
select select "0.1"
select select "4"
click at [322, 10] on span "Credit Package" at bounding box center [301, 13] width 74 height 10
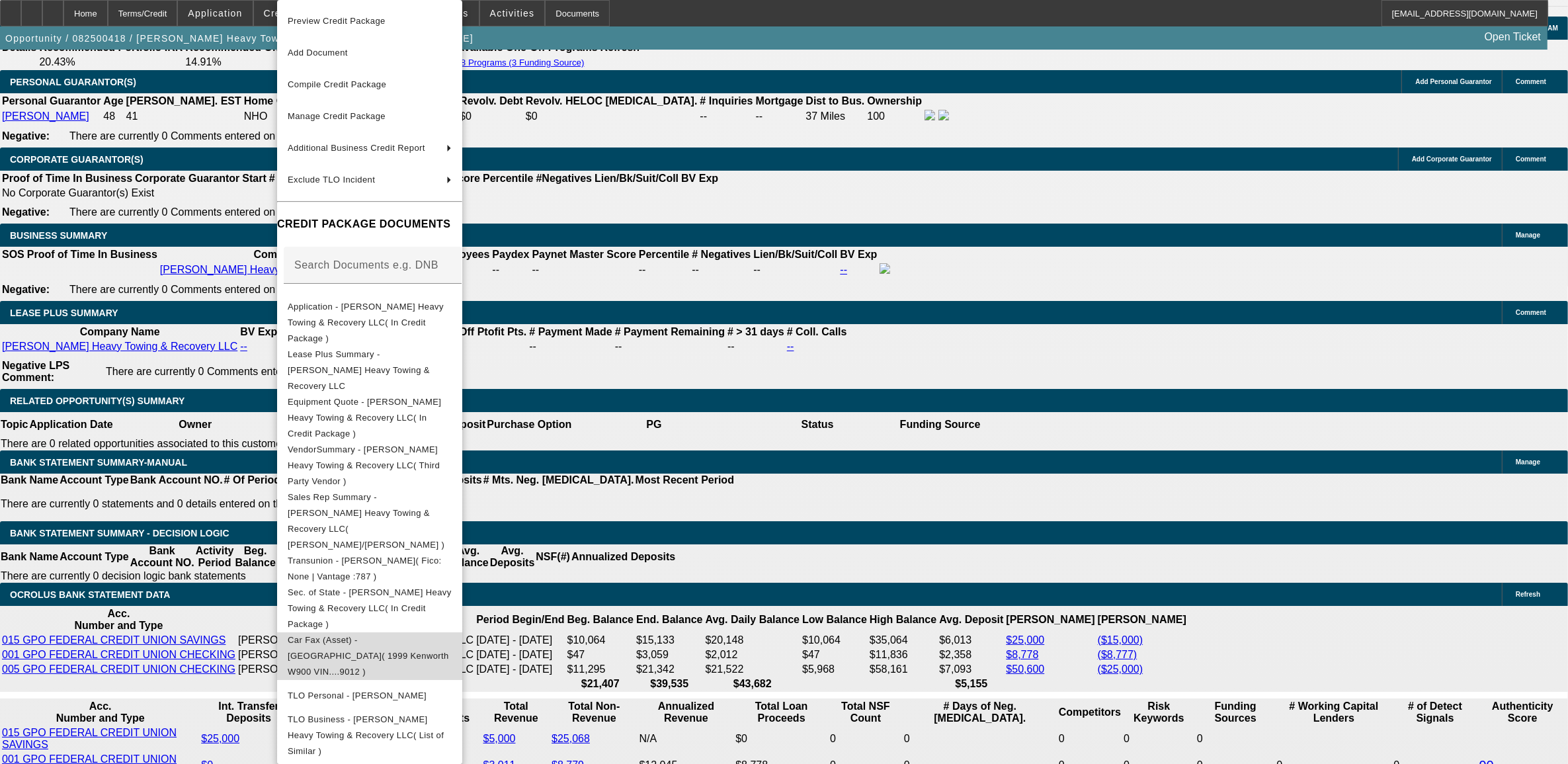
click at [361, 632] on span "Car Fax (Asset) - Kenworth( 1999 Kenworth W900 VIN....9012 )" at bounding box center [369, 656] width 164 height 48
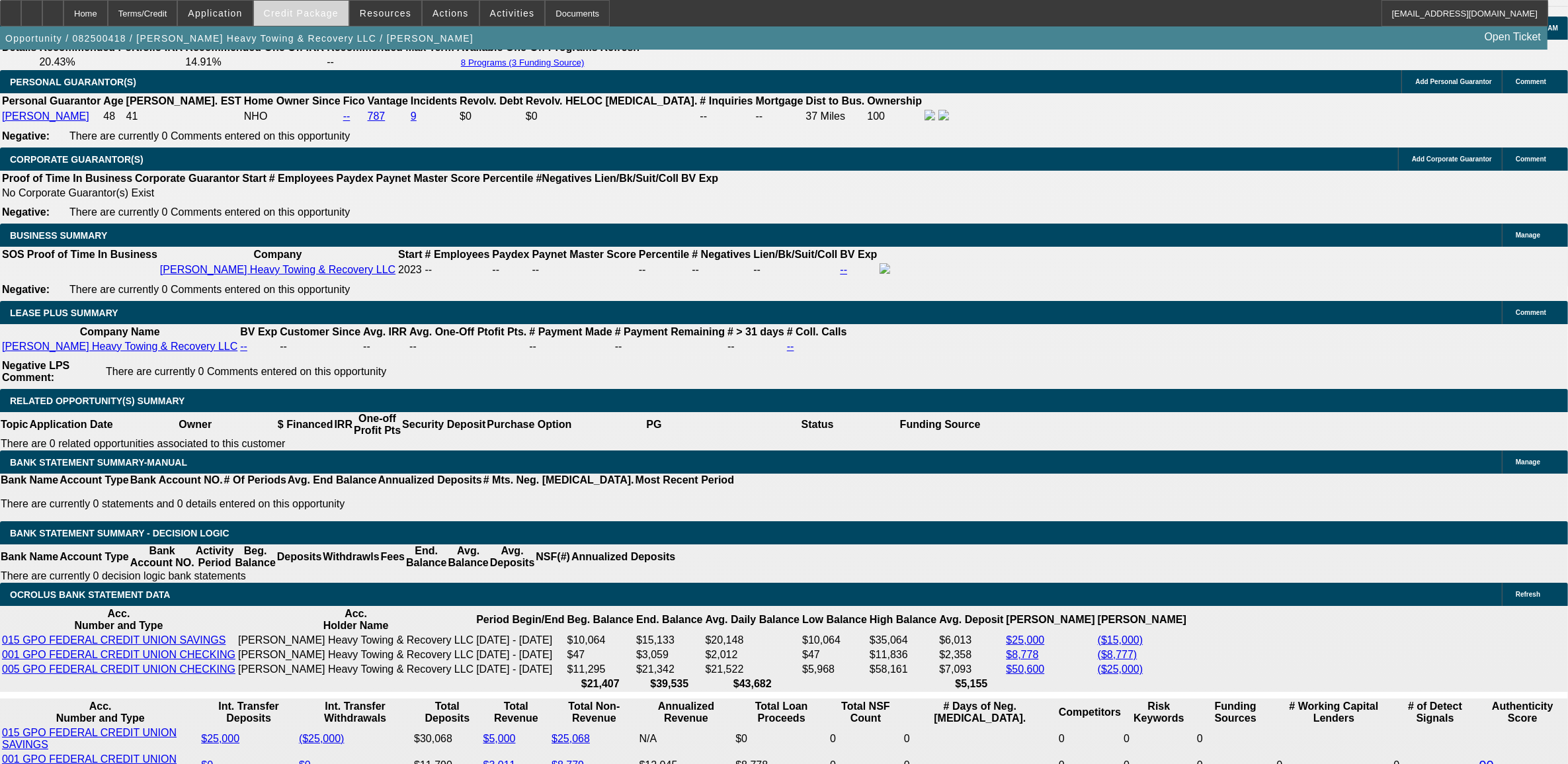
click at [326, 21] on span at bounding box center [301, 13] width 94 height 32
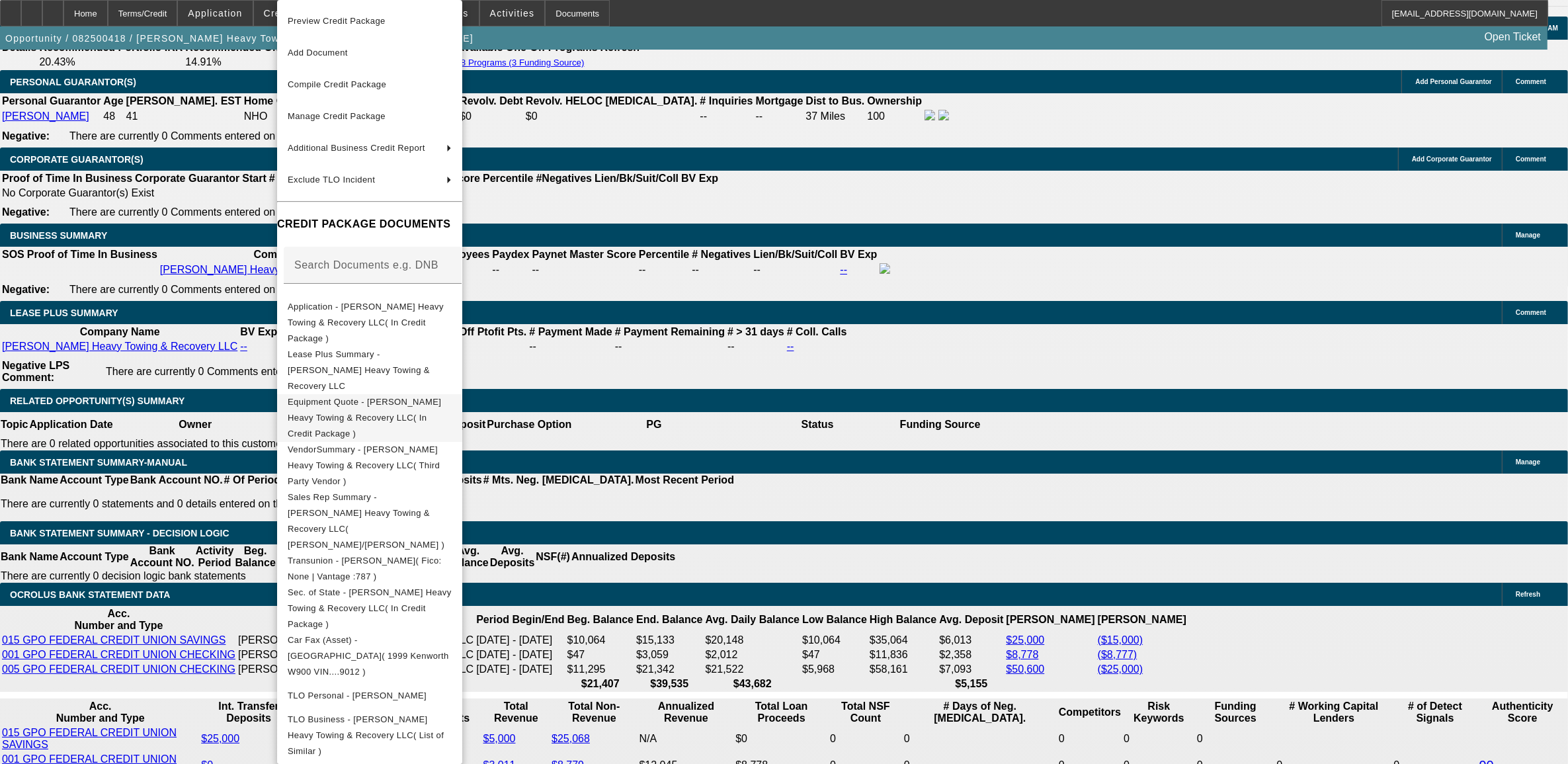
click at [354, 397] on span "Equipment Quote - Howard's Heavy Towing & Recovery LLC( In Credit Package )" at bounding box center [364, 418] width 154 height 42
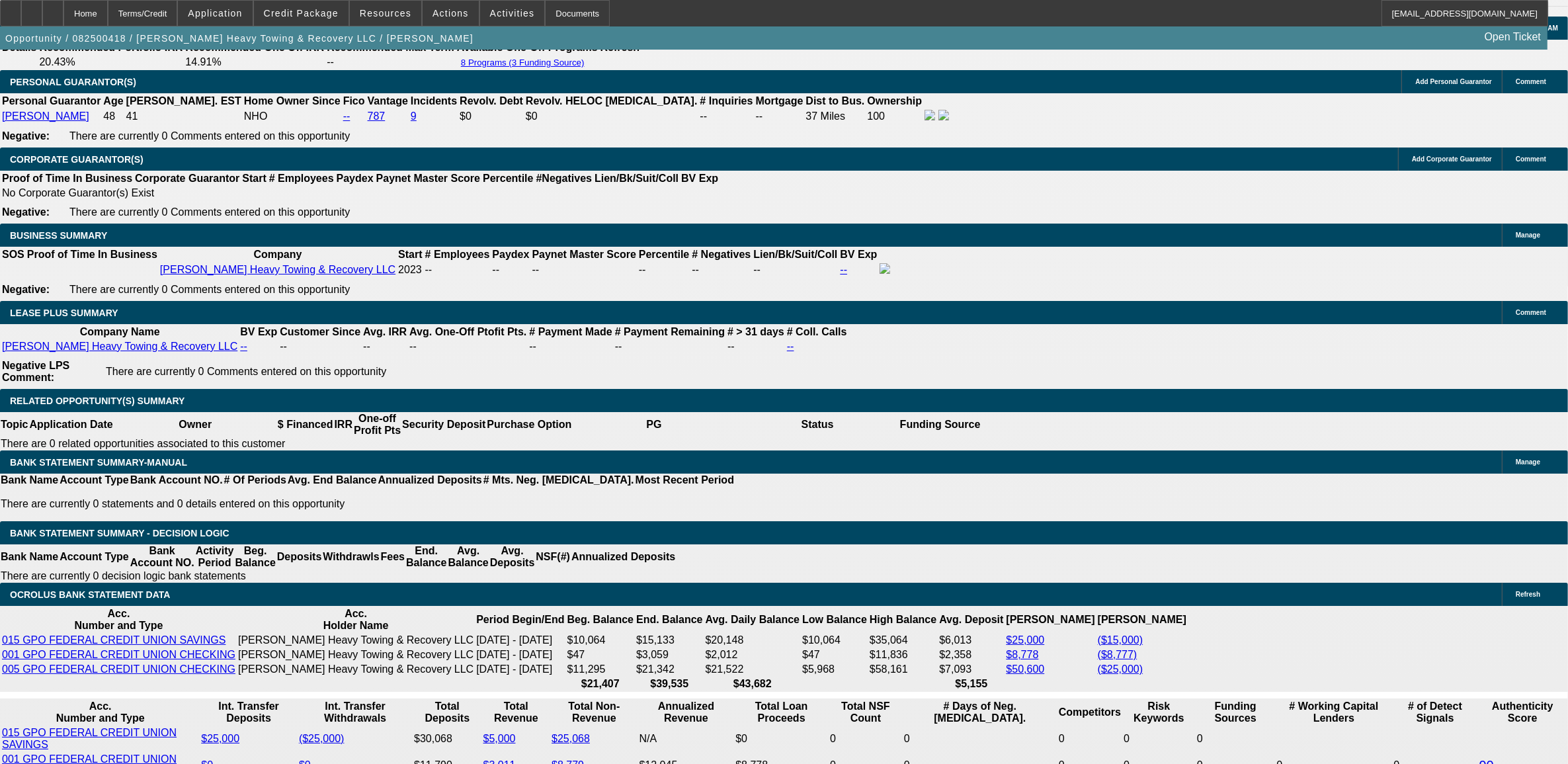
drag, startPoint x: 110, startPoint y: 437, endPoint x: 174, endPoint y: 557, distance: 136.0
click at [328, 17] on span "Credit Package" at bounding box center [301, 13] width 74 height 10
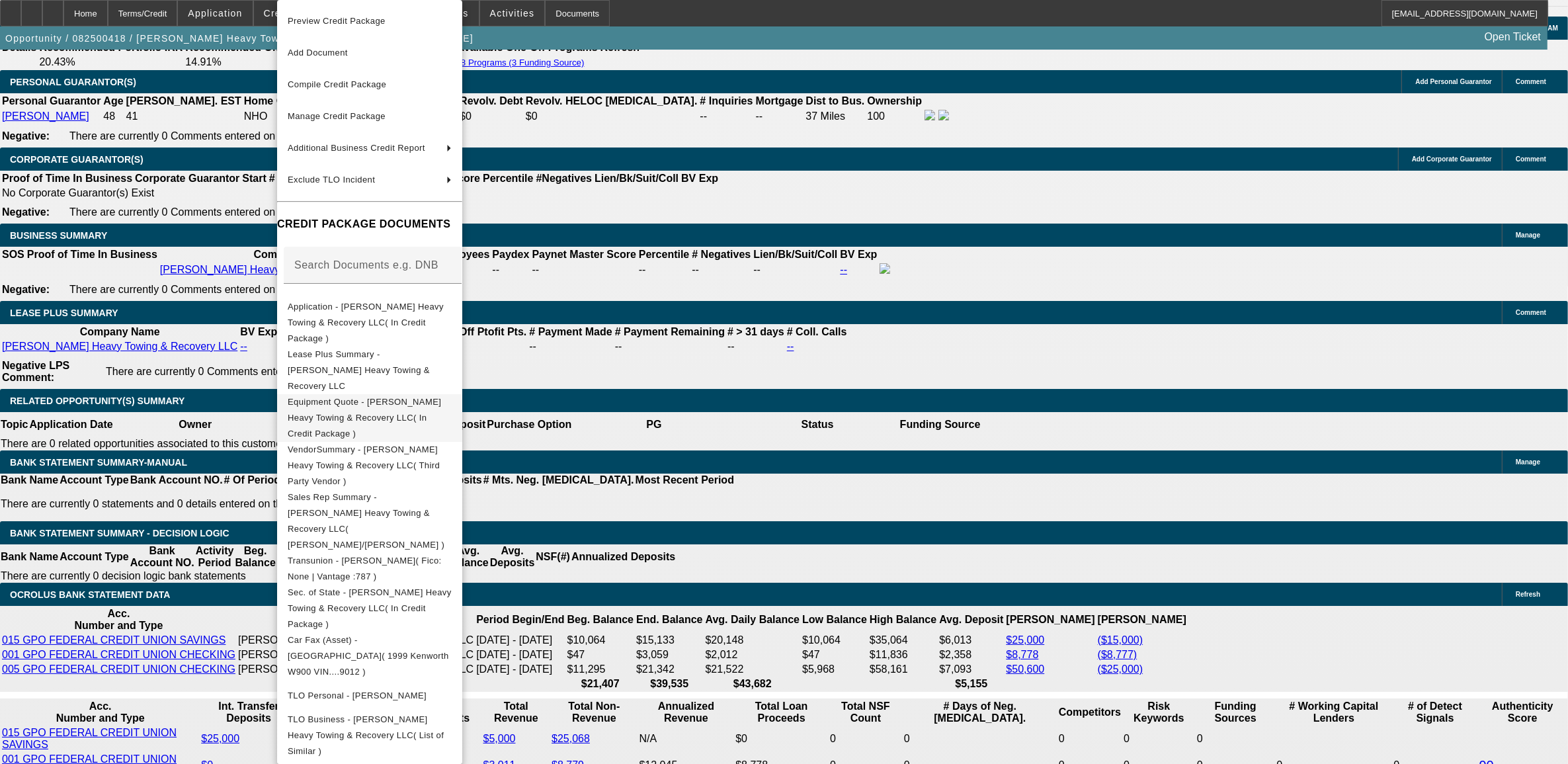
click at [362, 397] on span "Equipment Quote - Howard's Heavy Towing & Recovery LLC( In Credit Package )" at bounding box center [364, 418] width 154 height 42
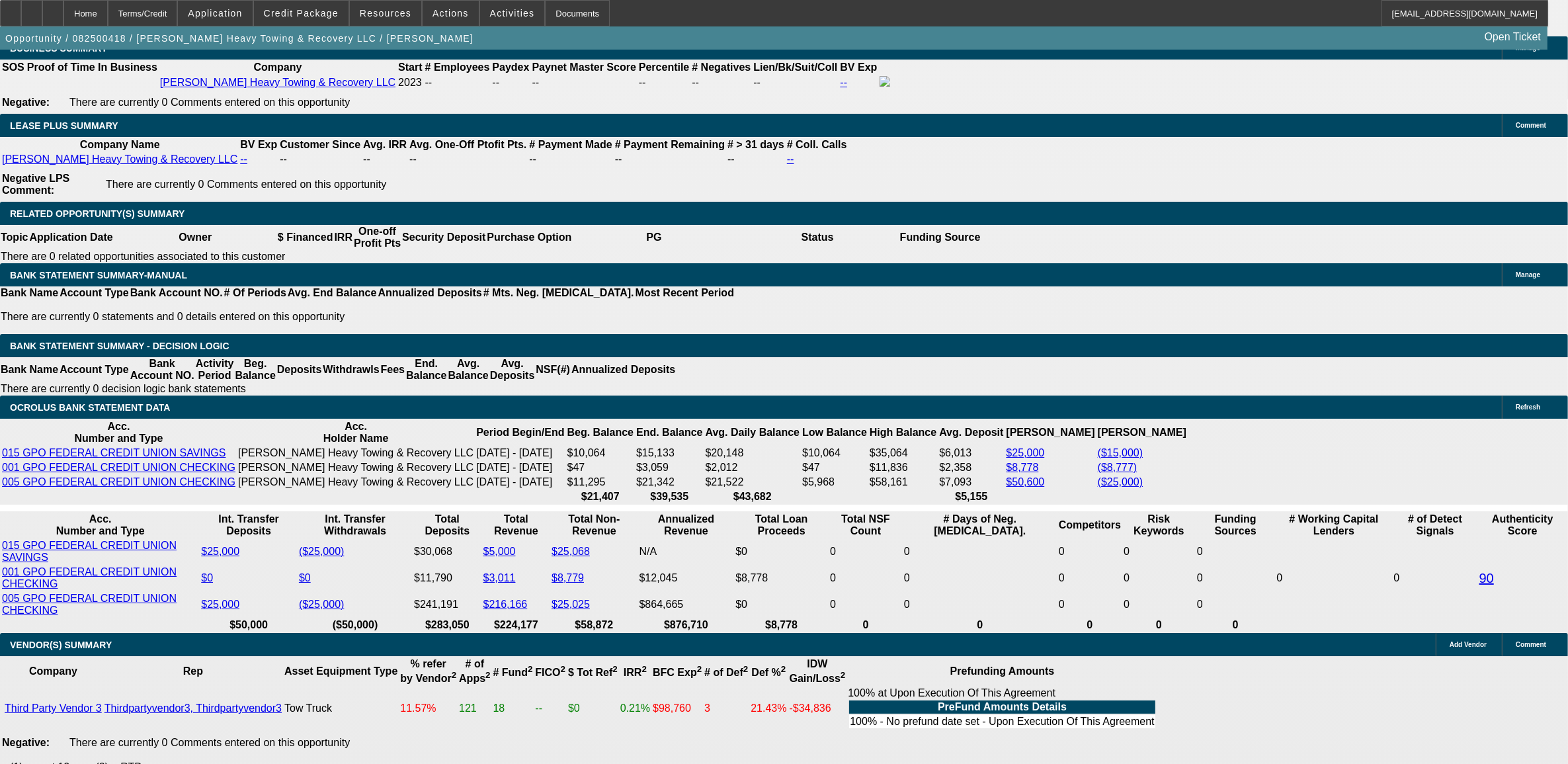
scroll to position [2088, 0]
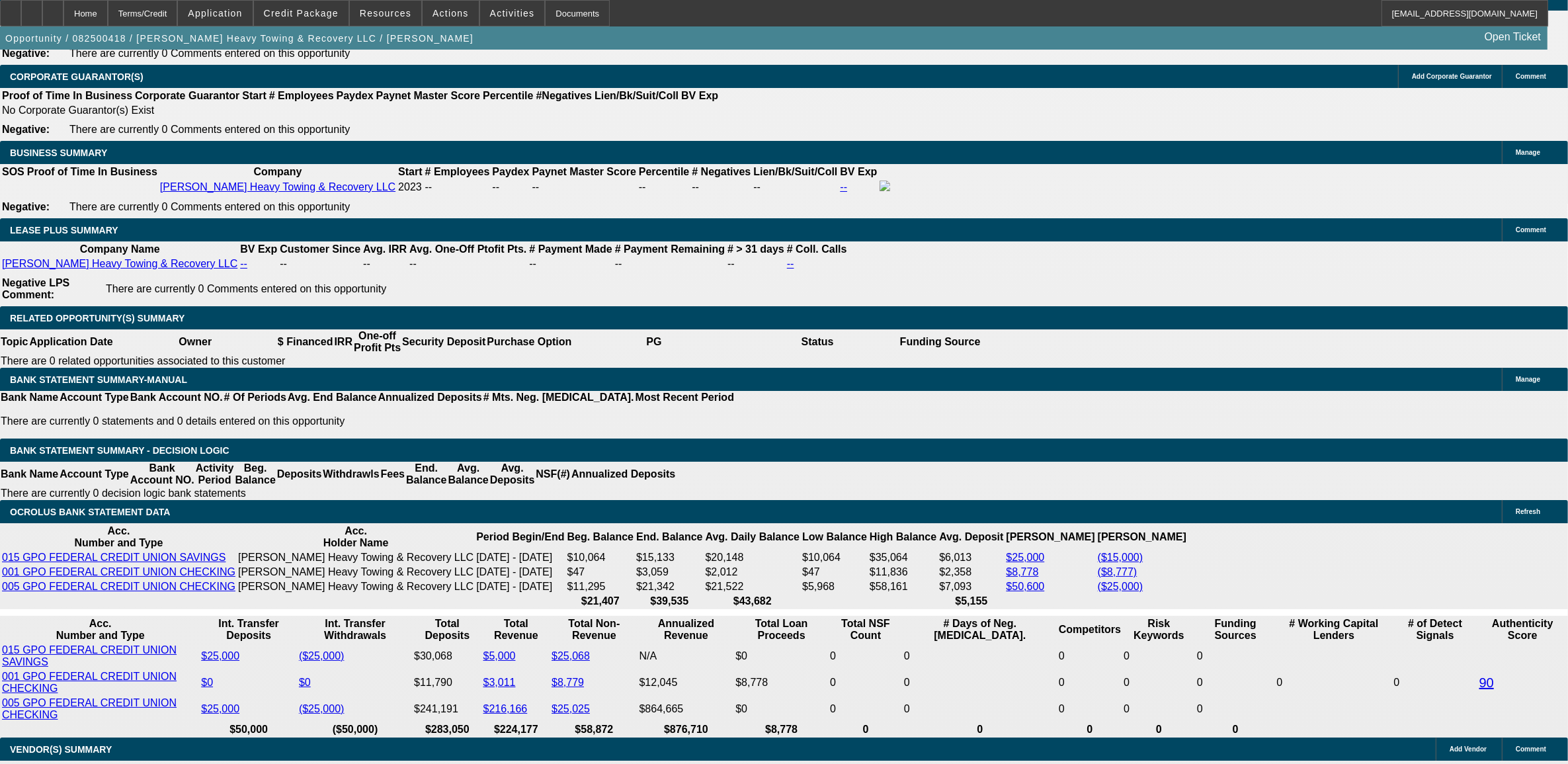
drag, startPoint x: 273, startPoint y: 499, endPoint x: 279, endPoint y: 494, distance: 7.8
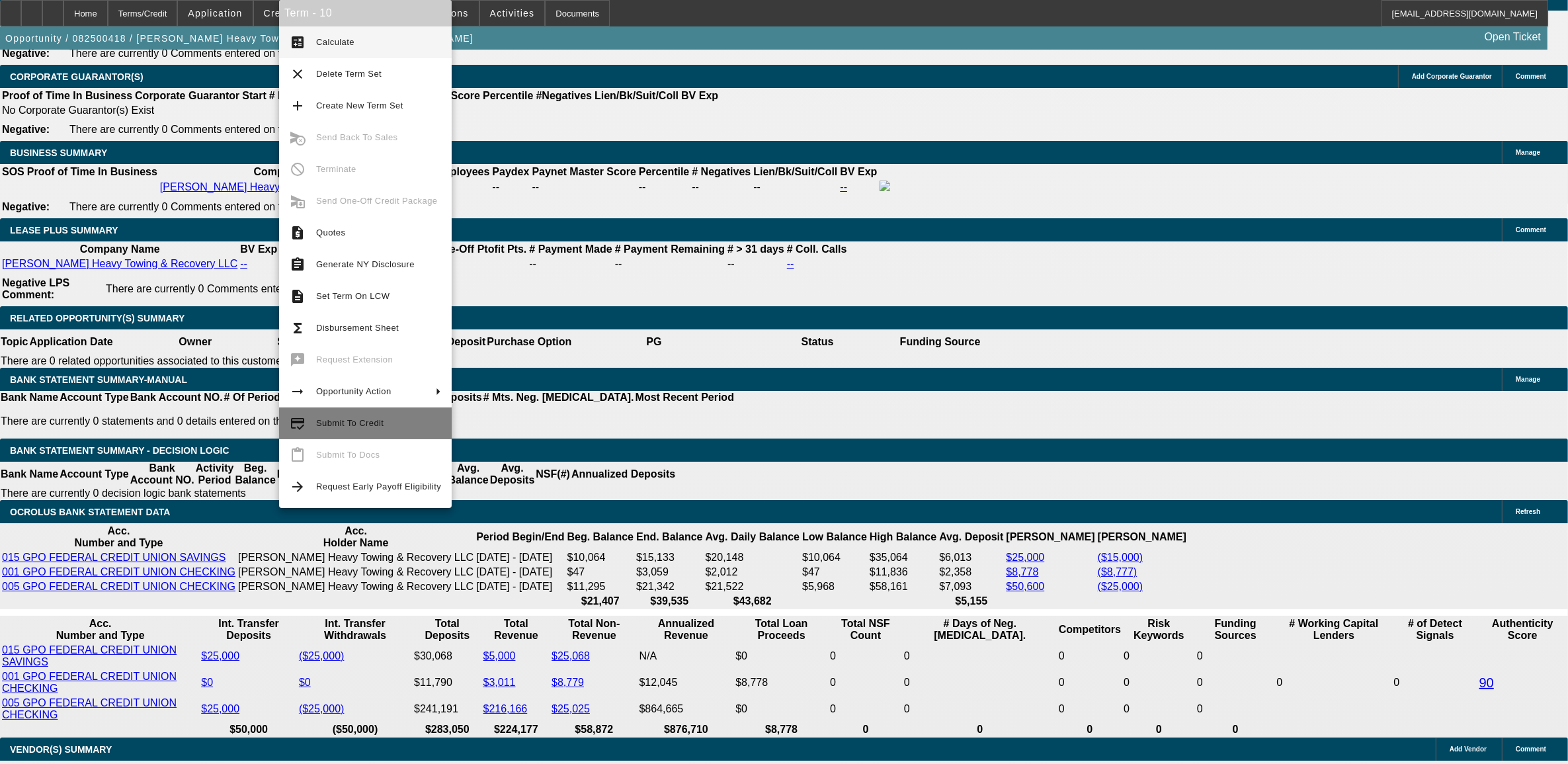
click at [315, 427] on button "credit_score Submit To Credit" at bounding box center [365, 423] width 173 height 32
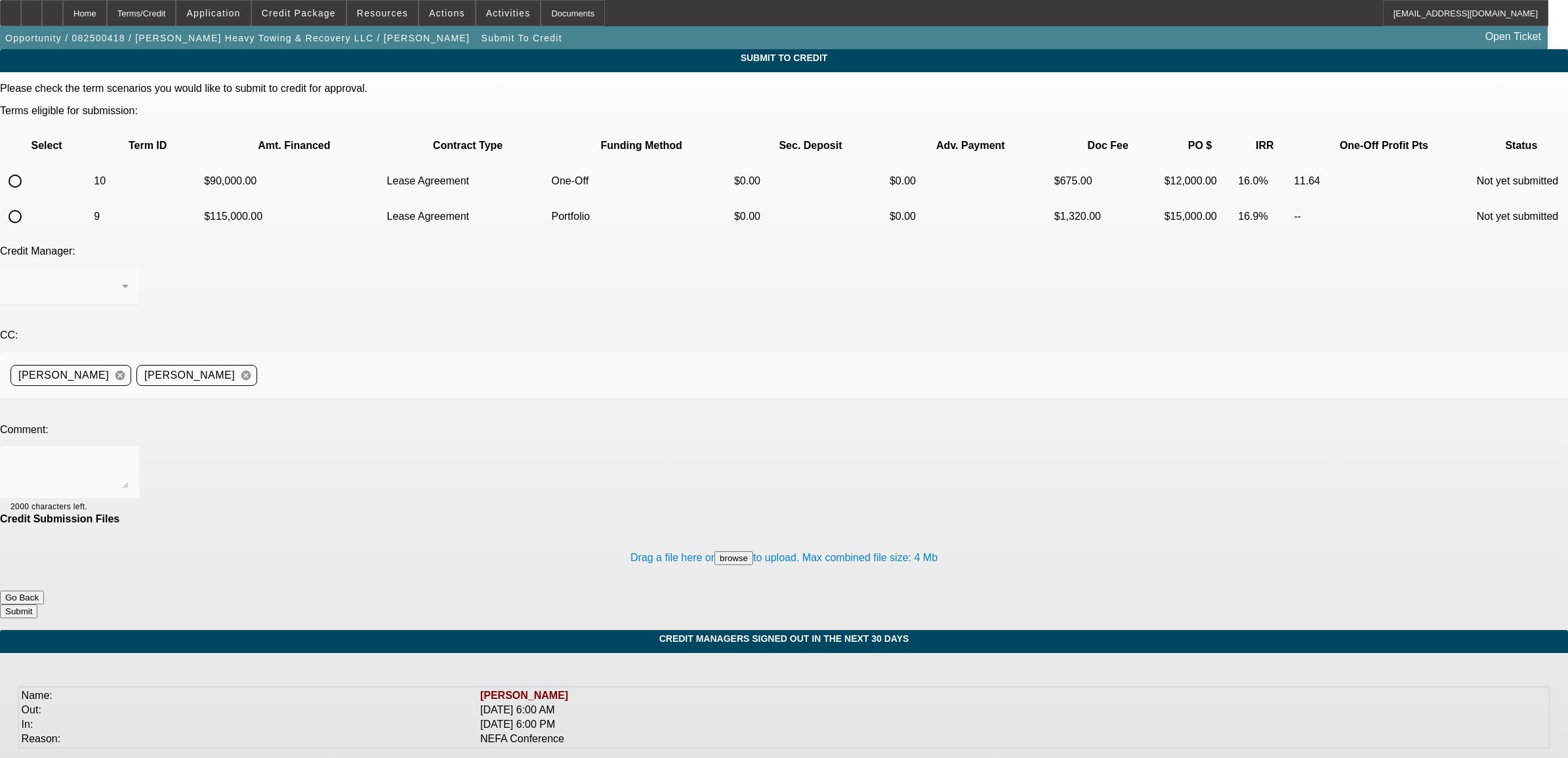
click at [28, 168] on input "radio" at bounding box center [15, 181] width 26 height 26
radio input "true"
click at [129, 447] on div at bounding box center [69, 473] width 118 height 53
click at [129, 457] on textarea at bounding box center [69, 473] width 118 height 31
click at [129, 457] on textarea "please rush submit this to CP and see if our rep can do us a favor since the cu…" at bounding box center [69, 473] width 118 height 31
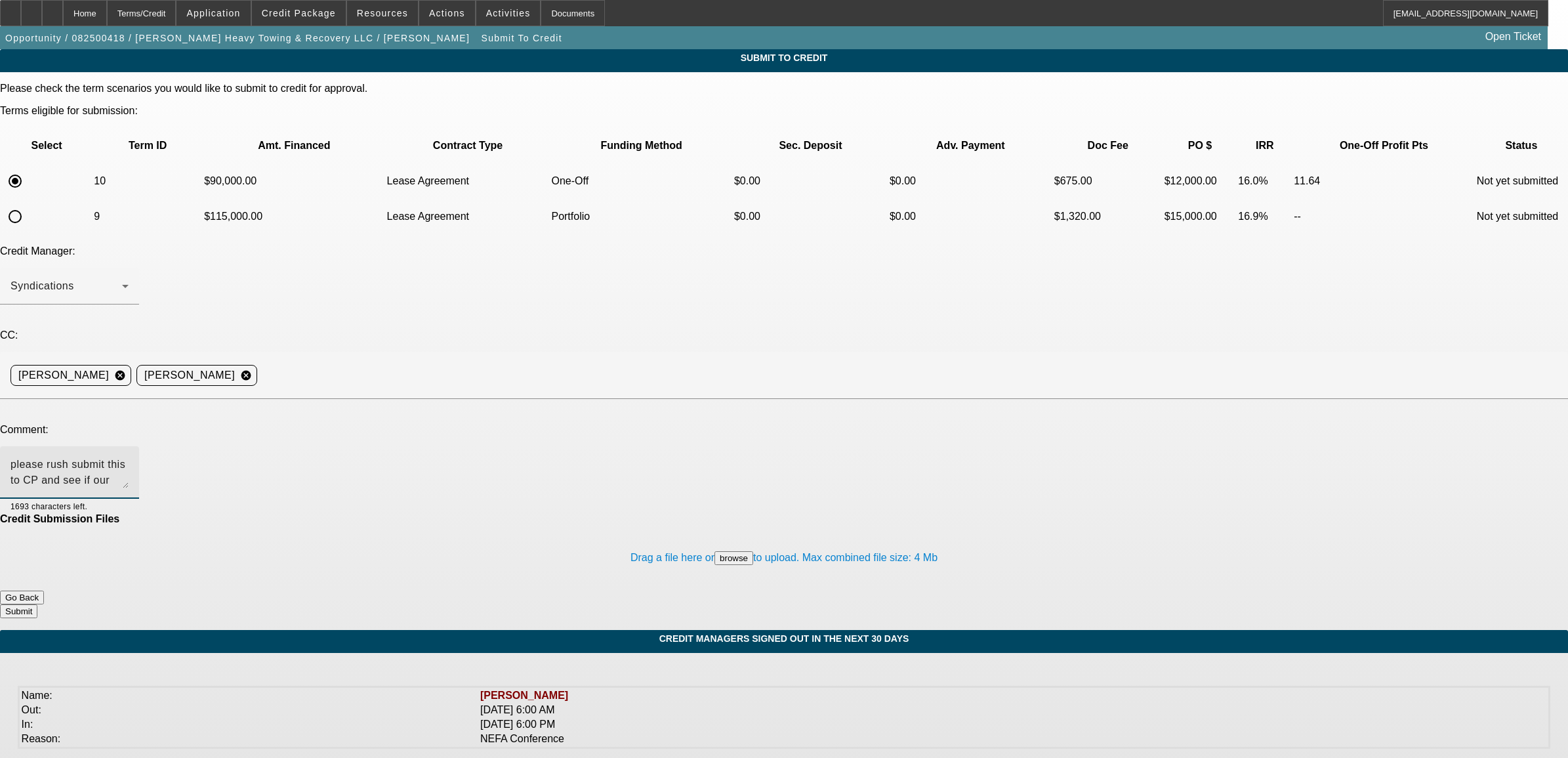
click at [129, 457] on textarea "please rush submit this to CP and see if our rep can do us a favor since the cu…" at bounding box center [69, 473] width 118 height 31
click at [302, 2] on span at bounding box center [299, 13] width 94 height 31
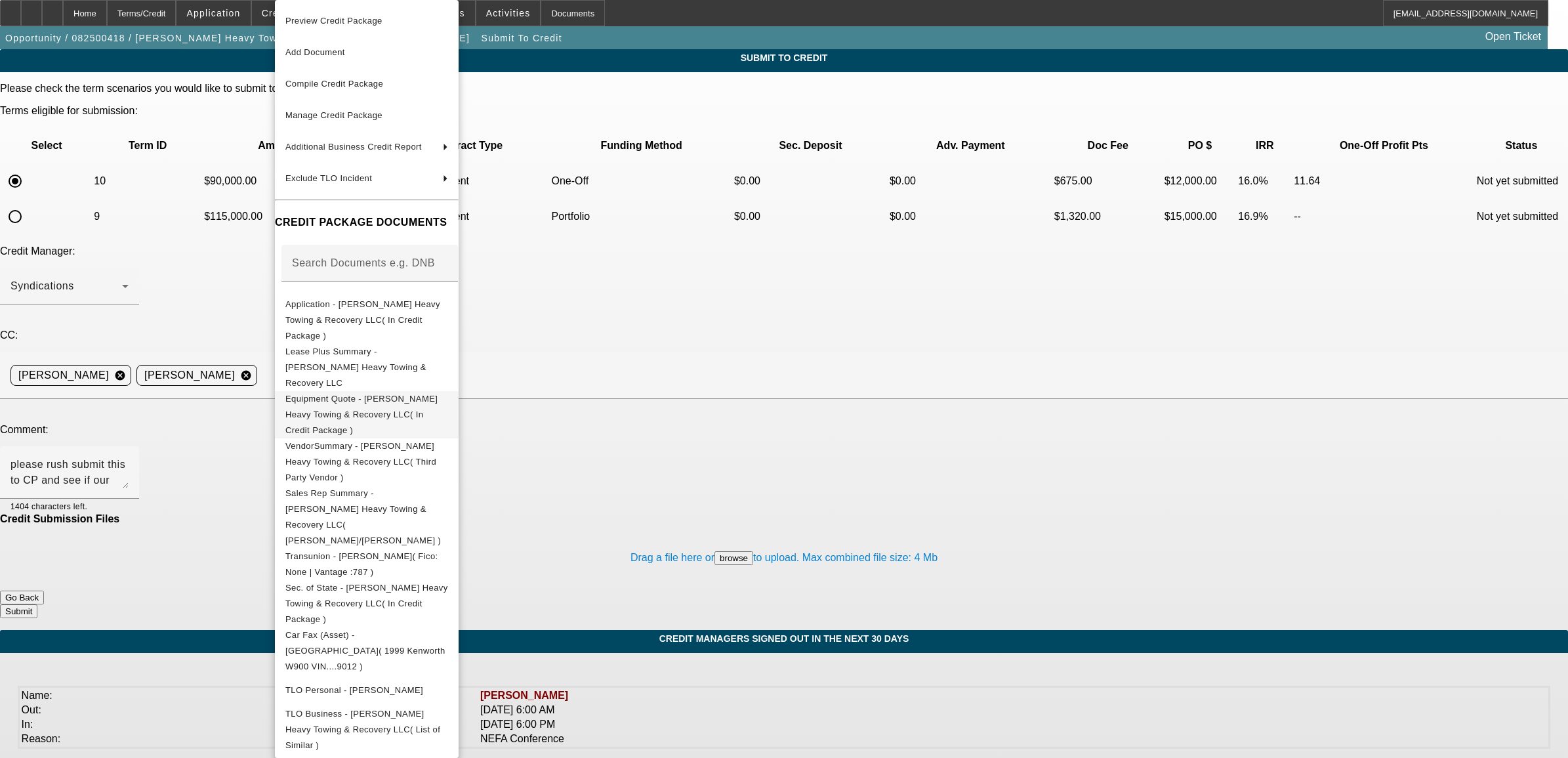
click at [408, 392] on span "Equipment Quote - Howard's Heavy Towing & Recovery LLC( In Credit Package )" at bounding box center [366, 415] width 163 height 47
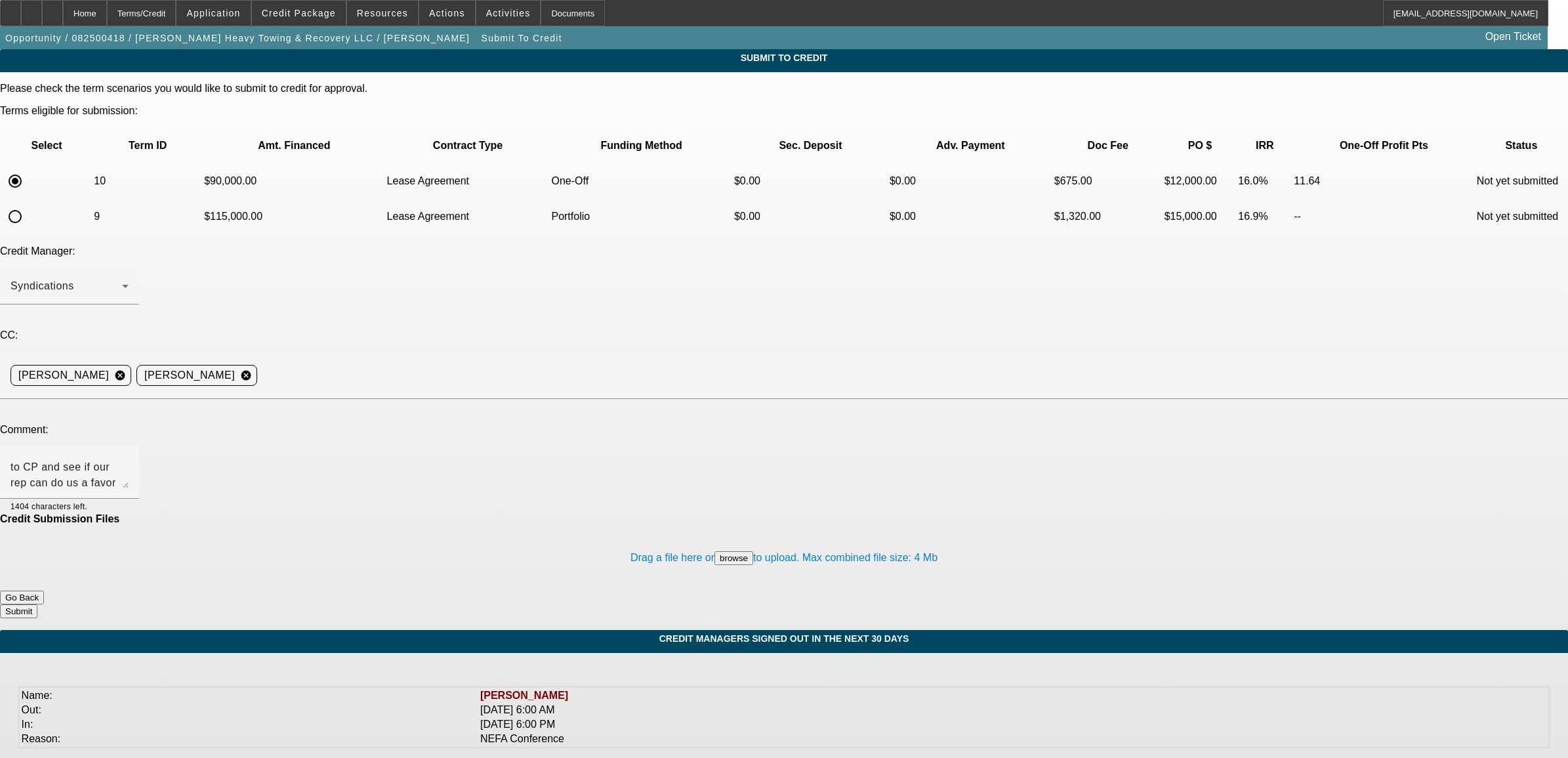
scroll to position [17, 0]
click at [129, 457] on textarea "please rush submit this to CP and see if our rep can do us a favor since the cu…" at bounding box center [69, 473] width 118 height 31
click at [714, 551] on button "browse" at bounding box center [733, 558] width 39 height 14
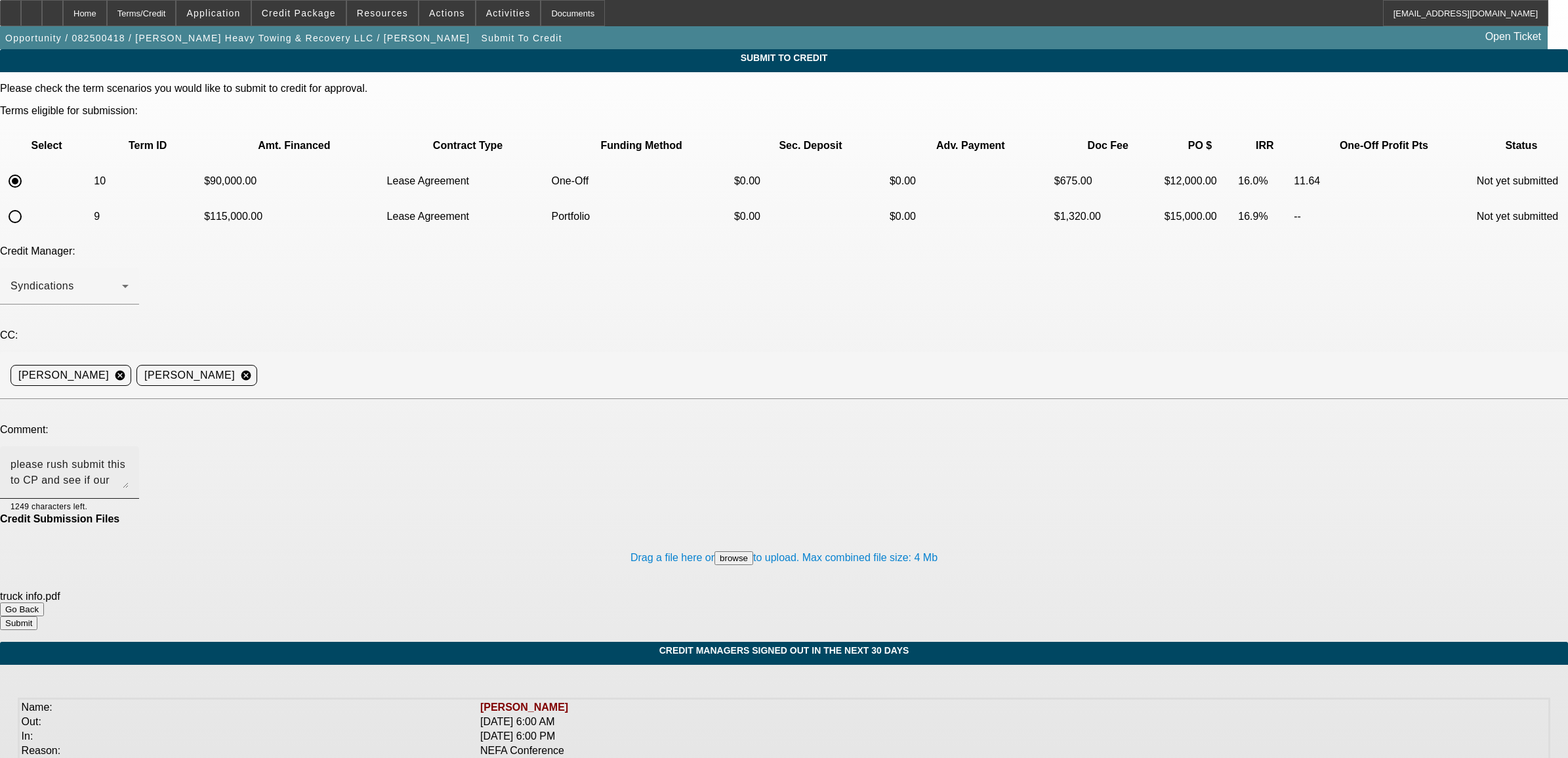
click at [129, 457] on textarea "please rush submit this to CP and see if our rep can do us a favor since the cu…" at bounding box center [69, 473] width 118 height 31
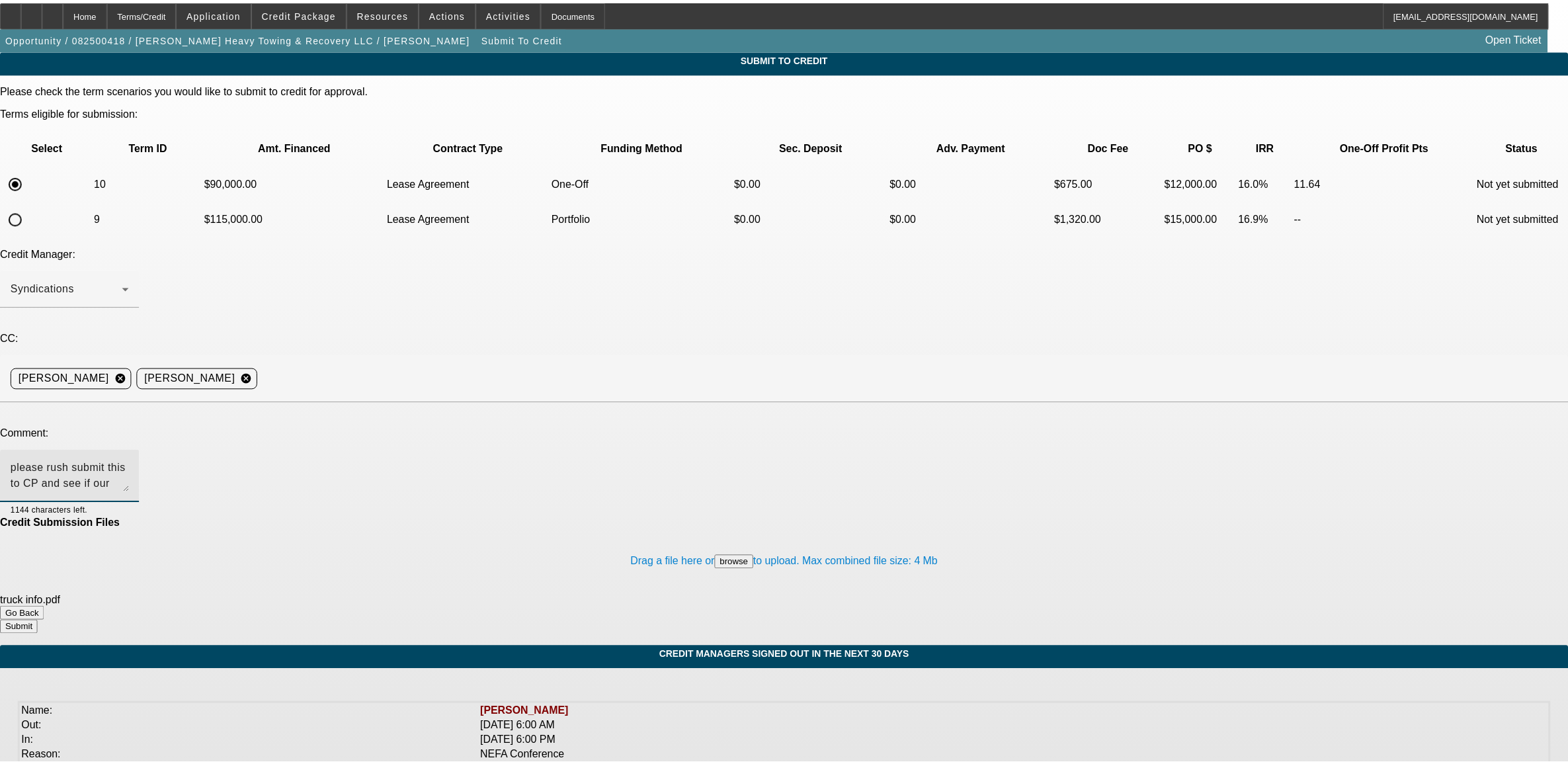
scroll to position [33, 0]
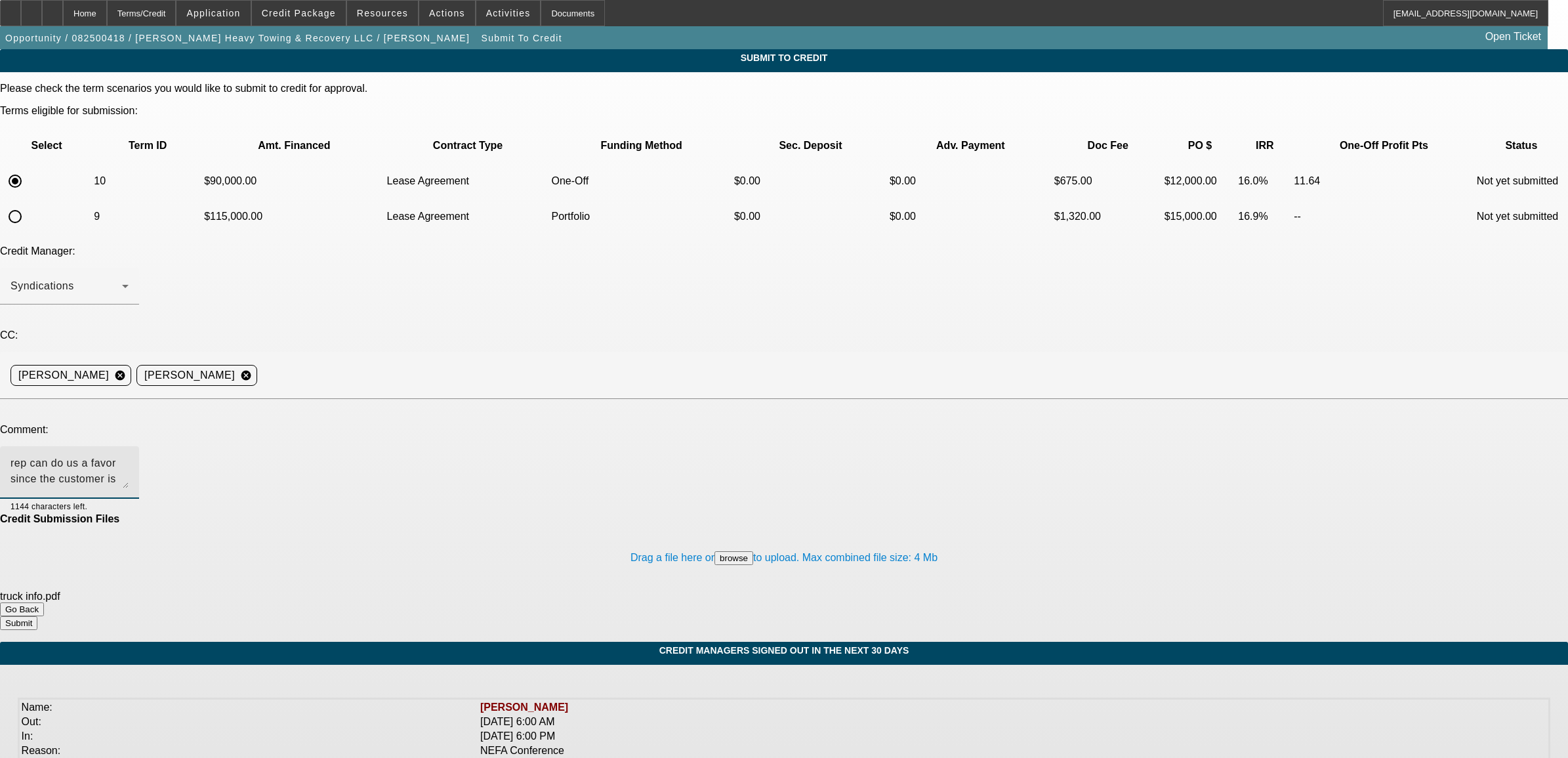
click at [129, 457] on textarea "please rush submit this to CP and see if our rep can do us a favor since the cu…" at bounding box center [69, 473] width 118 height 31
type textarea "please rush submit this to CP and see if our rep can do us a favor since the cu…"
click at [38, 616] on button "Submit" at bounding box center [19, 624] width 38 height 14
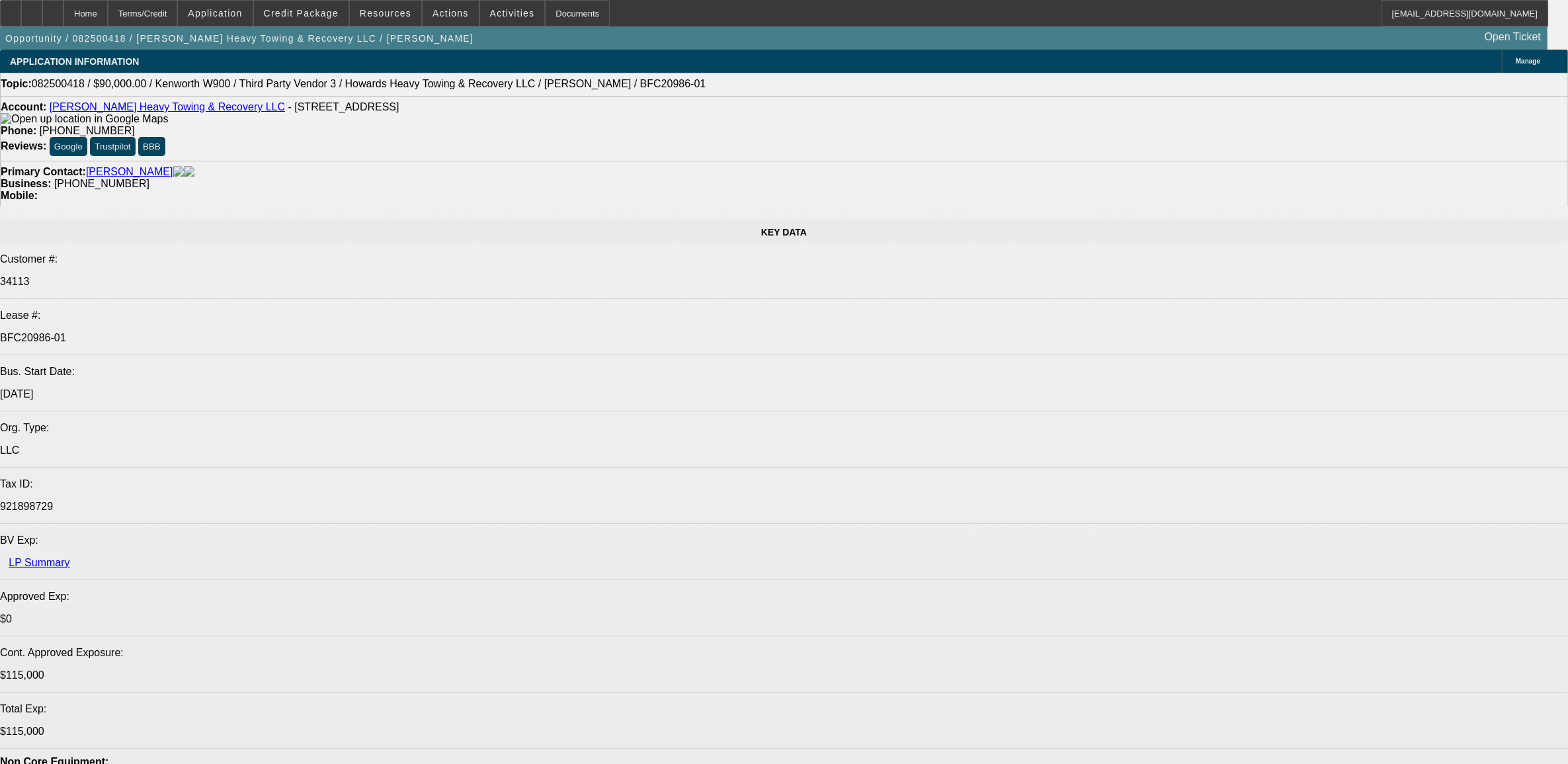
select select "0"
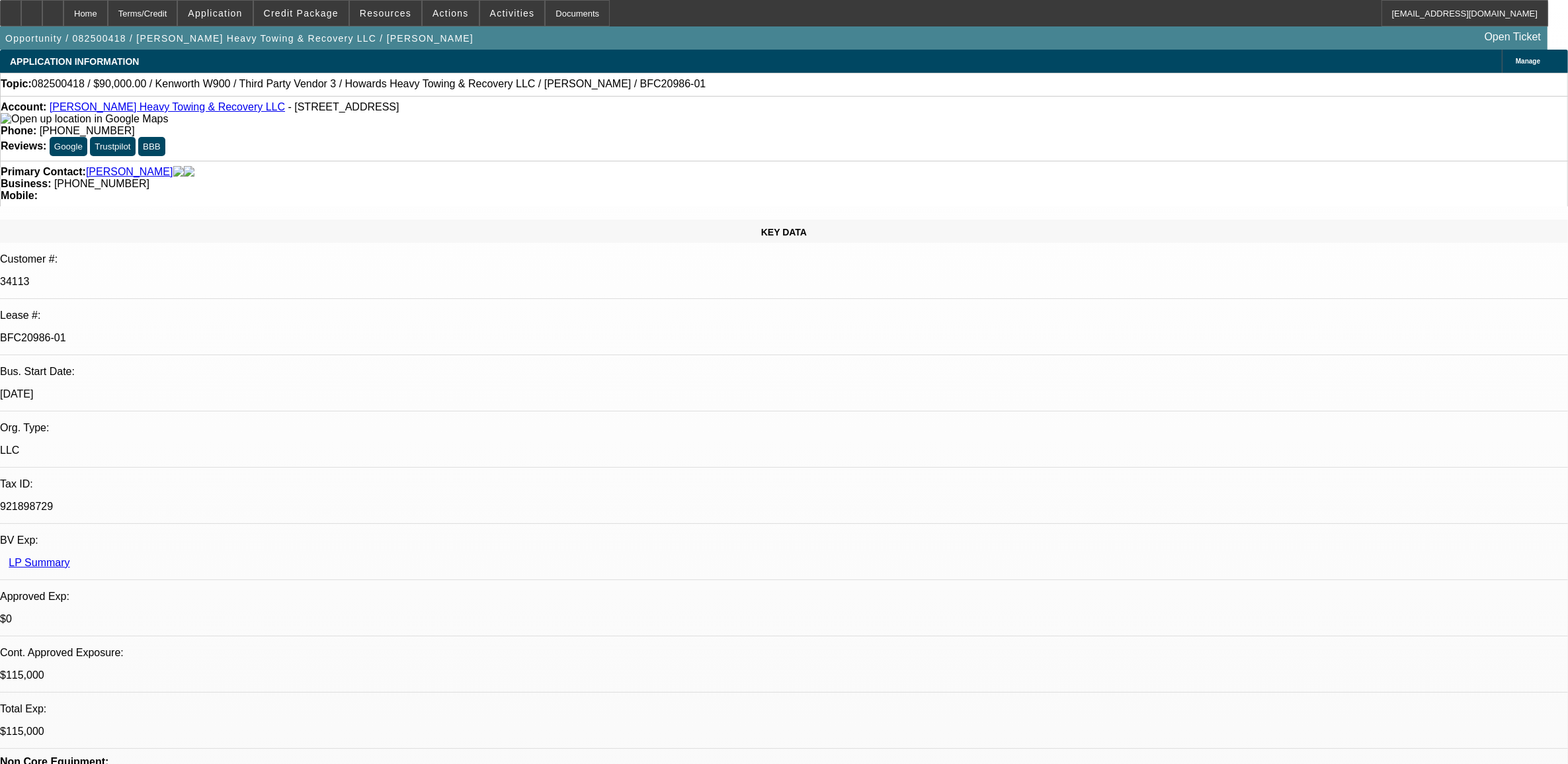
select select "2"
select select "0.1"
select select "4"
select select "0"
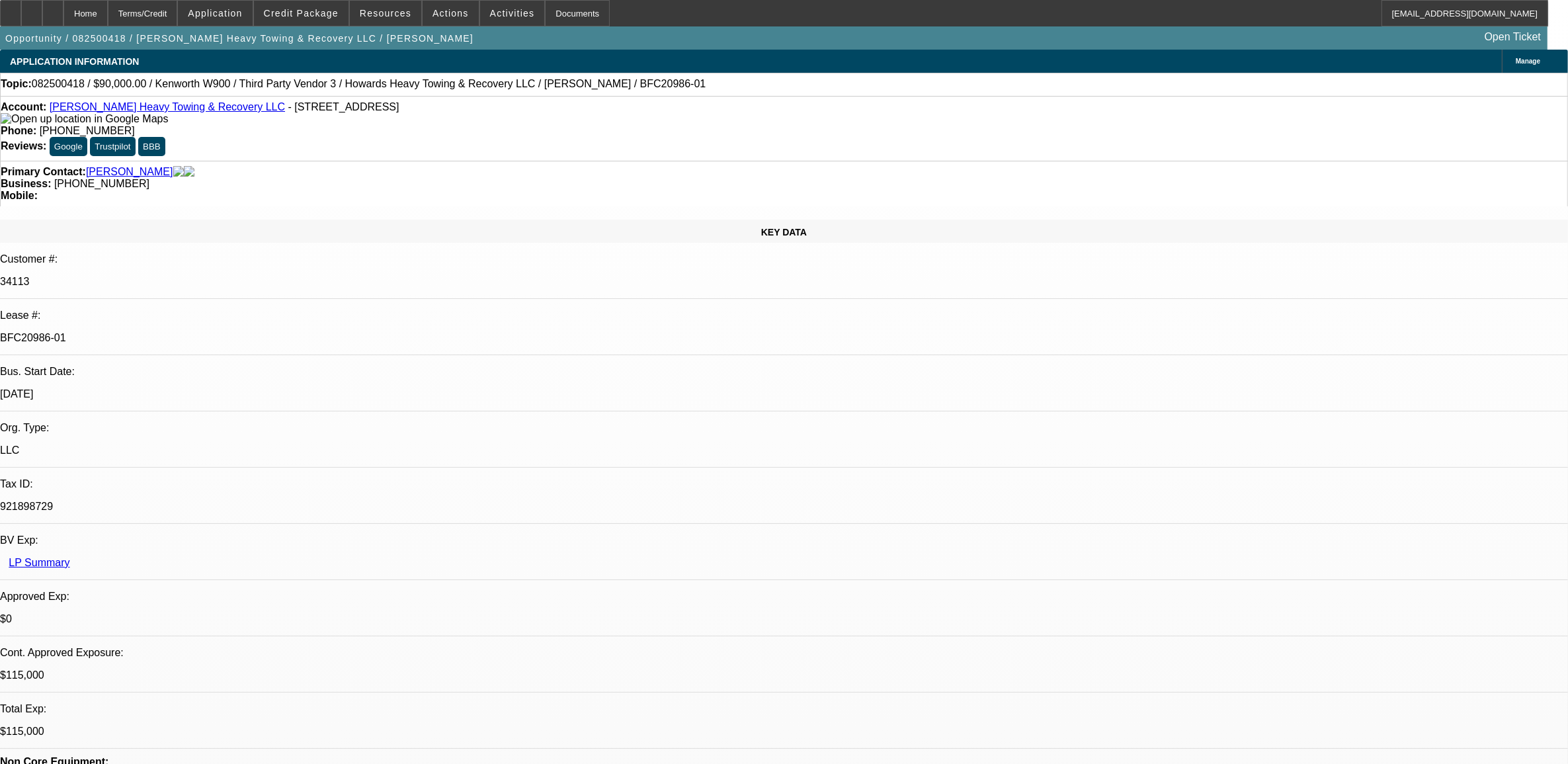
select select "2"
select select "0.1"
select select "4"
select select "0"
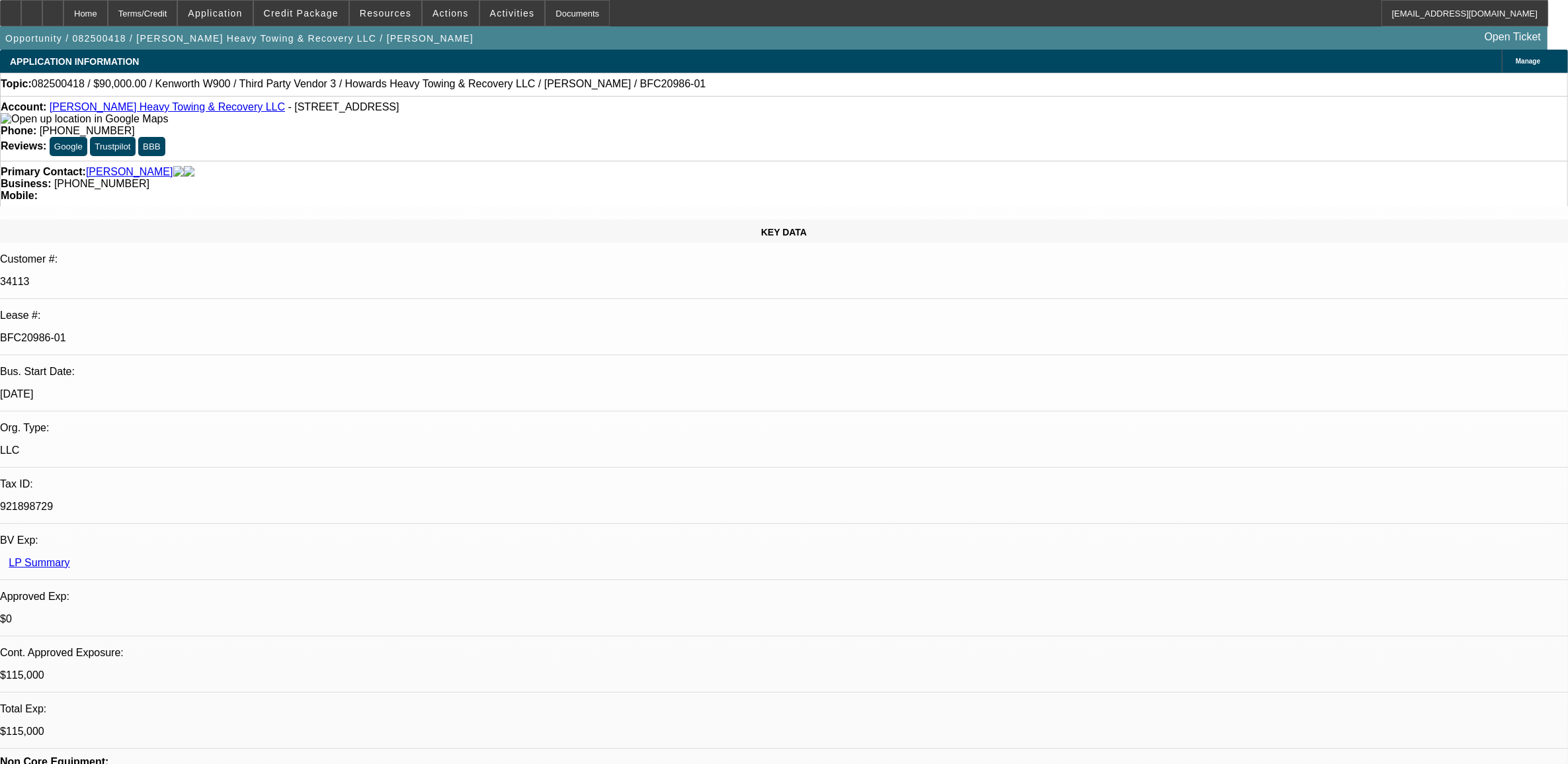
select select "2"
select select "0.1"
select select "4"
select select "0"
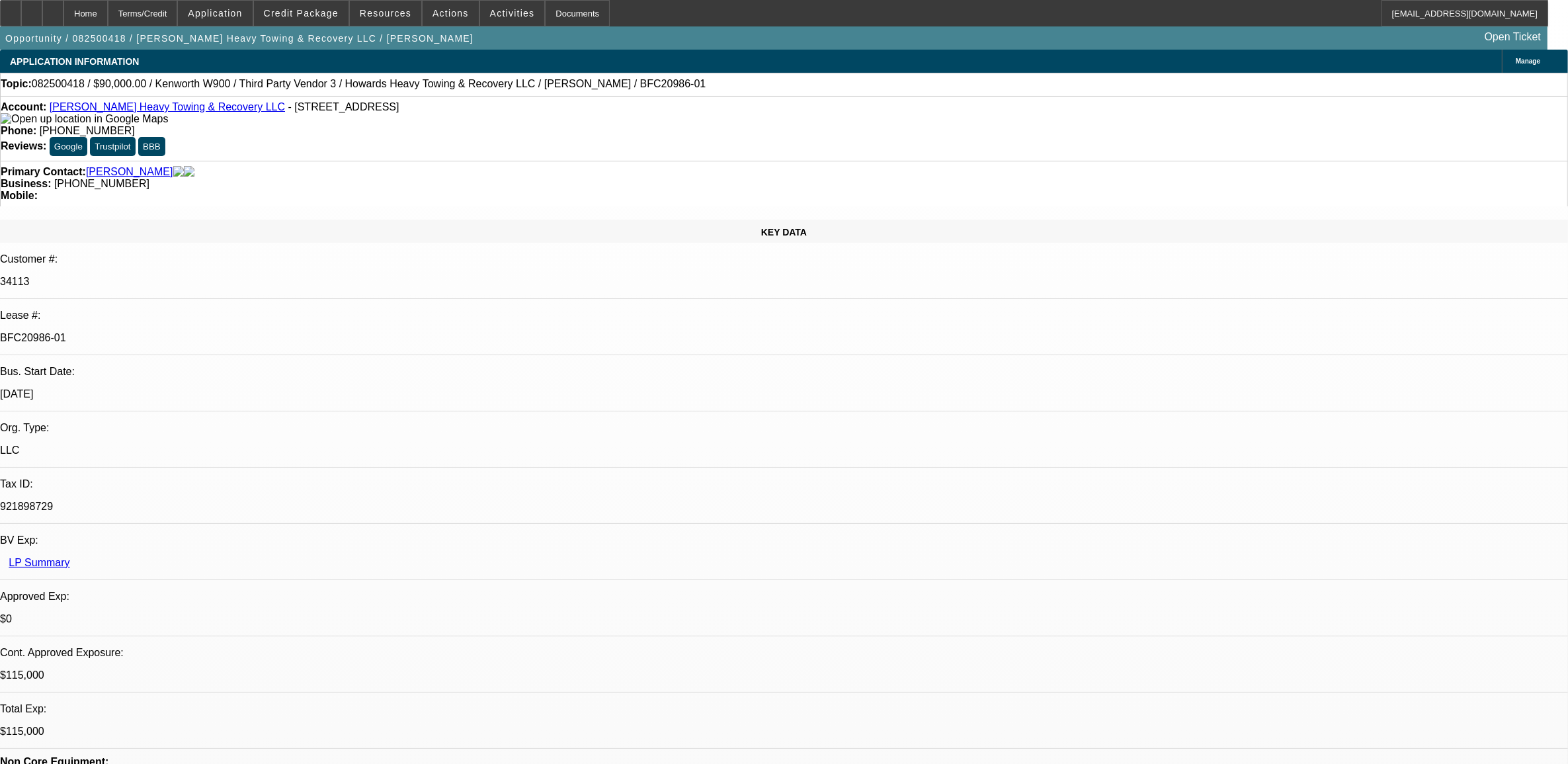
select select "2"
select select "0.1"
select select "4"
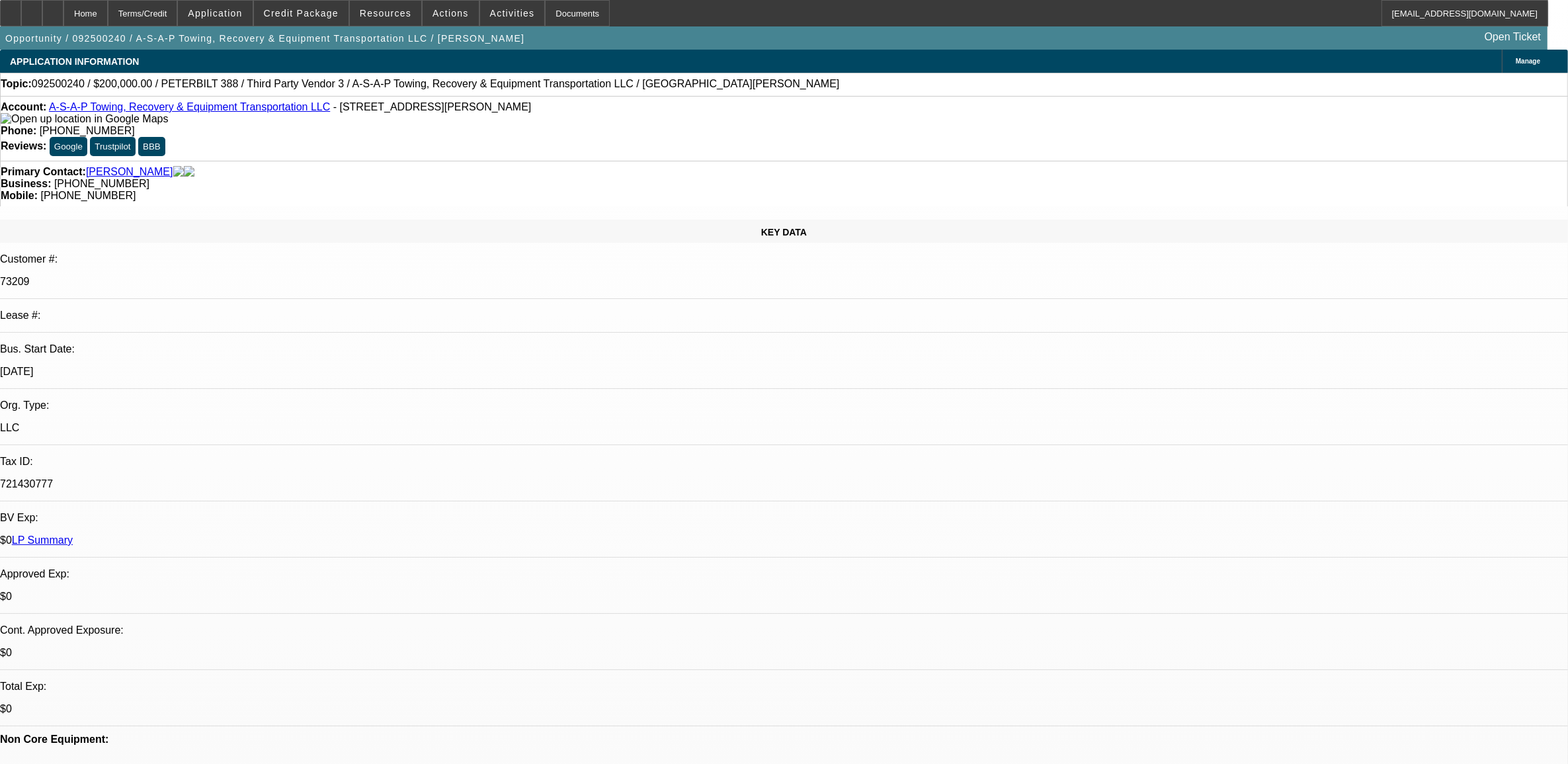
select select "0"
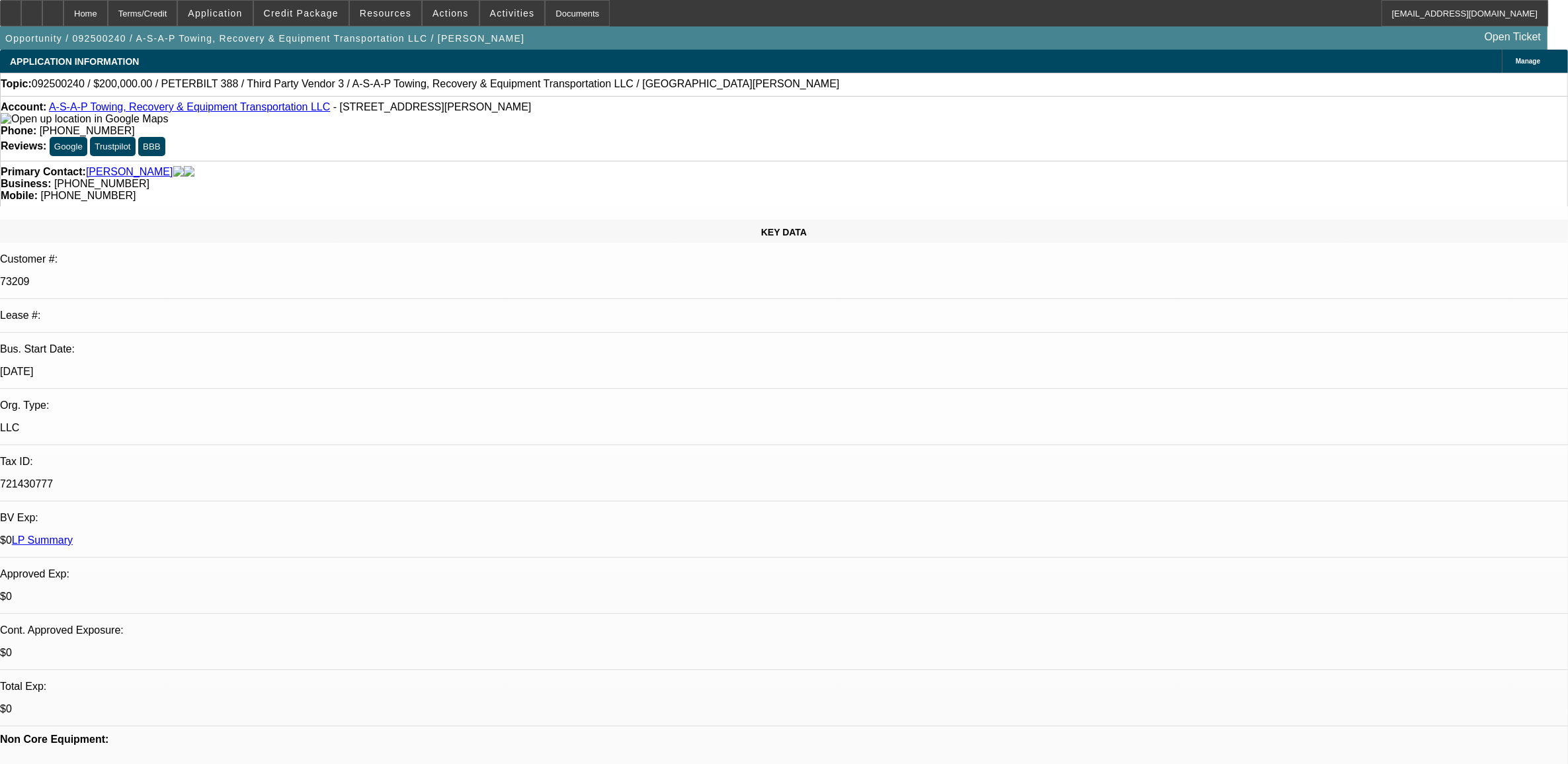
select select "0"
select select "1"
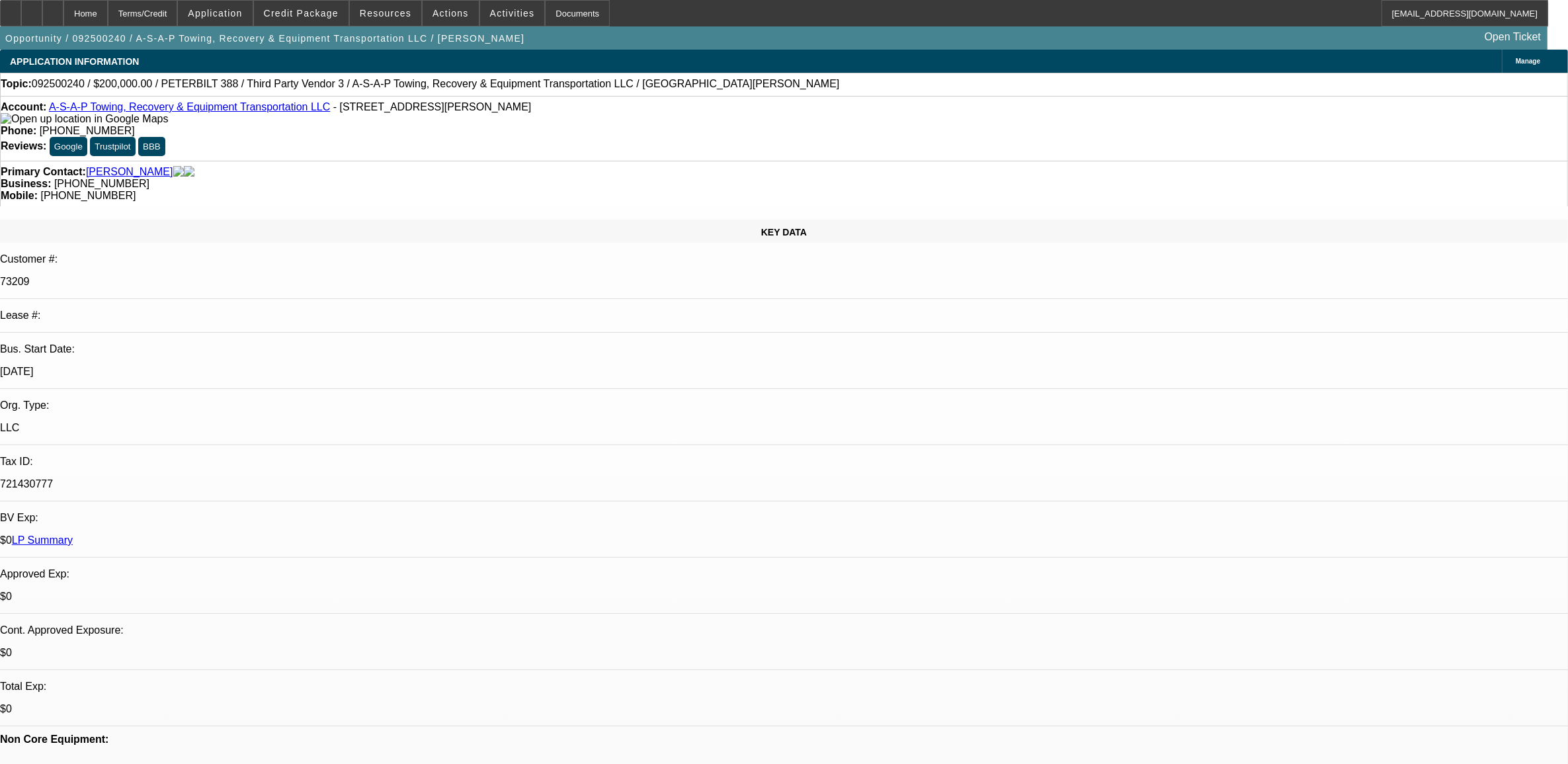
select select "3"
select select "6"
select select "1"
select select "3"
select select "6"
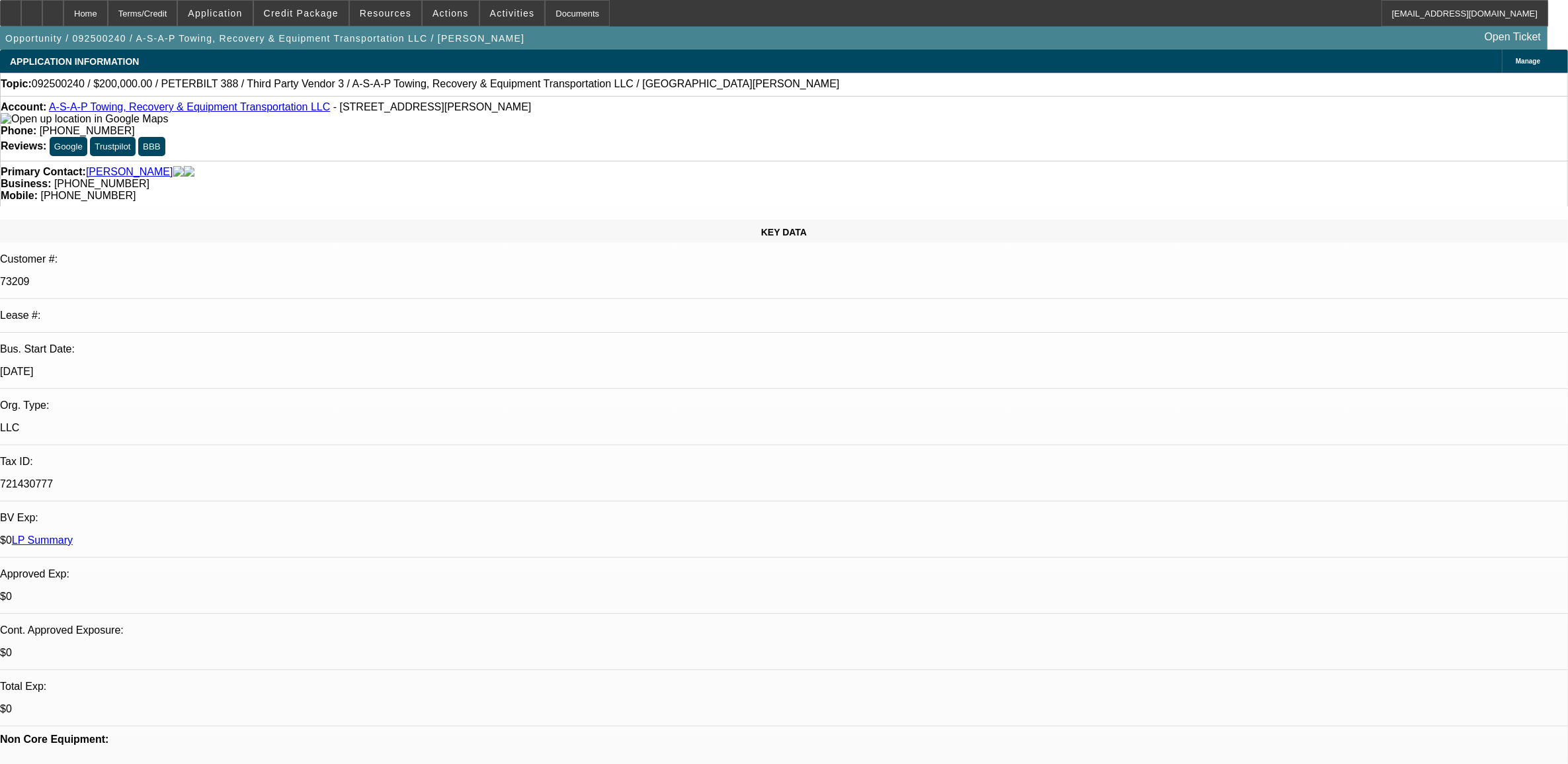
select select "1"
select select "2"
select select "6"
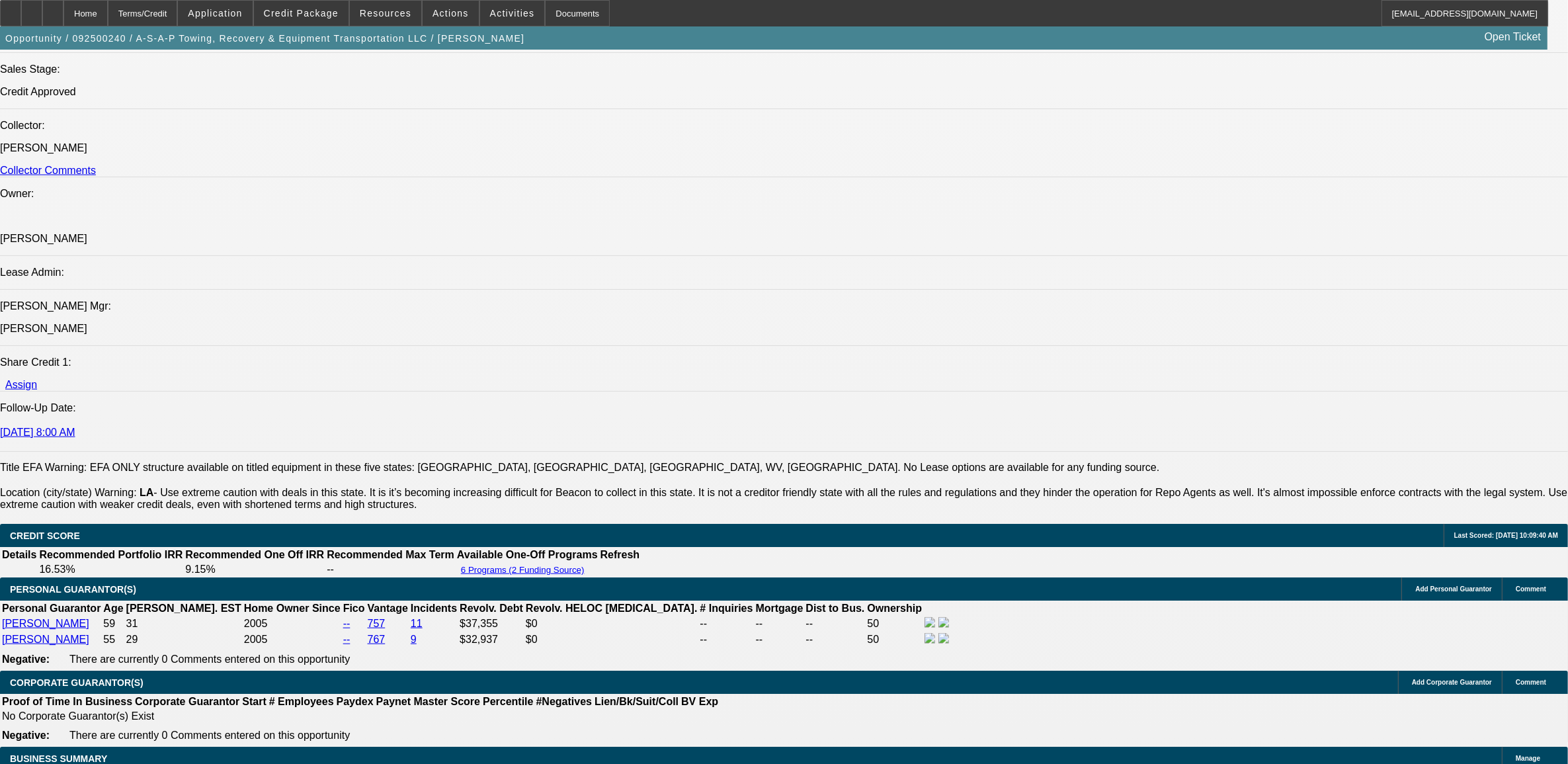
scroll to position [1406, 0]
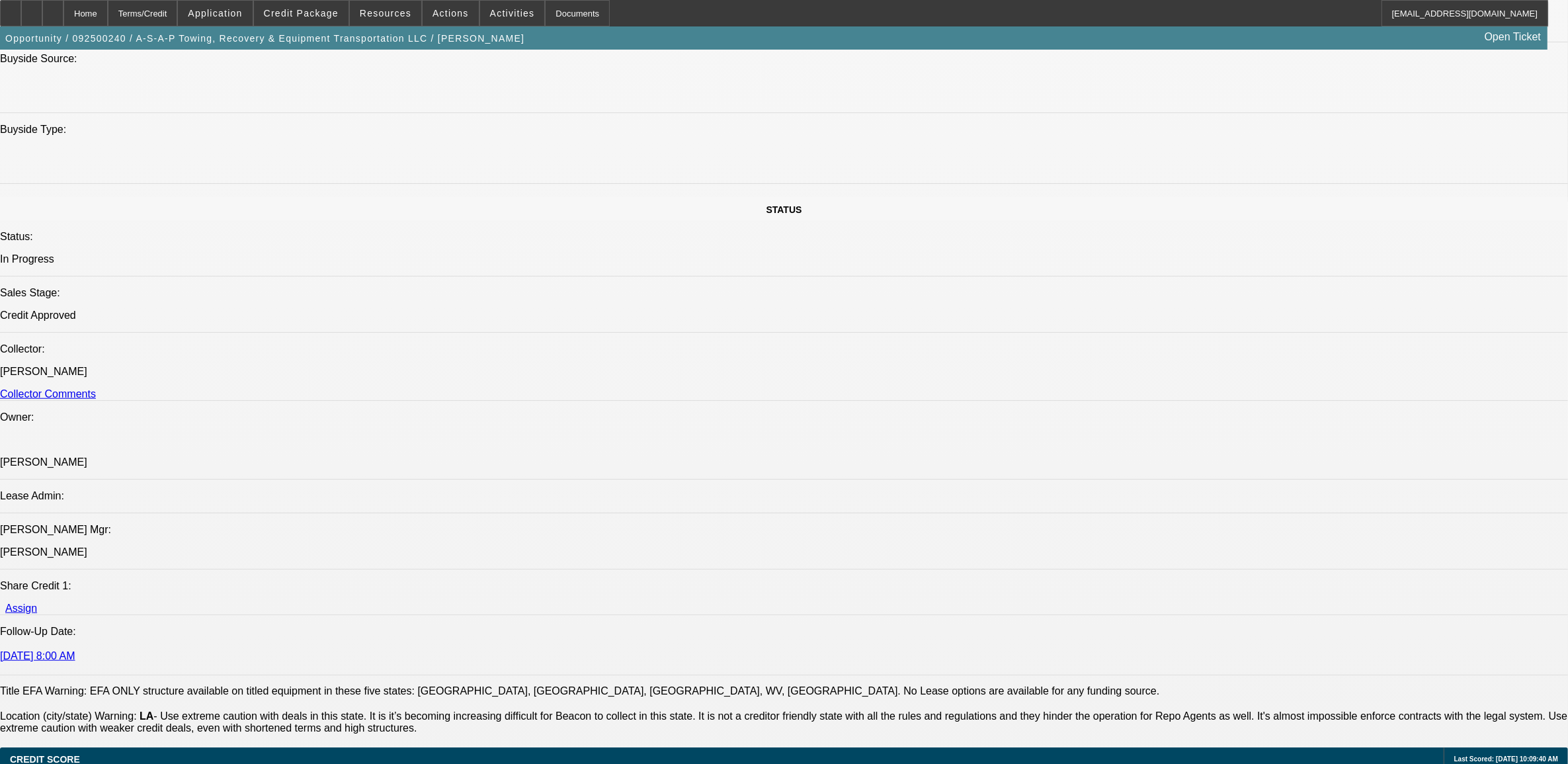
scroll to position [1240, 0]
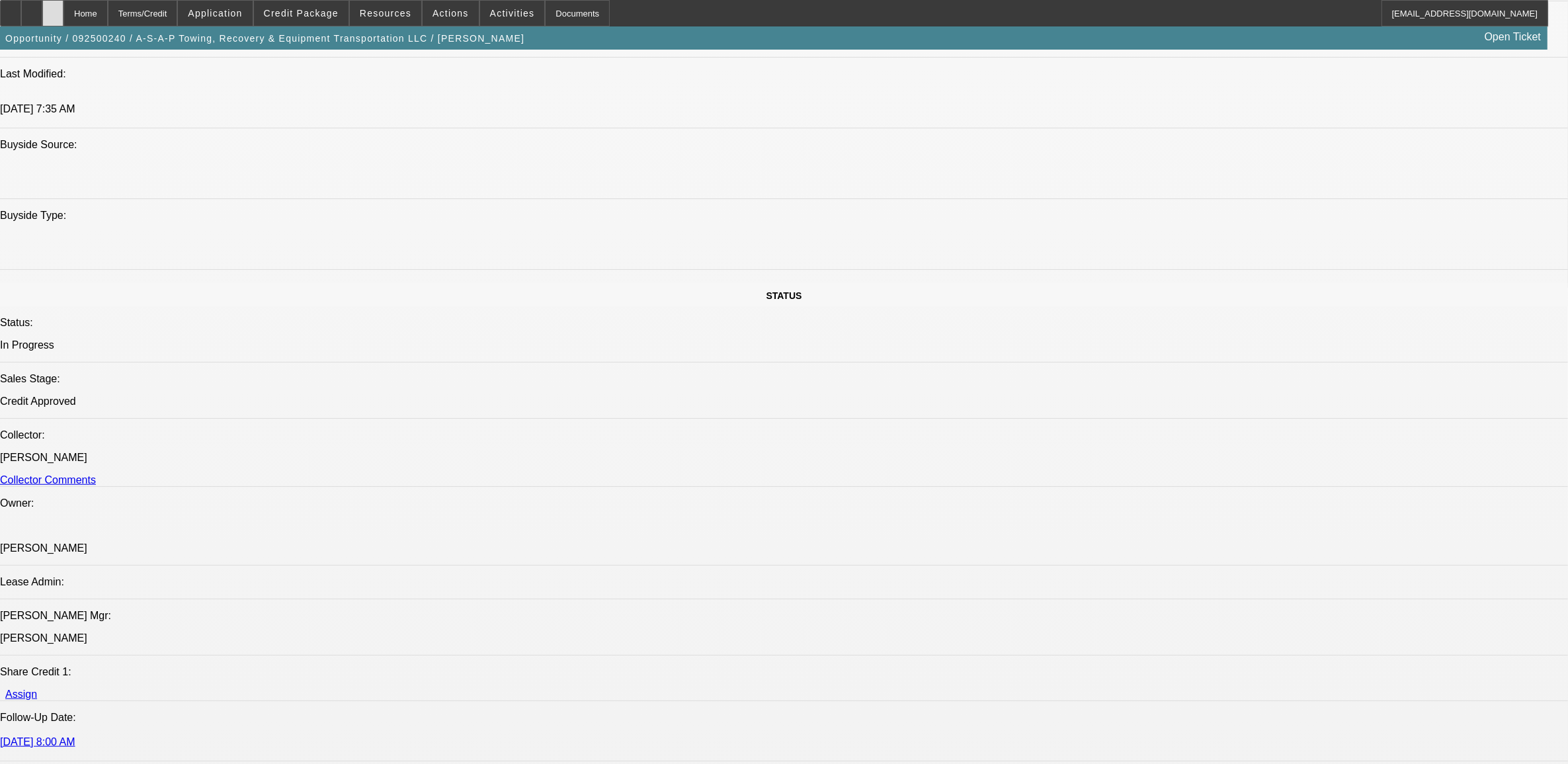
click at [53, 9] on icon at bounding box center [53, 9] width 0 height 0
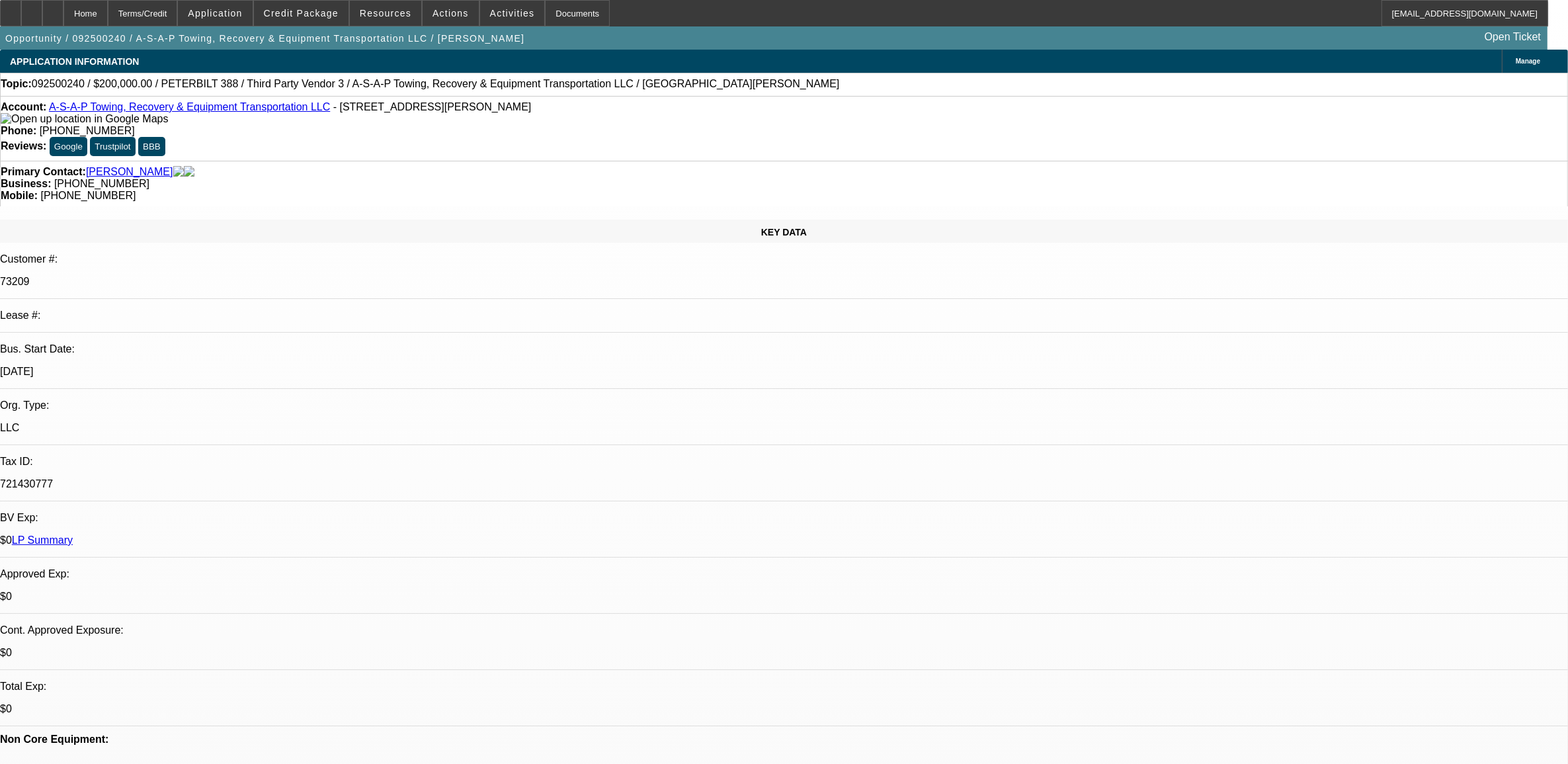
select select "0"
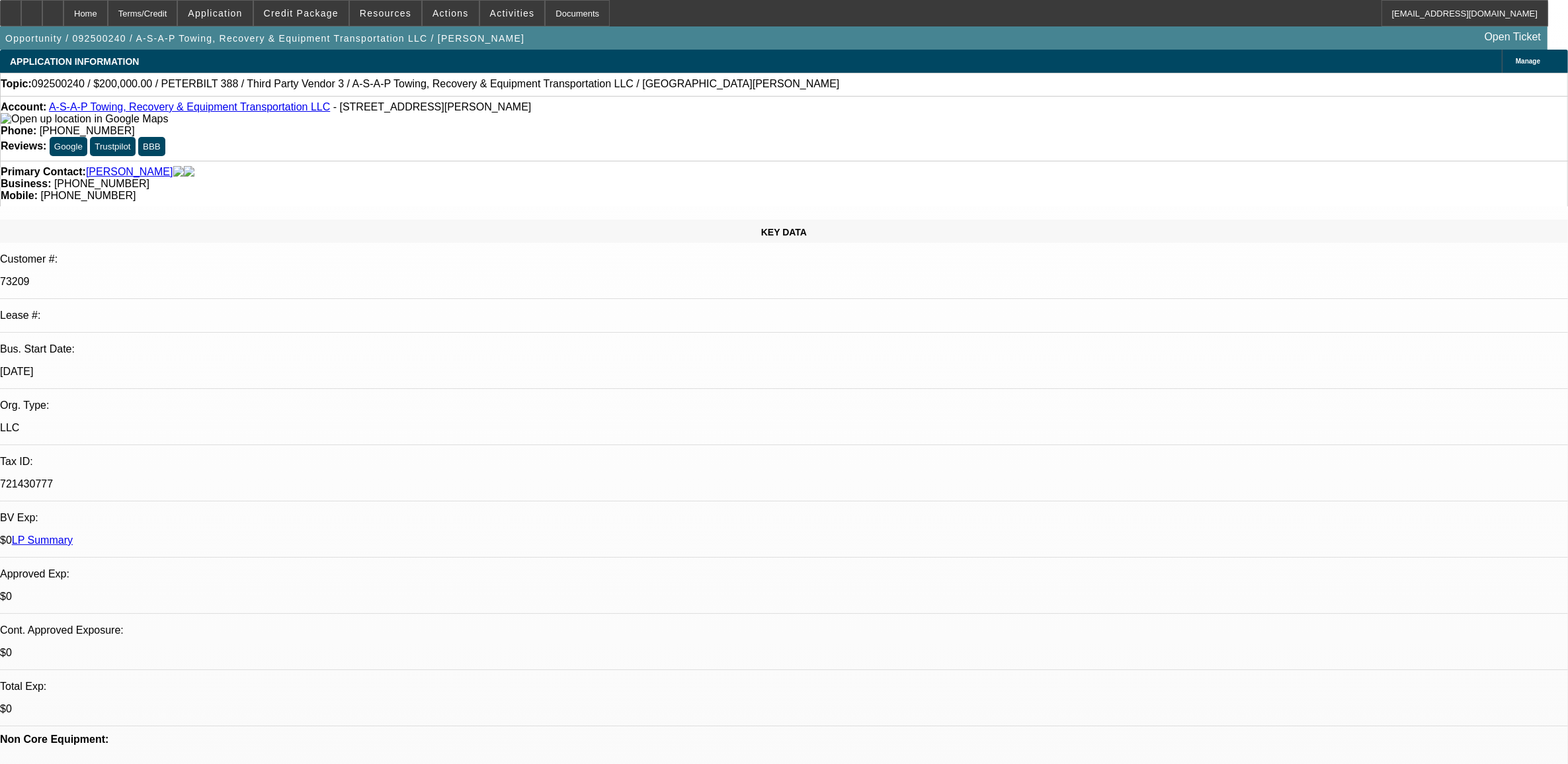
select select "0"
select select "1"
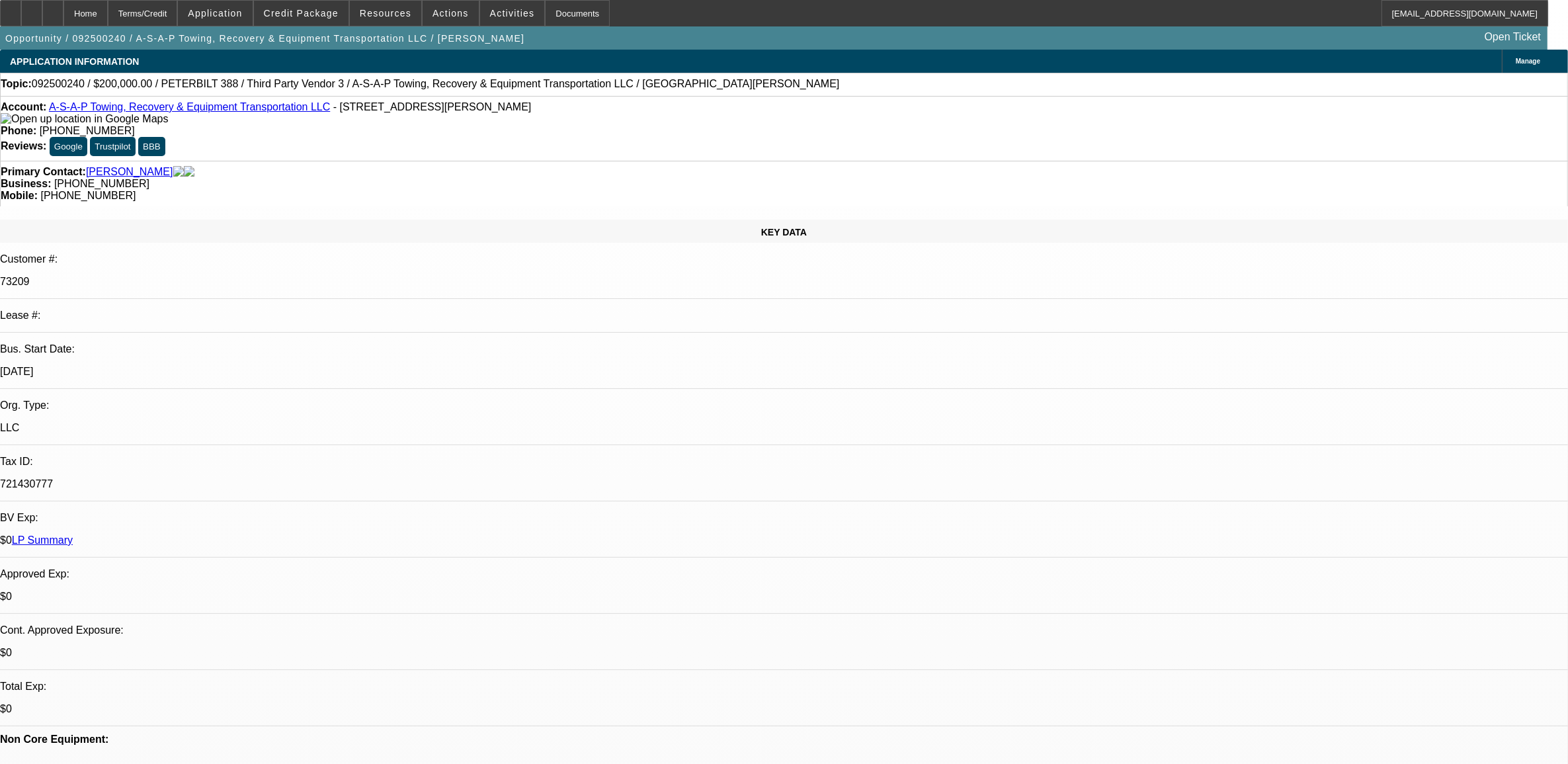
select select "3"
select select "6"
select select "1"
select select "3"
select select "6"
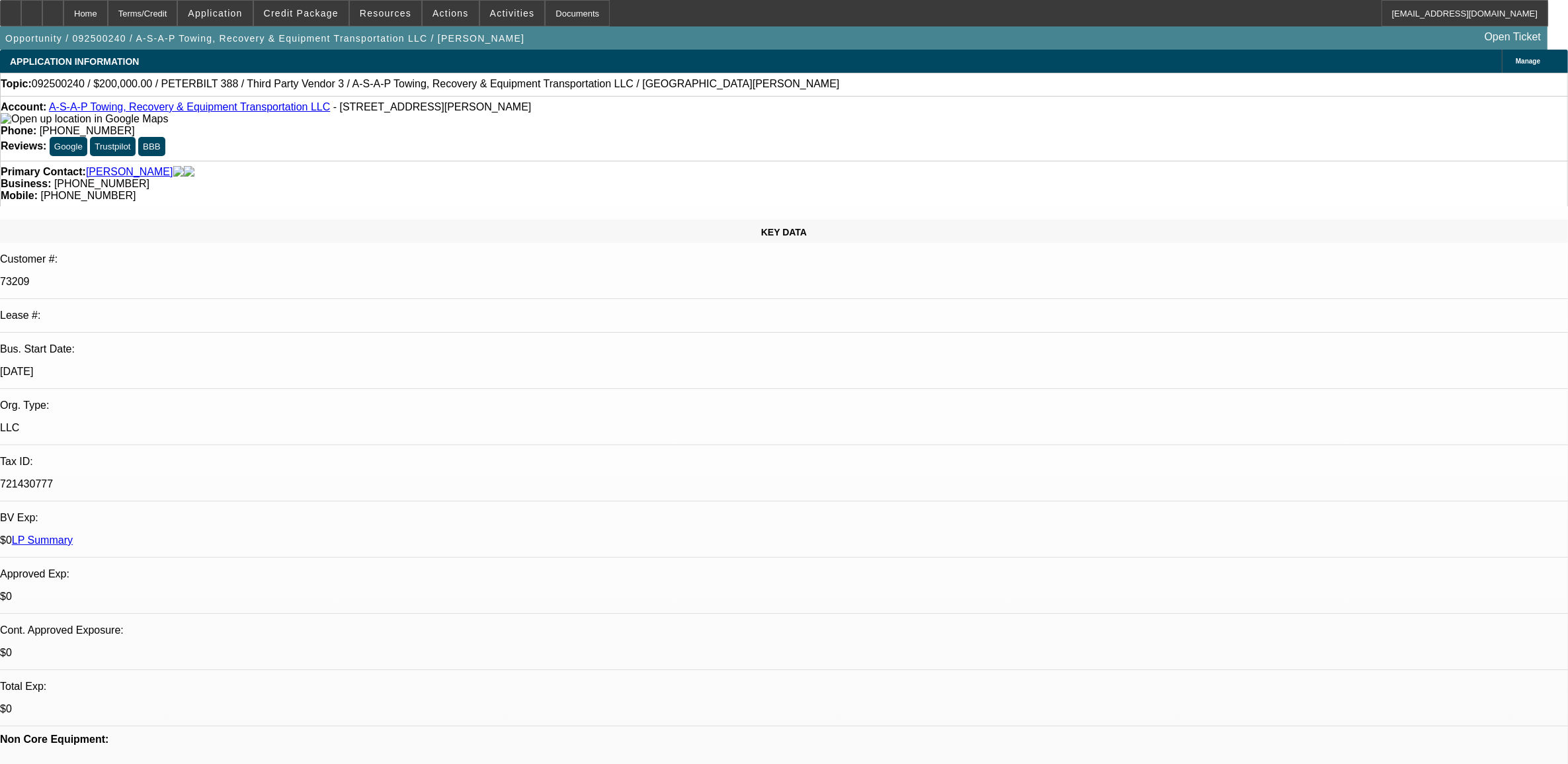
select select "1"
select select "2"
select select "6"
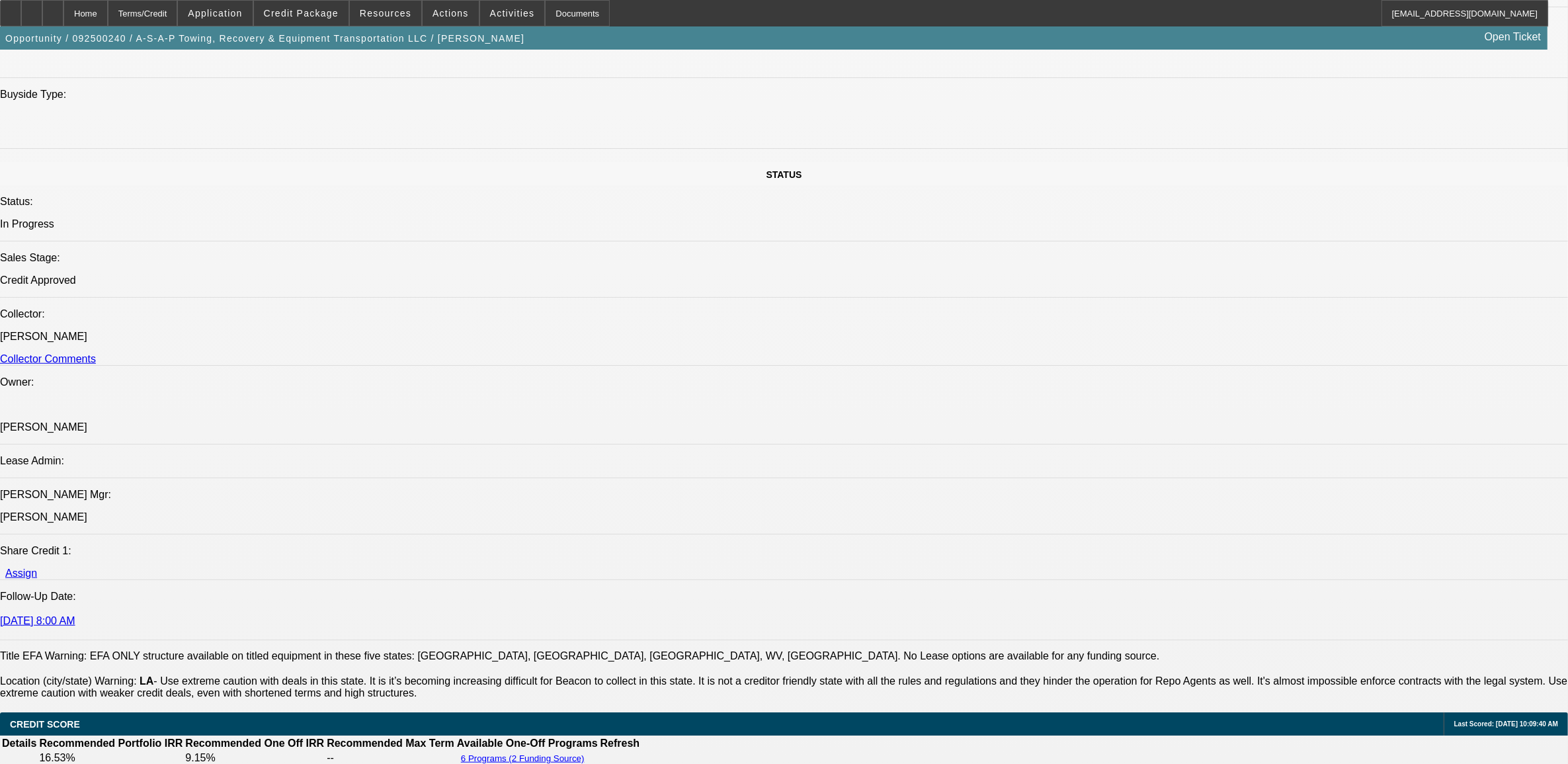
scroll to position [1324, 0]
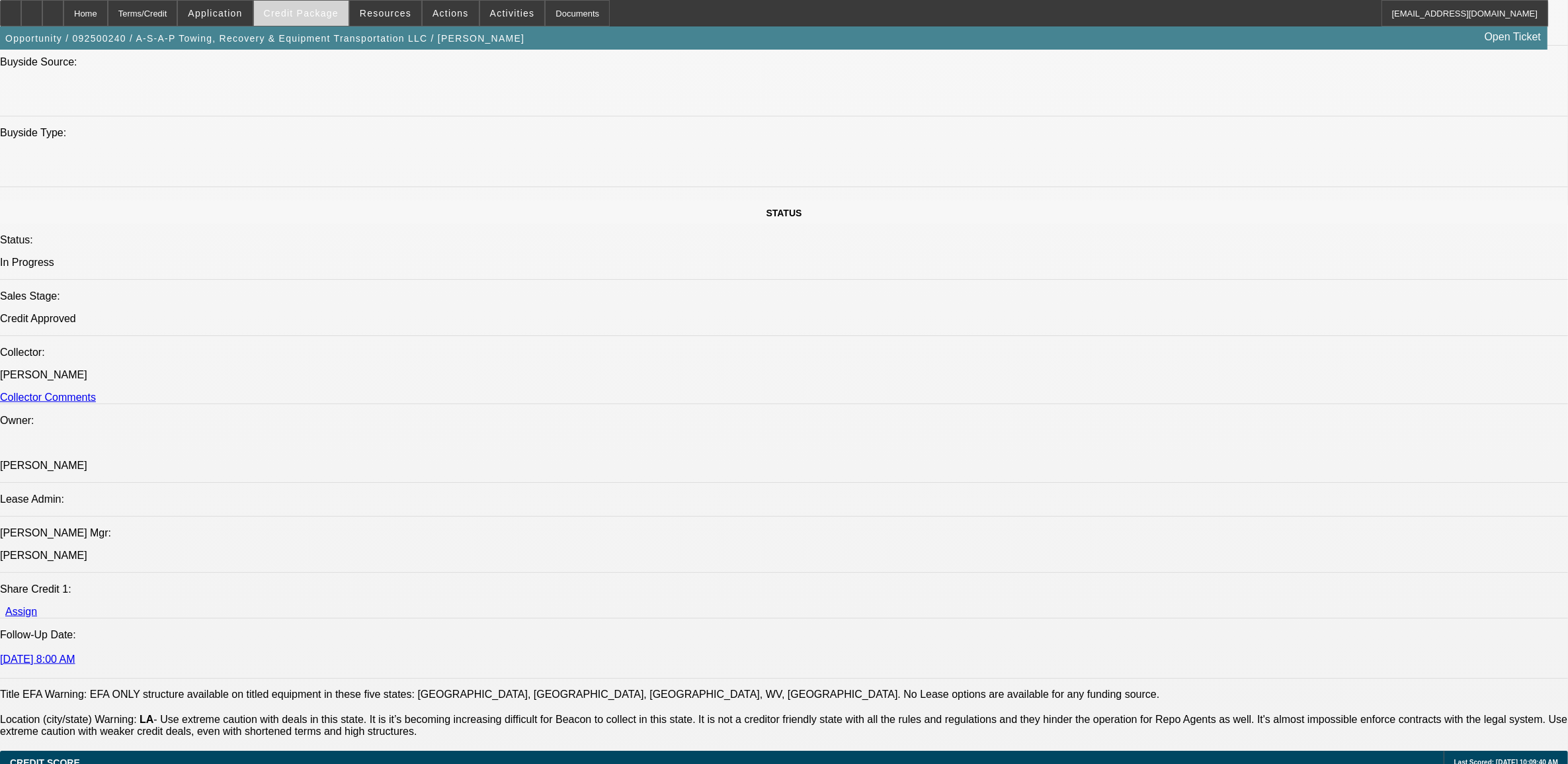
click at [291, 21] on span at bounding box center [301, 13] width 94 height 32
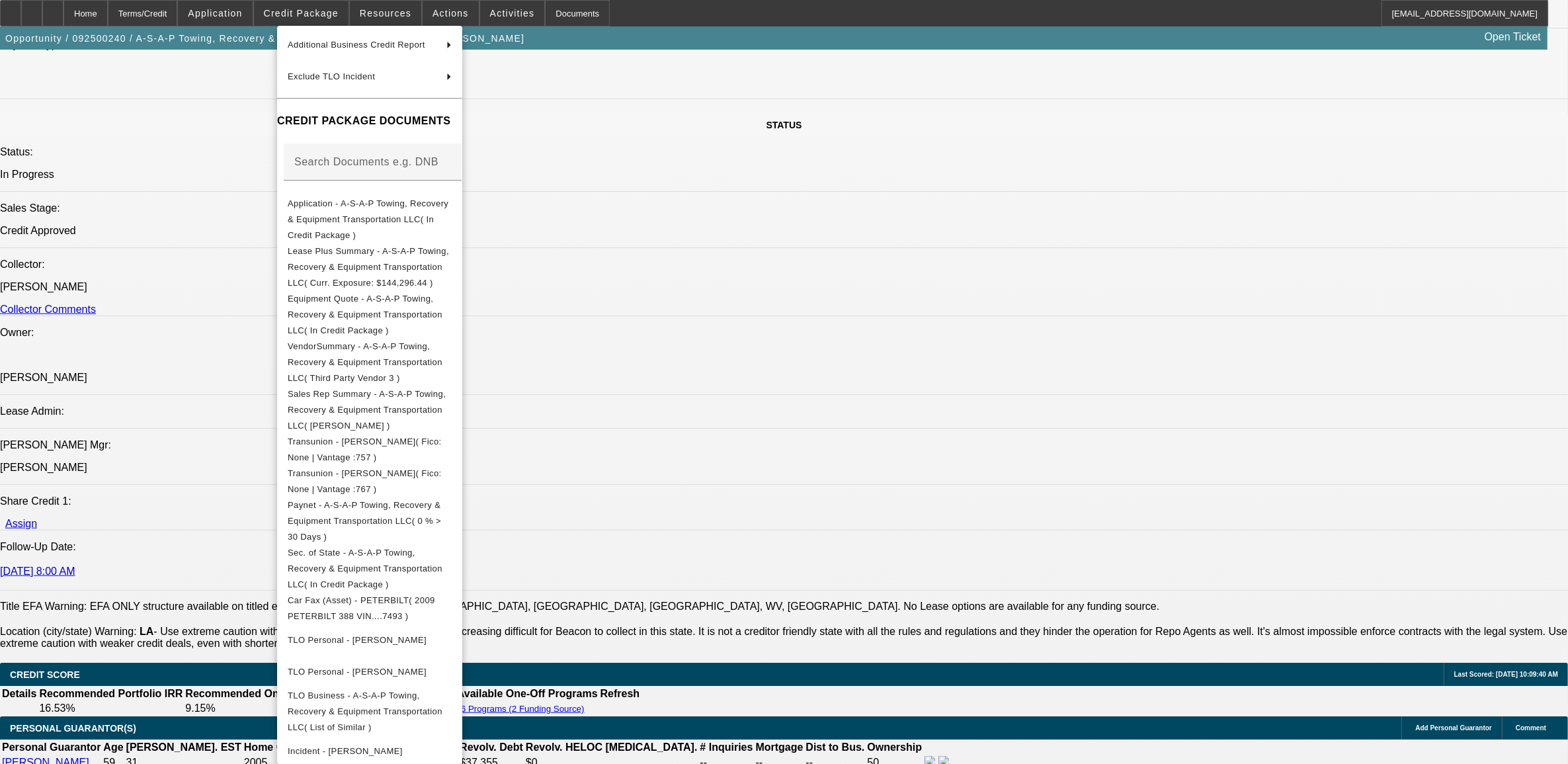
scroll to position [1488, 0]
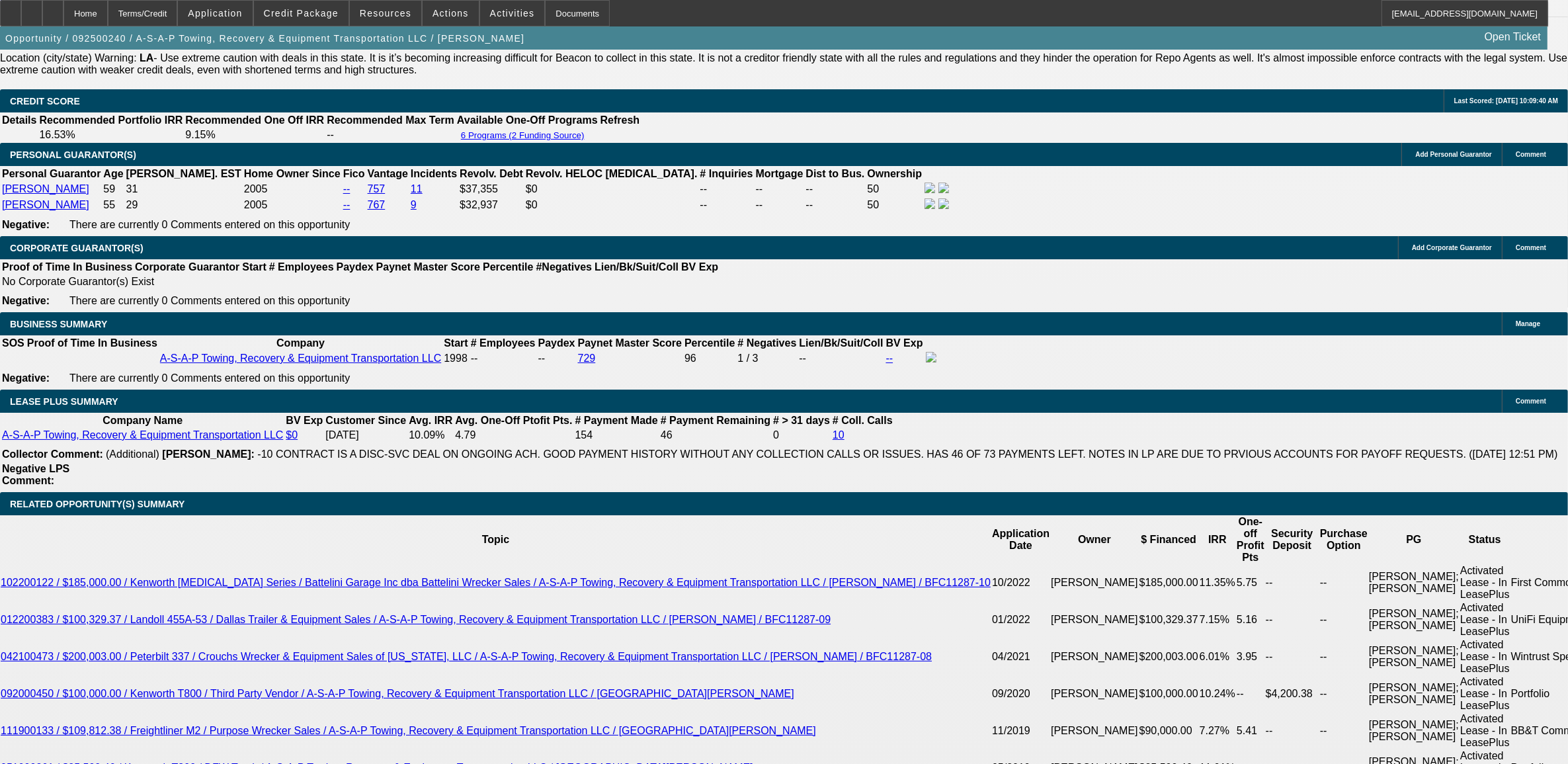
scroll to position [2150, 0]
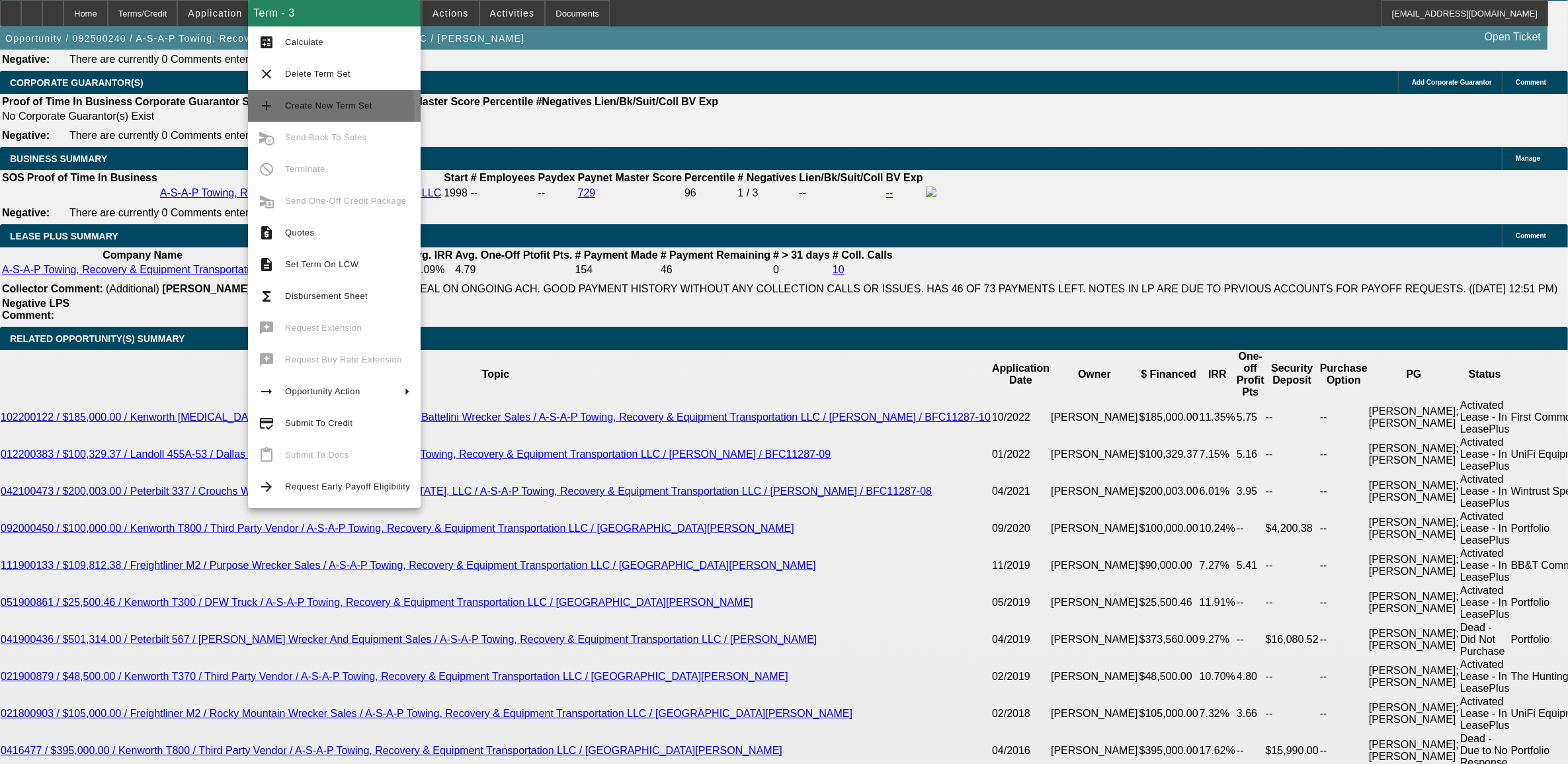
click at [316, 113] on span "Create New Term Set" at bounding box center [348, 106] width 125 height 16
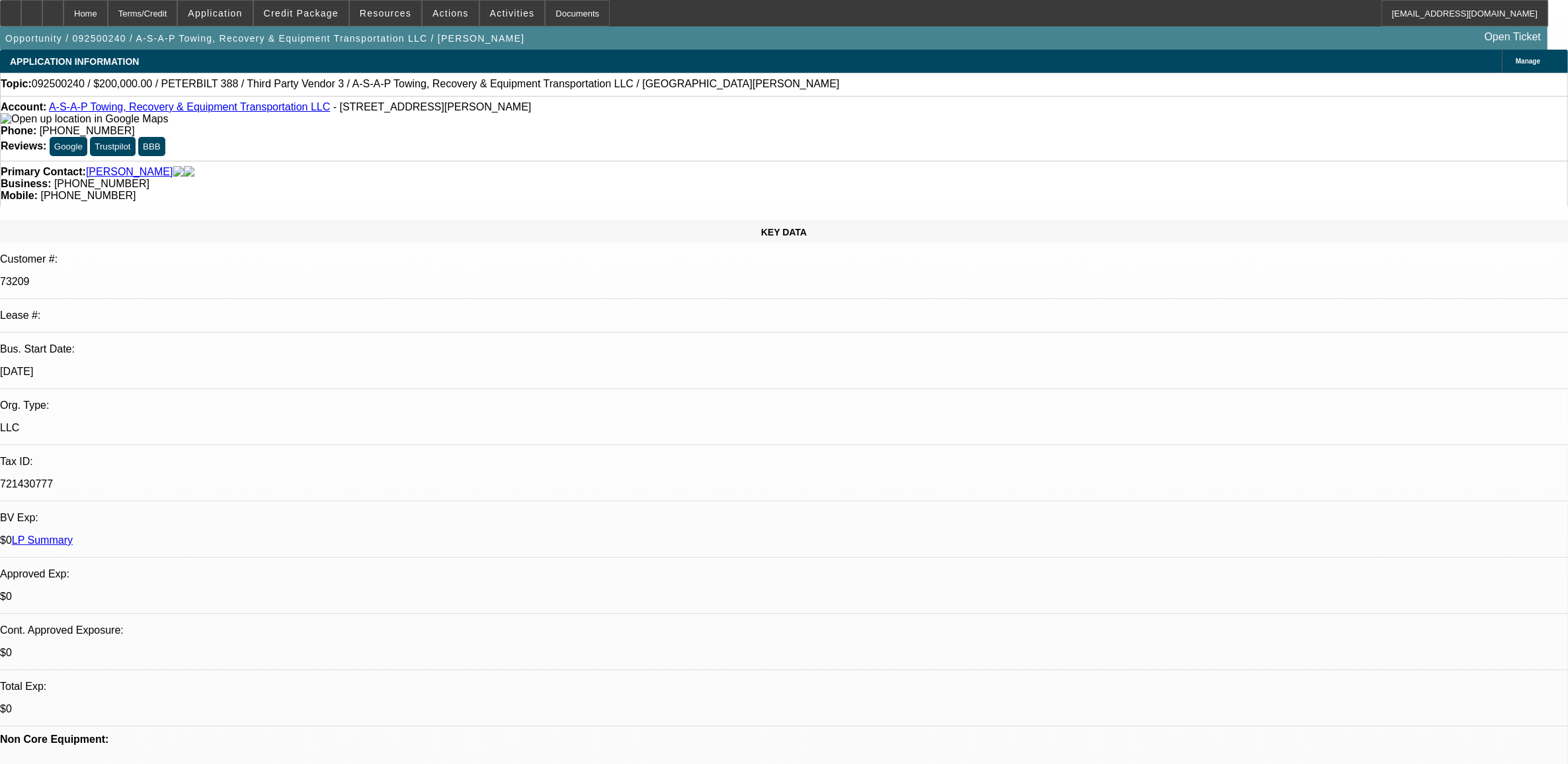
select select "0"
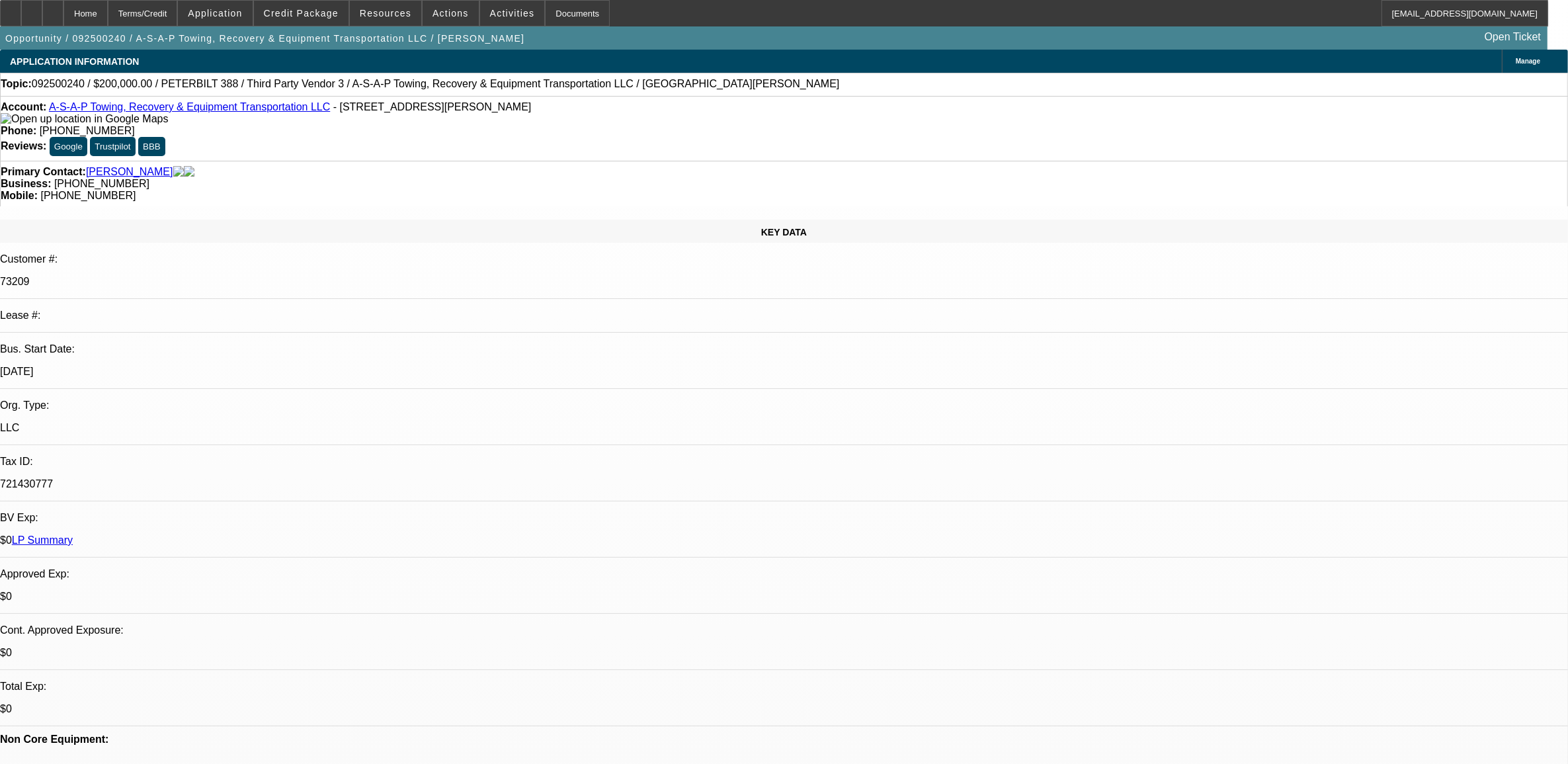
select select "0"
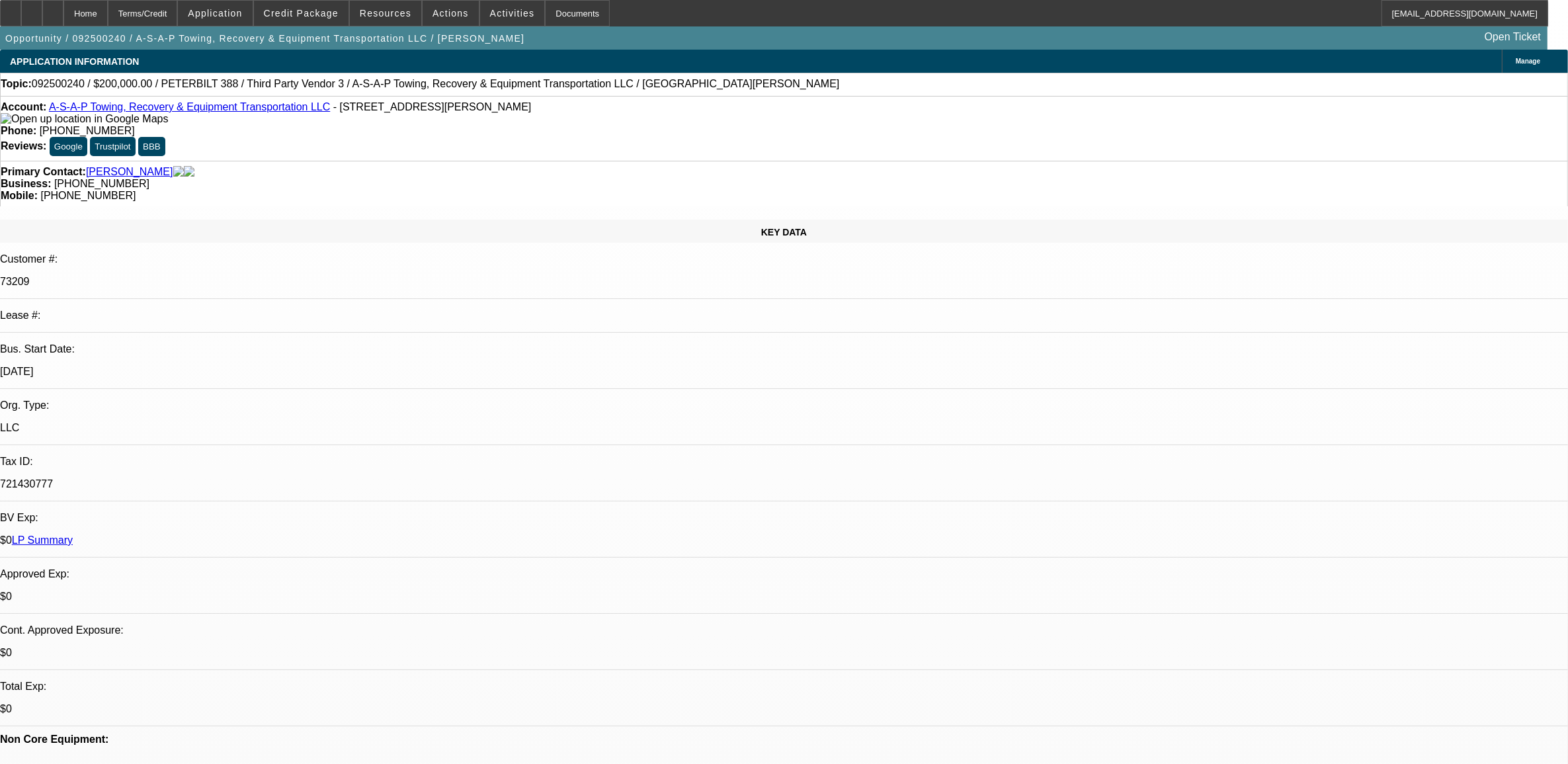
select select "0"
select select "1"
select select "3"
select select "6"
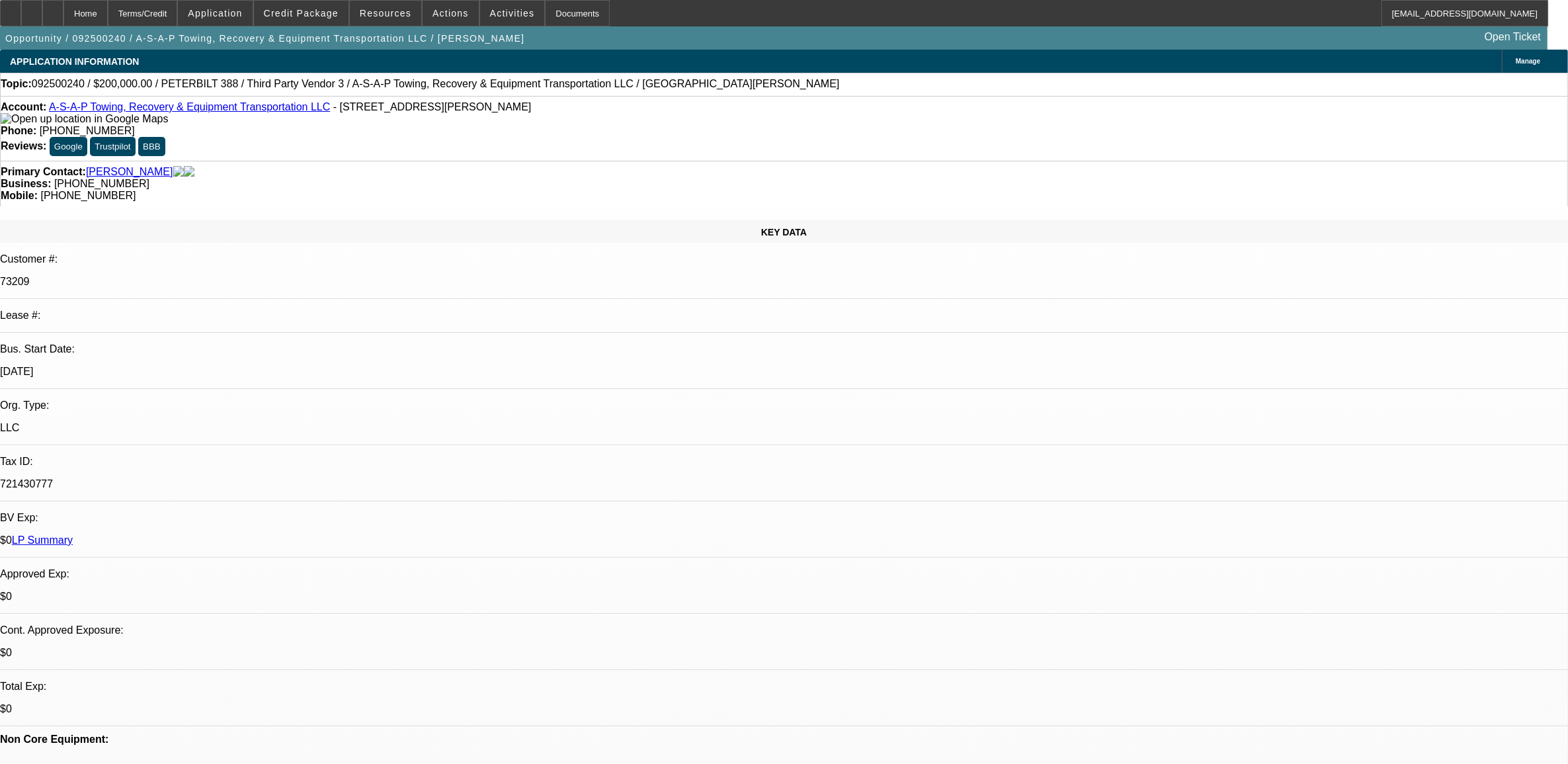
select select "1"
select select "3"
select select "6"
select select "1"
select select "3"
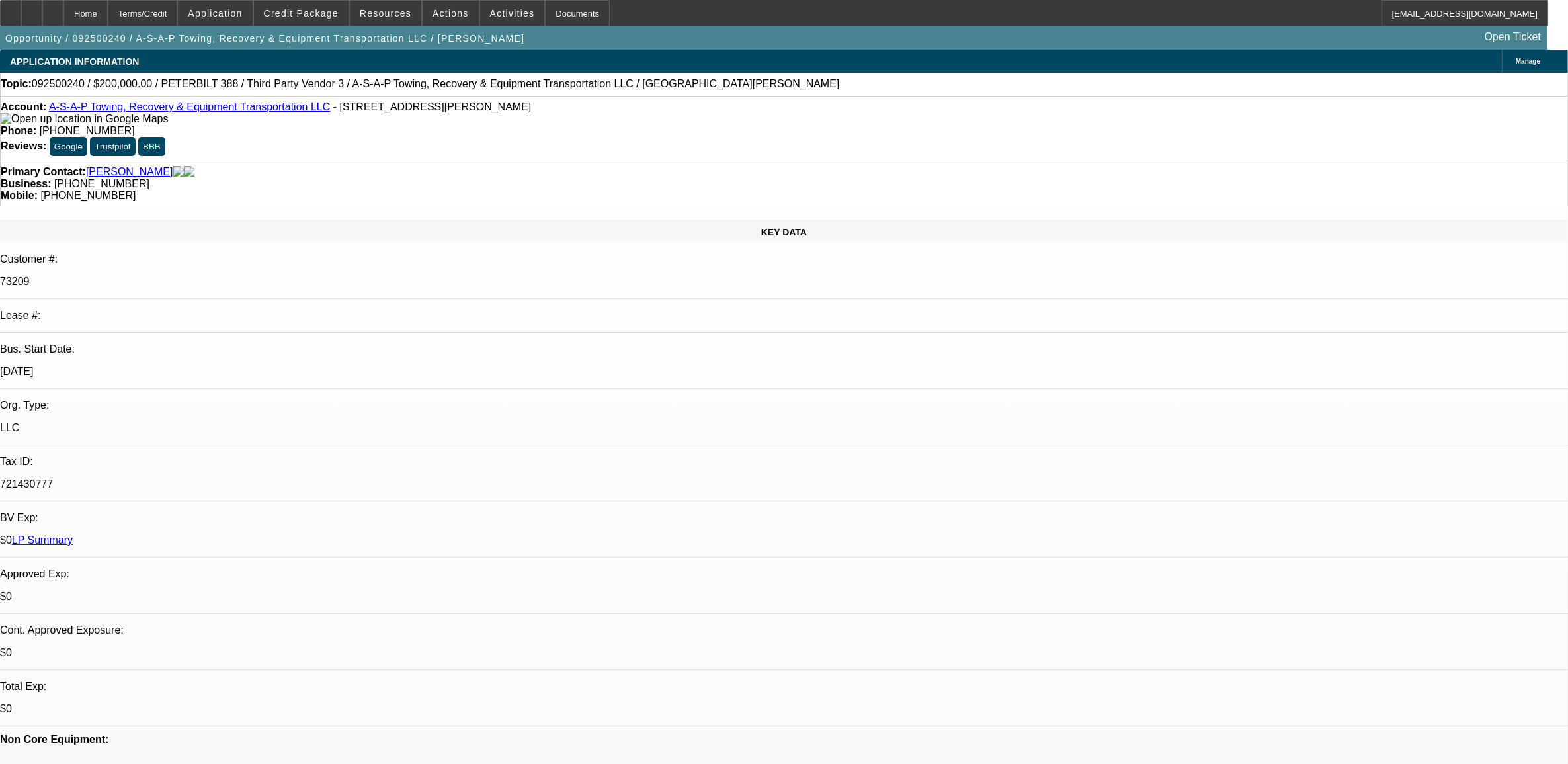
select select "6"
select select "1"
select select "2"
select select "6"
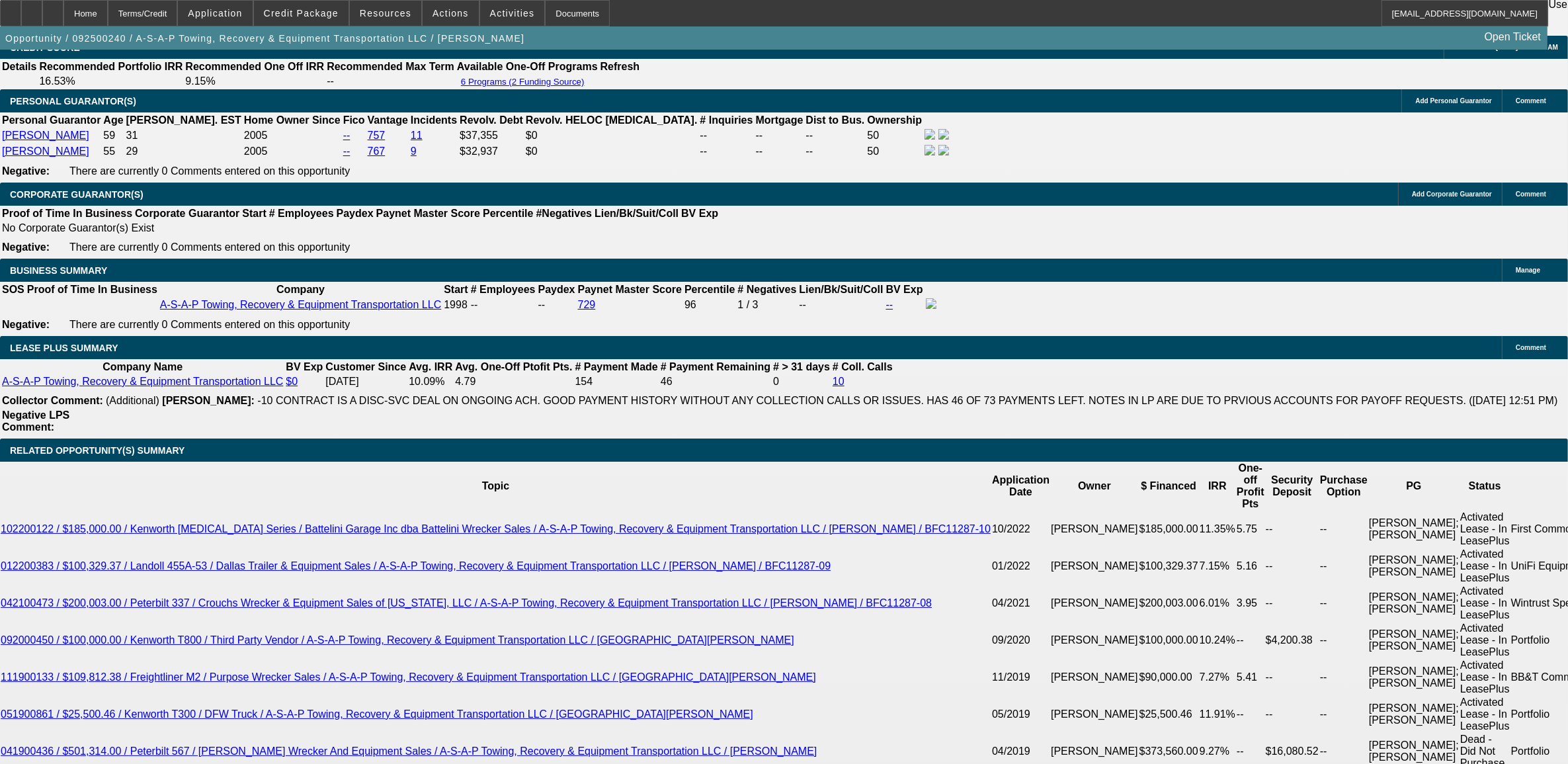
scroll to position [2316, 0]
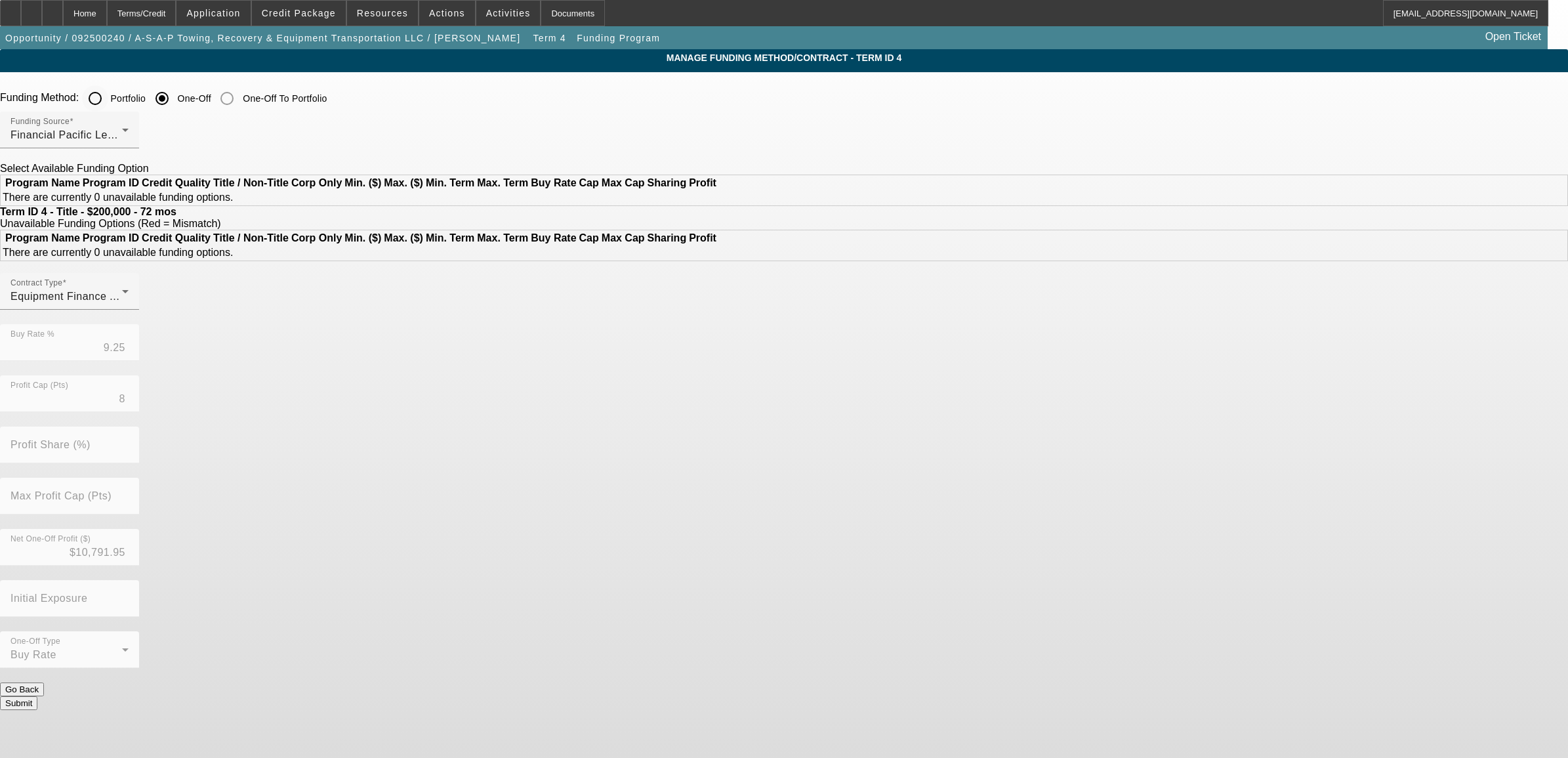
click at [108, 94] on input "Portfolio" at bounding box center [94, 98] width 26 height 26
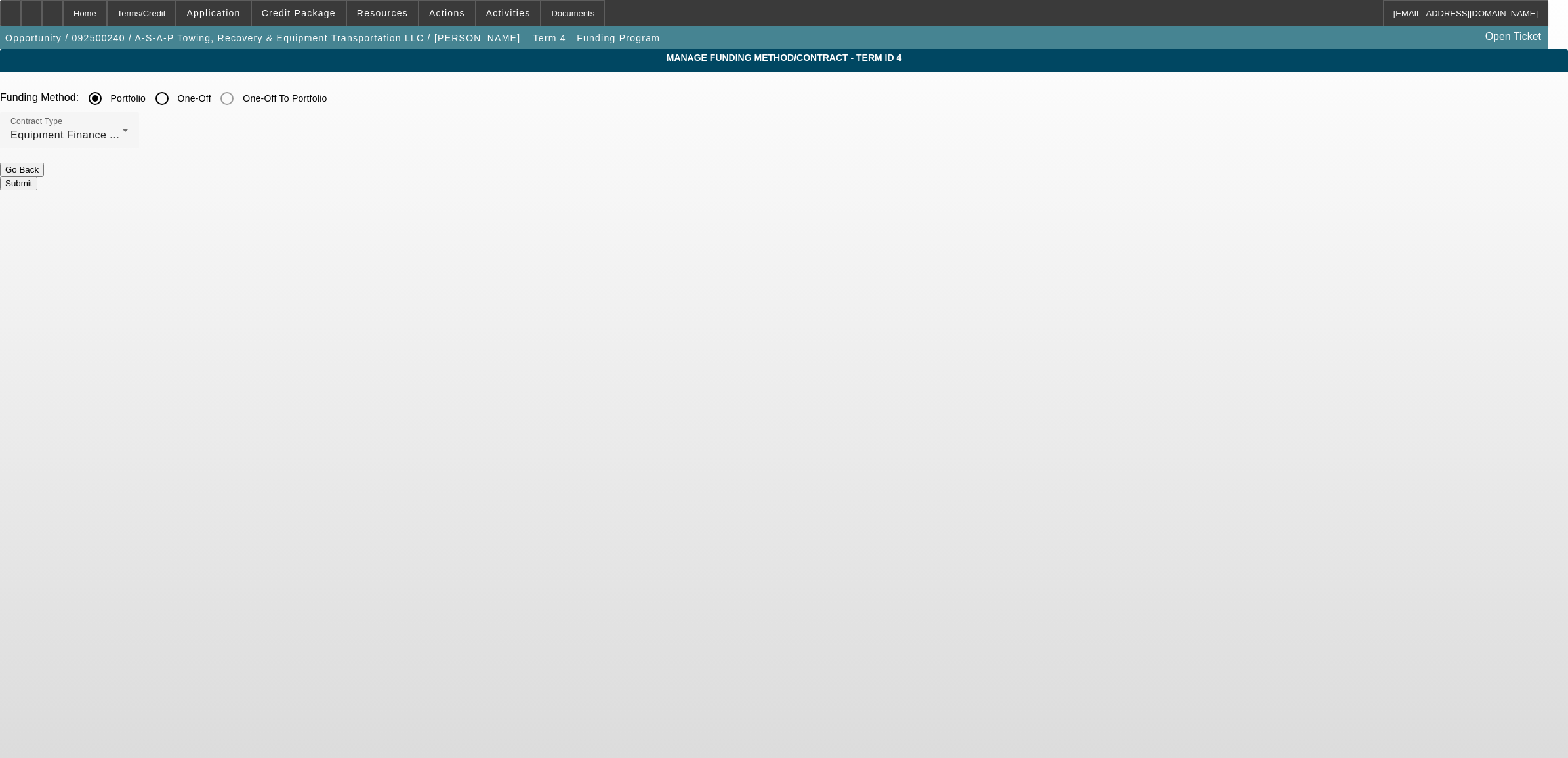
click at [38, 177] on button "Submit" at bounding box center [19, 184] width 38 height 14
click at [38, 178] on button "Submit" at bounding box center [19, 184] width 38 height 14
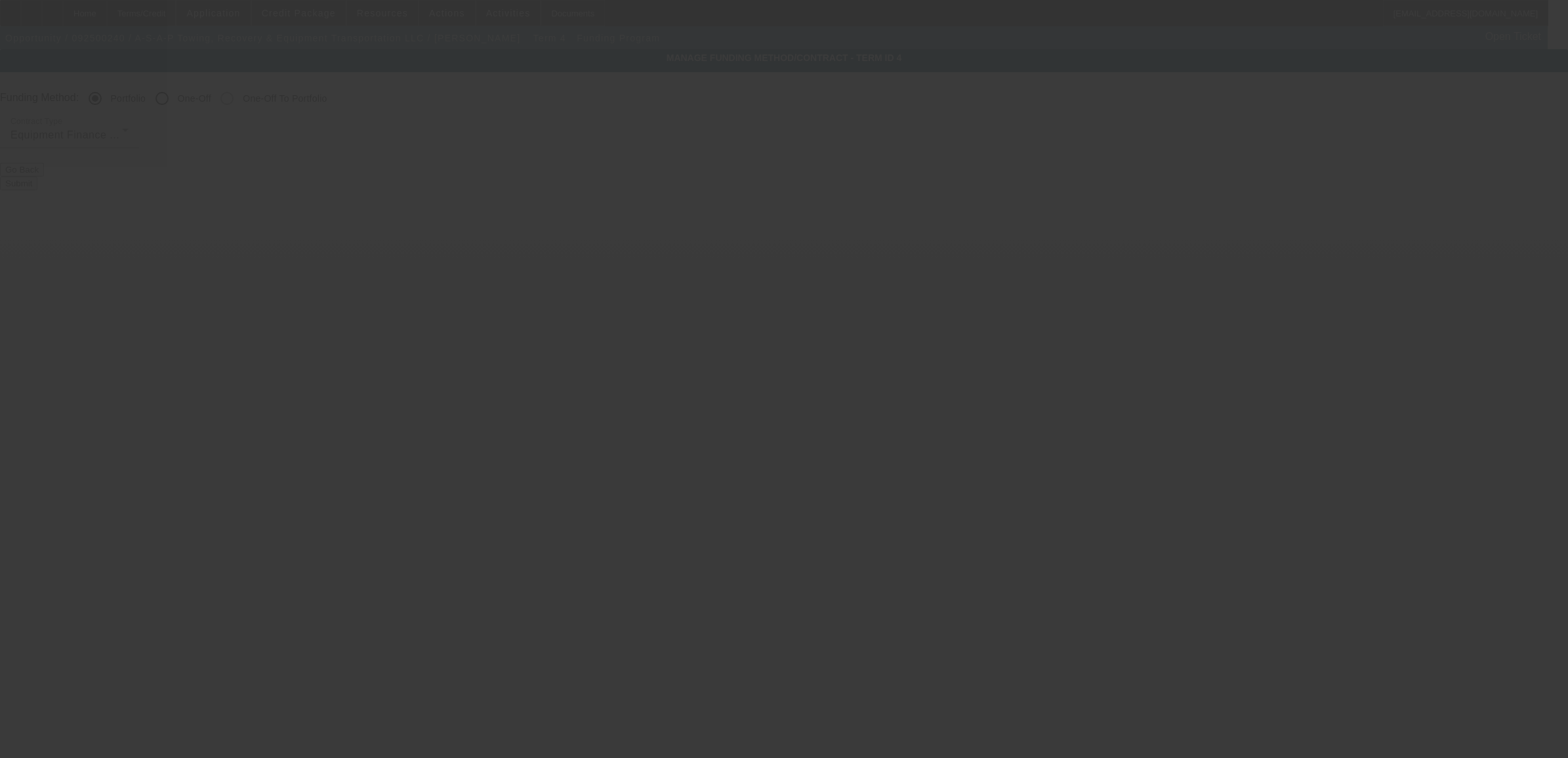
radio input "false"
radio input "true"
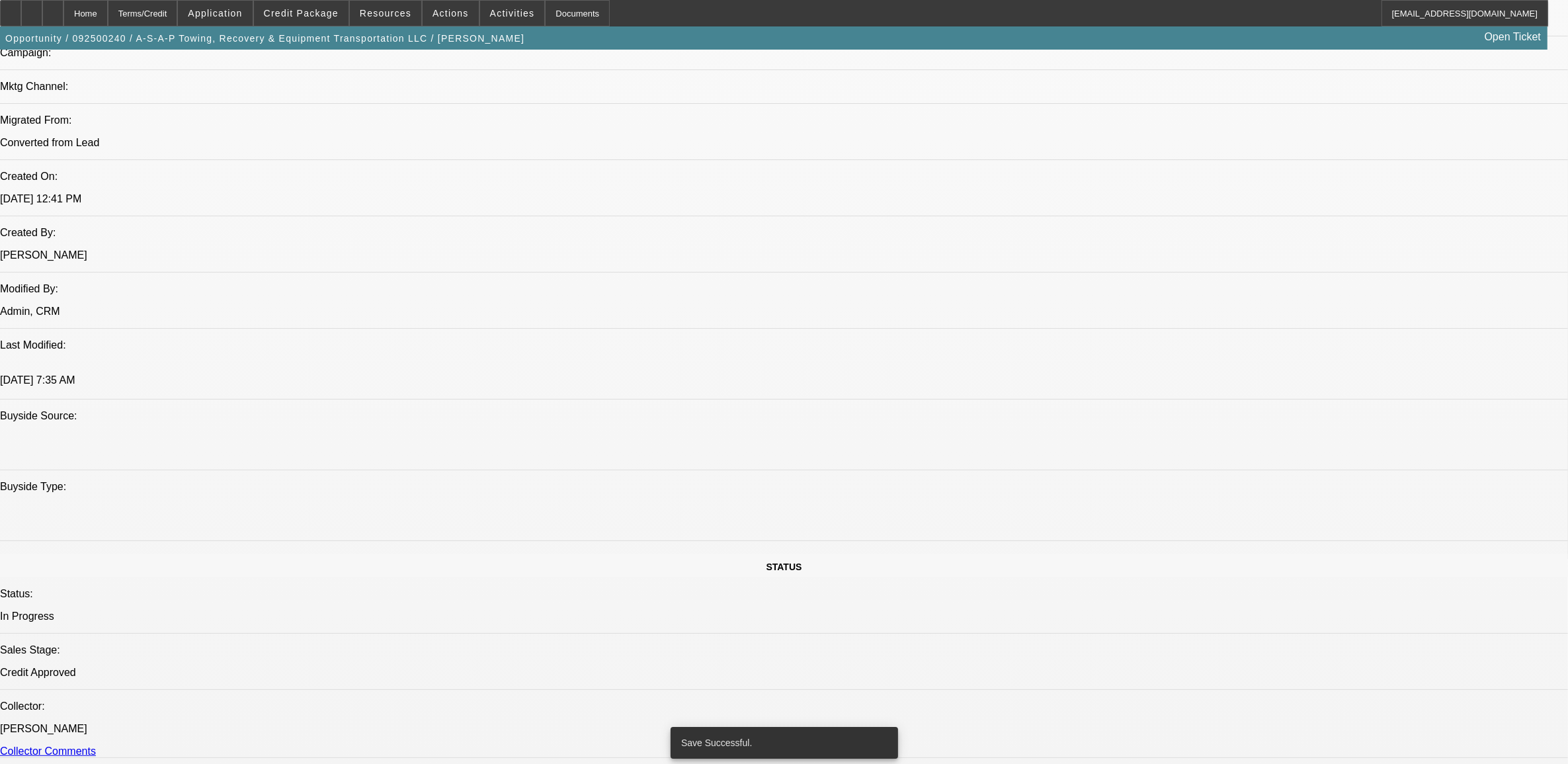
select select "0"
select select "3"
select select "0"
select select "6"
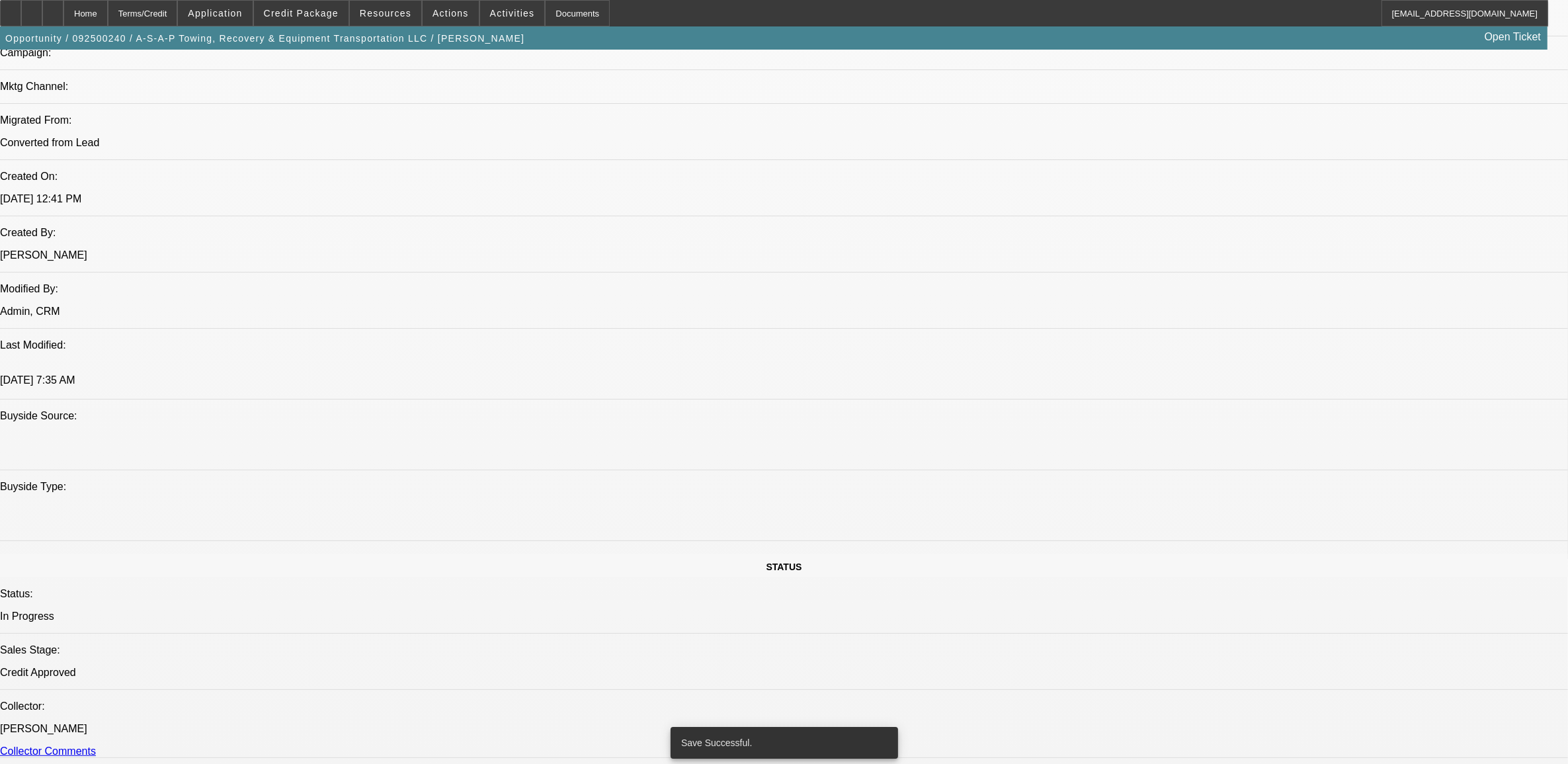
select select "0"
select select "3"
select select "0"
select select "6"
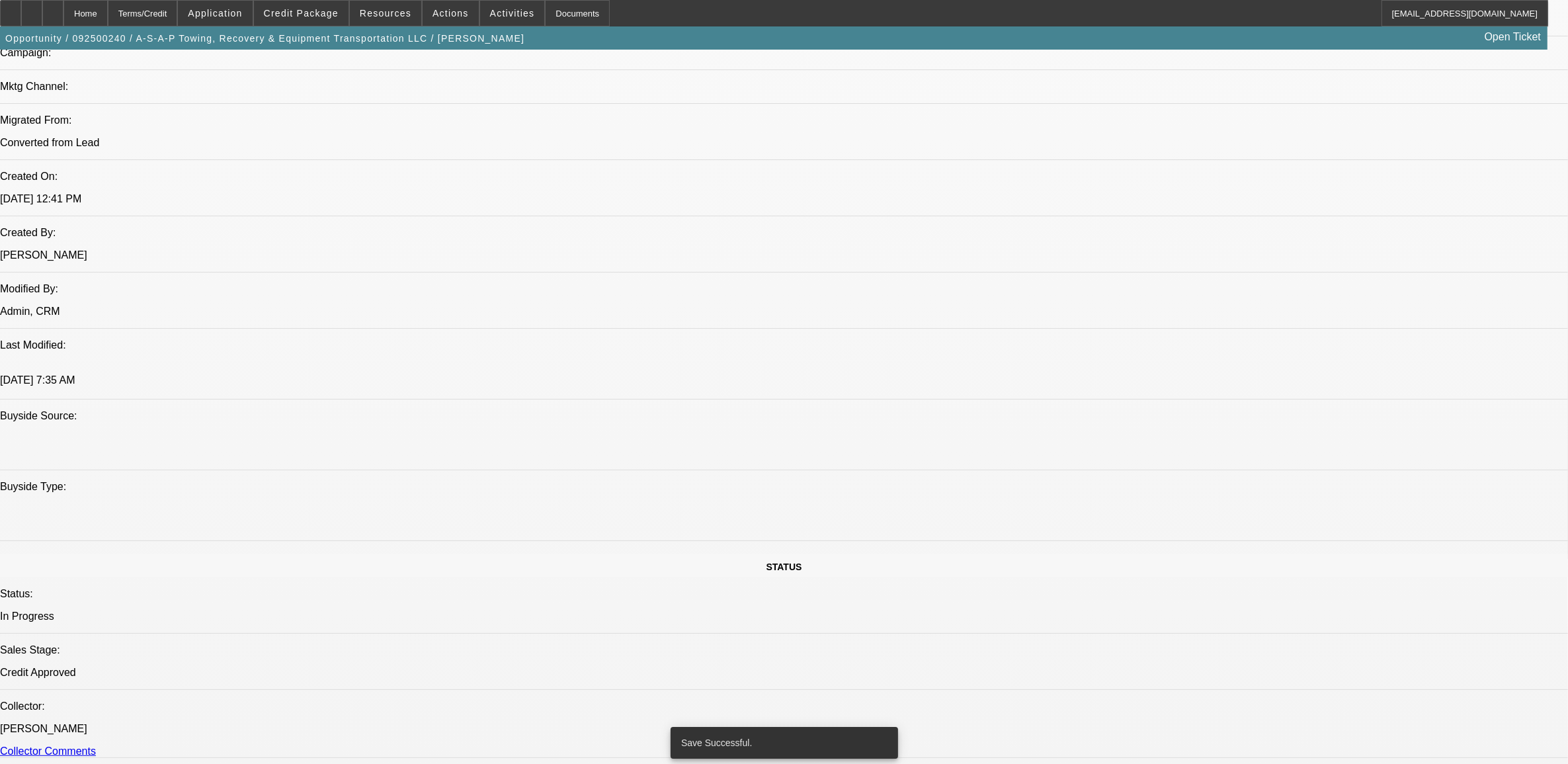
select select "0"
select select "3"
select select "0"
select select "6"
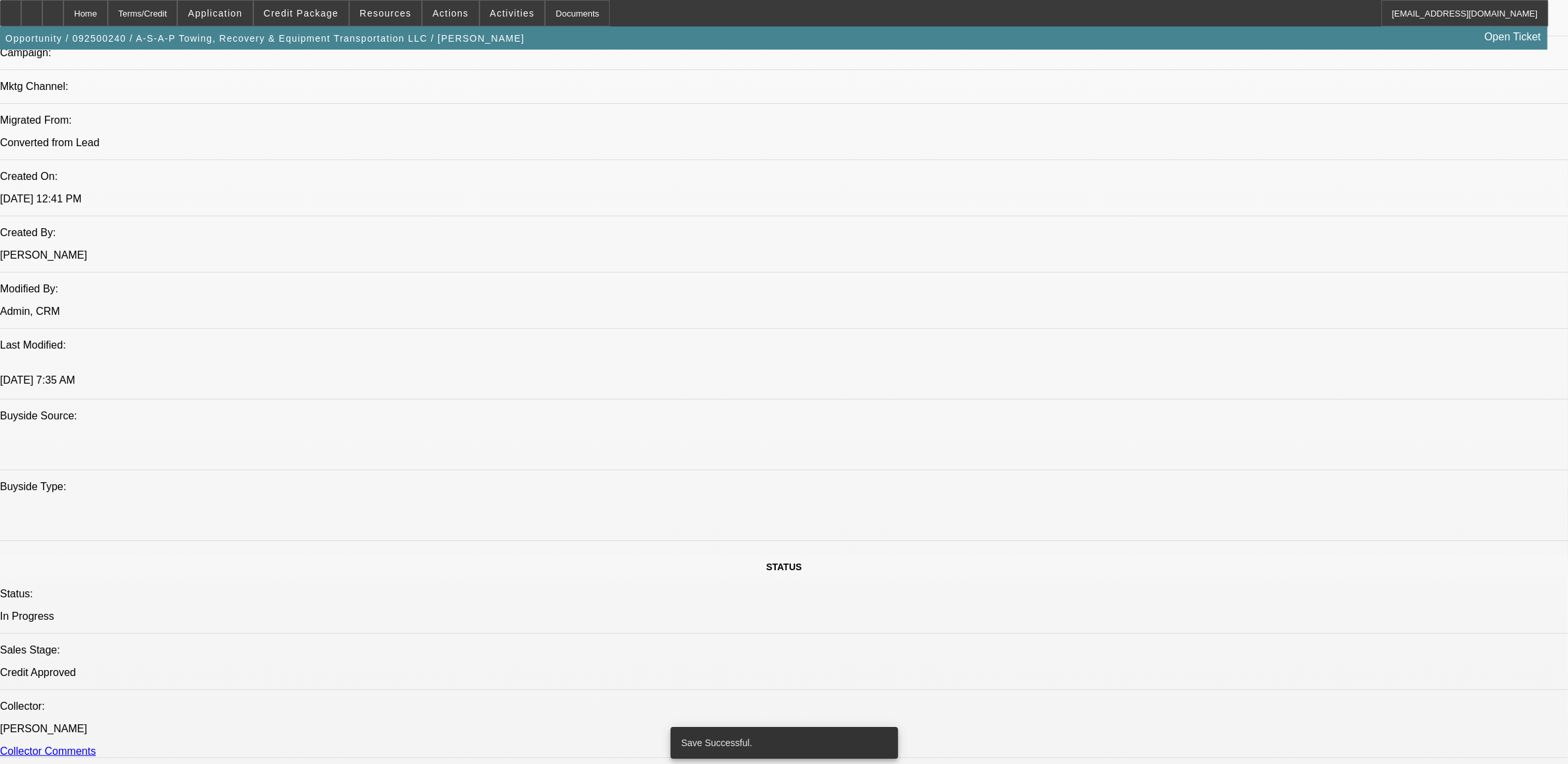
select select "0"
select select "2"
select select "0"
select select "6"
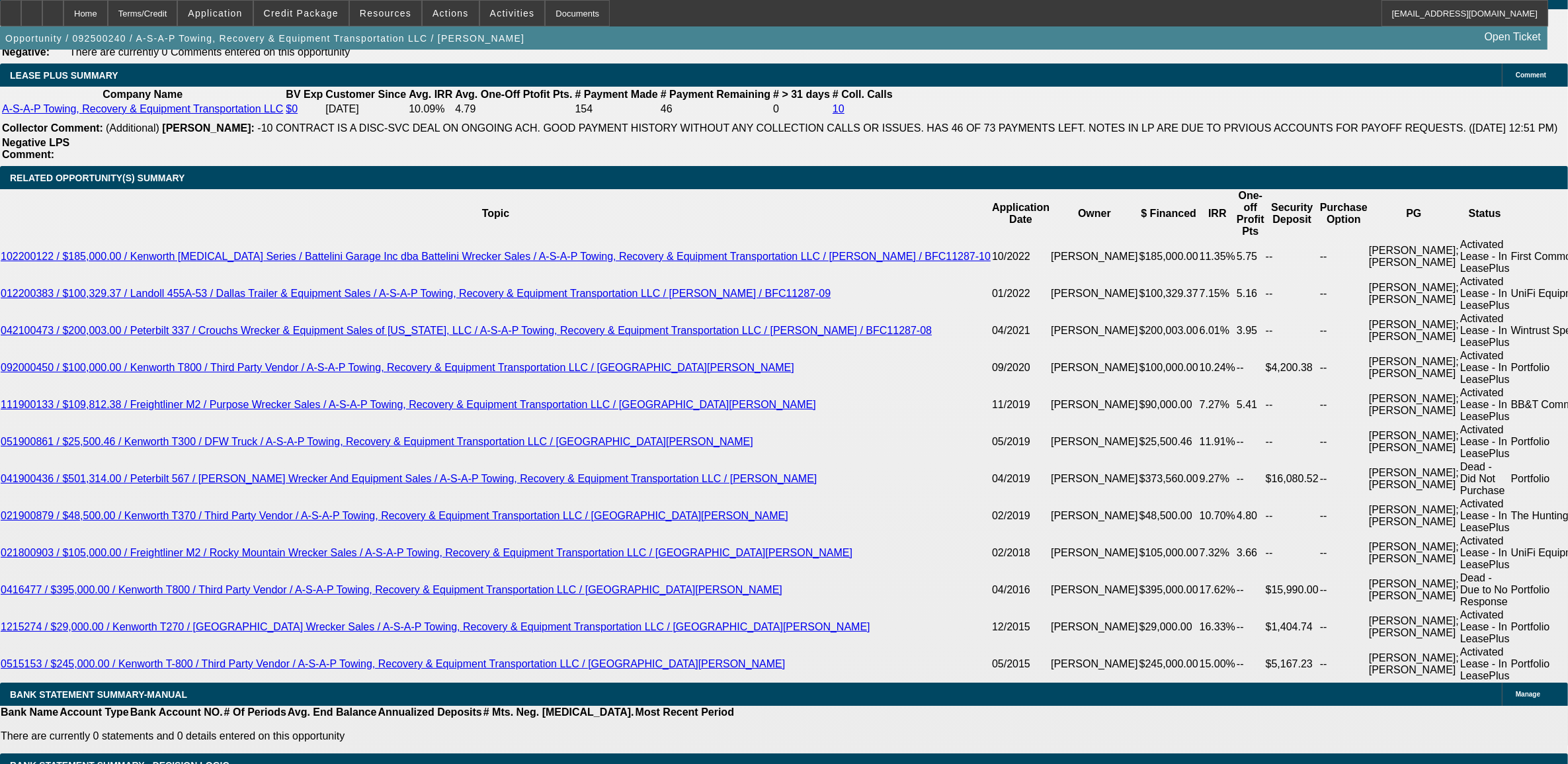
scroll to position [2352, 0]
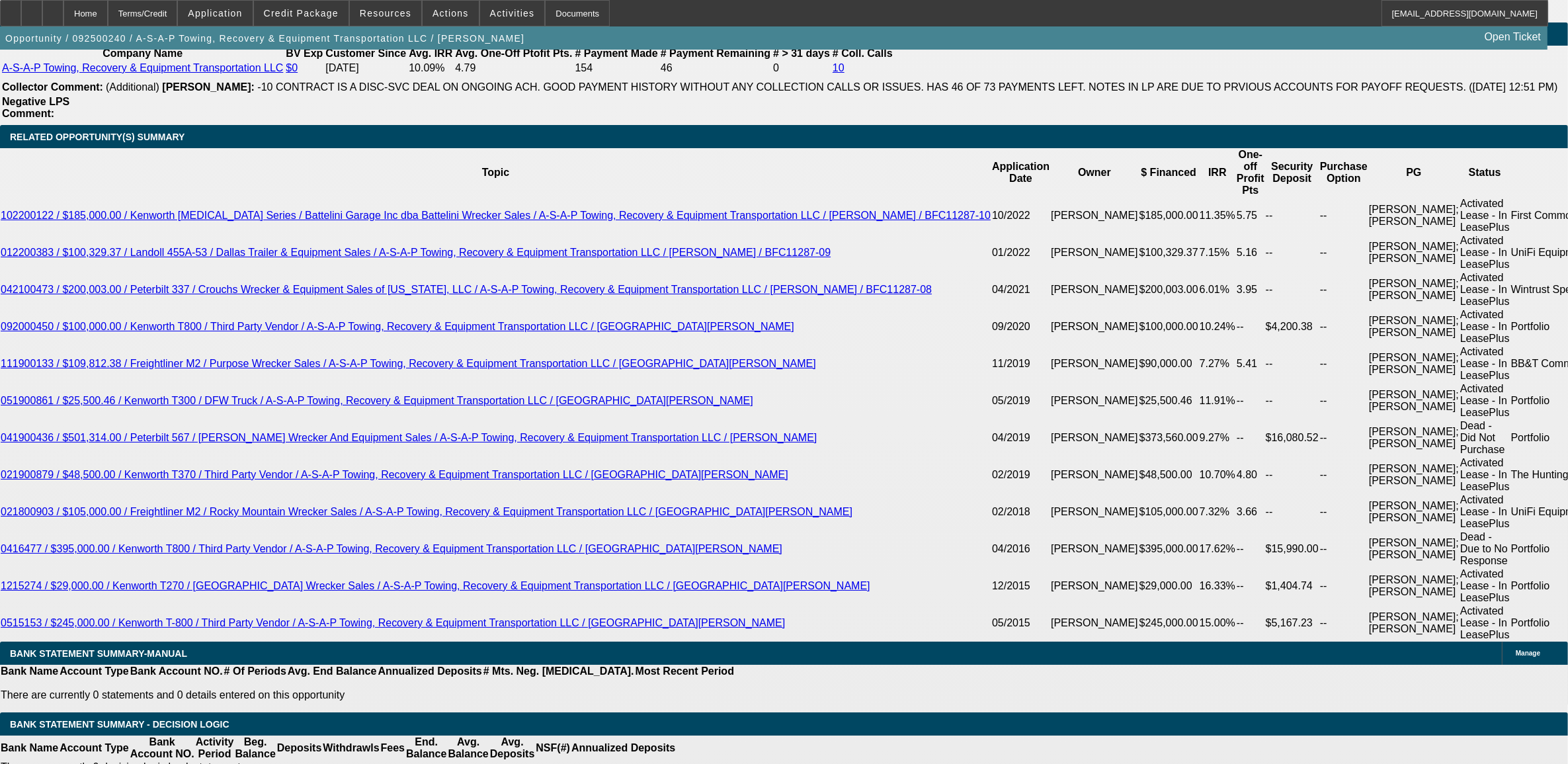
select select "2"
type input "UNKNOWN"
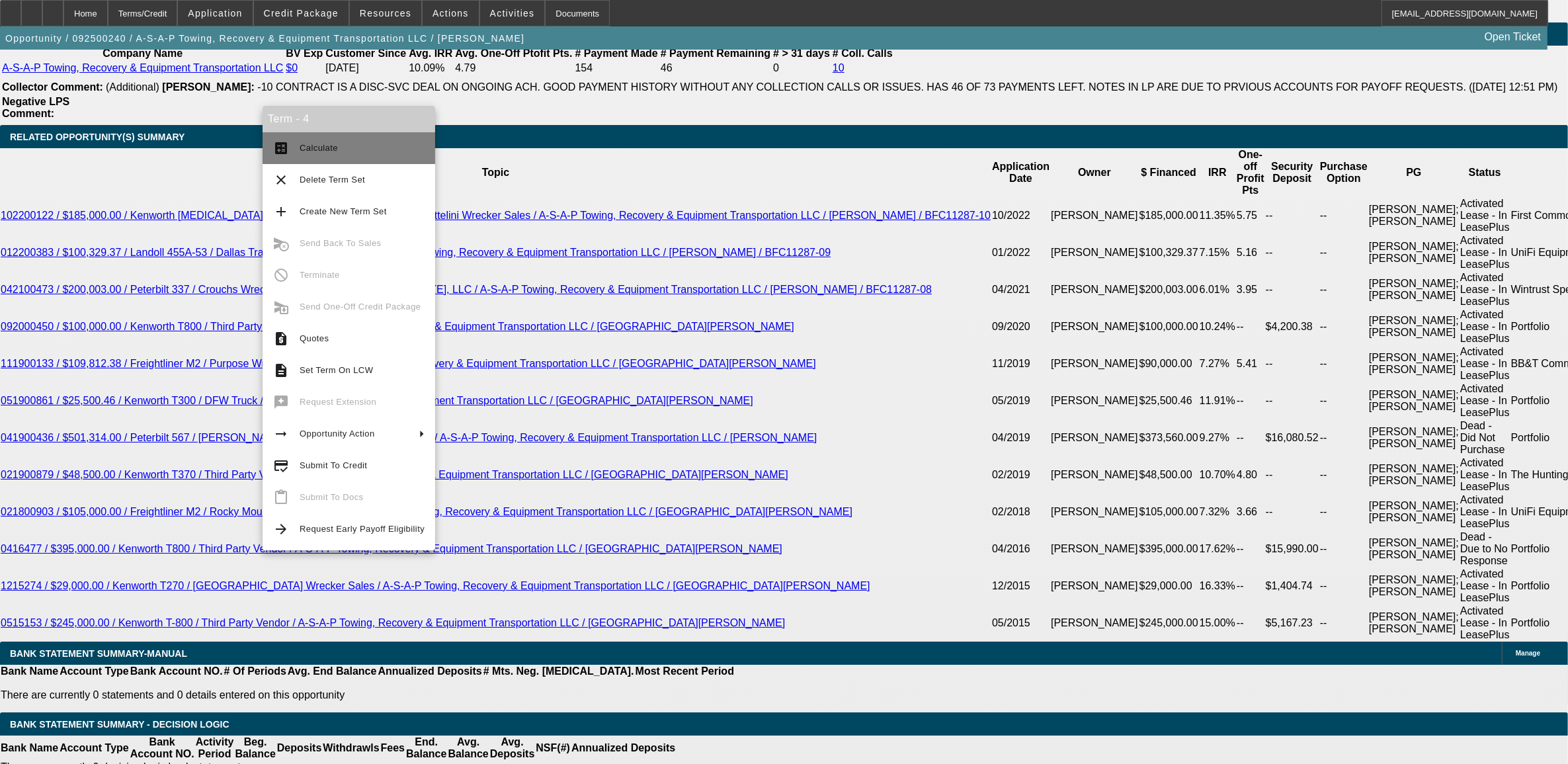
click at [333, 139] on button "calculate Calculate" at bounding box center [349, 148] width 173 height 32
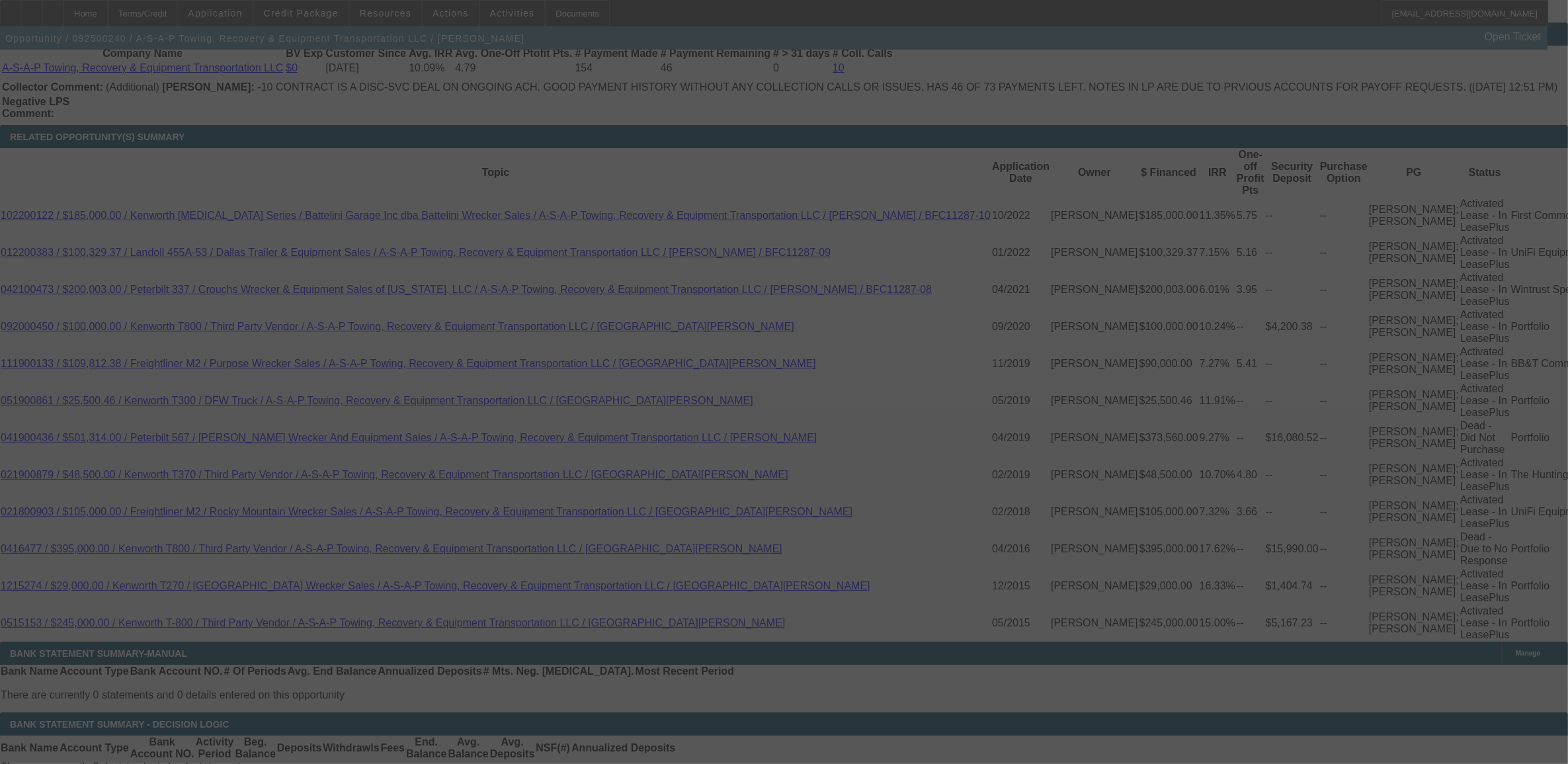
select select "0"
select select "2"
select select "0"
select select "6"
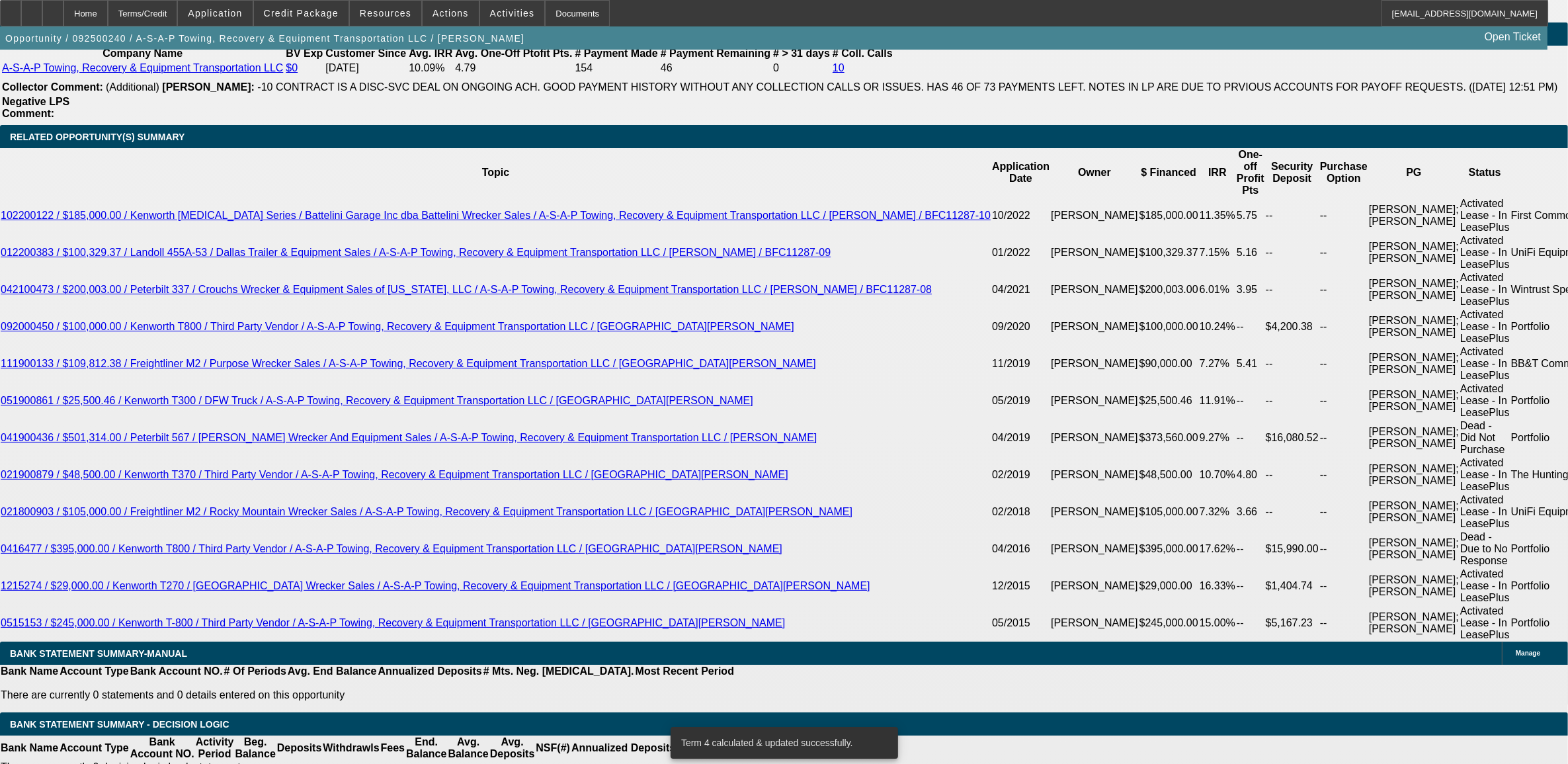
type input "UNKNOWN"
type input "78"
type input "$3,589.96"
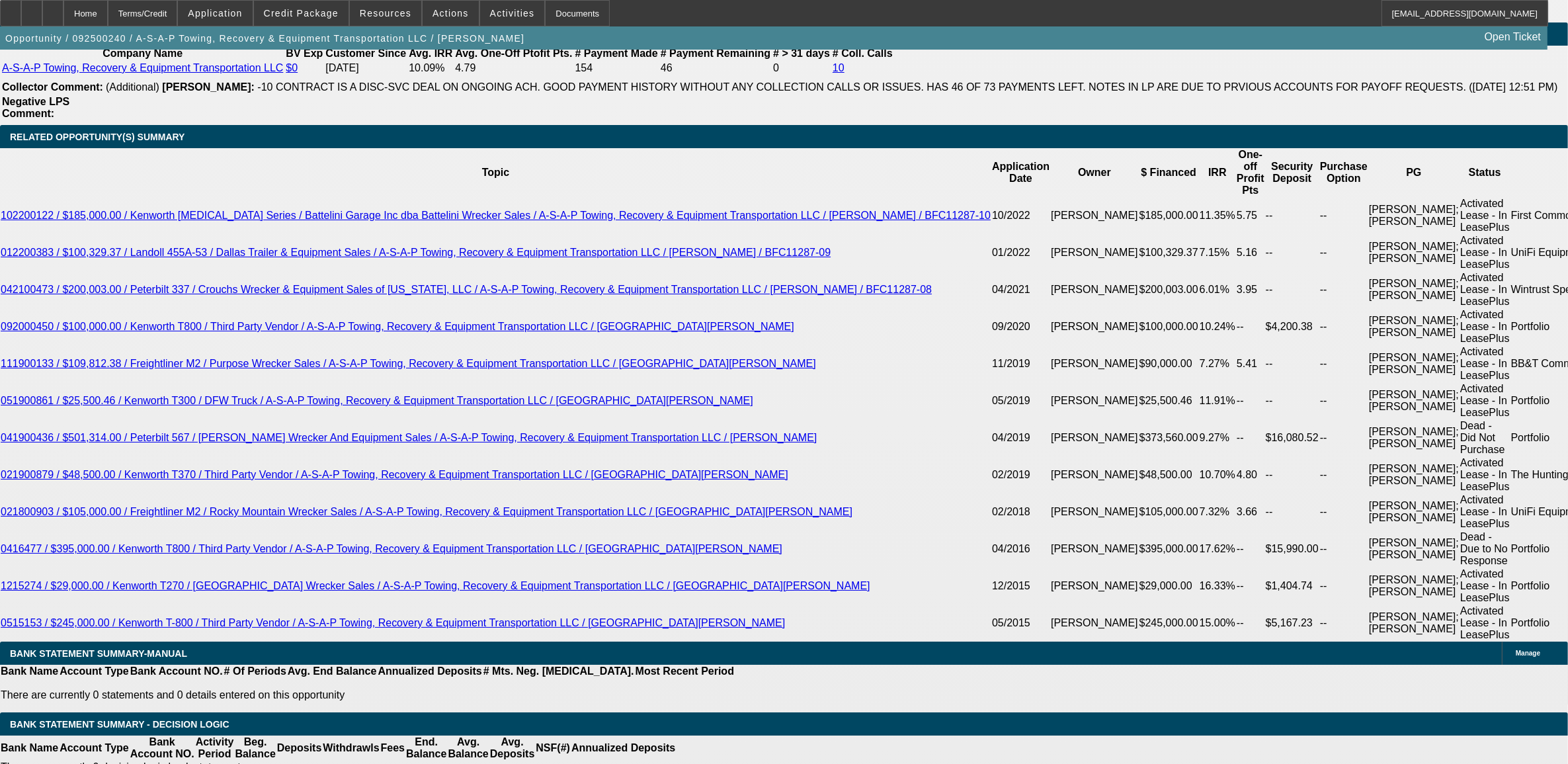
type input "7"
type input "$29,618.91"
type input "84"
type input "$1.78"
type input "84"
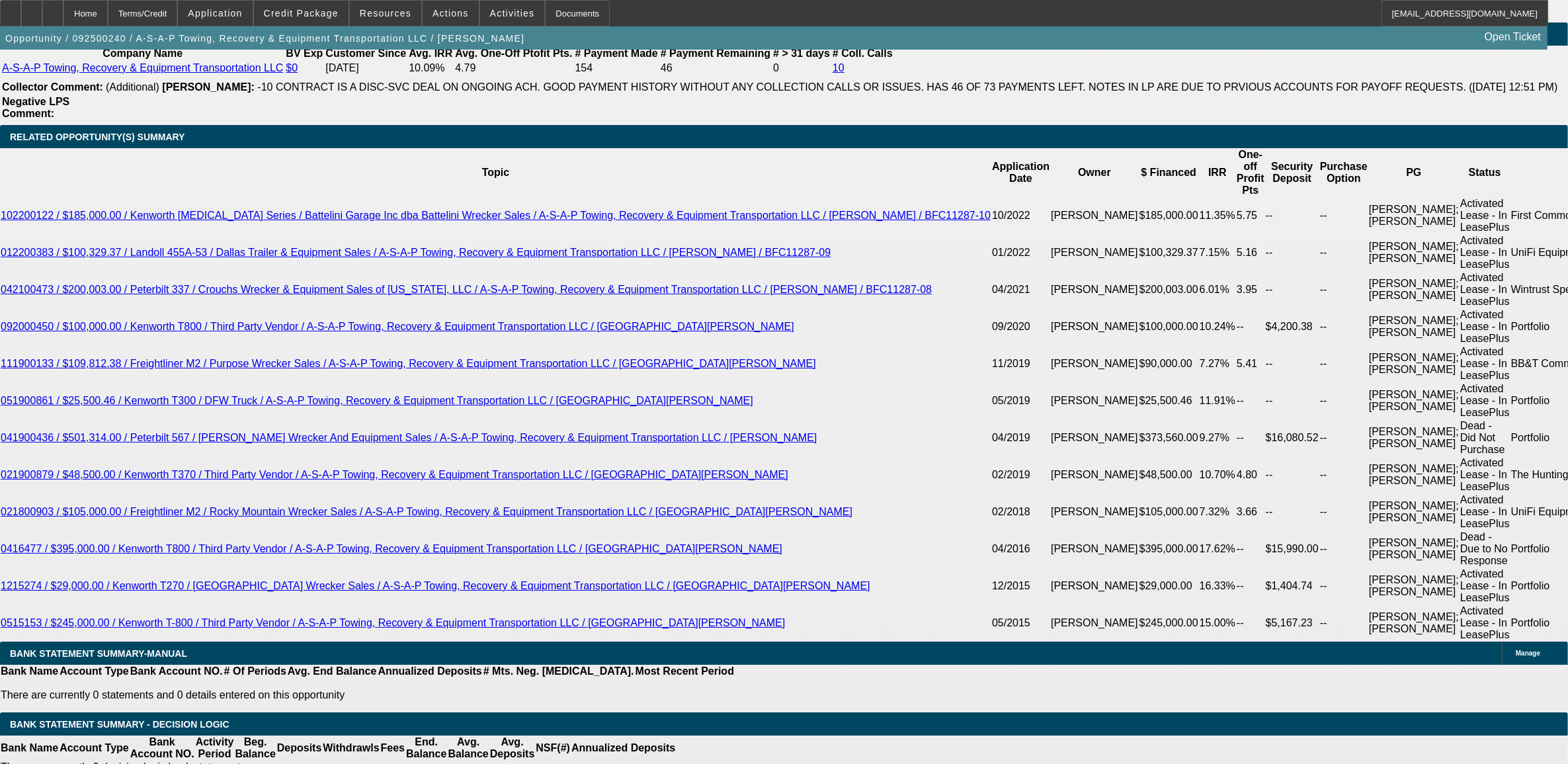
type input "10"
type input "$2,466.25"
type input "10."
type input "$3,320.24"
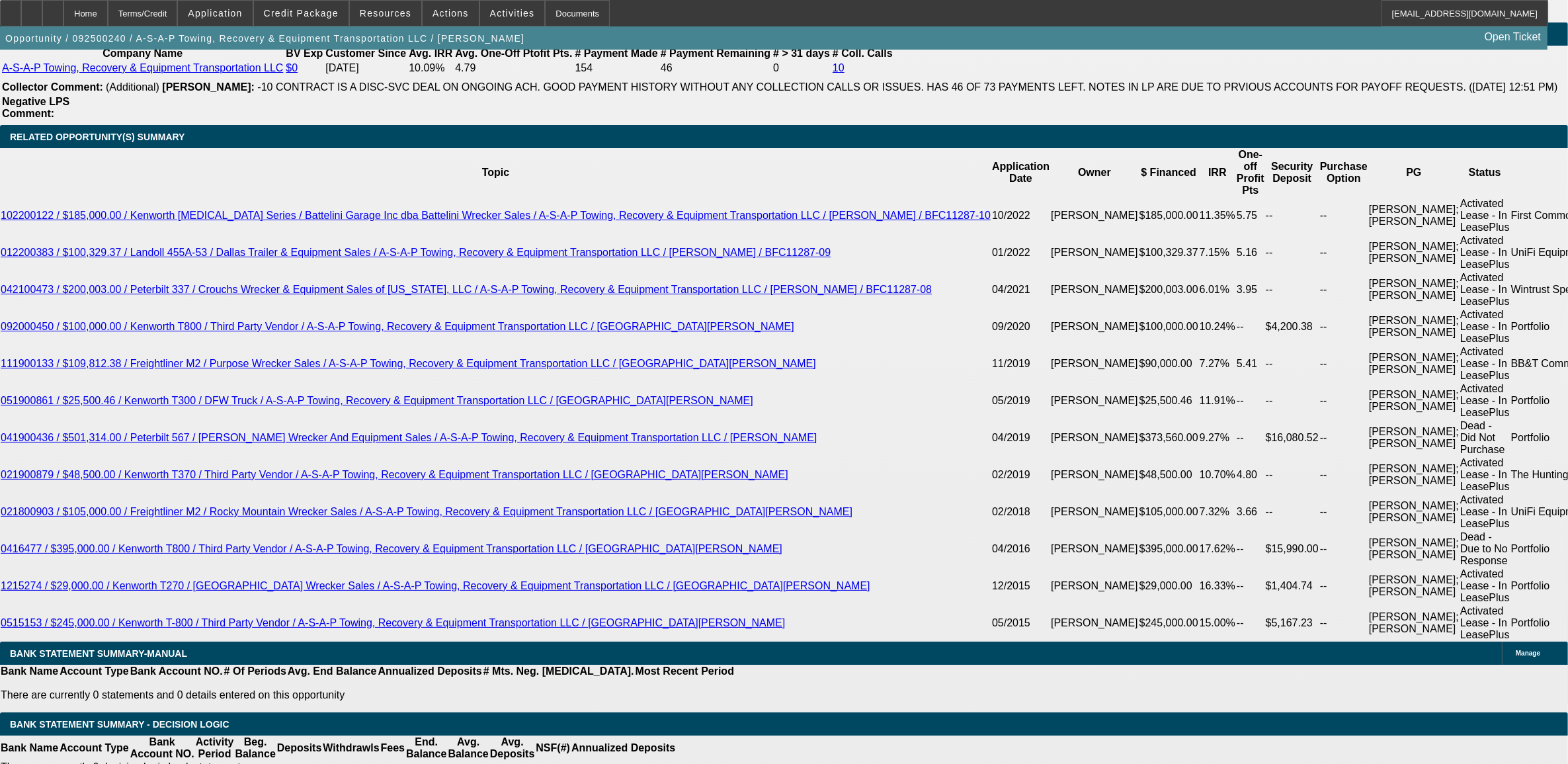
type input "10.9"
type input "$3,413.98"
type input "10.9"
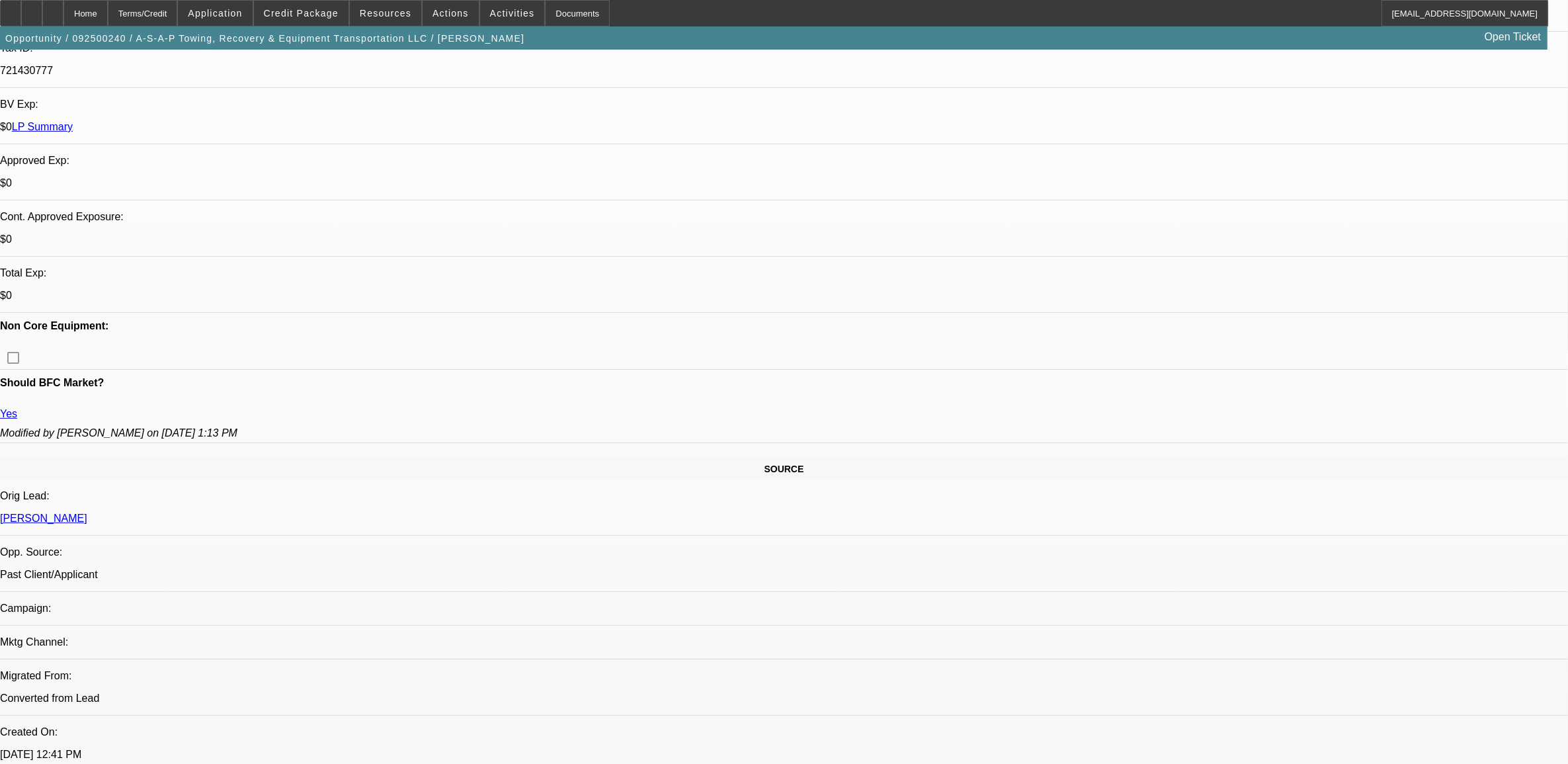
select select "0"
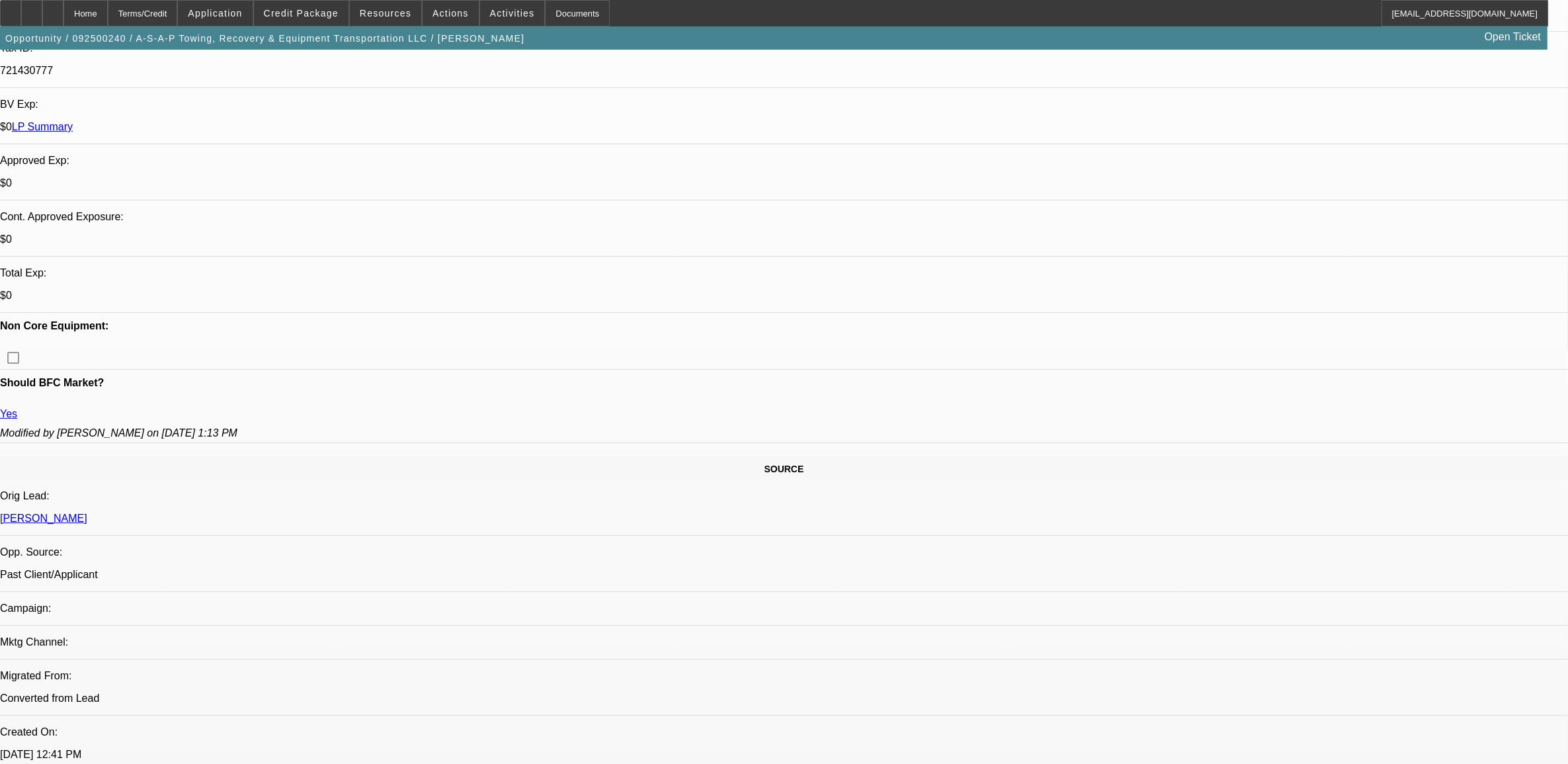
select select "0"
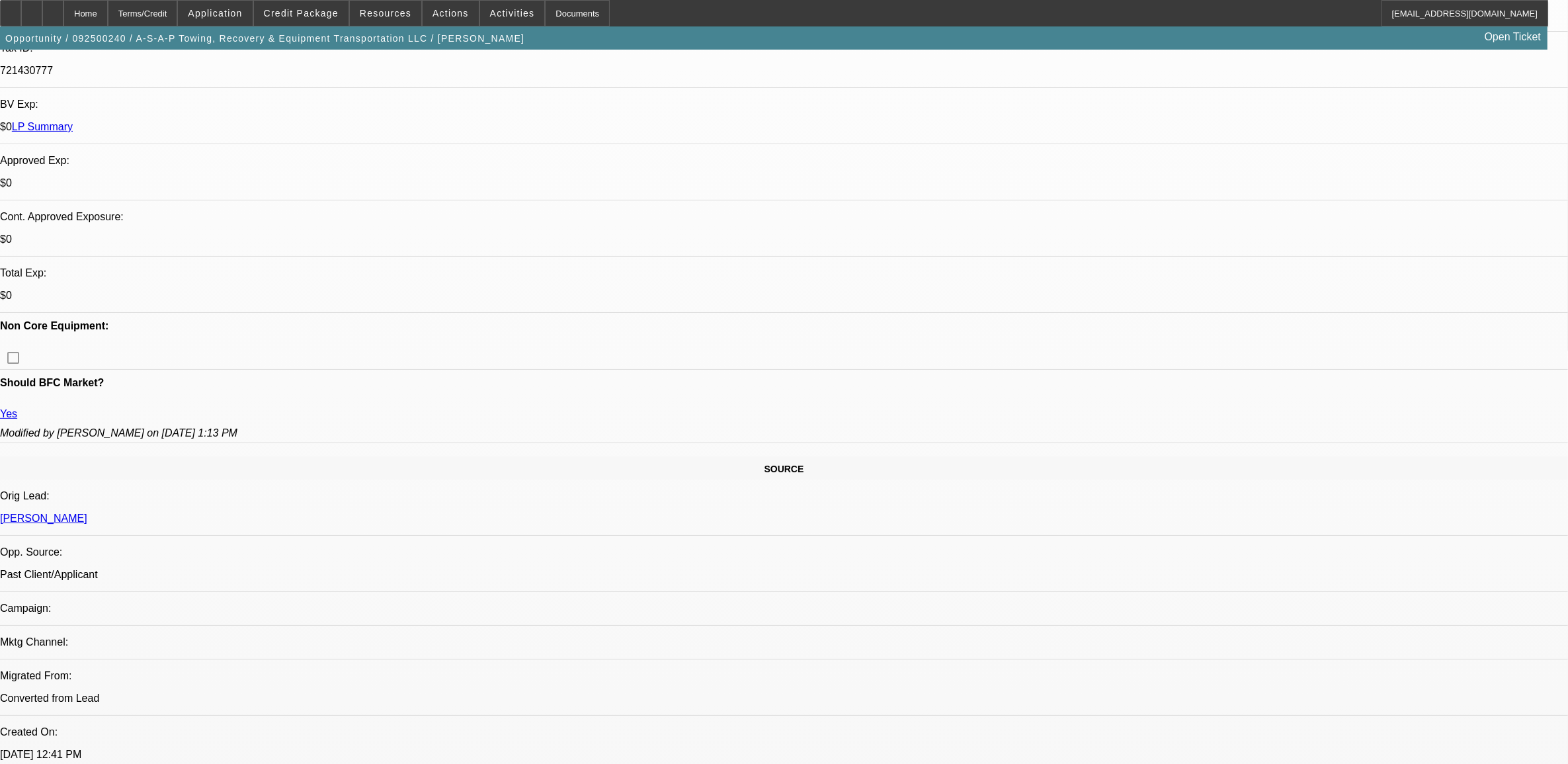
select select "0"
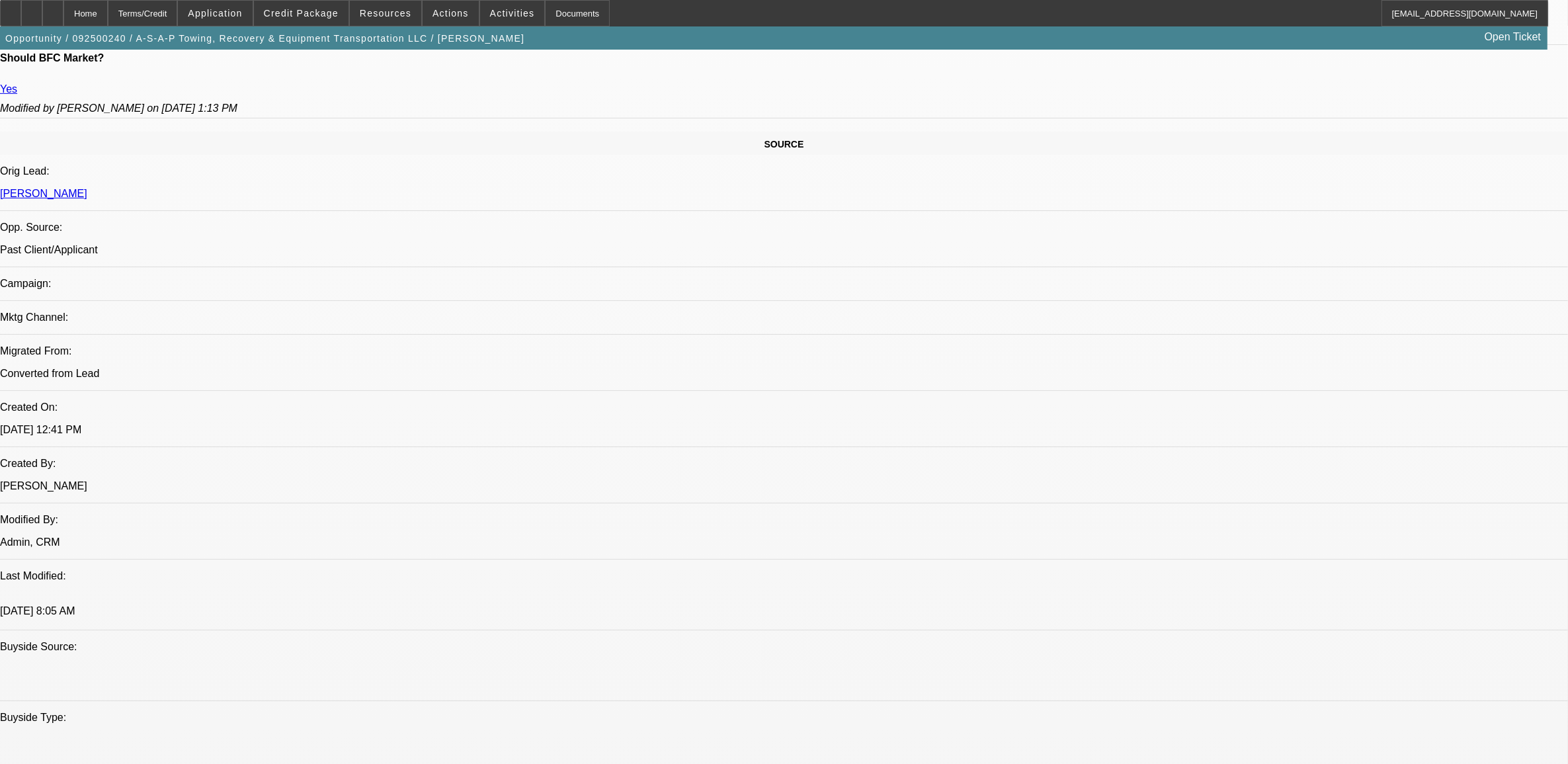
select select "1"
select select "2"
select select "6"
select select "1"
select select "3"
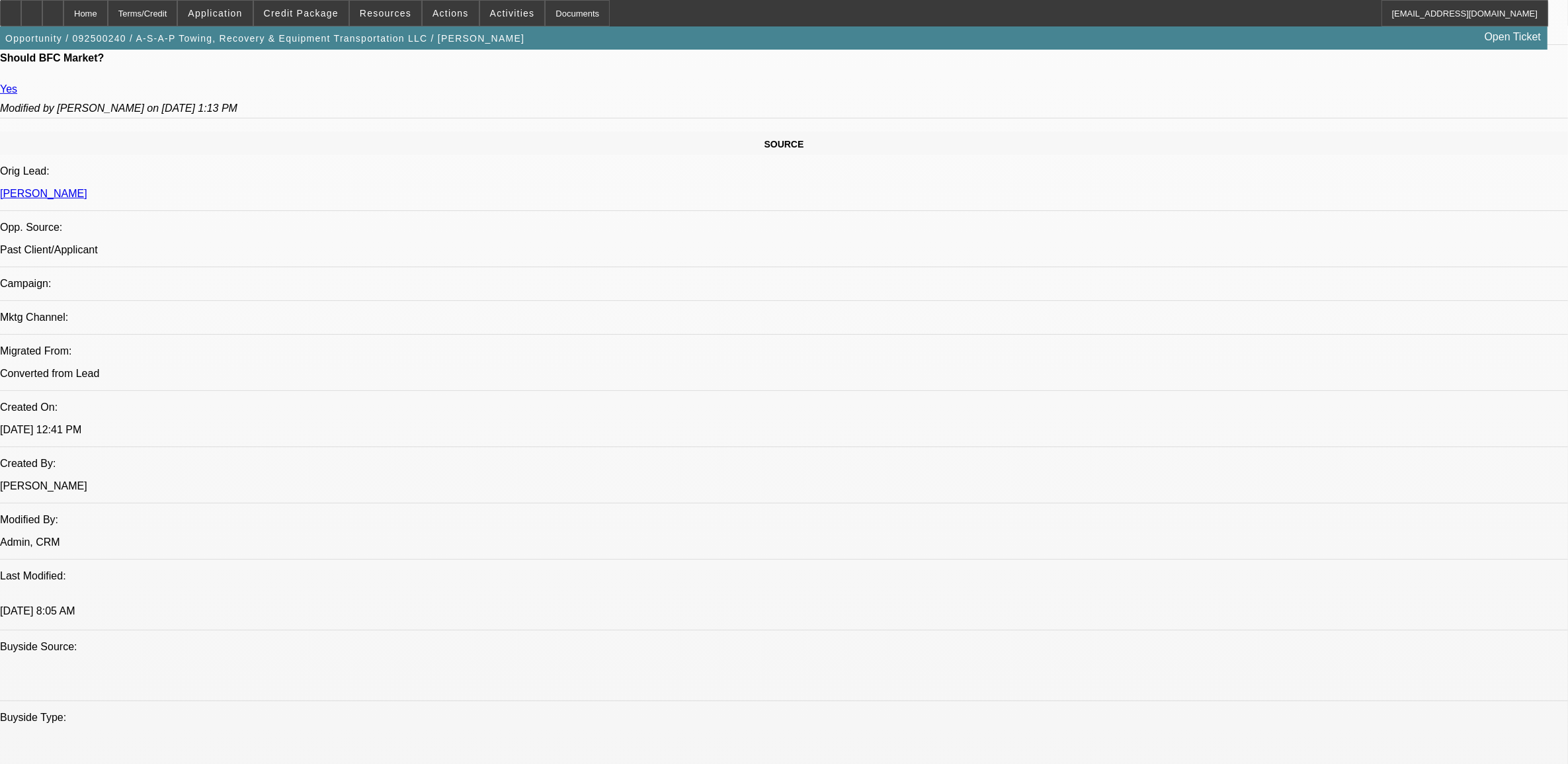
select select "6"
select select "1"
select select "3"
select select "6"
select select "1"
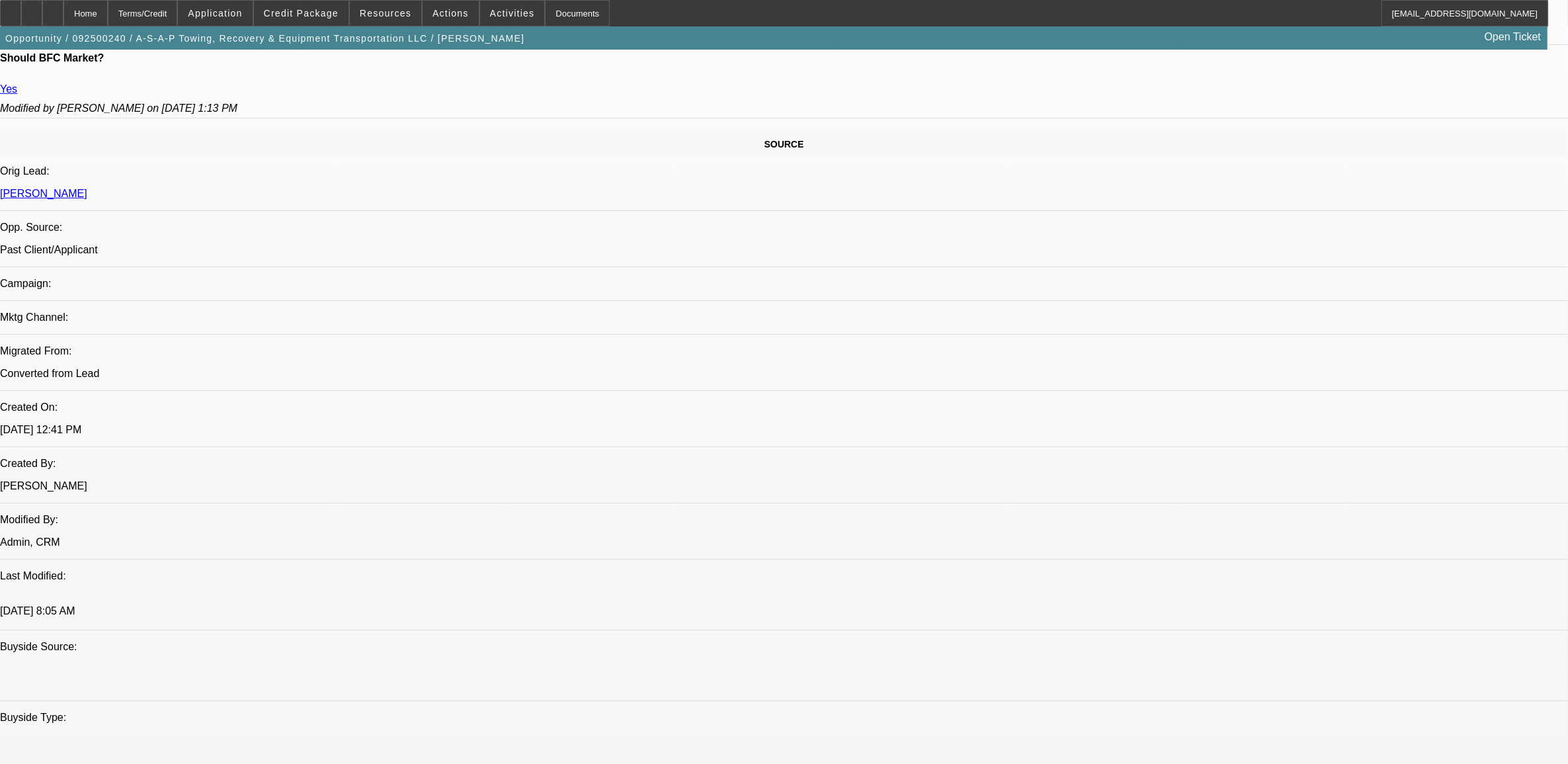
select select "2"
select select "6"
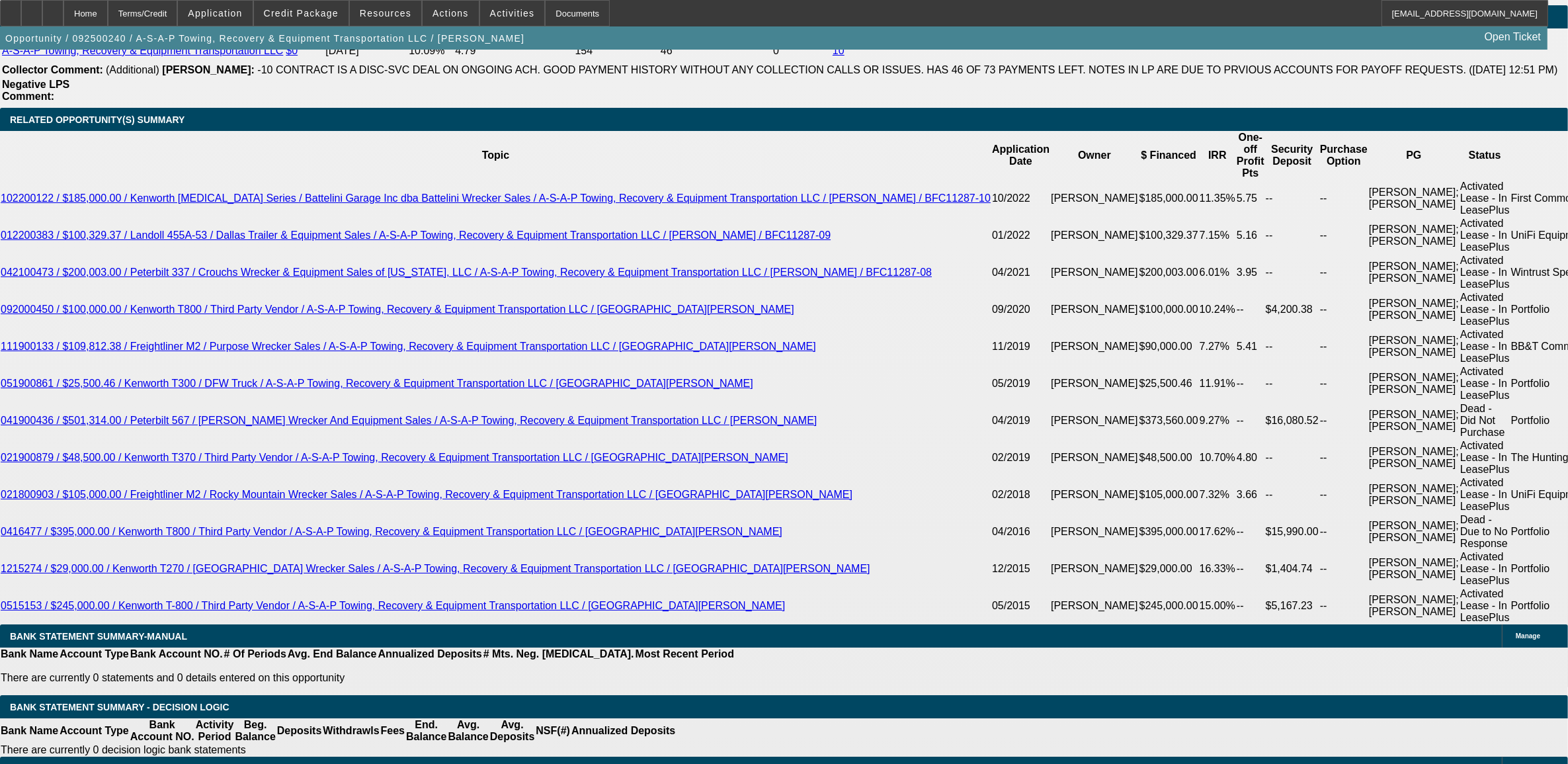
scroll to position [2398, 0]
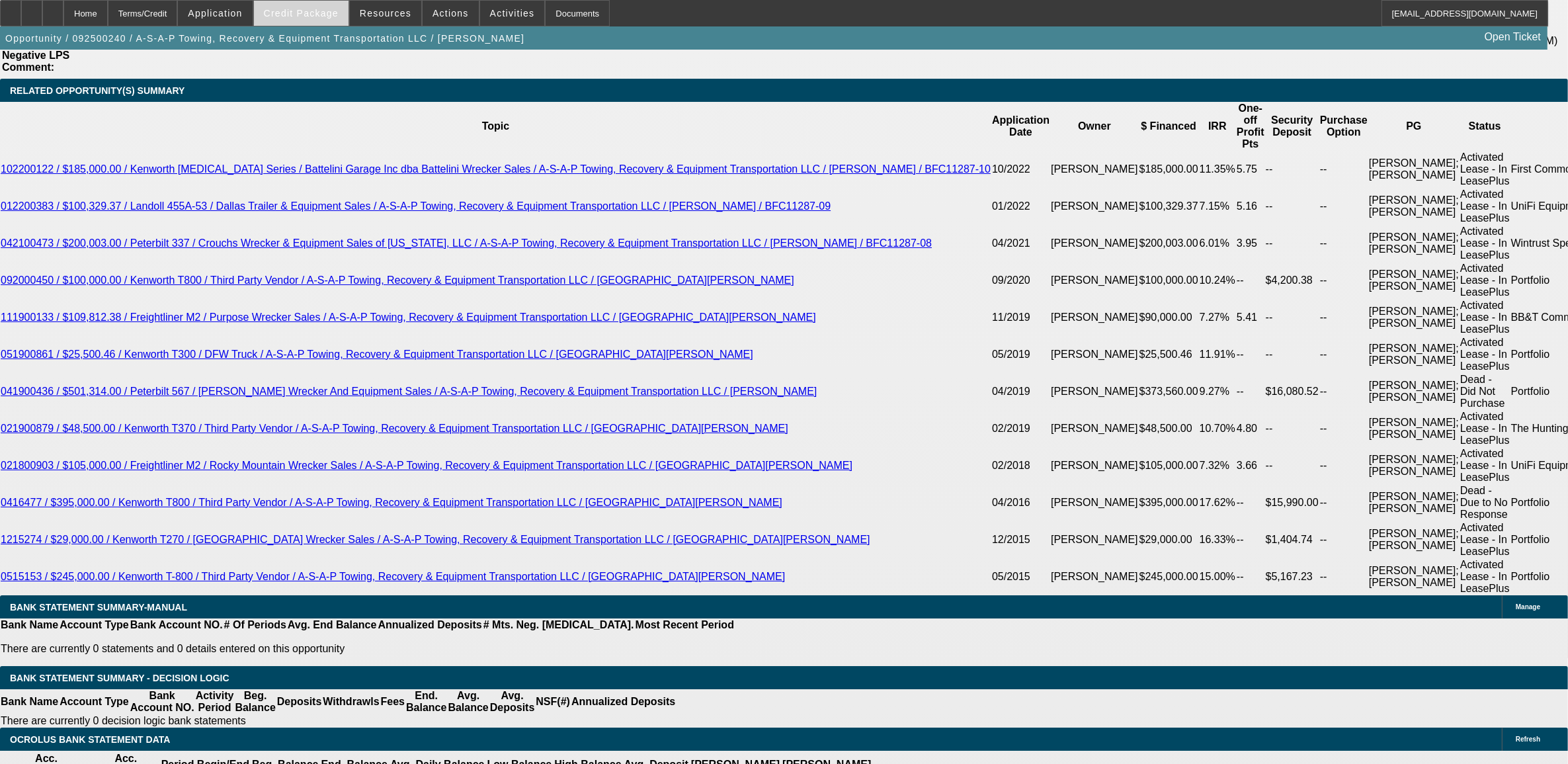
click at [326, 7] on span at bounding box center [301, 13] width 94 height 32
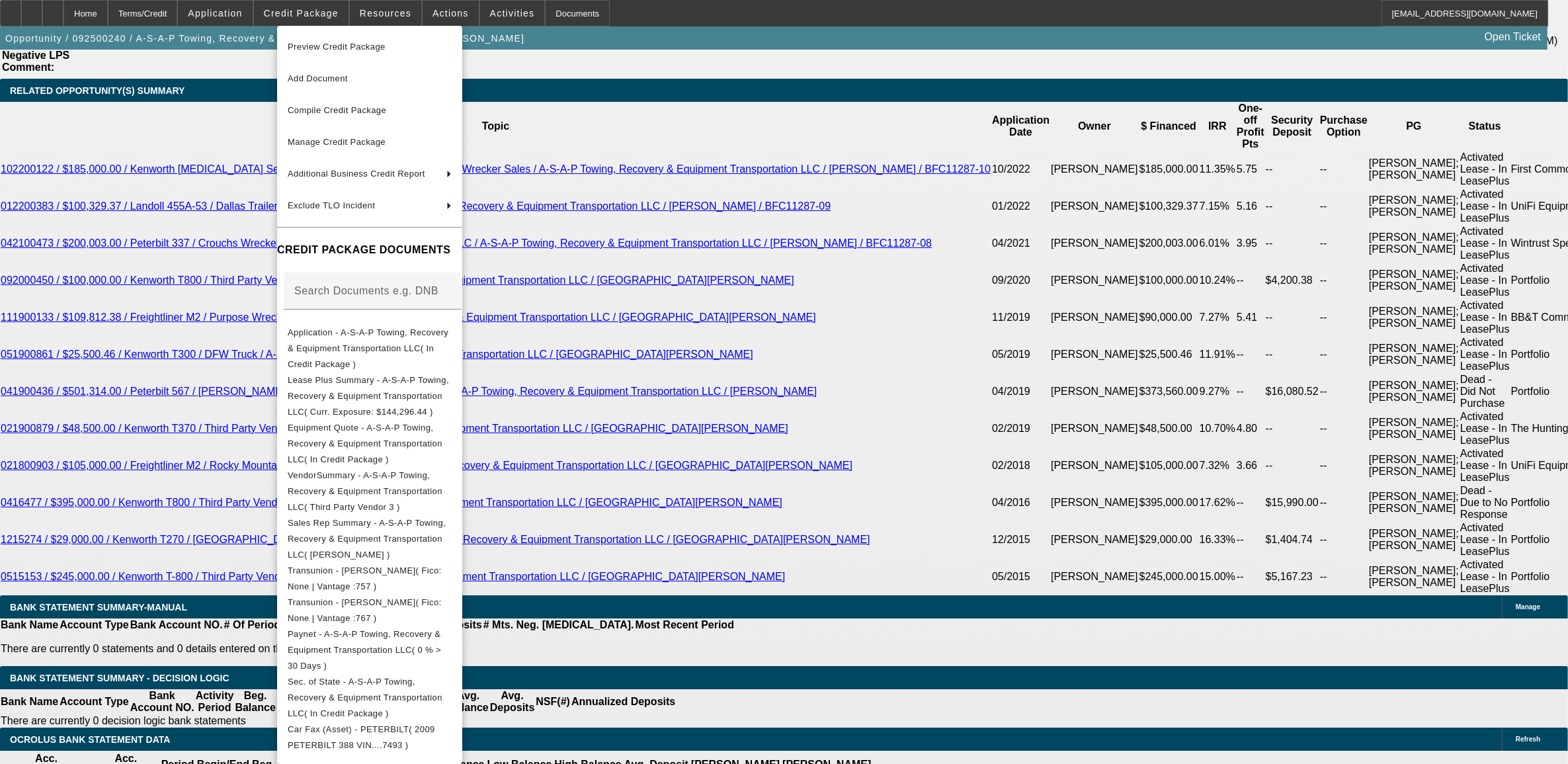
click at [341, 46] on span "Preview Credit Package" at bounding box center [337, 47] width 98 height 10
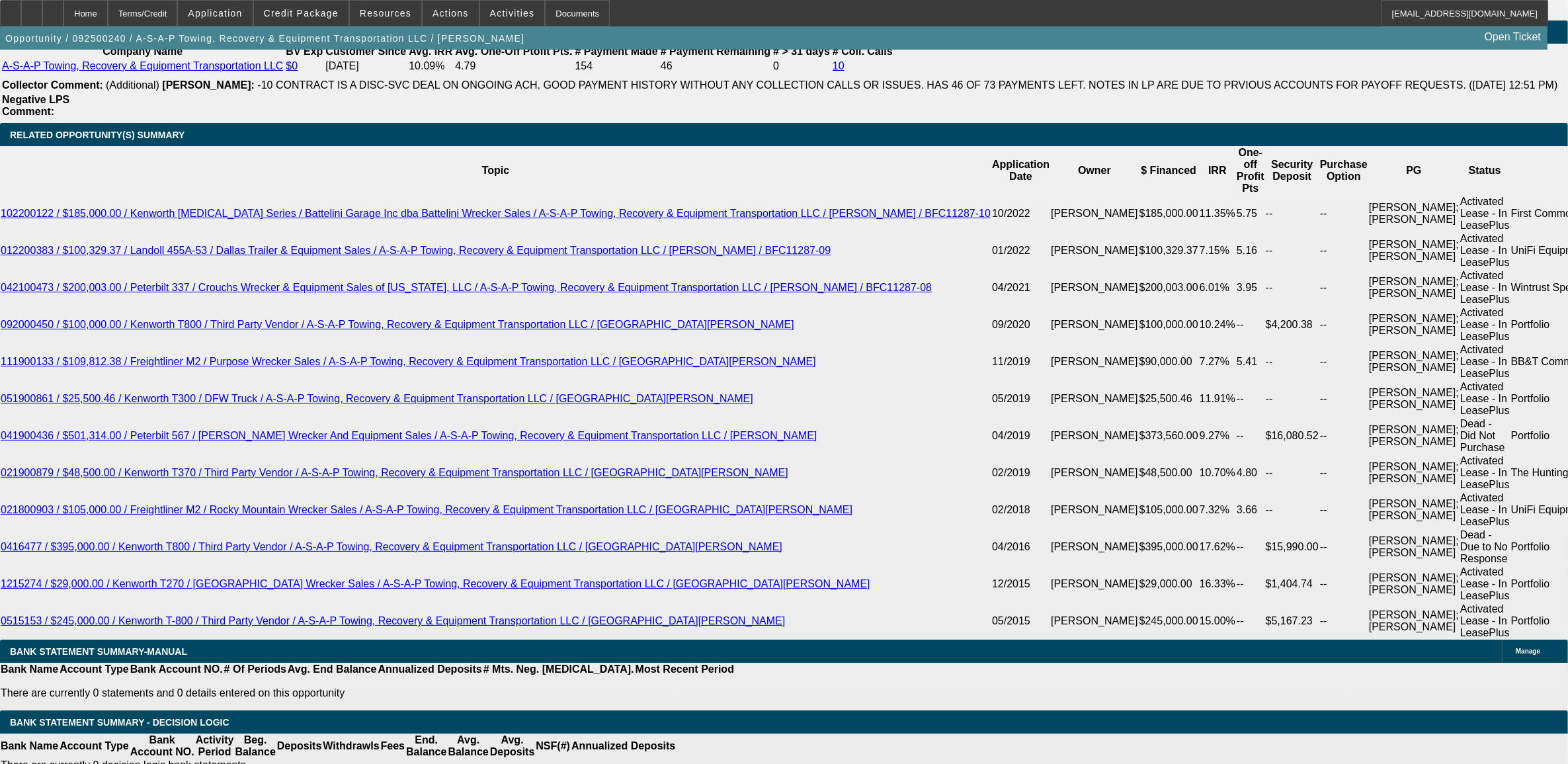
scroll to position [2316, 0]
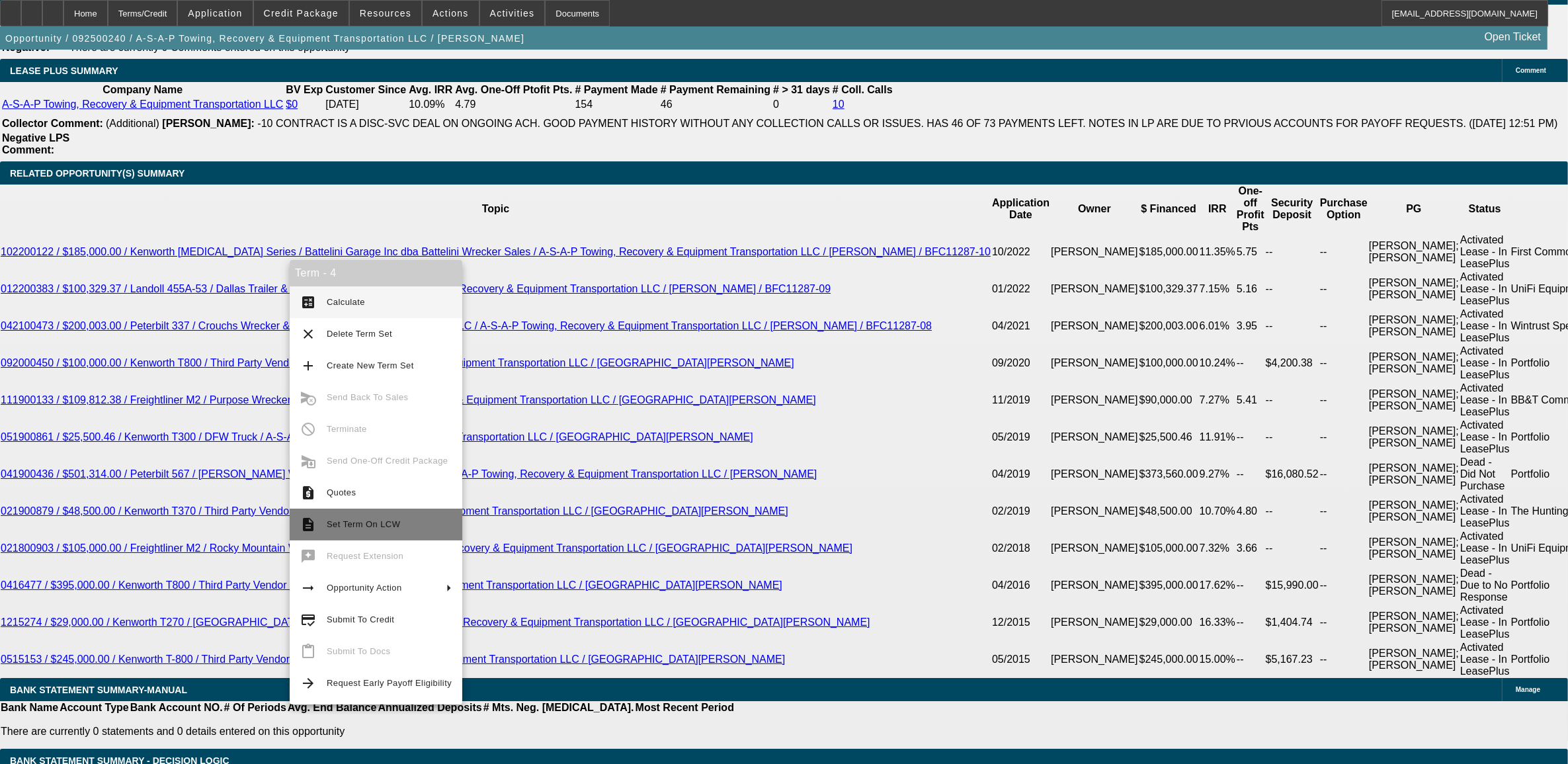
click at [347, 520] on span "Set Term On LCW" at bounding box center [363, 524] width 74 height 10
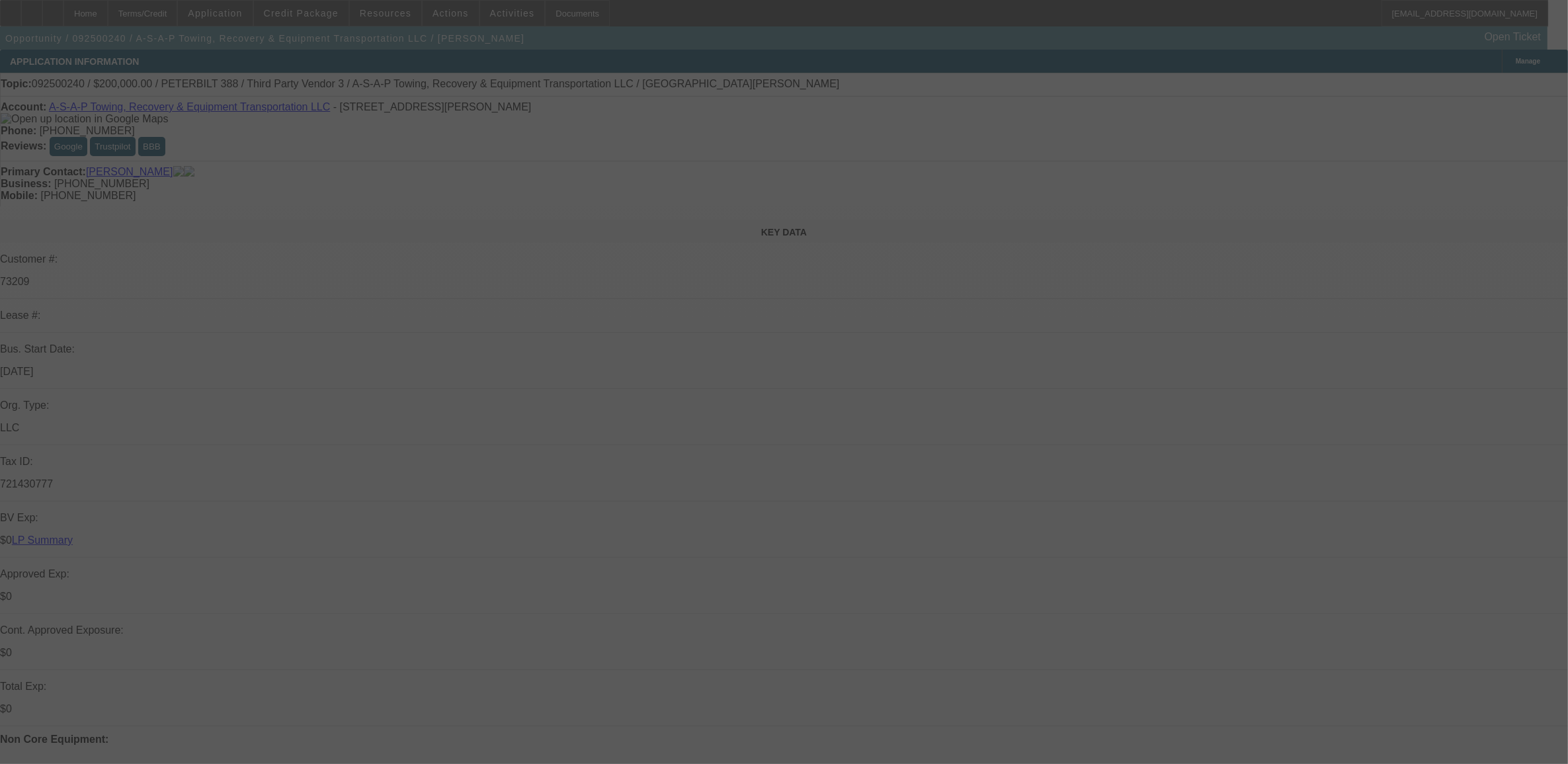
select select "0"
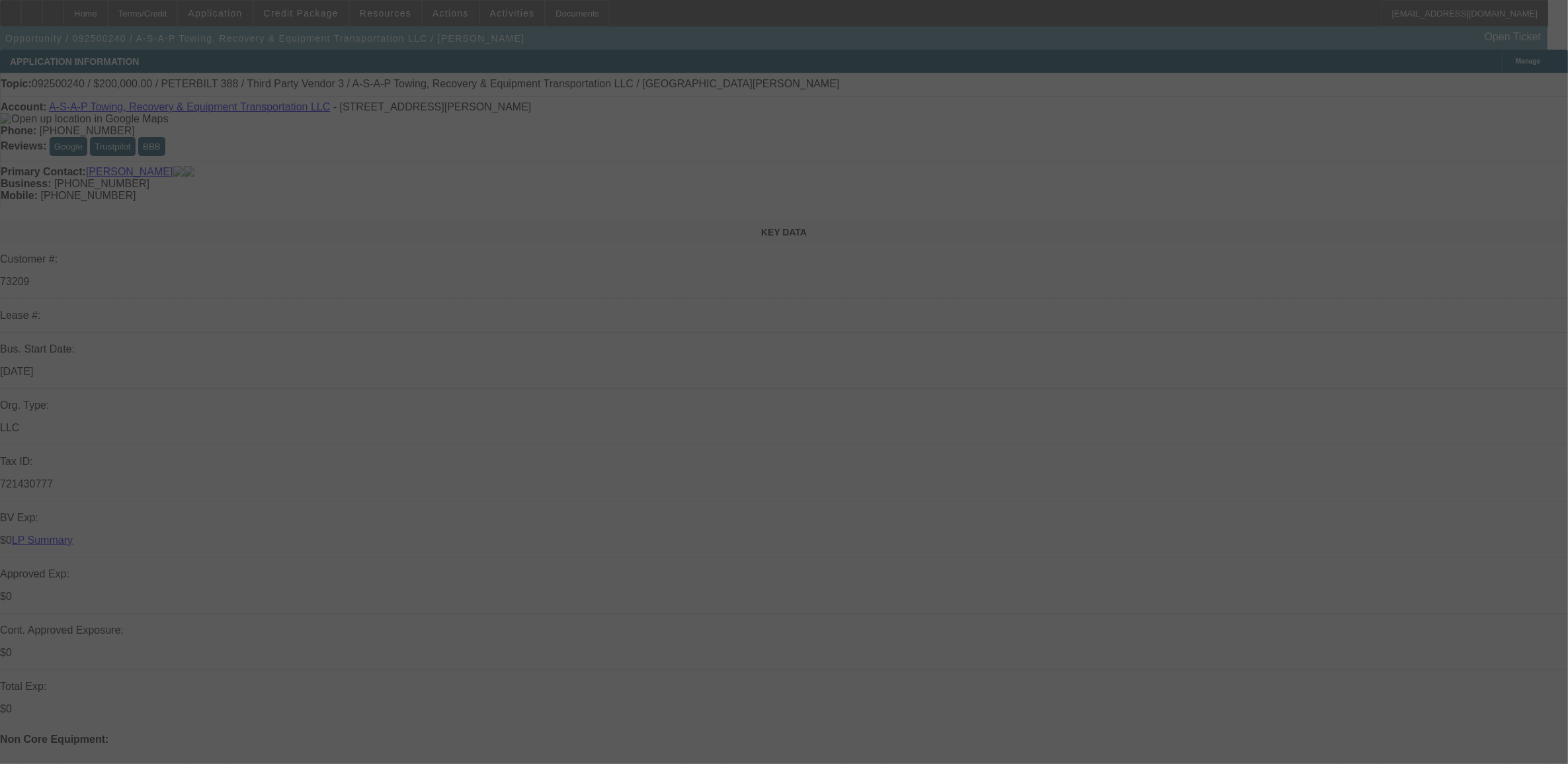
select select "0"
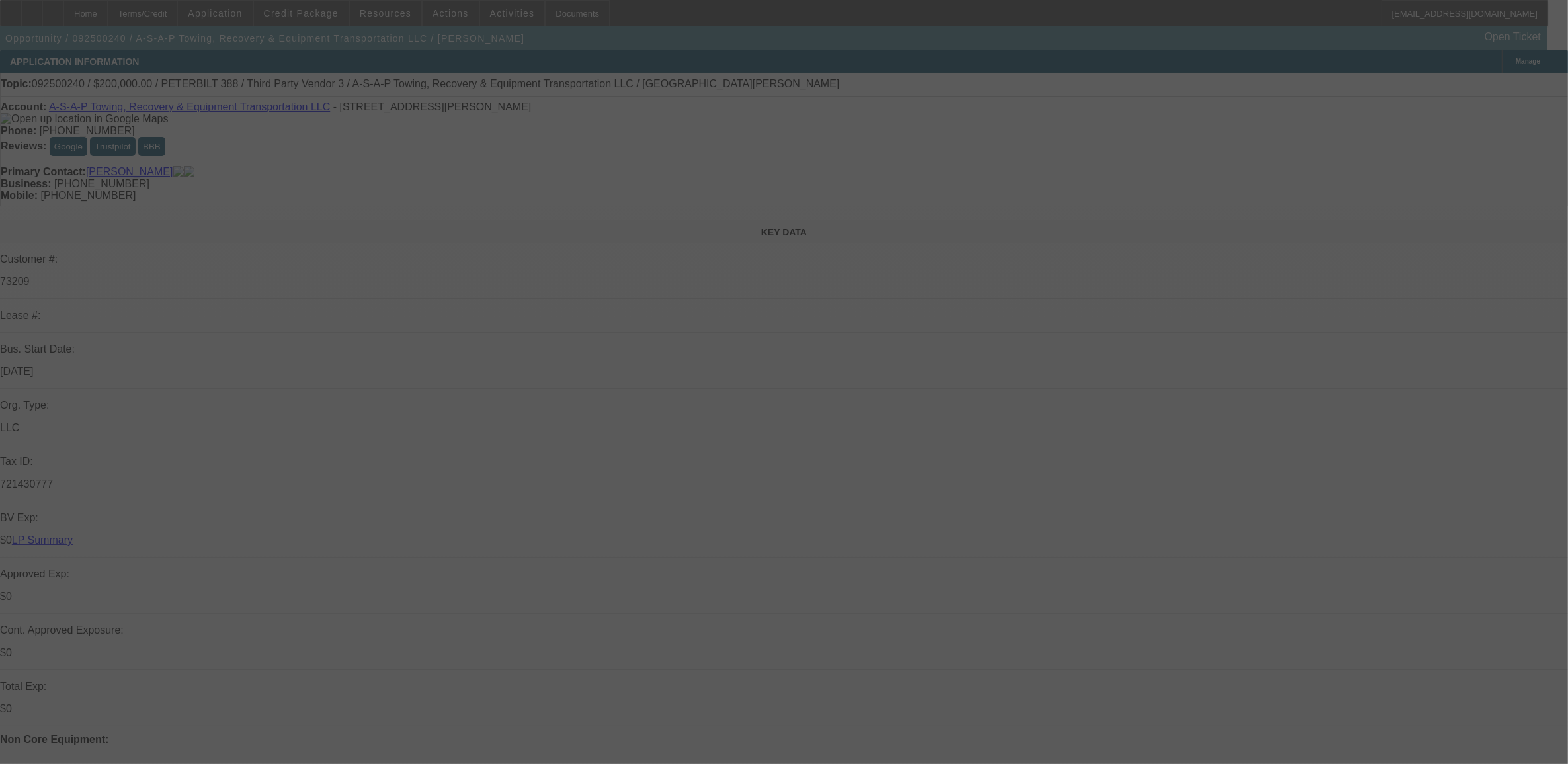
select select "0"
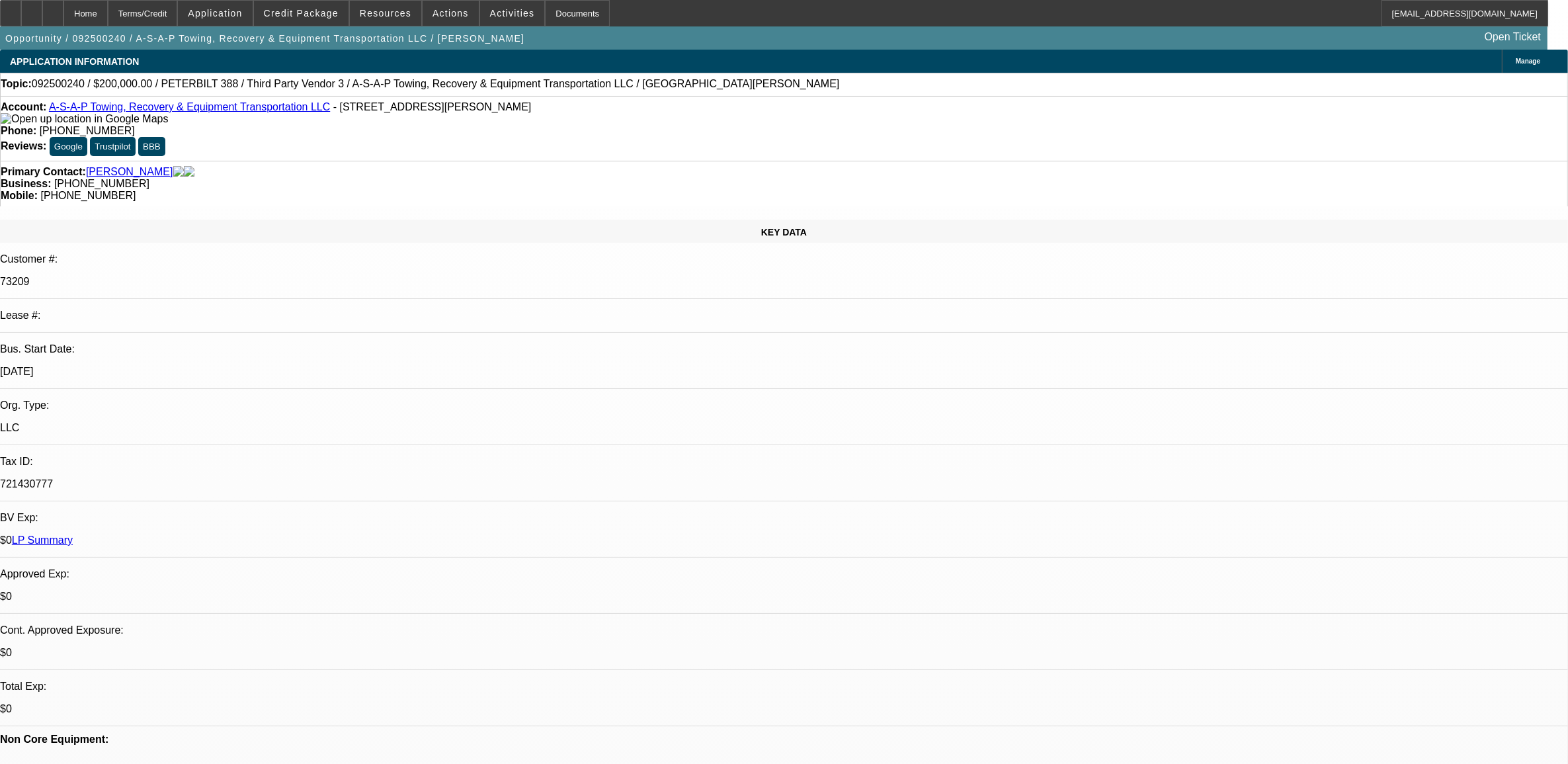
select select "1"
select select "2"
select select "6"
select select "1"
select select "3"
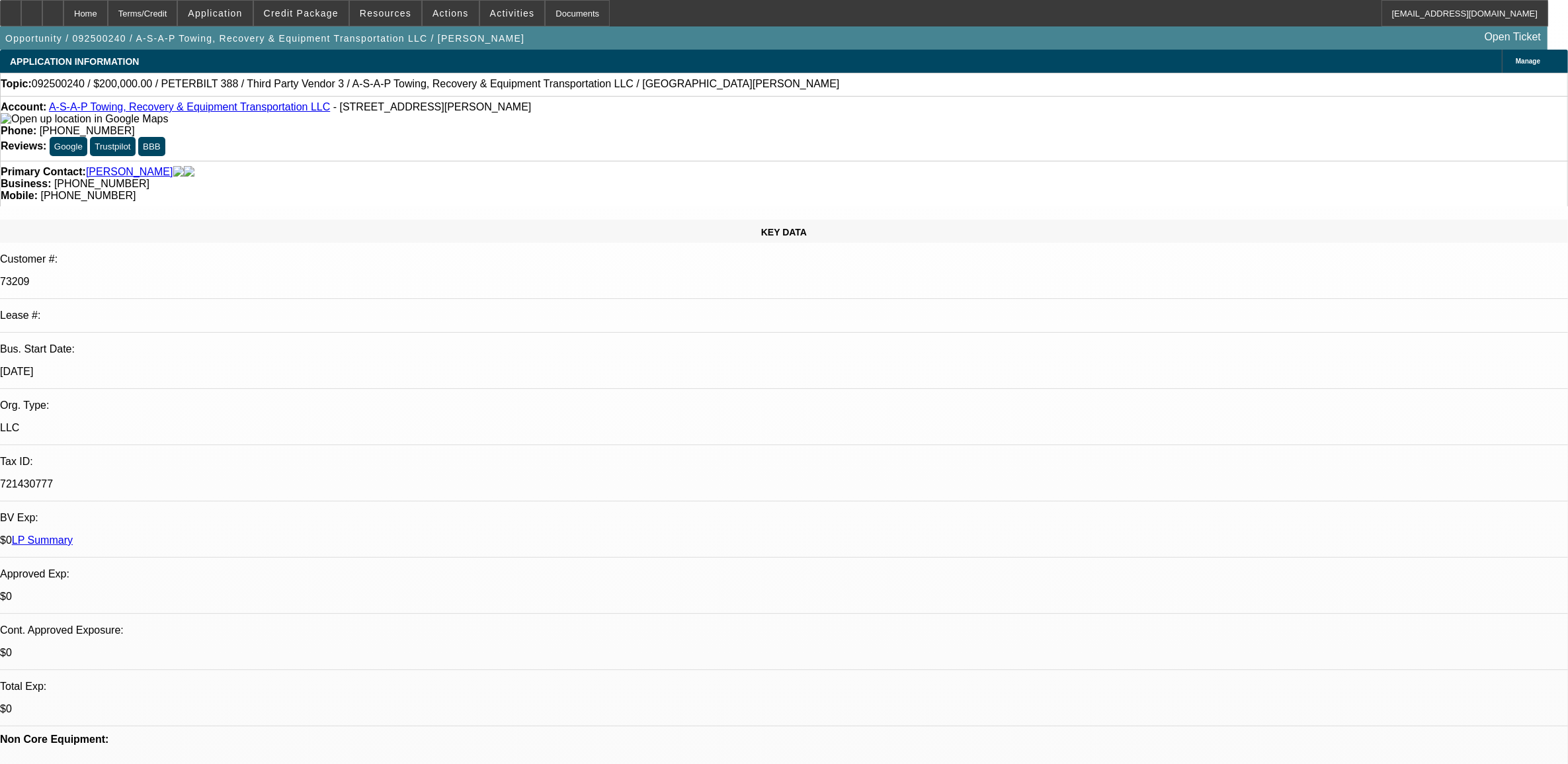
select select "6"
select select "1"
select select "3"
select select "6"
select select "1"
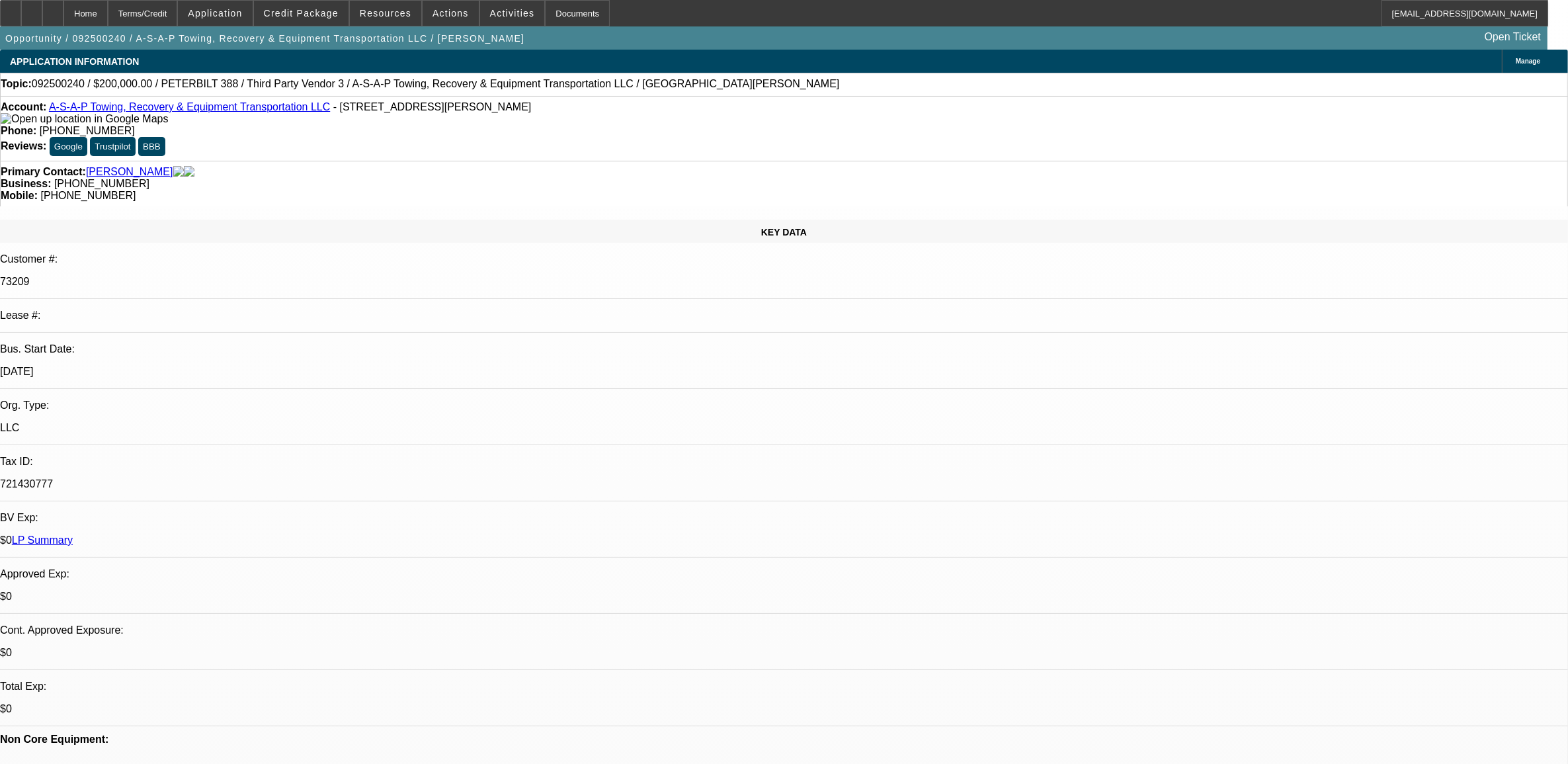
select select "2"
select select "6"
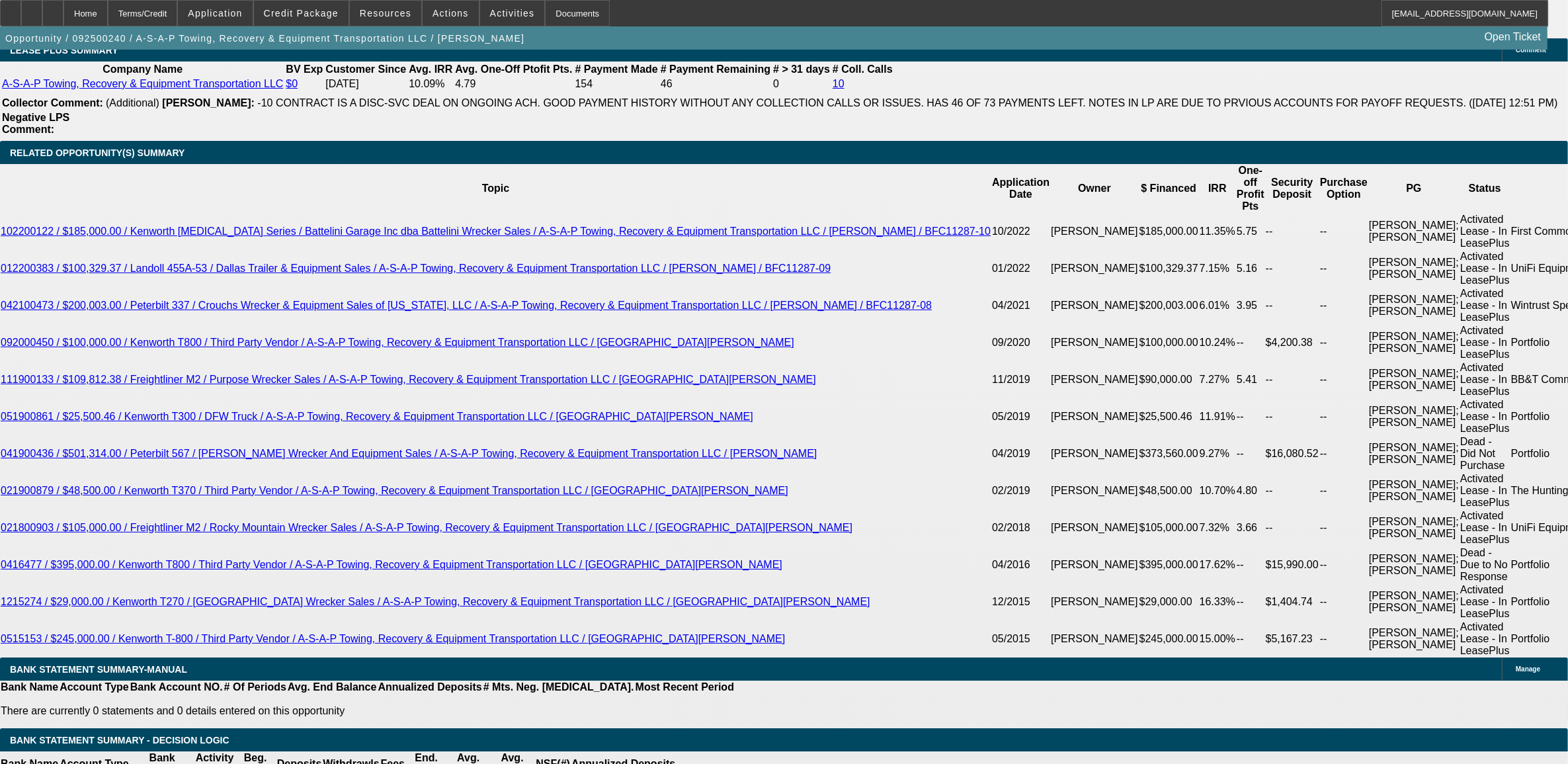
scroll to position [2398, 0]
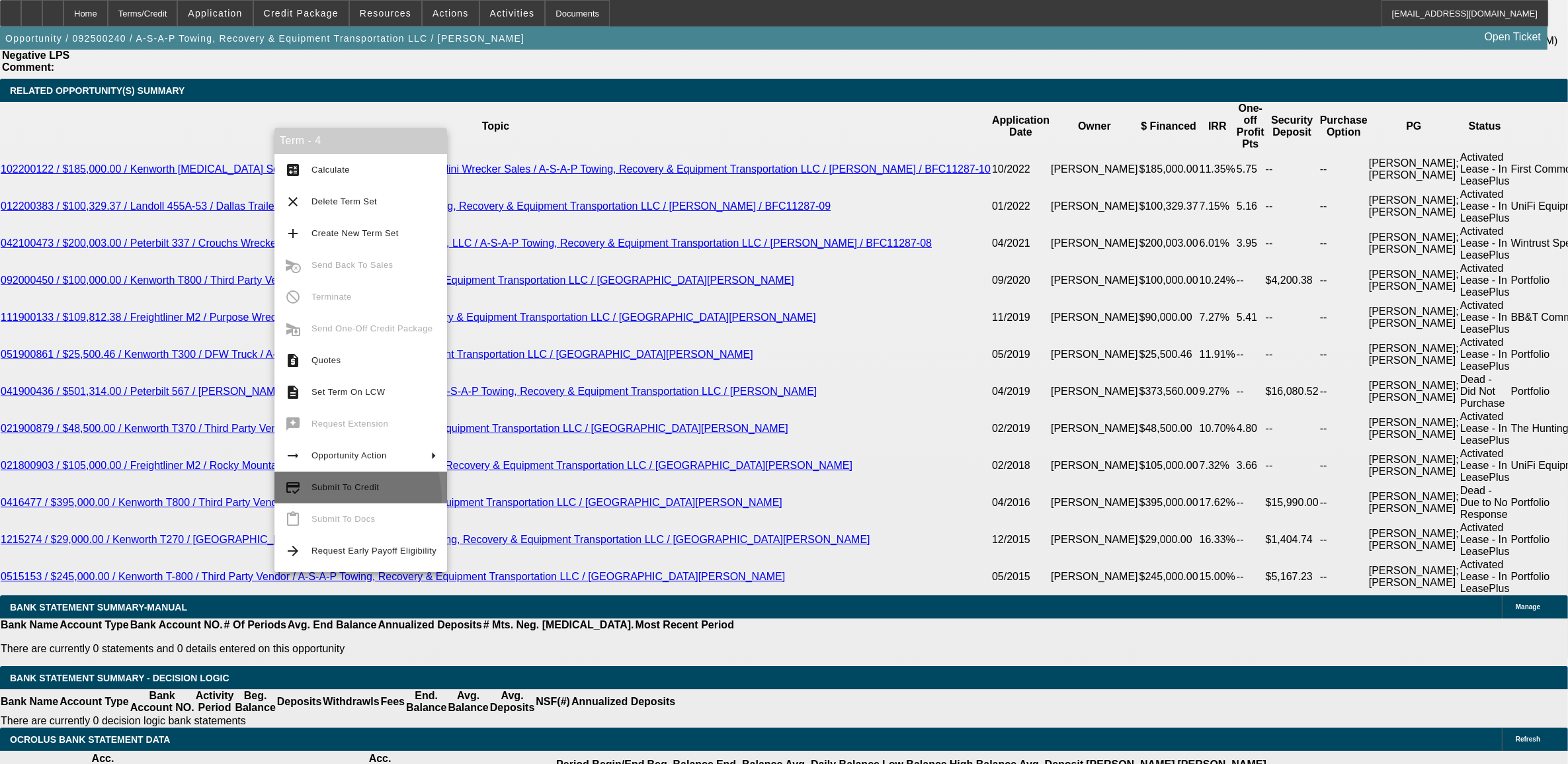
click at [324, 499] on button "credit_score Submit To Credit" at bounding box center [361, 487] width 173 height 32
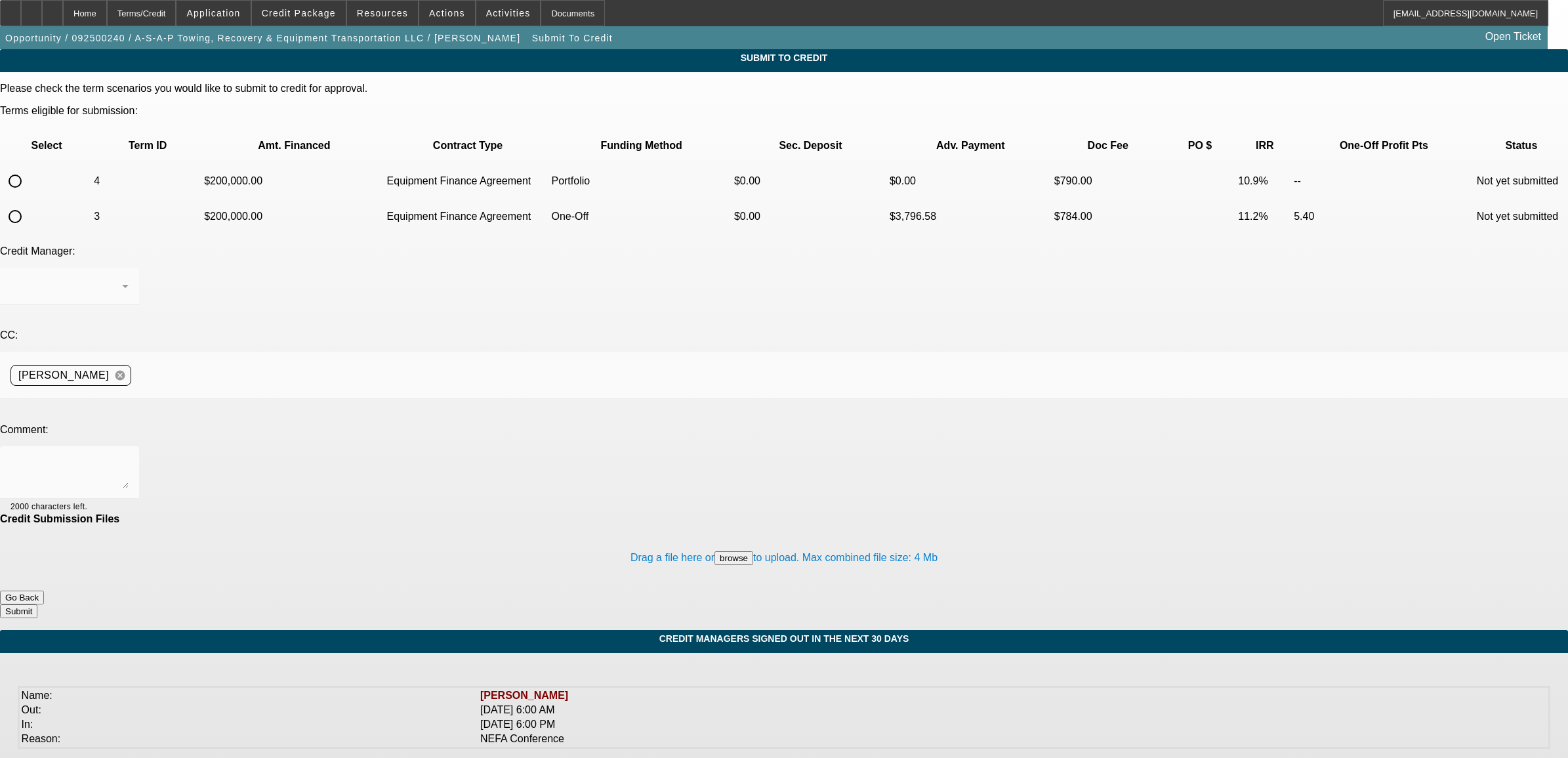
click at [28, 168] on input "radio" at bounding box center [15, 181] width 26 height 26
radio input "true"
click at [129, 268] on div at bounding box center [69, 286] width 118 height 37
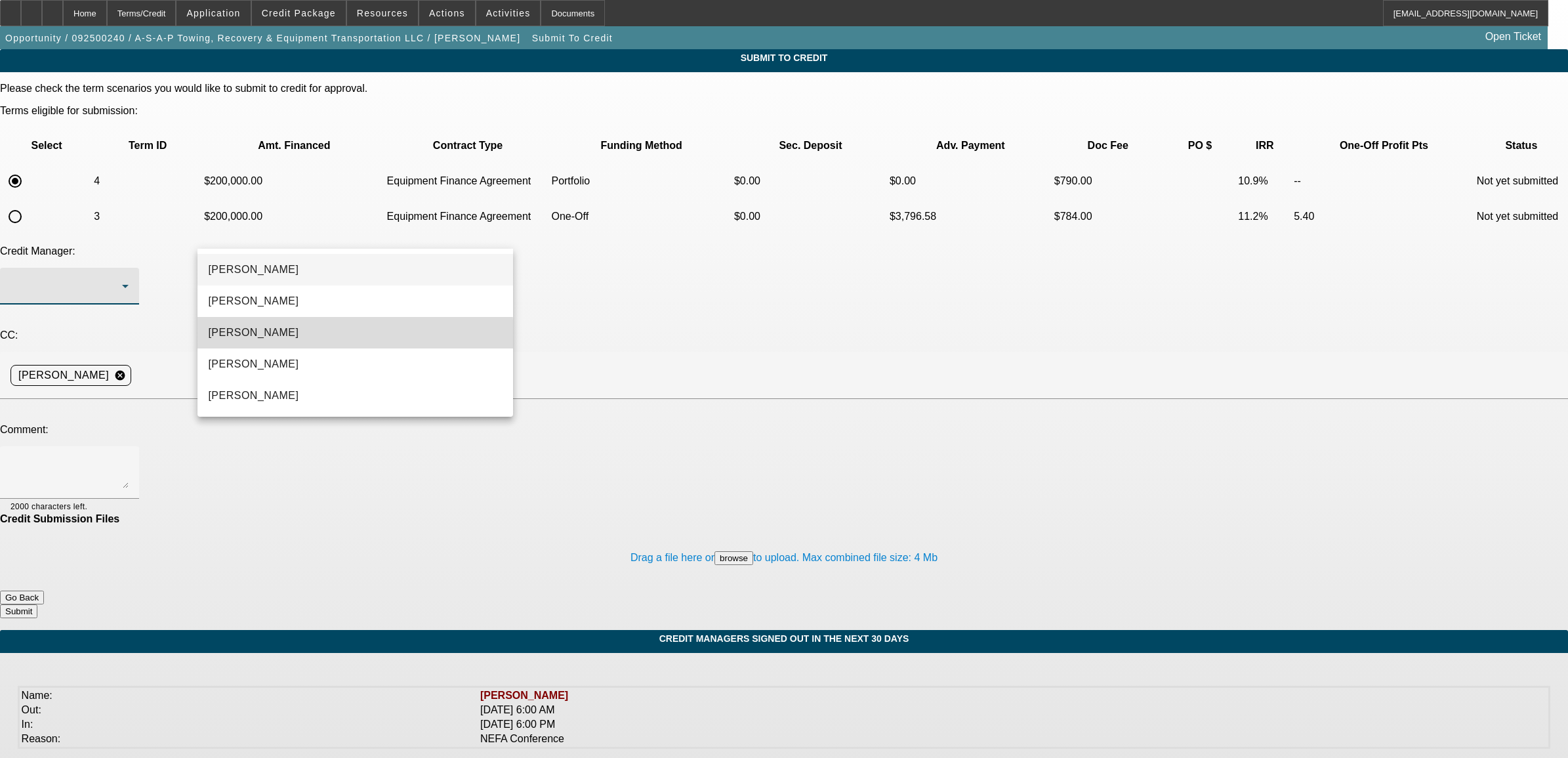
click at [285, 337] on mat-option "[PERSON_NAME]" at bounding box center [354, 333] width 315 height 31
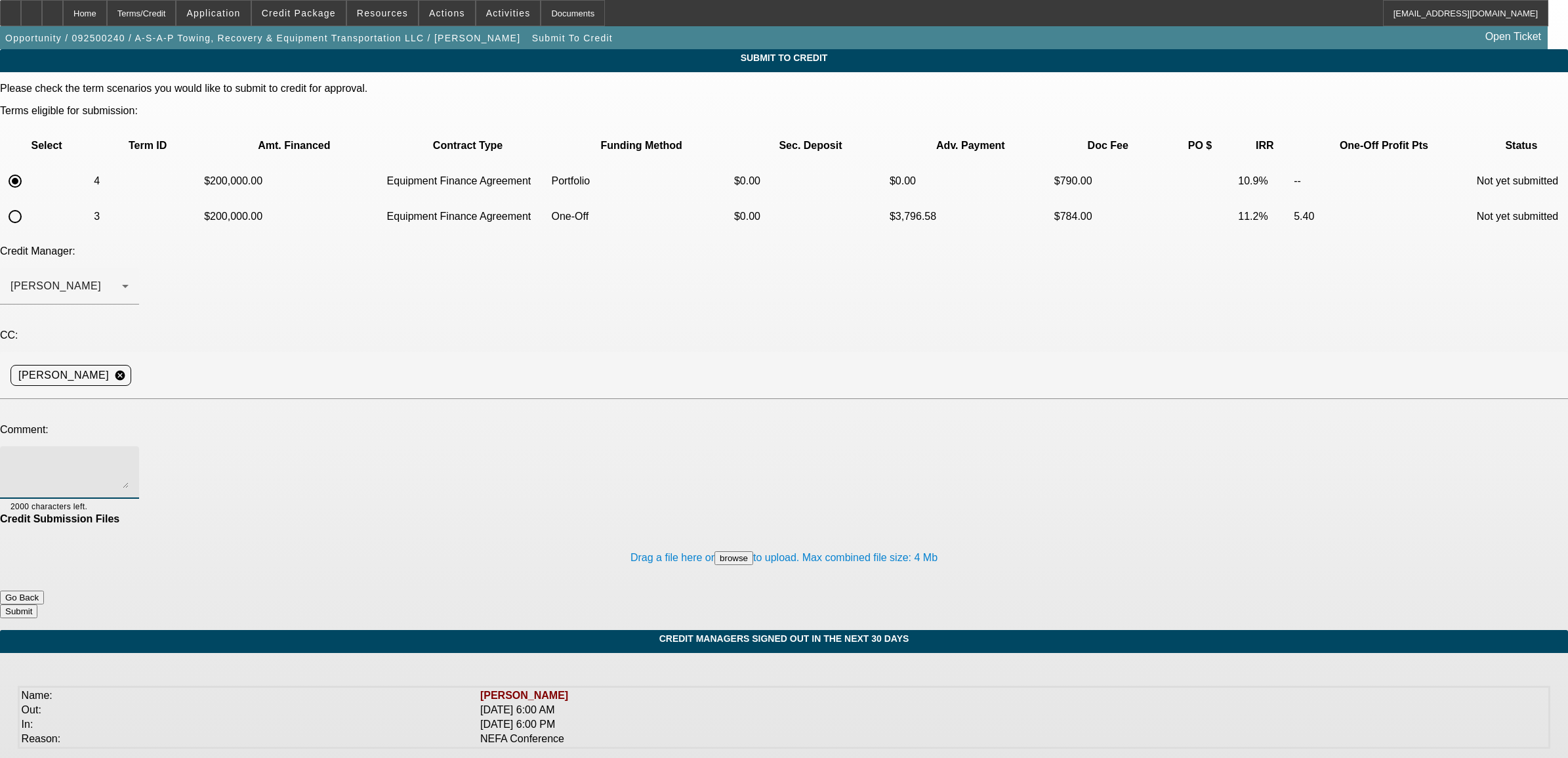
click at [129, 457] on textarea at bounding box center [69, 473] width 118 height 31
click at [303, 9] on span "Credit Package" at bounding box center [299, 13] width 74 height 10
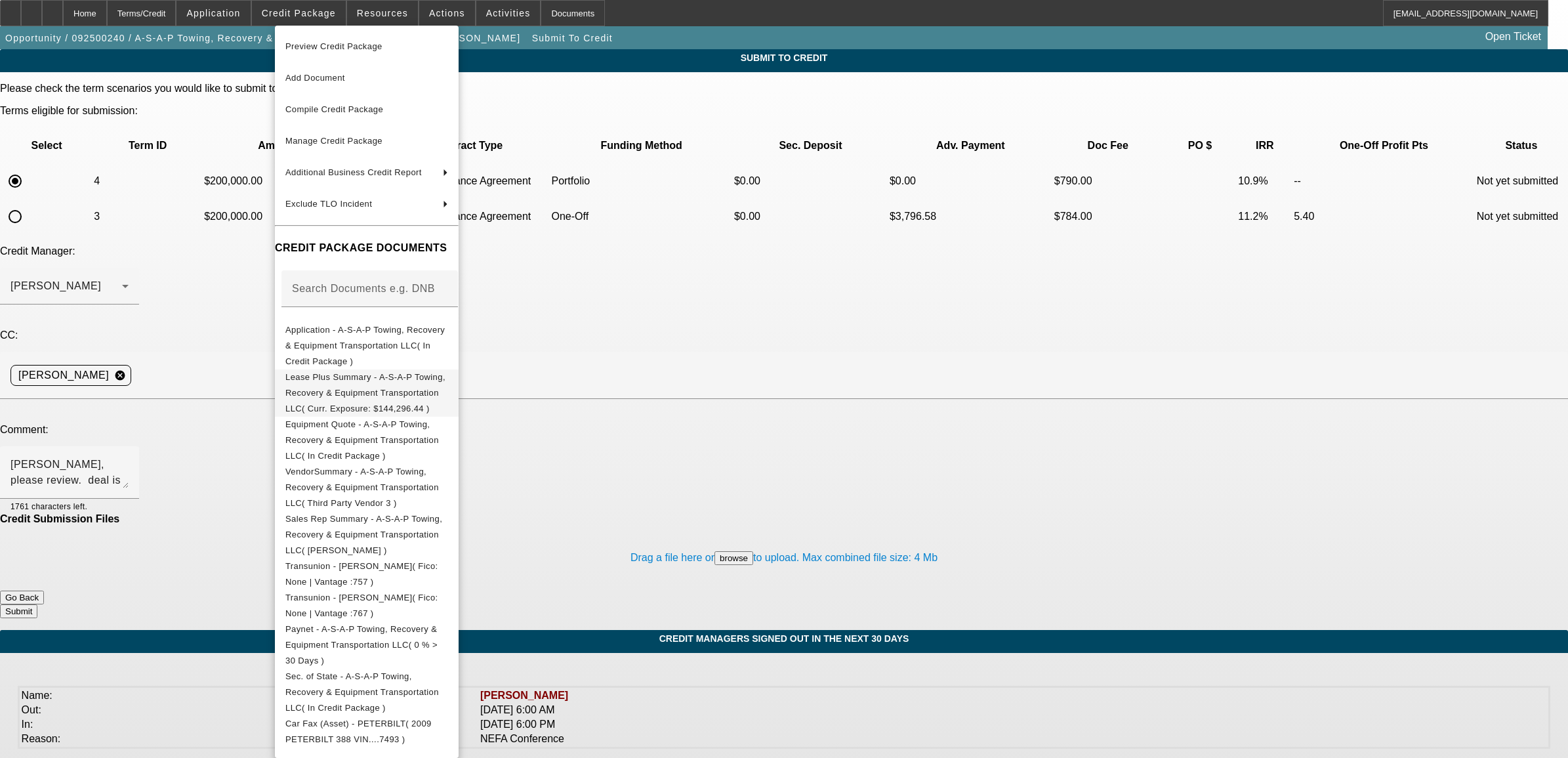
click at [375, 372] on span "Lease Plus Summary - A-S-A-P Towing, Recovery & Equipment Transportation LLC( C…" at bounding box center [366, 392] width 163 height 47
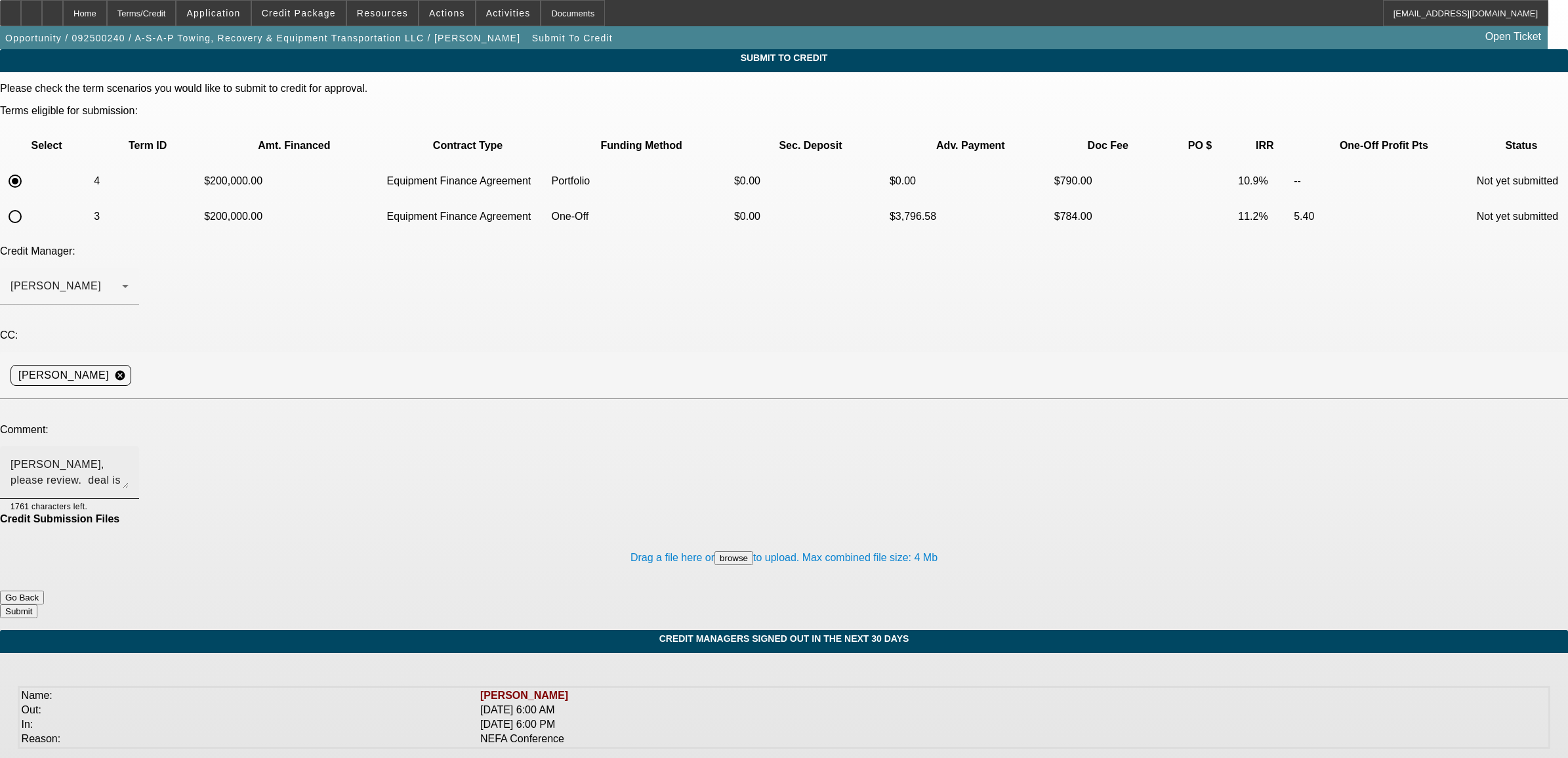
click at [129, 457] on textarea "[PERSON_NAME], please review. deal is contingently approved at [GEOGRAPHIC_DATA…" at bounding box center [69, 473] width 118 height 31
type textarea "[PERSON_NAME], please review. deal is contingently approved at [GEOGRAPHIC_DATA…"
click at [38, 605] on button "Submit" at bounding box center [19, 612] width 38 height 14
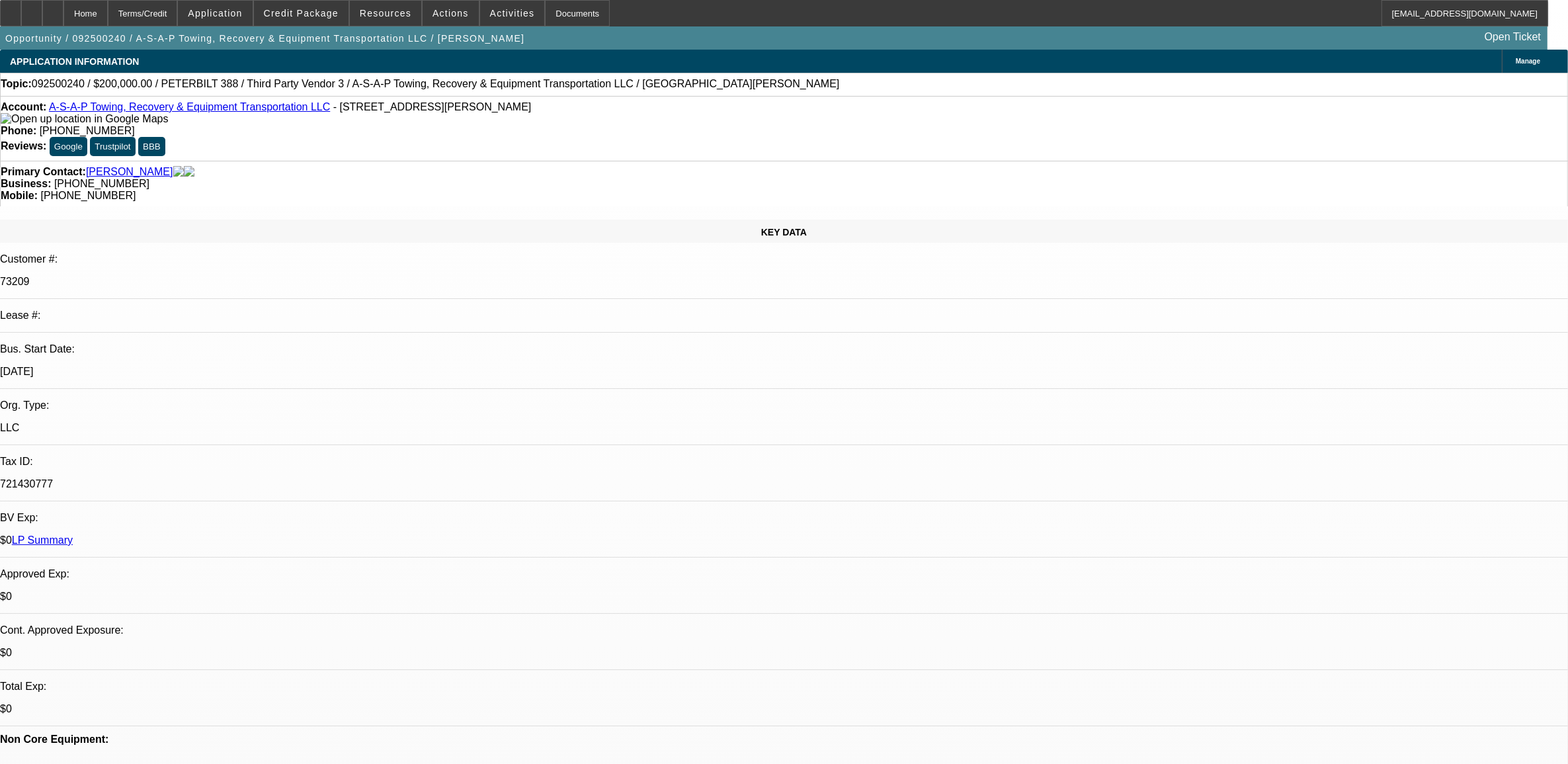
select select "0"
select select "2"
select select "0"
select select "6"
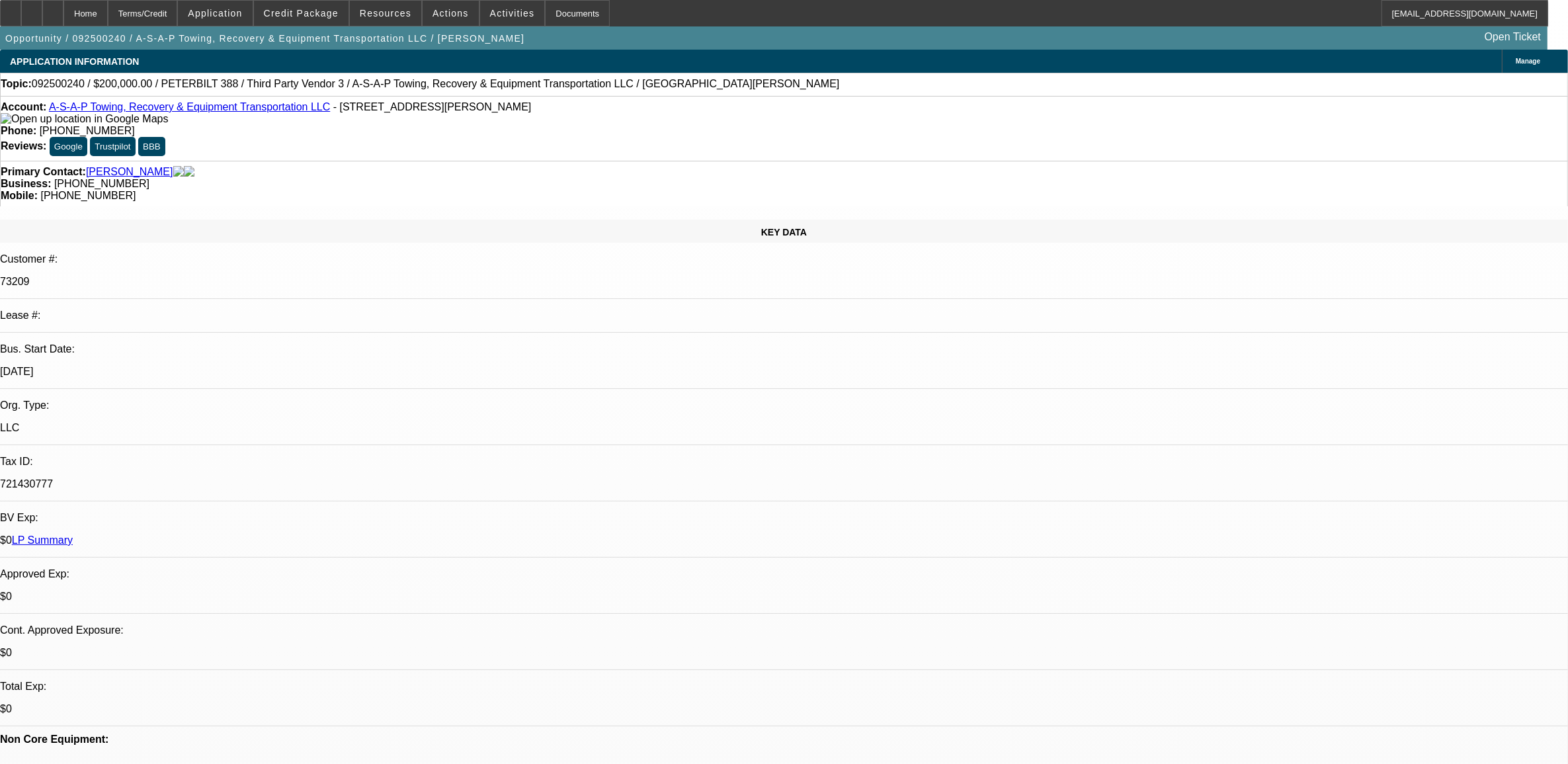
select select "0"
select select "3"
select select "0"
select select "6"
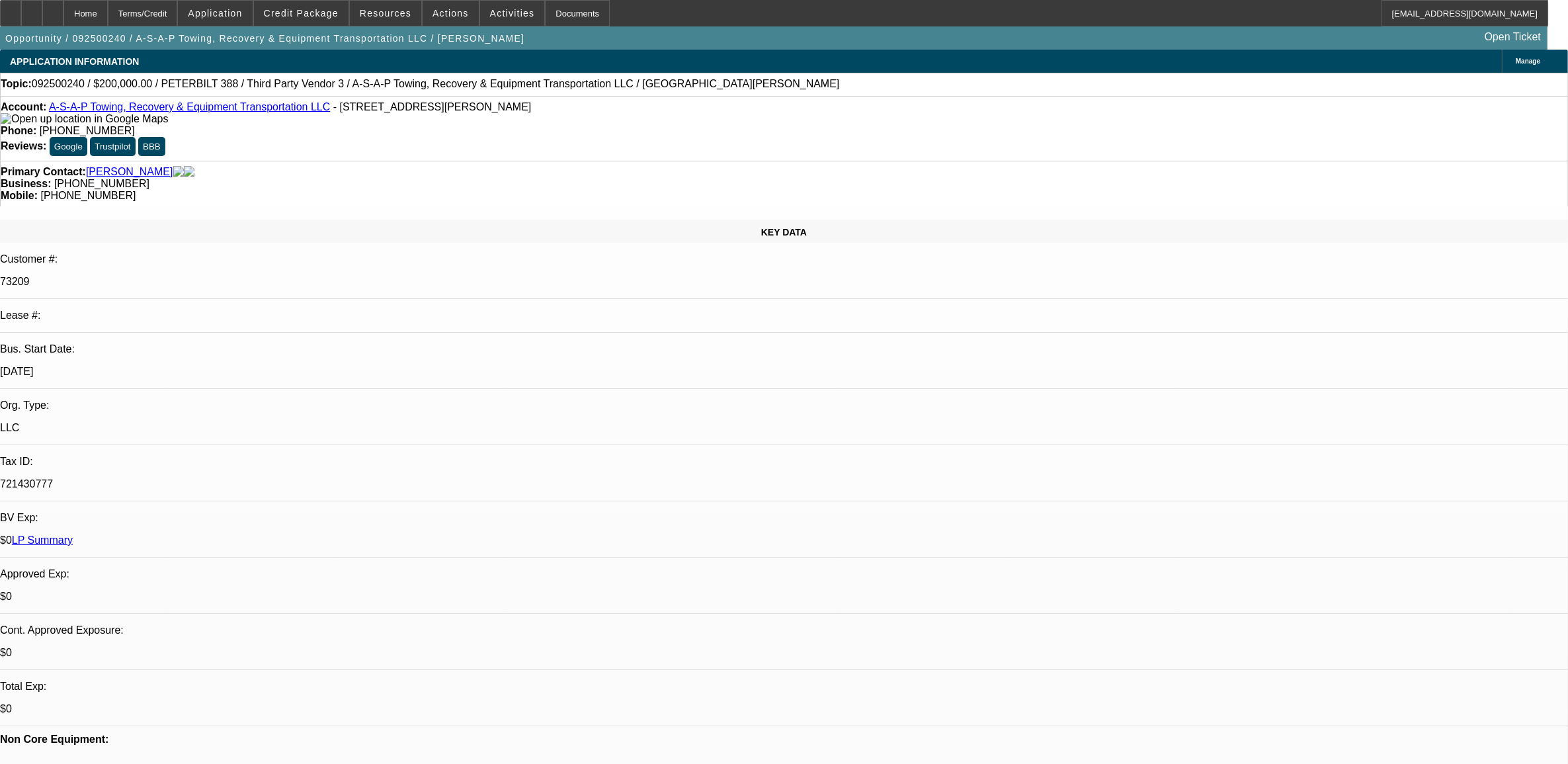
select select "0"
select select "3"
select select "0"
select select "6"
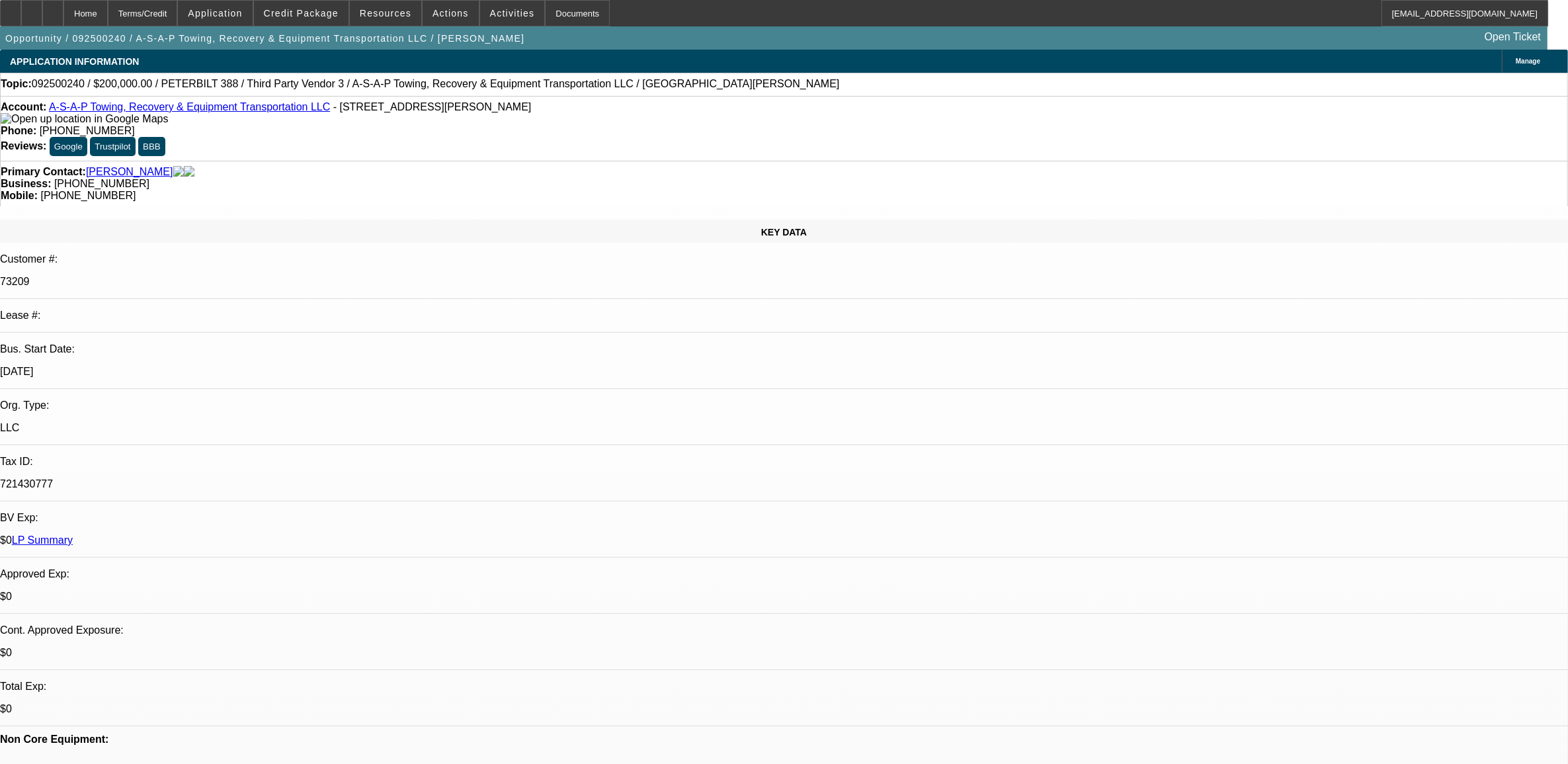
select select "0"
select select "2"
select select "0"
select select "6"
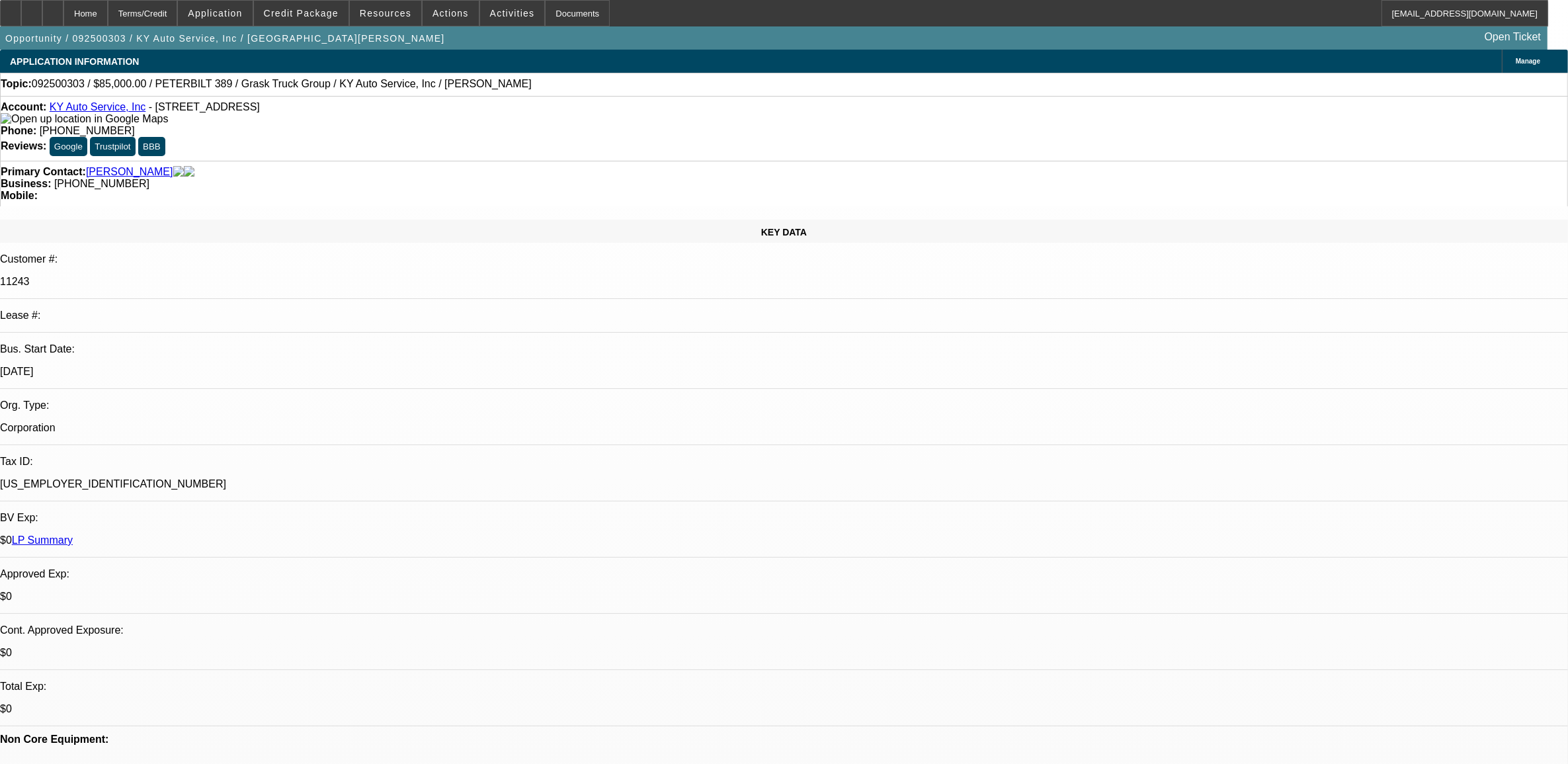
select select "0"
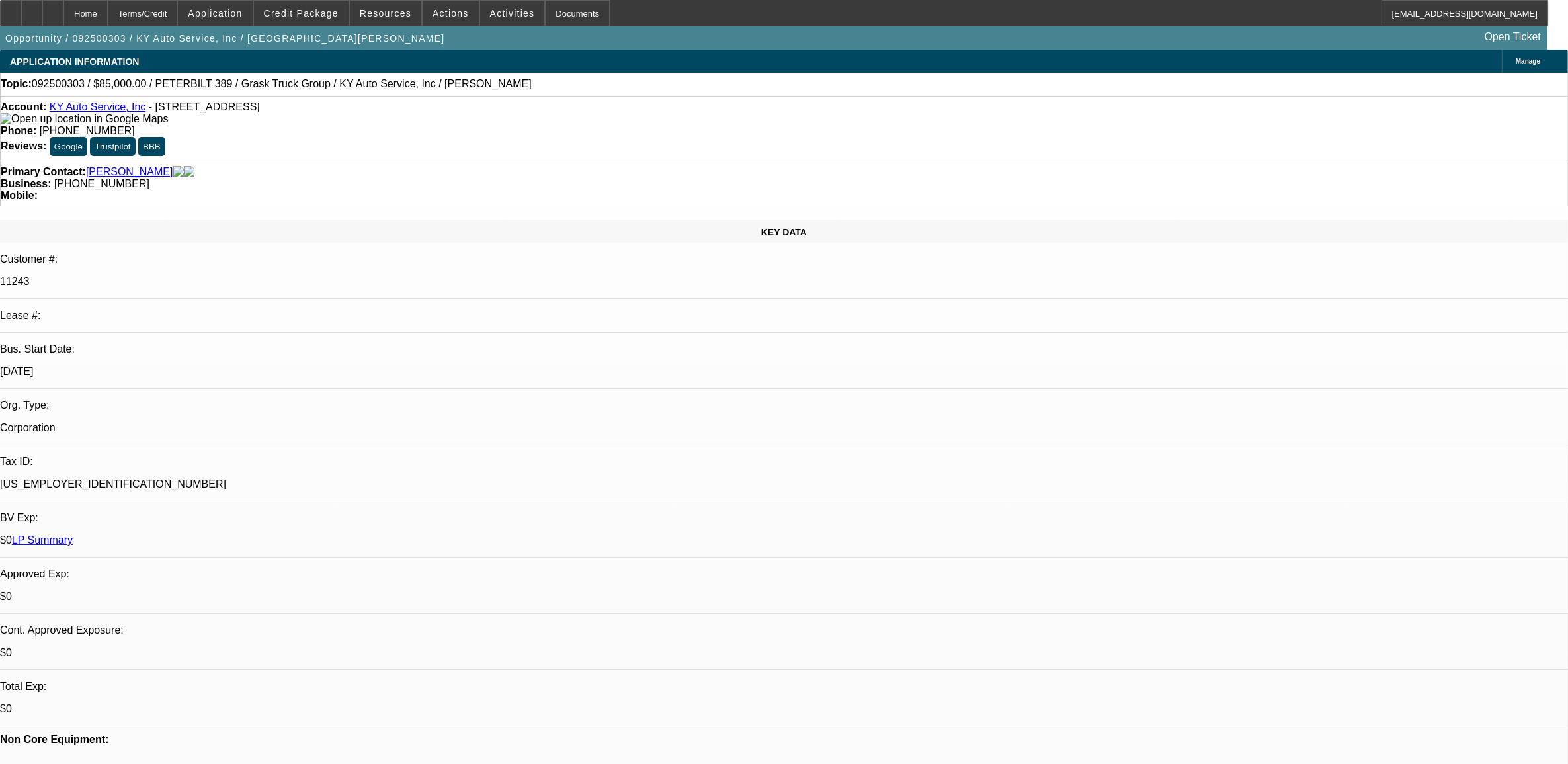
select select "0"
select select "1"
select select "2"
select select "6"
select select "1"
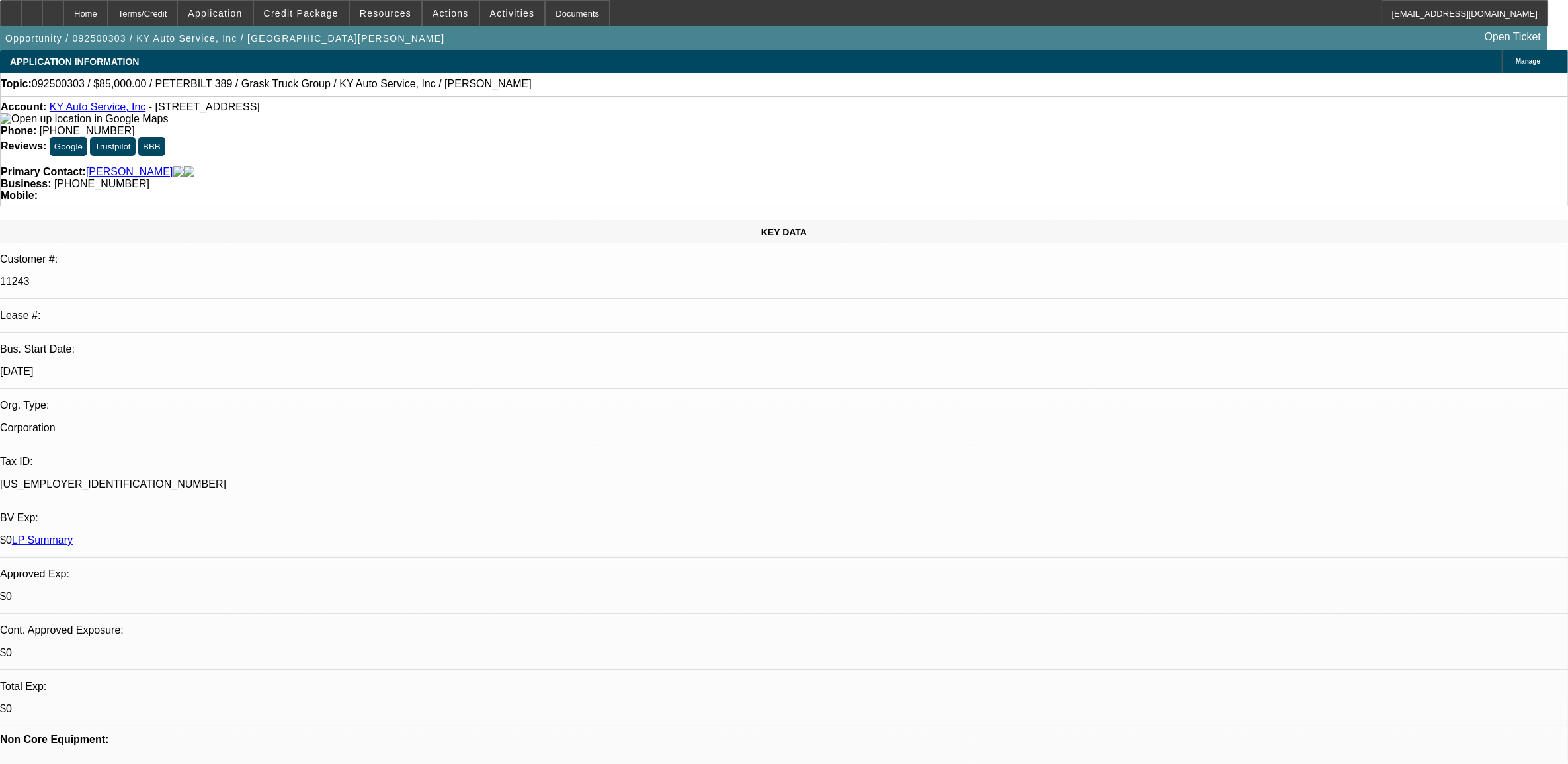
select select "2"
select select "6"
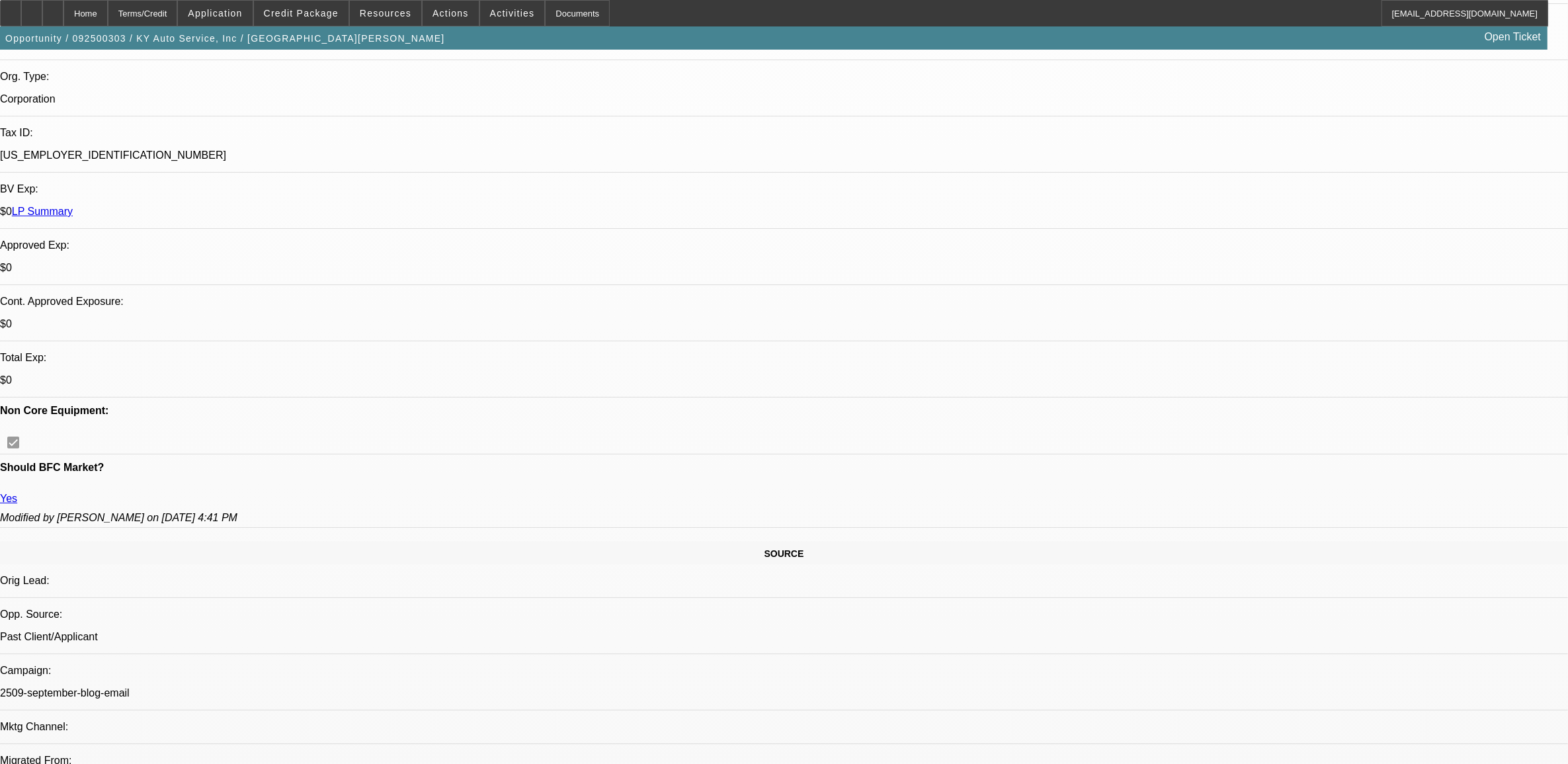
scroll to position [330, 0]
click at [324, 10] on span "Credit Package" at bounding box center [301, 13] width 74 height 10
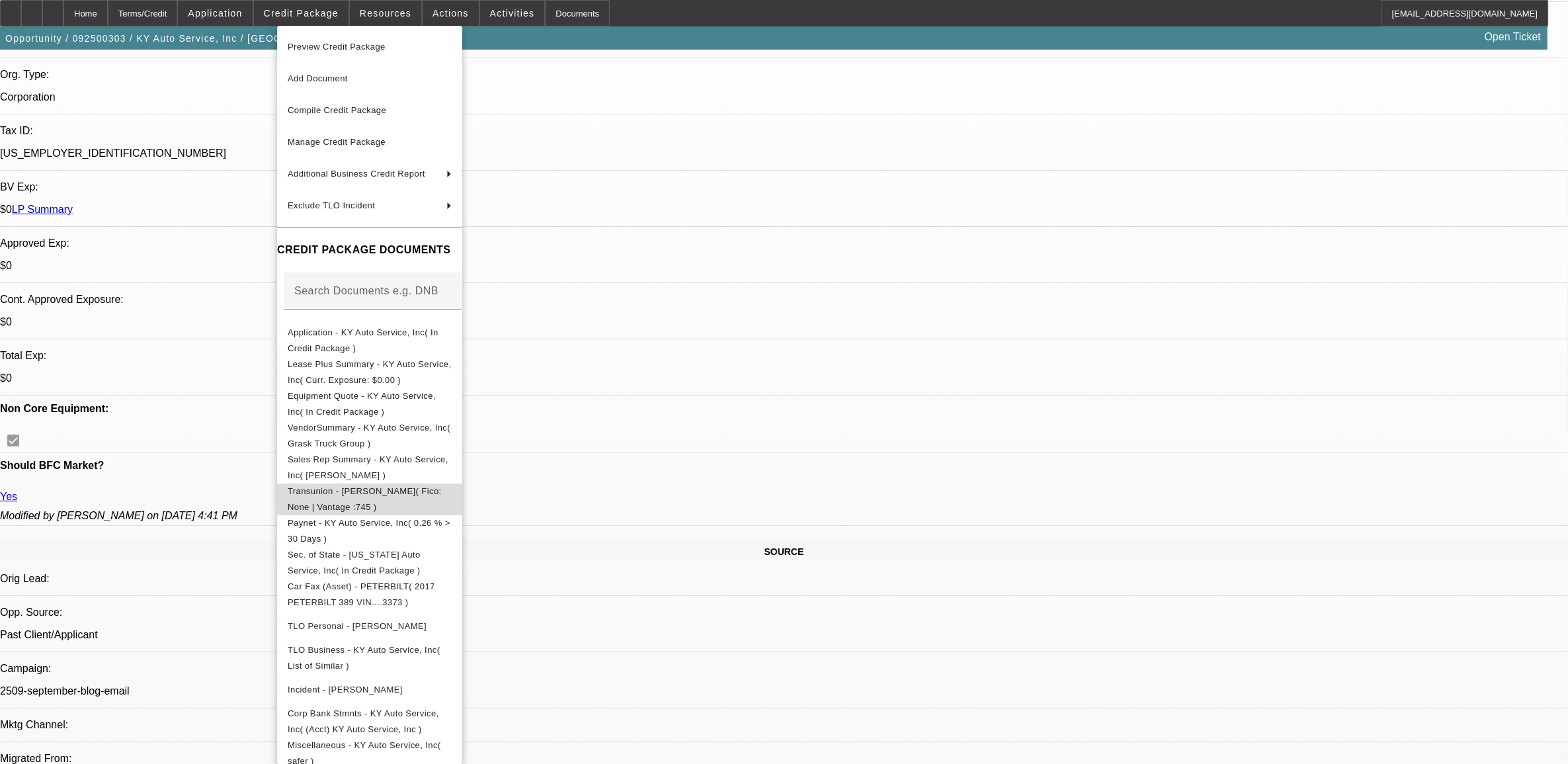
click at [361, 493] on span "Transunion - [PERSON_NAME]( Fico: None | Vantage :745 )" at bounding box center [364, 499] width 154 height 26
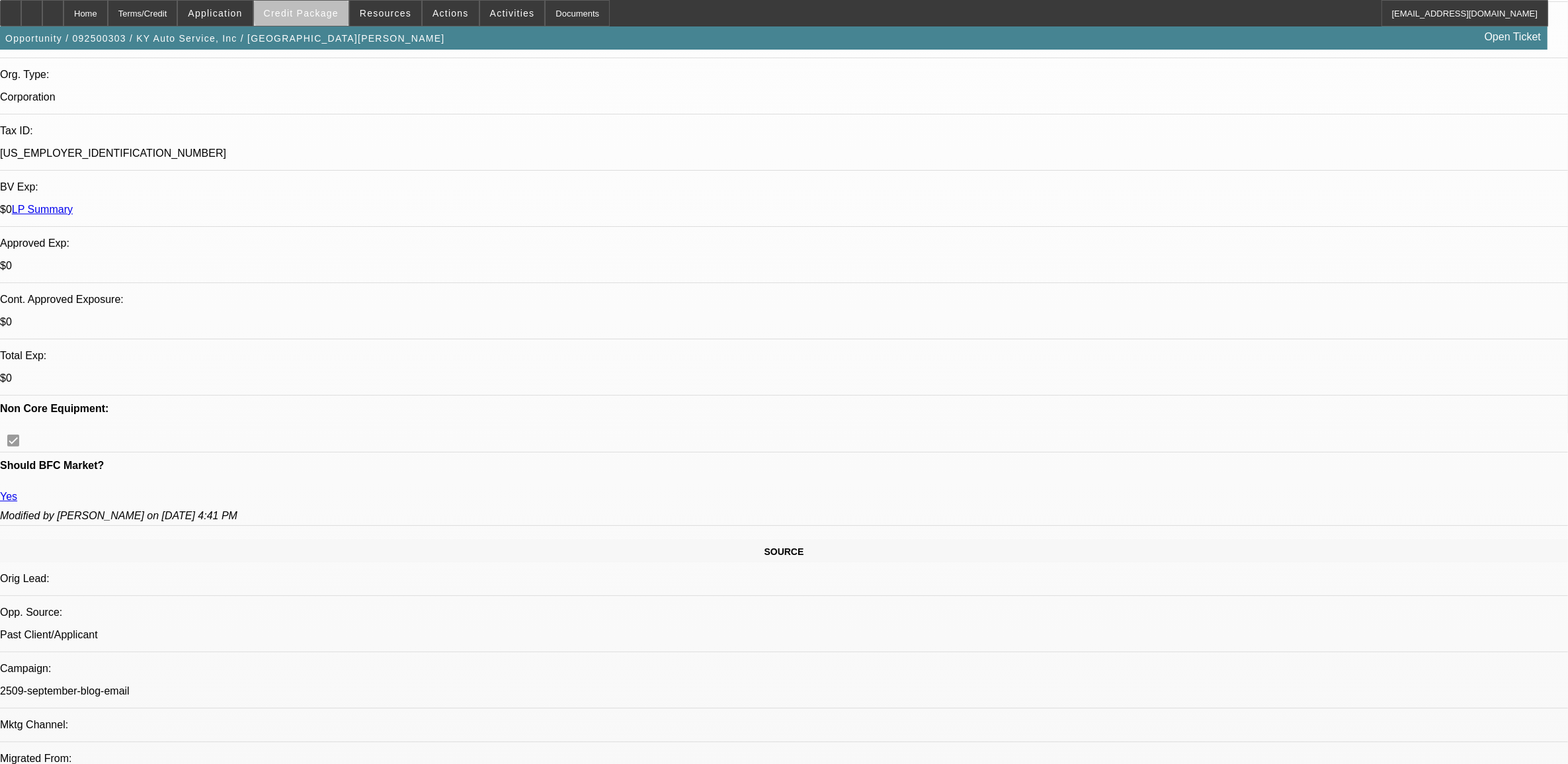
click at [327, 11] on span "Credit Package" at bounding box center [301, 13] width 74 height 10
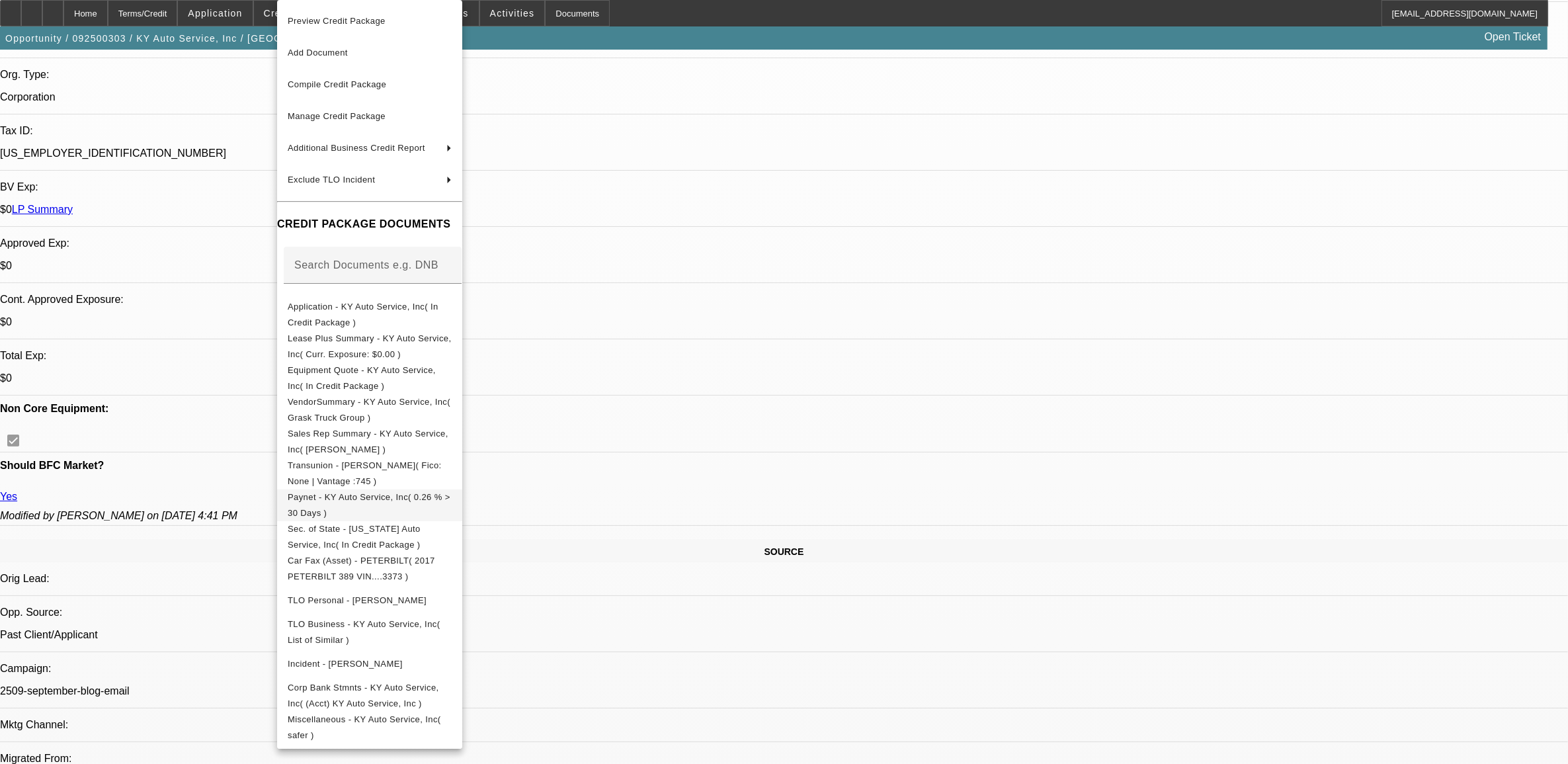
click at [326, 505] on span "Paynet - KY Auto Service, Inc( 0.26 % > 30 Days )" at bounding box center [369, 506] width 164 height 32
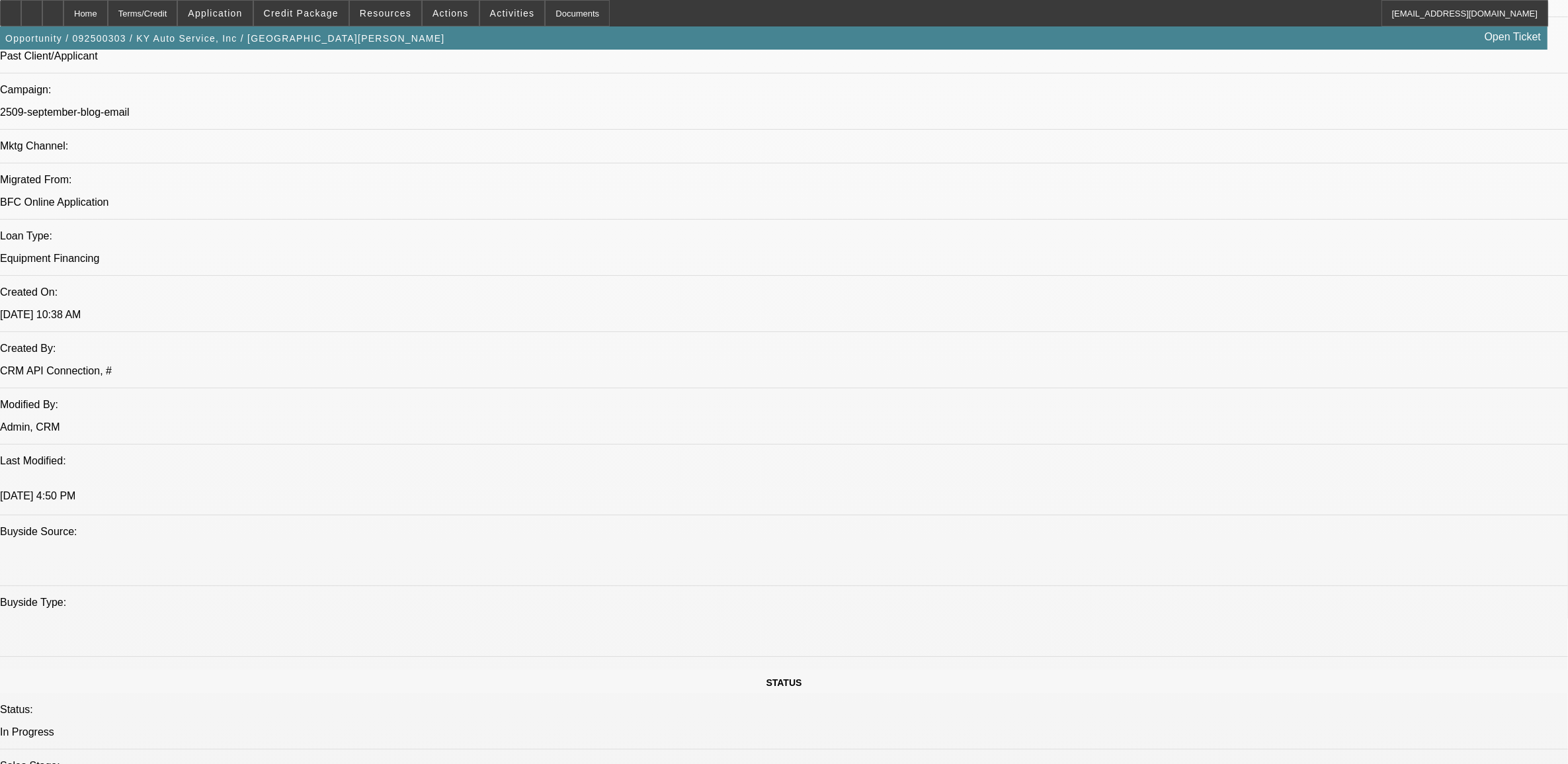
scroll to position [662, 0]
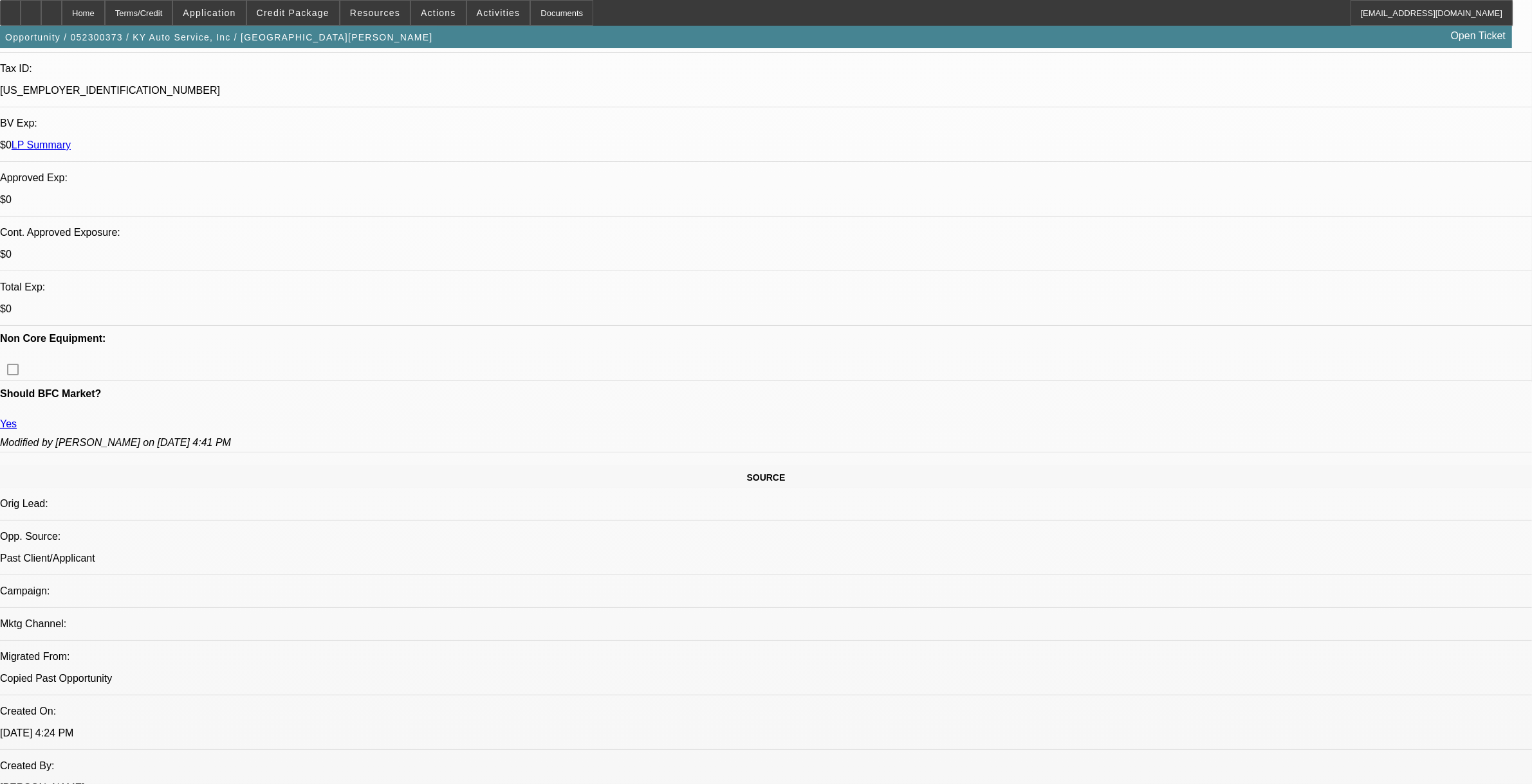
select select "0"
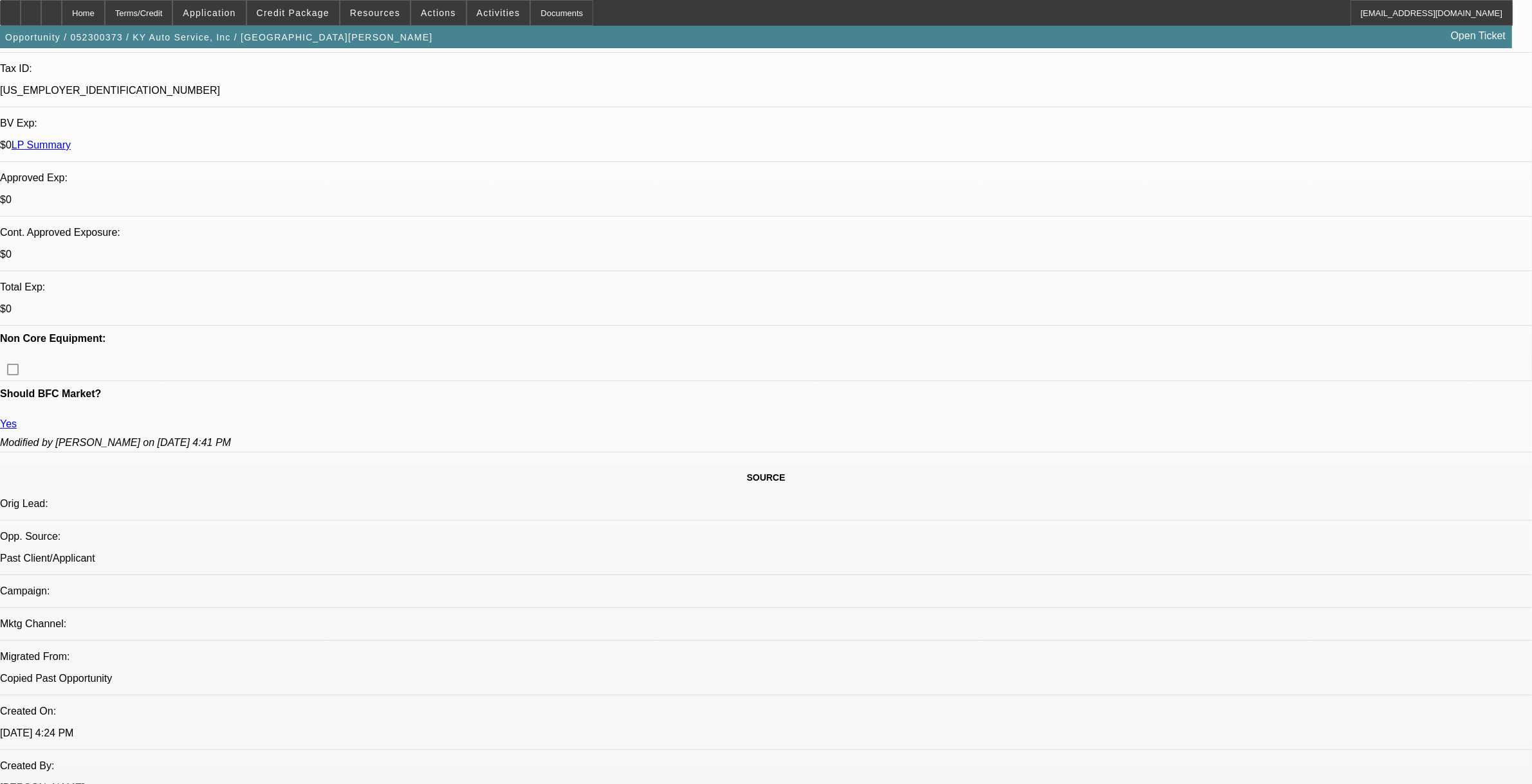
select select "0"
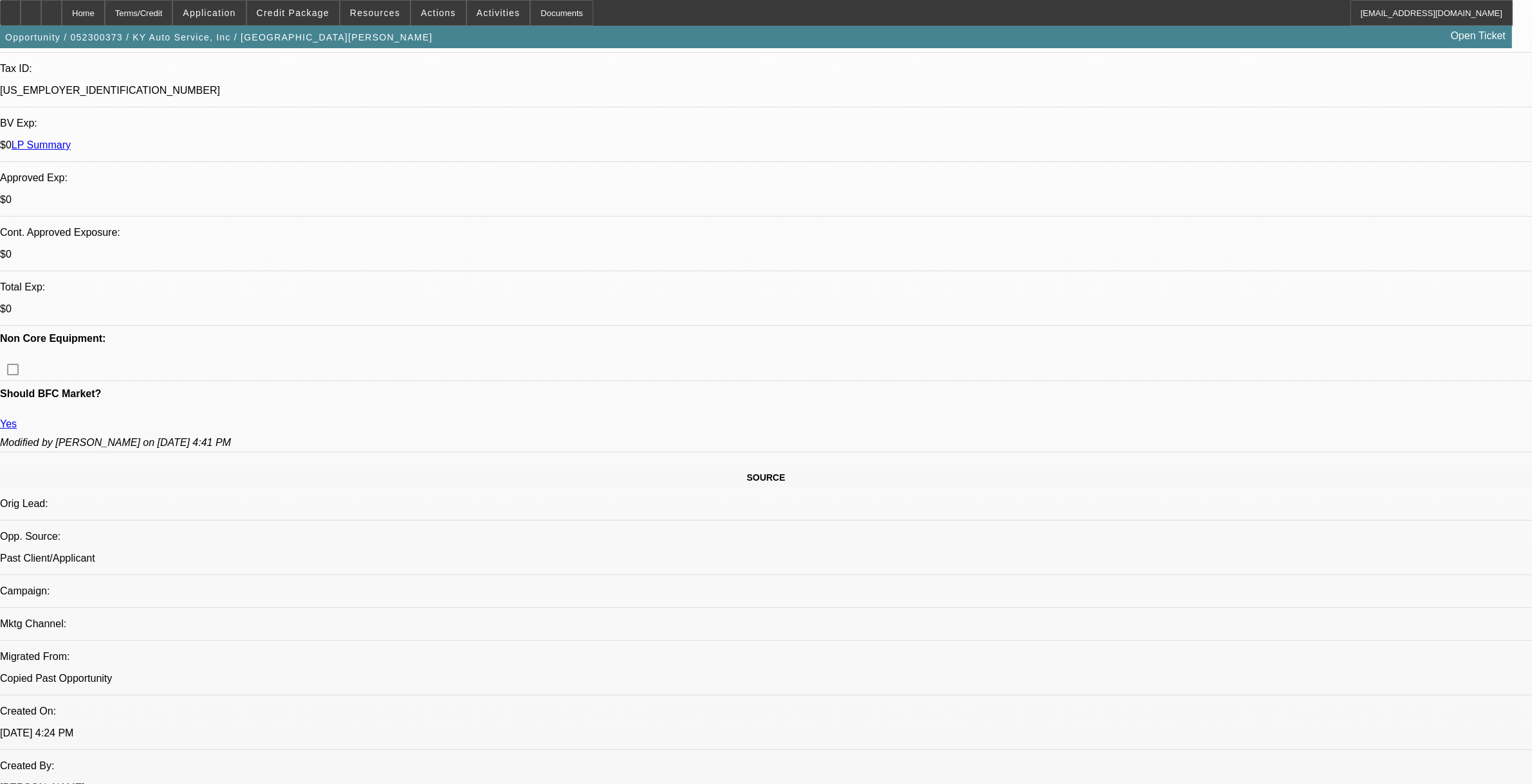
select select "0"
select select "1"
select select "2"
select select "6"
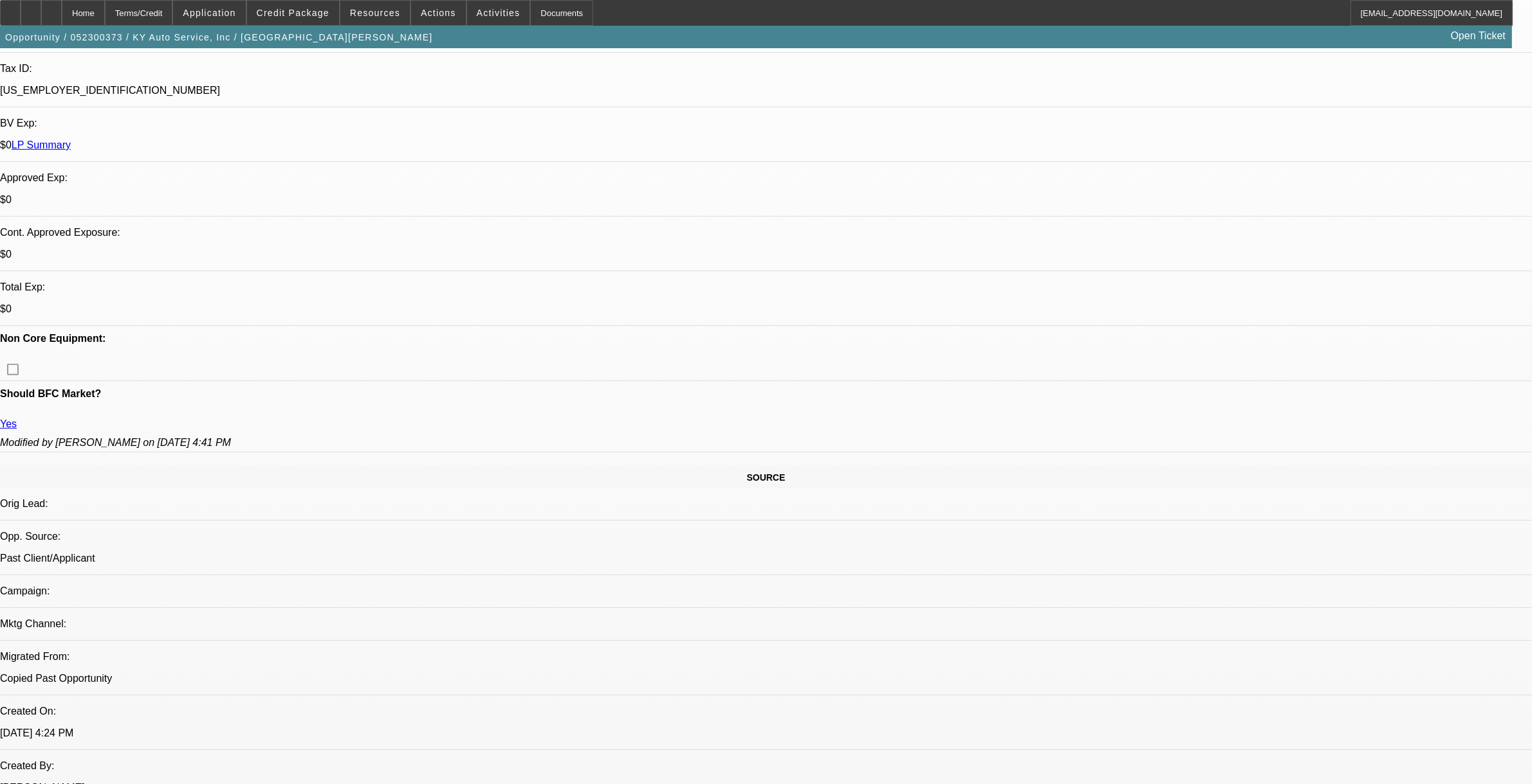
select select "1"
select select "2"
select select "6"
select select "1"
select select "2"
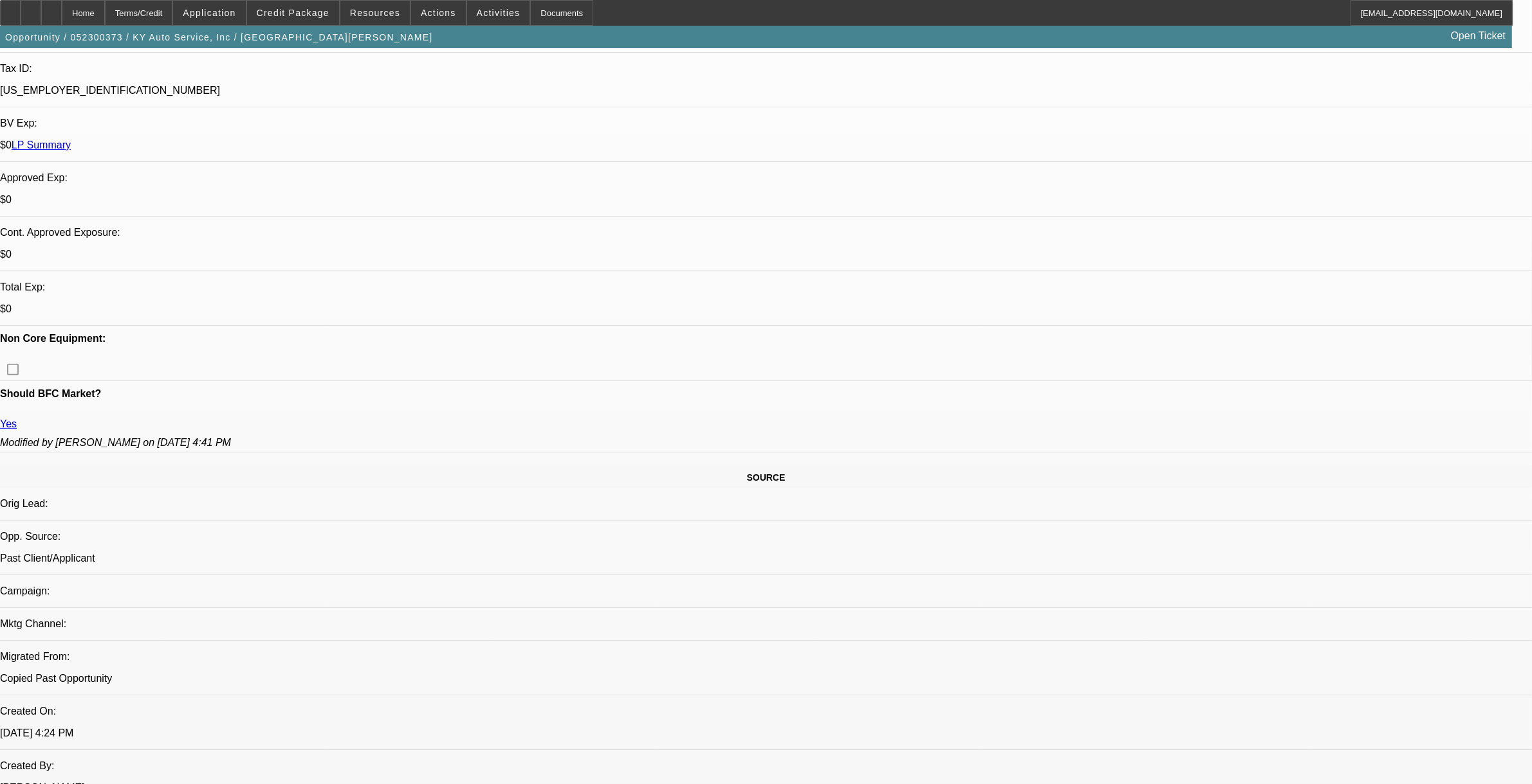
select select "6"
select select "1"
select select "2"
select select "6"
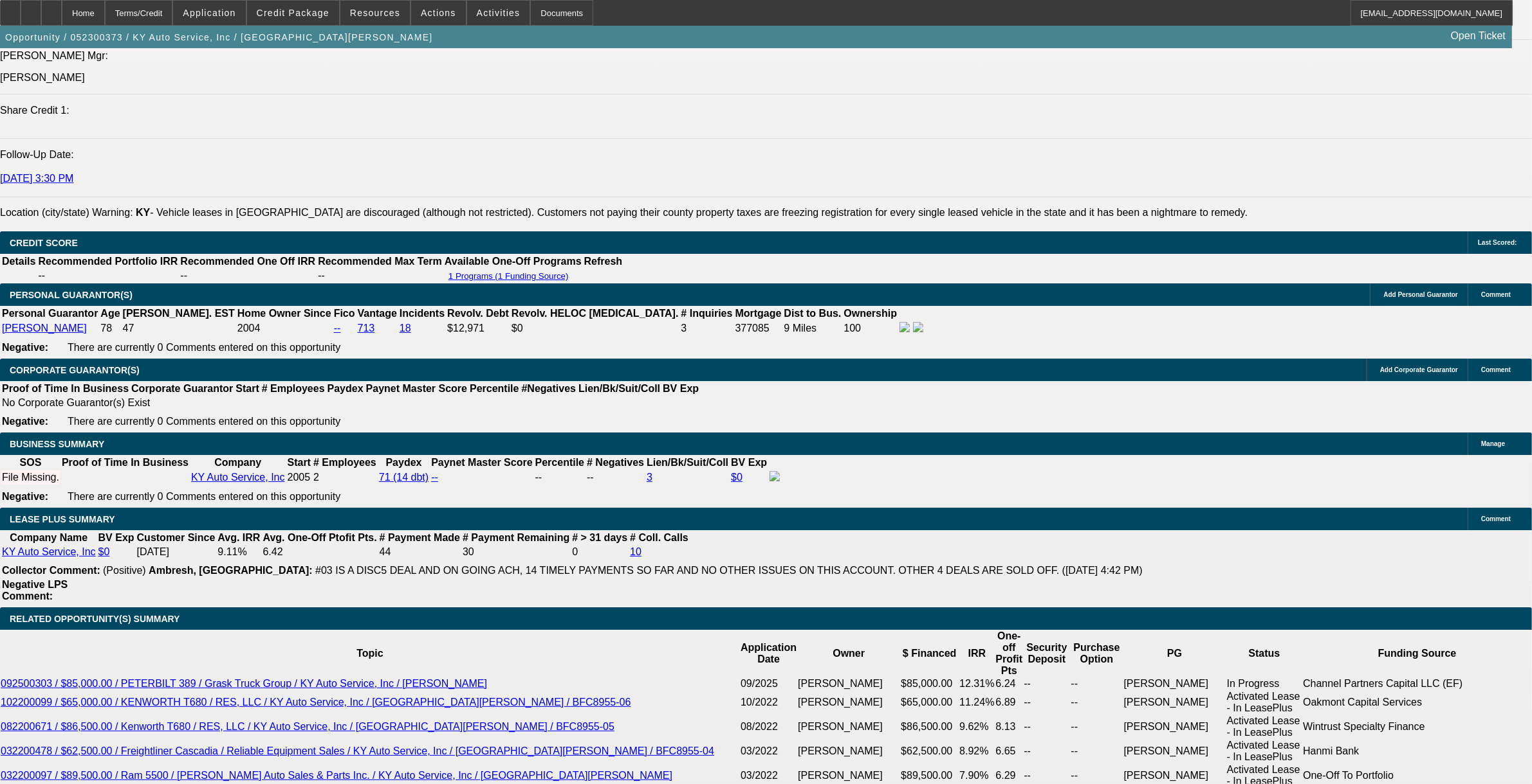
scroll to position [2009, 0]
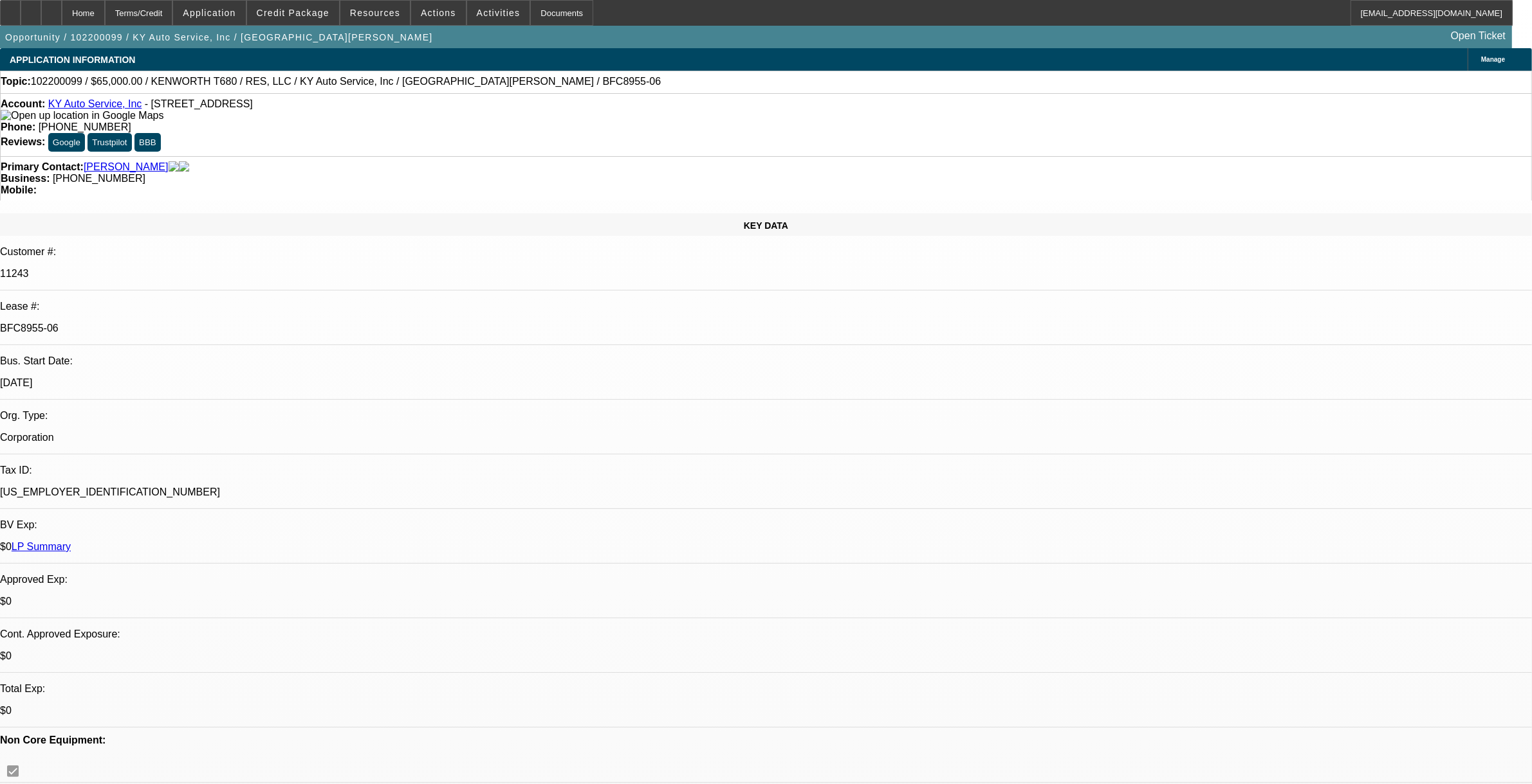
select select "0"
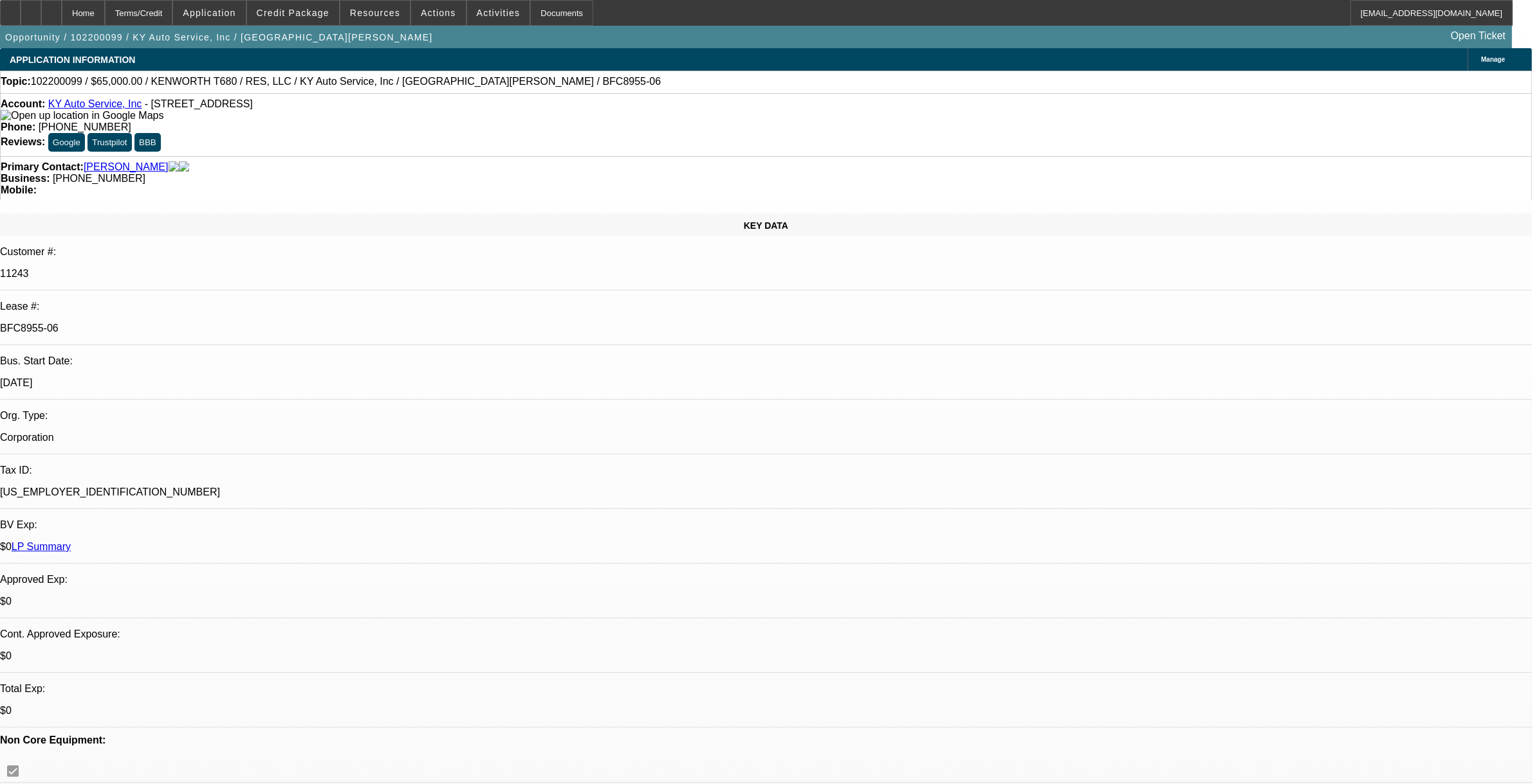
select select "0"
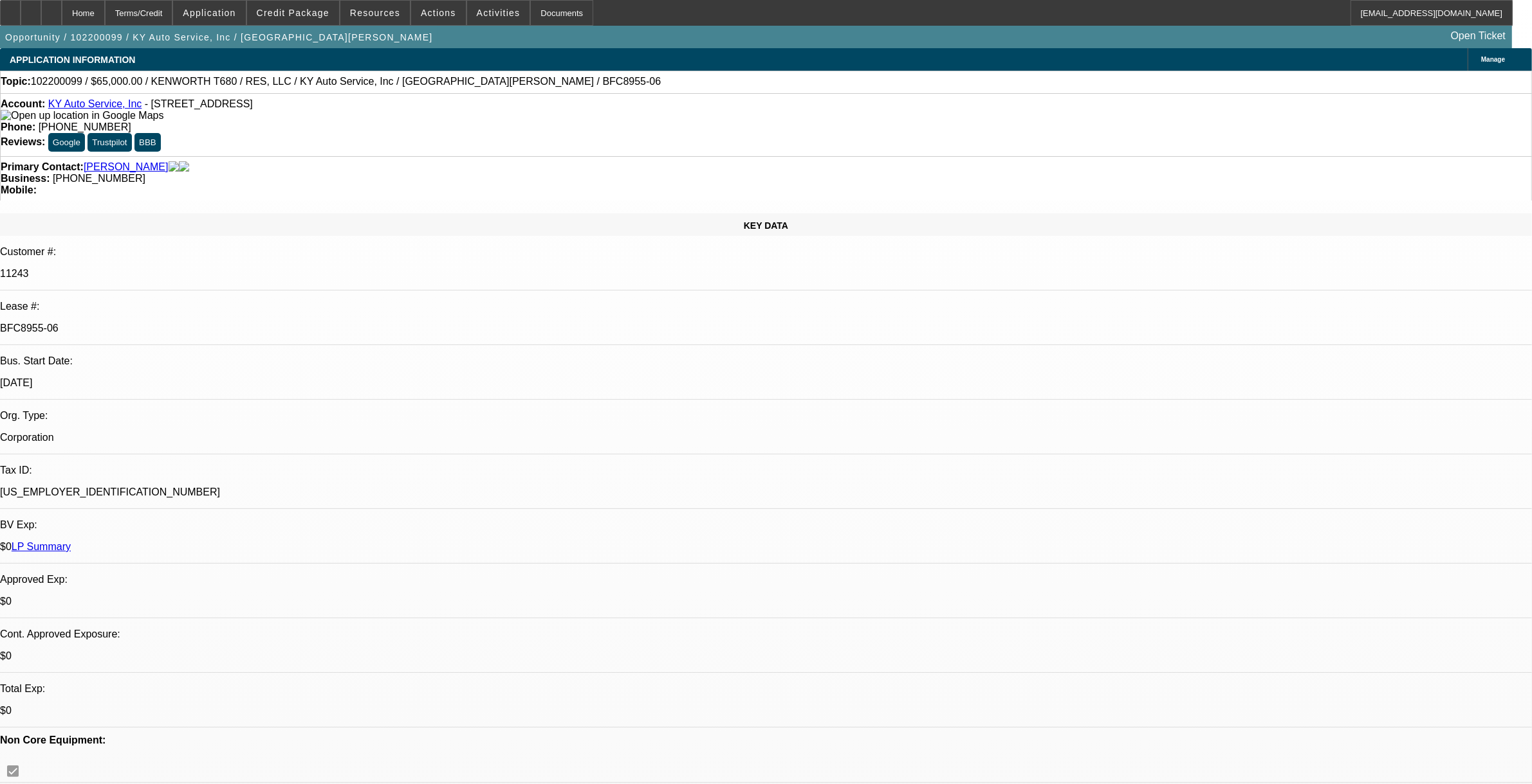
select select "0"
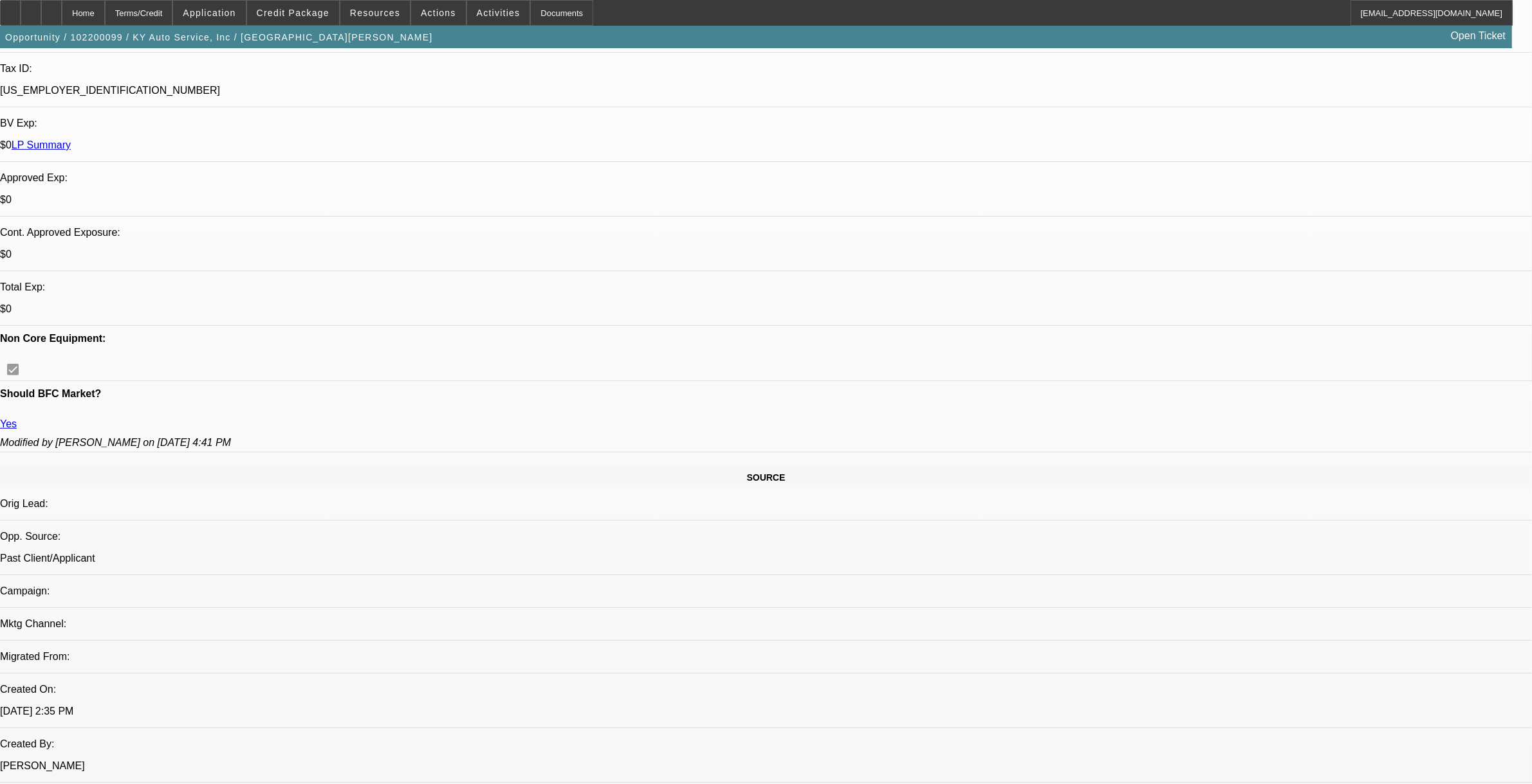
select select "1"
select select "6"
select select "1"
select select "2"
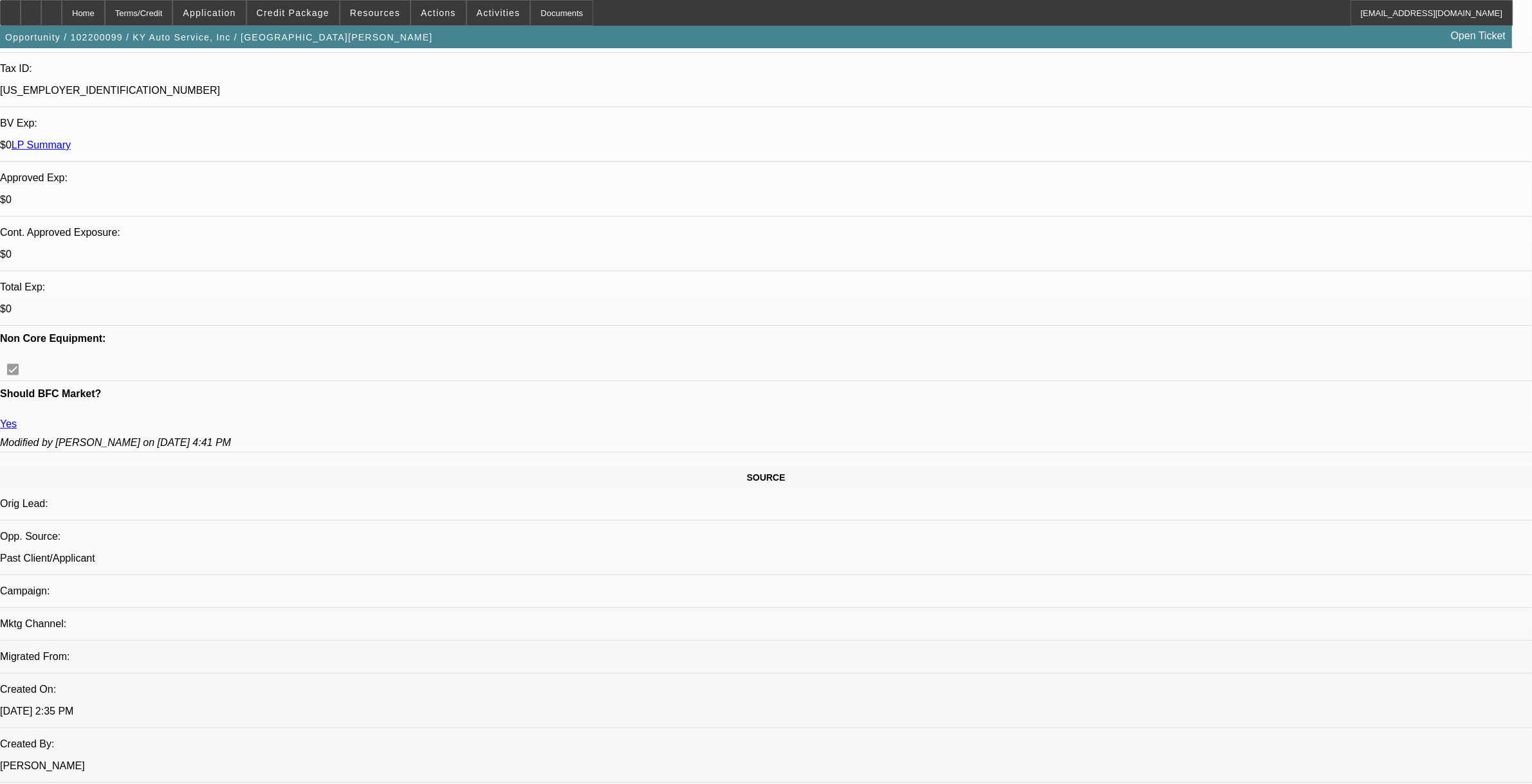
select select "6"
select select "1"
select select "2"
select select "6"
select select "1"
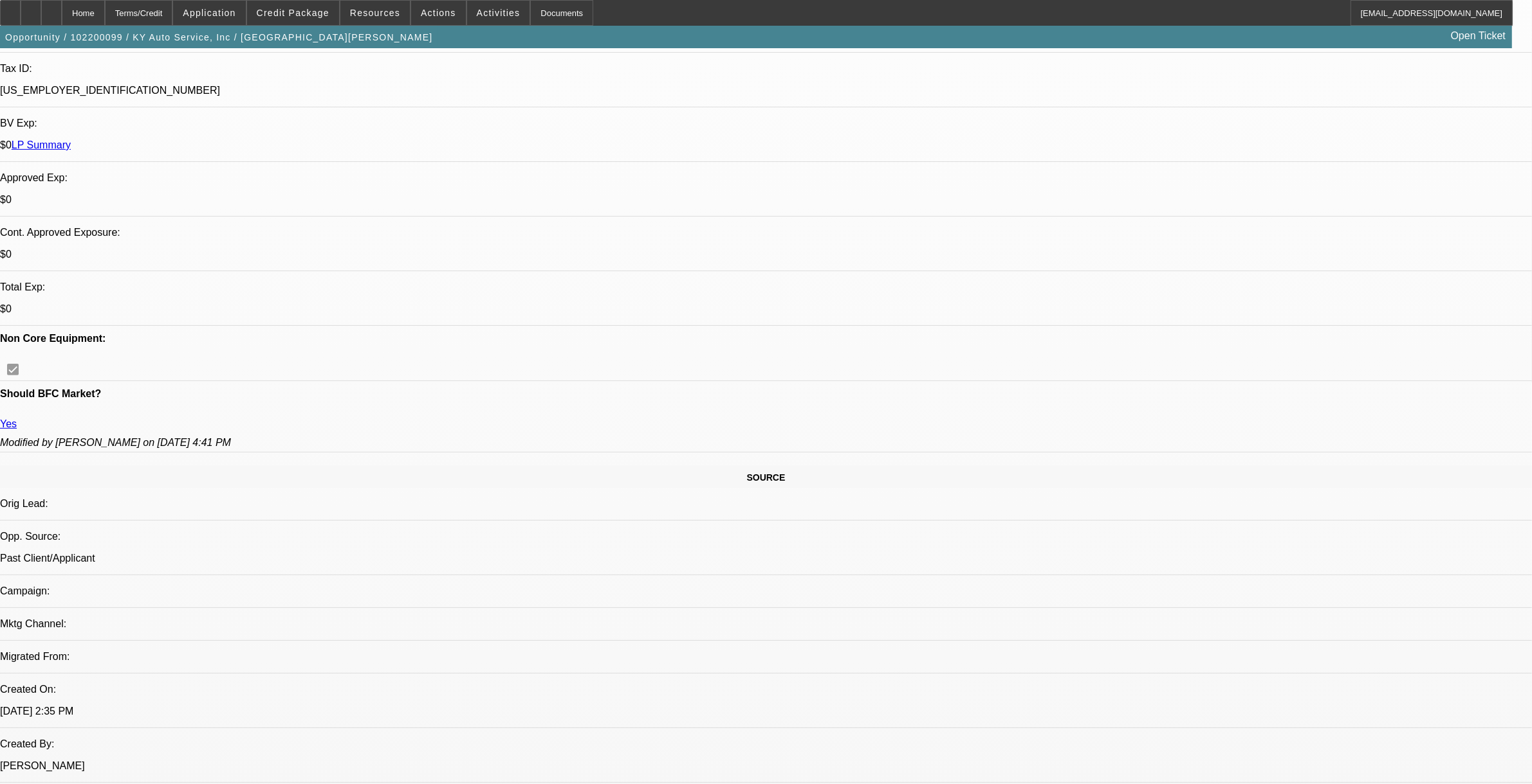
select select "2"
select select "6"
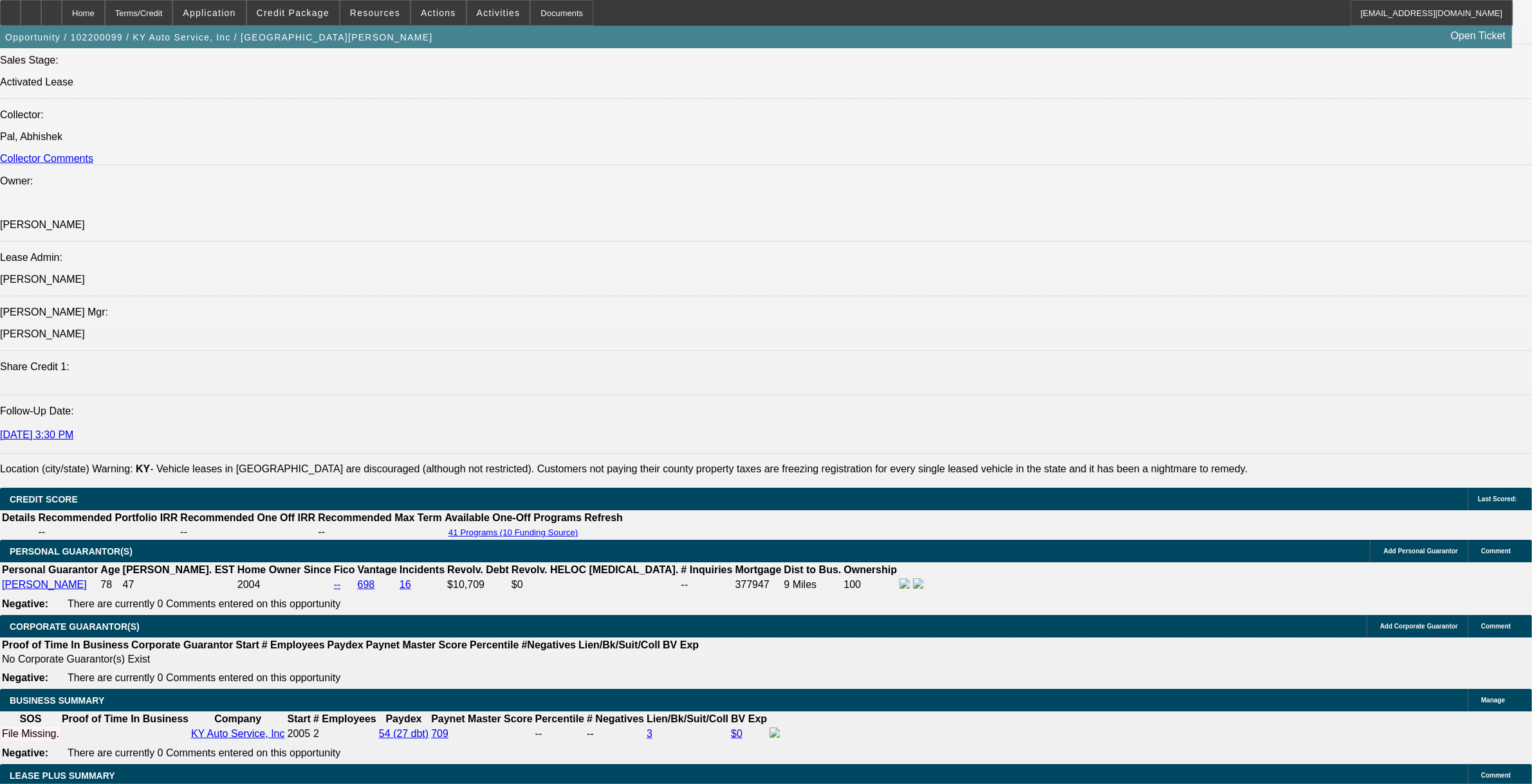
scroll to position [1687, 0]
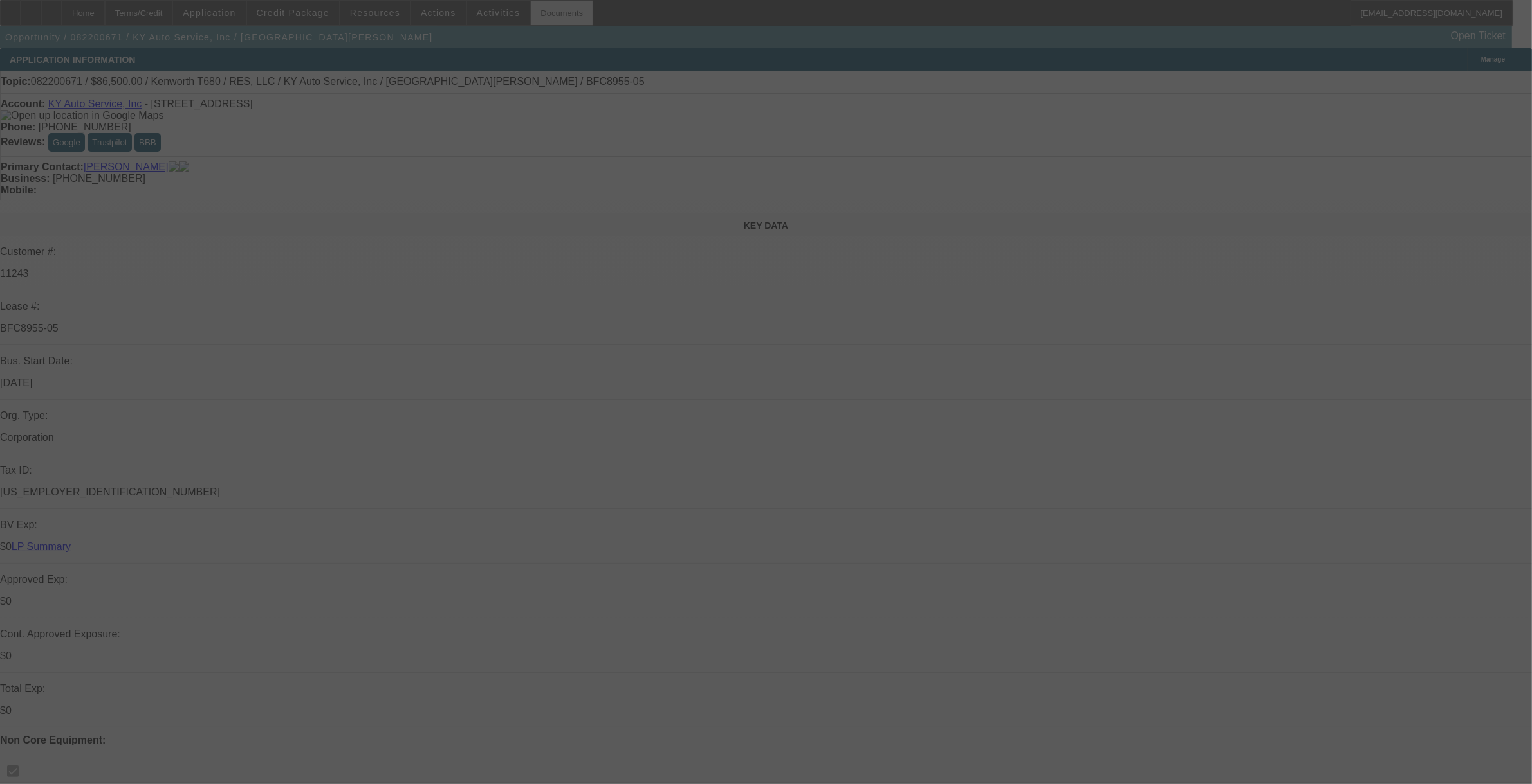
select select "0"
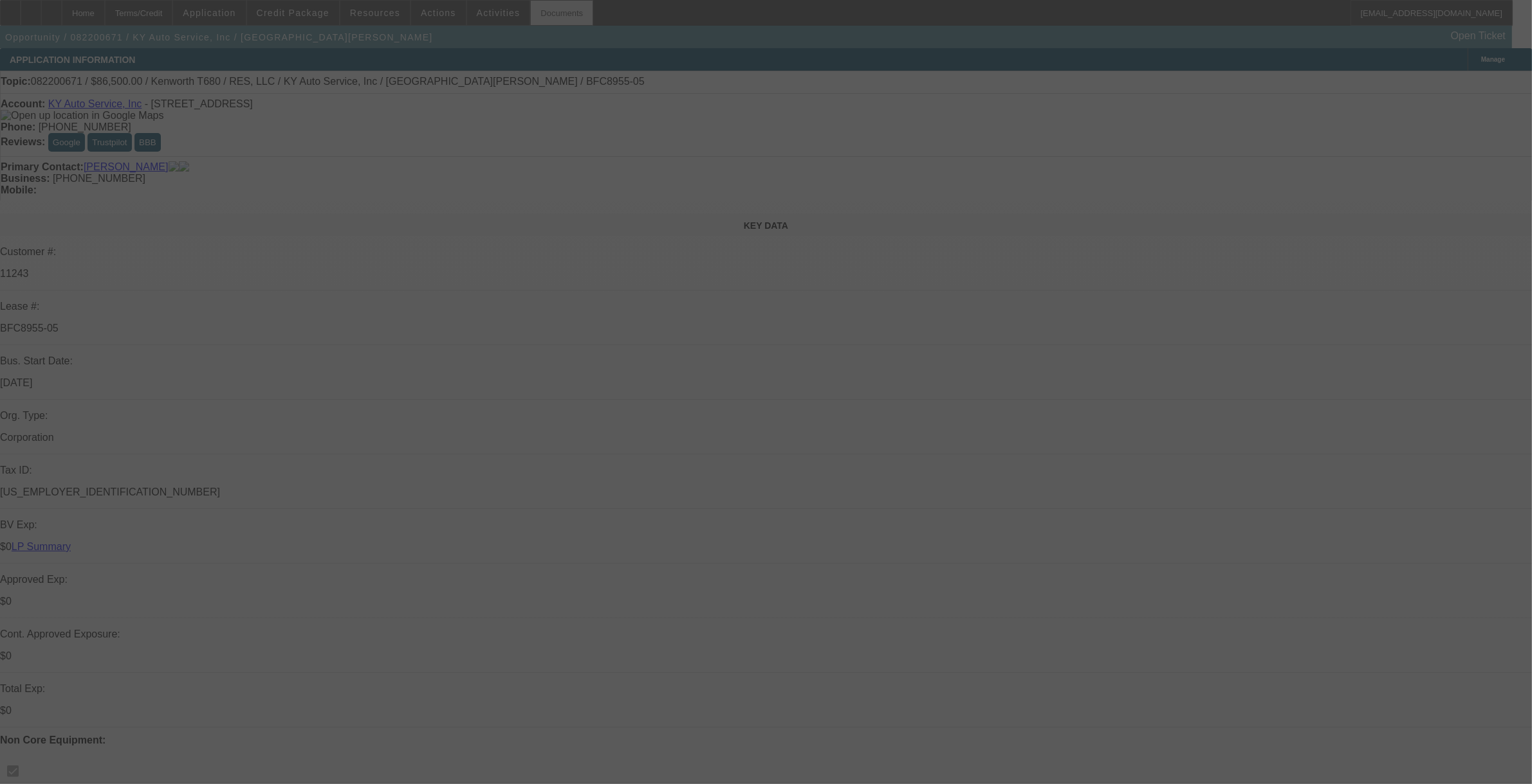
select select "0"
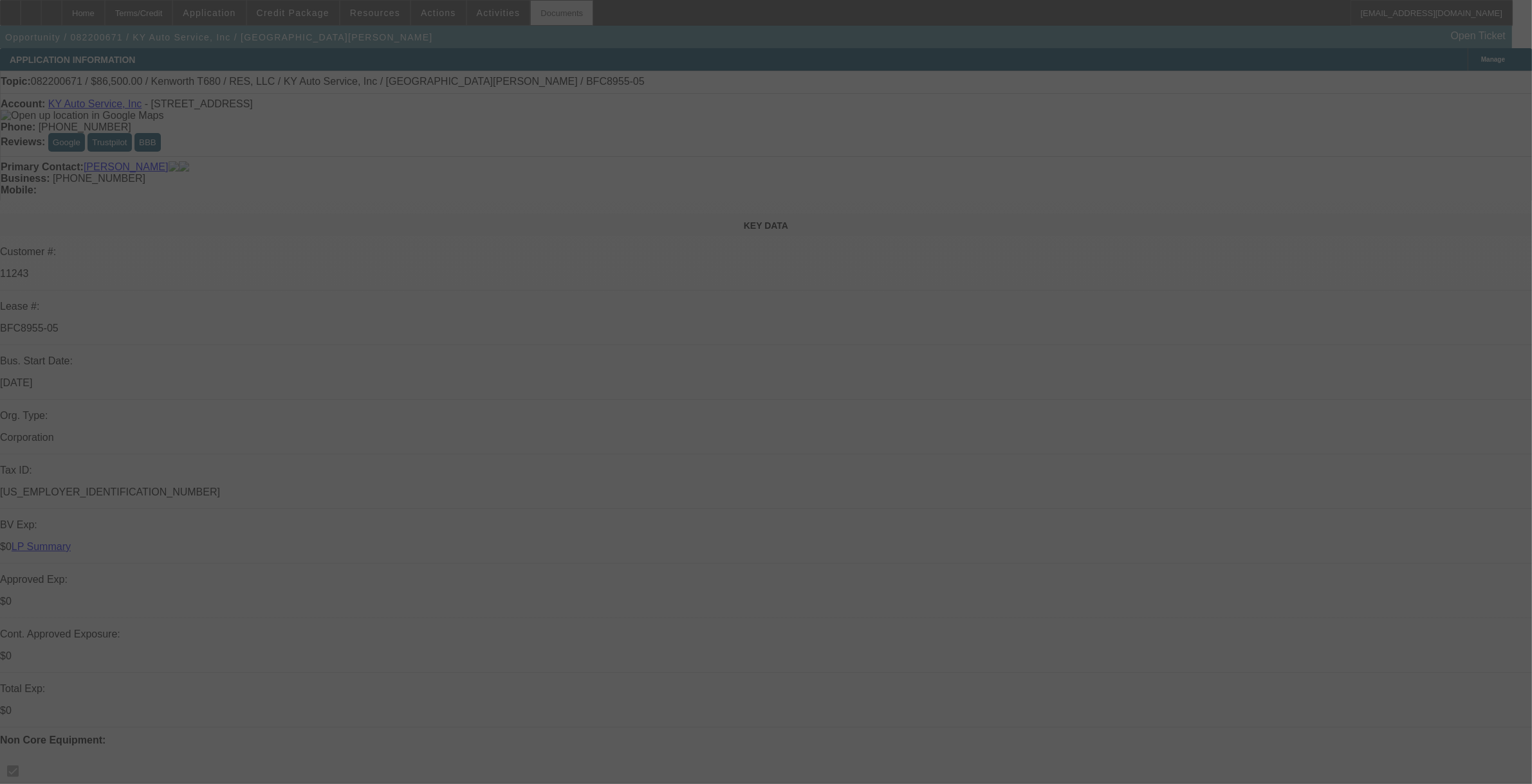
select select "0"
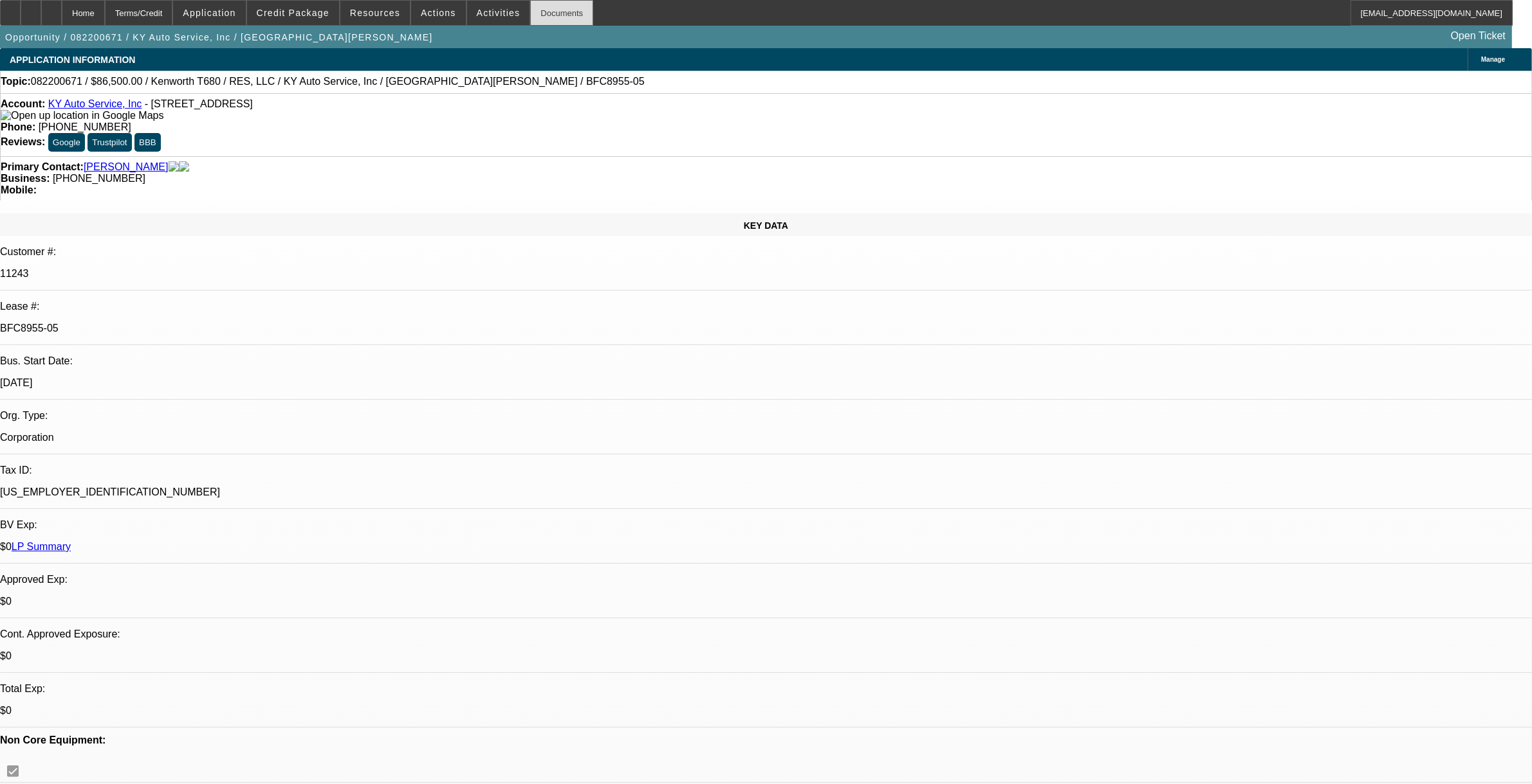
select select "1"
select select "2"
select select "6"
select select "1"
select select "2"
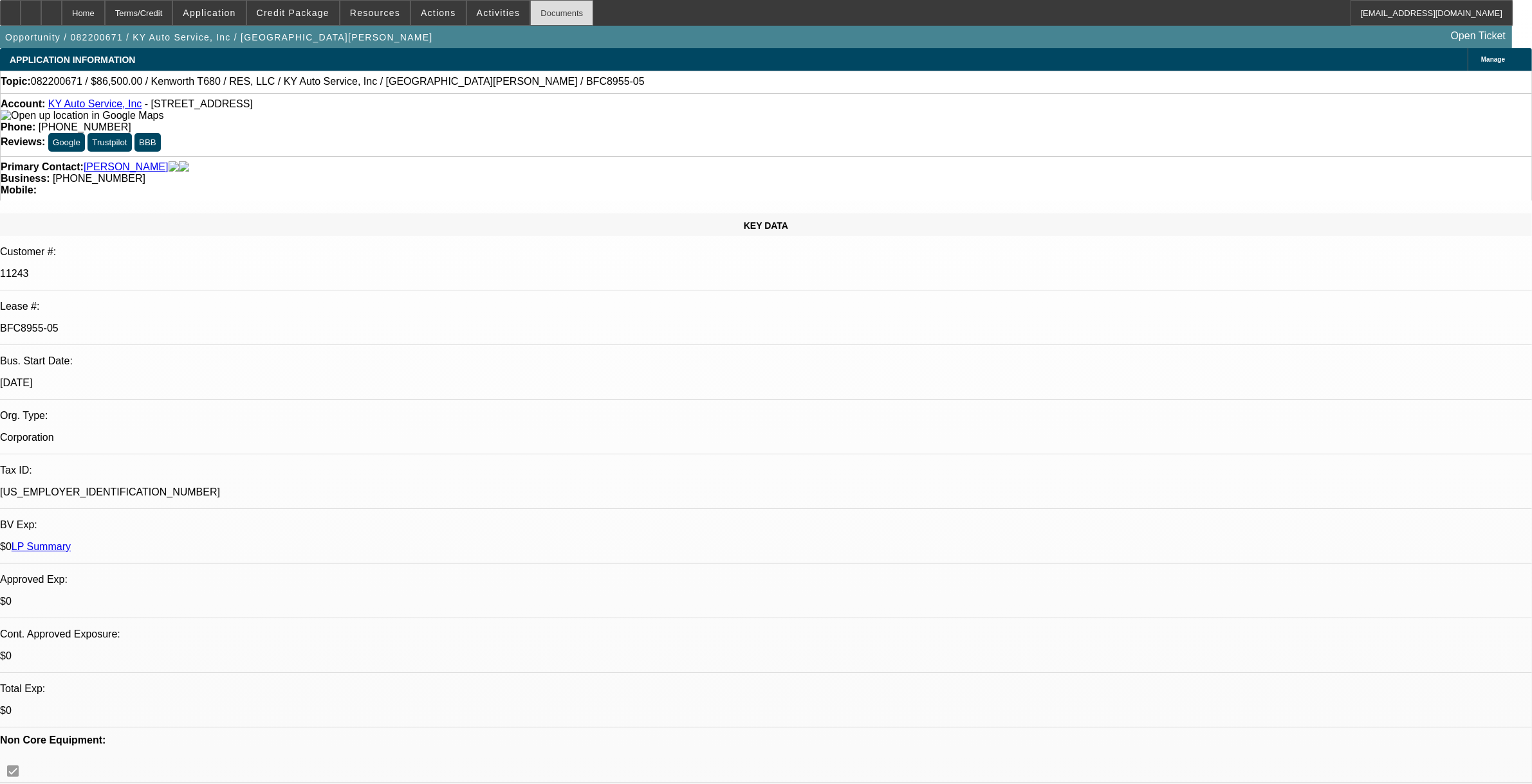
select select "6"
select select "1"
select select "2"
select select "6"
select select "1"
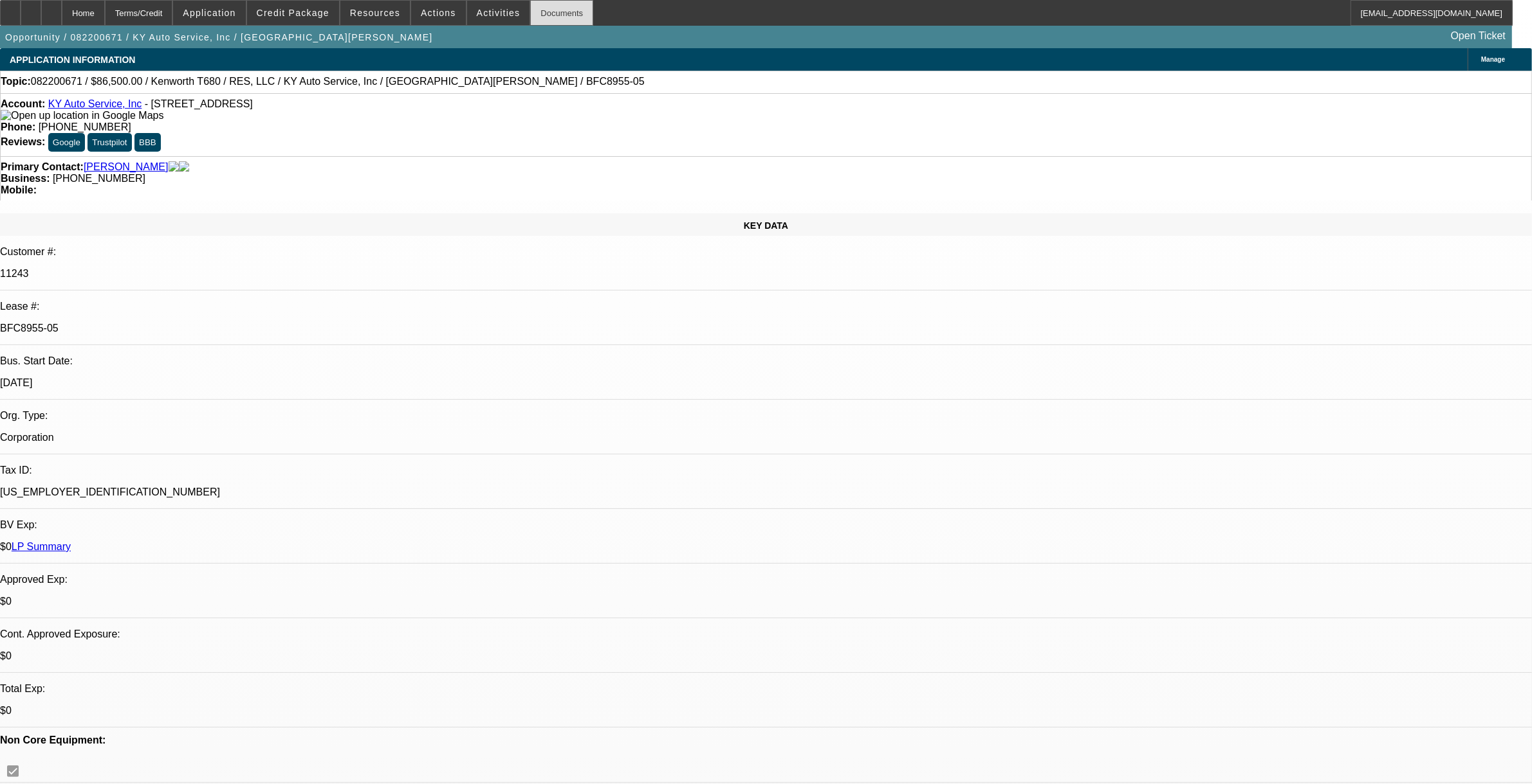
select select "2"
select select "6"
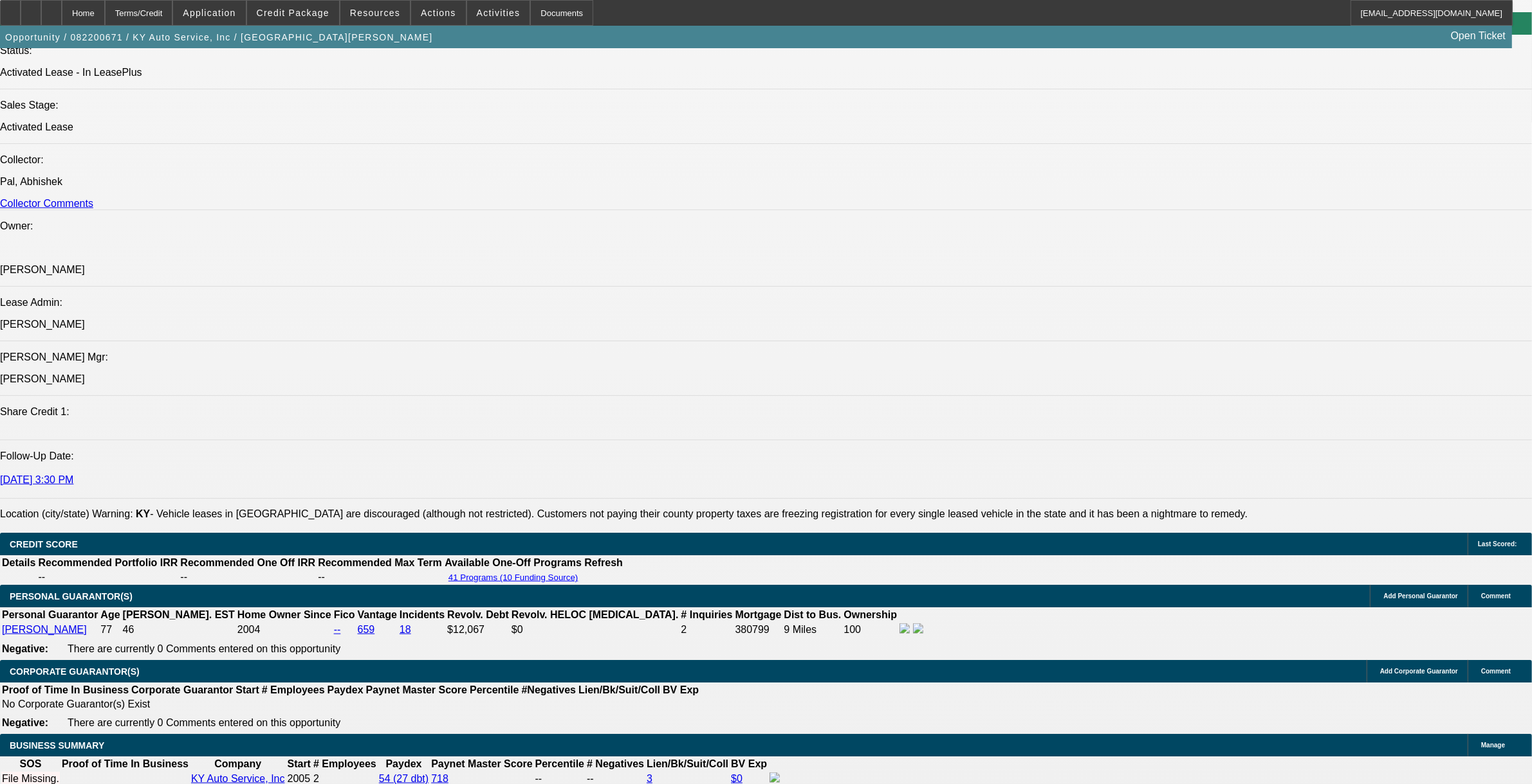
scroll to position [1848, 0]
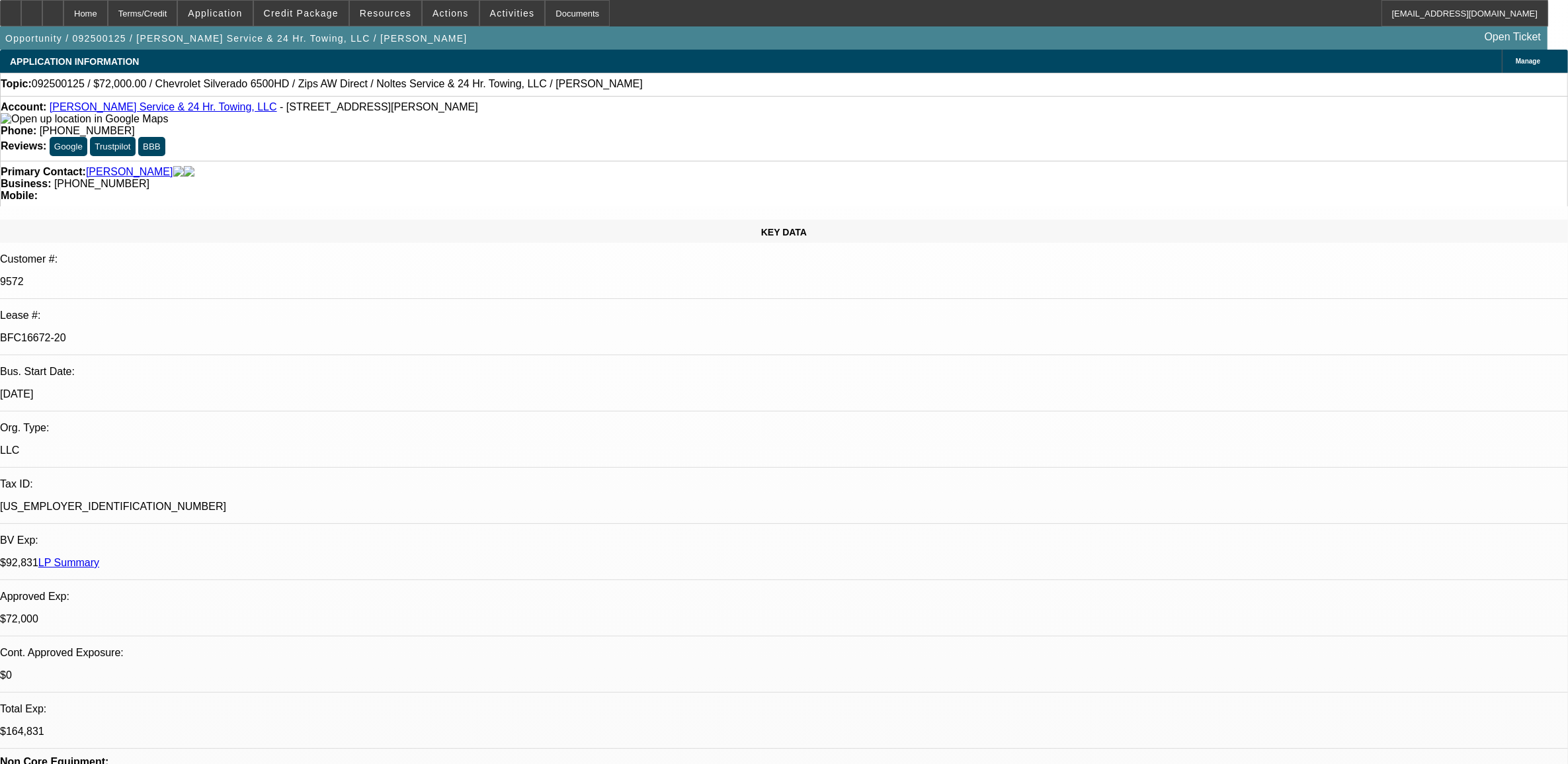
select select "0"
select select "2"
select select "0"
select select "6"
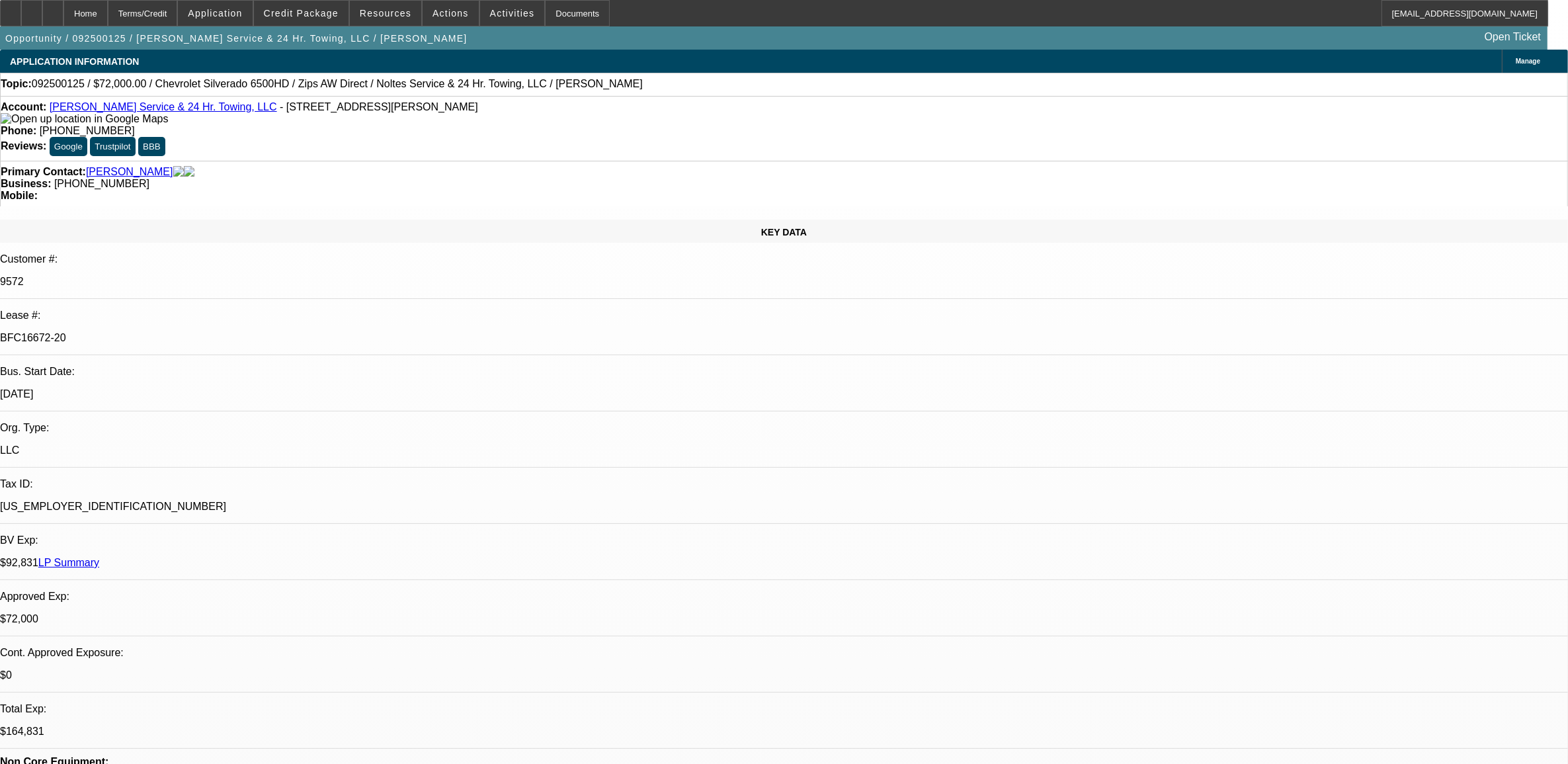
select select "0"
select select "2"
select select "0"
select select "6"
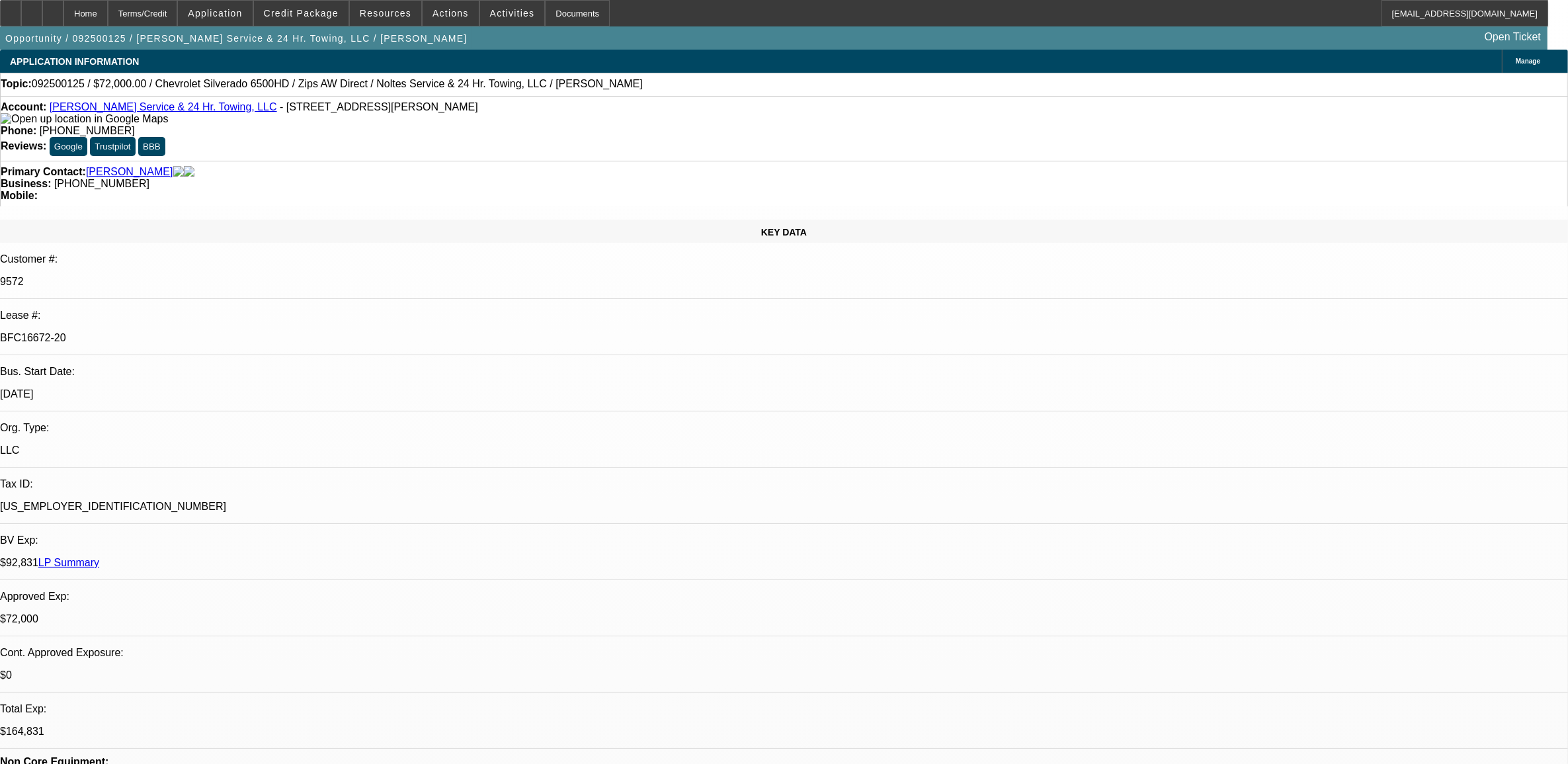
drag, startPoint x: 1139, startPoint y: 216, endPoint x: 1107, endPoint y: 259, distance: 53.6
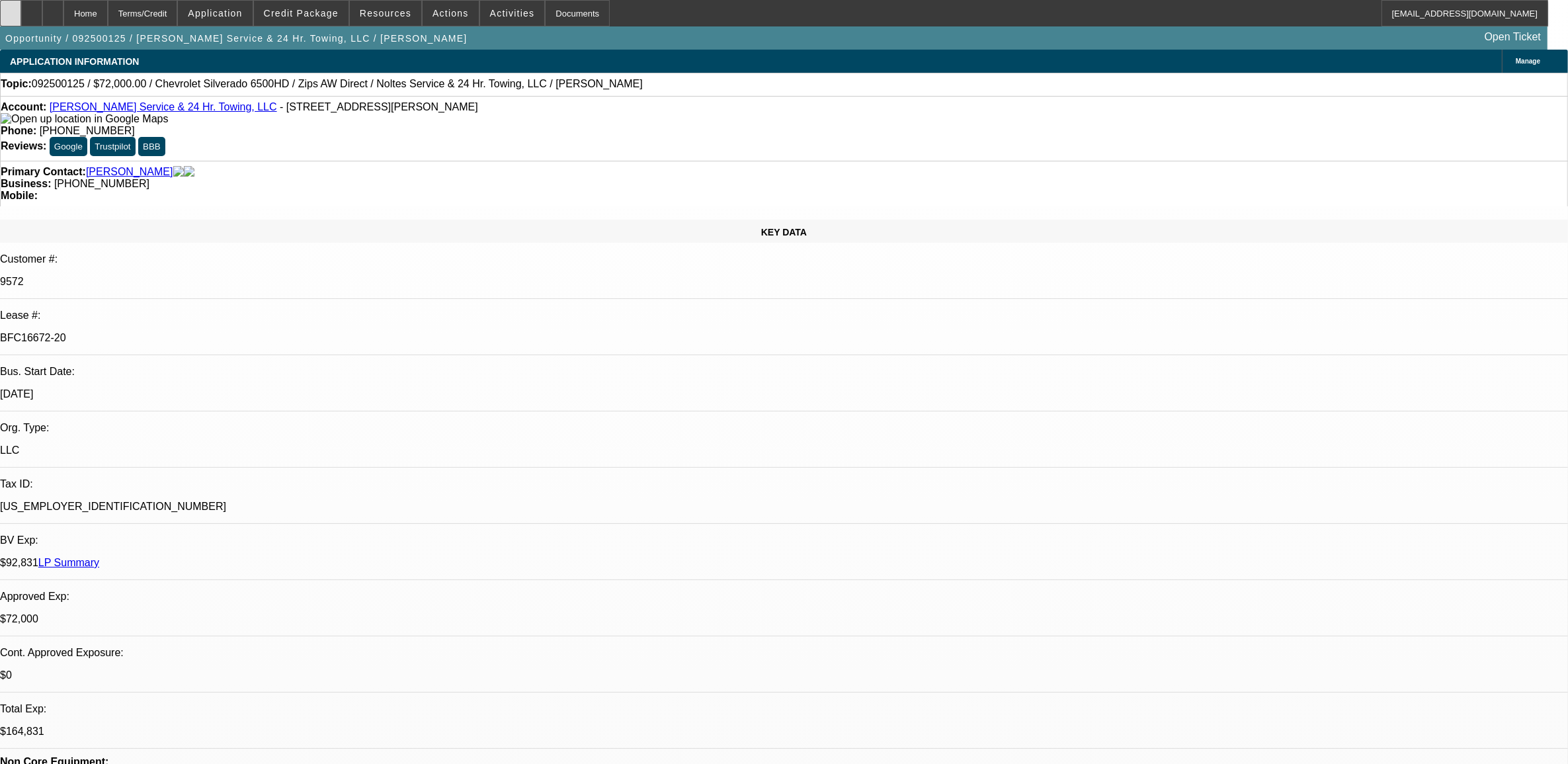
click at [15, 13] on div at bounding box center [10, 13] width 21 height 26
